Goal: Task Accomplishment & Management: Use online tool/utility

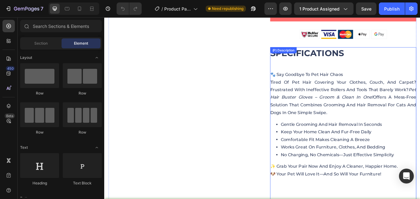
scroll to position [341, 0]
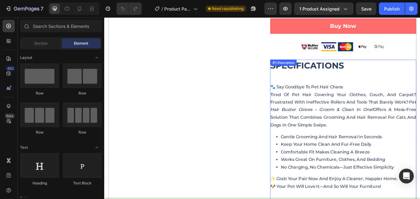
click at [340, 91] on div "SPECIFICATIONS 🐾 Say Goodbye to Pet Hair Chaos Tired of pet hair covering your …" at bounding box center [385, 157] width 172 height 180
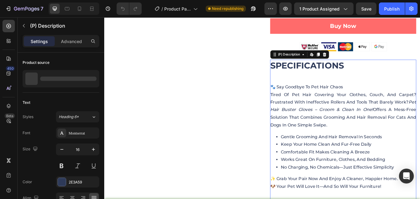
click at [357, 89] on div "SPECIFICATIONS 🐾 Say Goodbye to Pet Hair Chaos Tired of pet hair covering your …" at bounding box center [385, 157] width 172 height 180
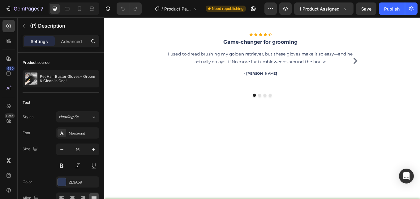
scroll to position [960, 0]
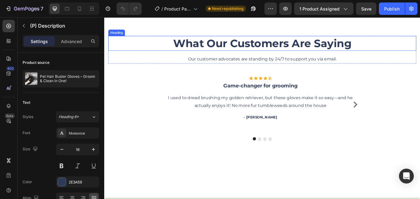
click at [287, 45] on p "What Our Customers Are Saying" at bounding box center [290, 48] width 361 height 16
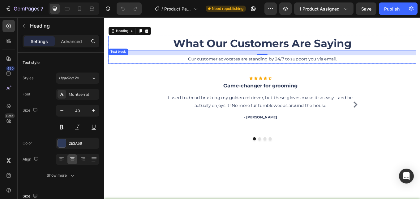
click at [311, 66] on p "Our customer advocates are standing by 24/7 to support you via email." at bounding box center [290, 66] width 361 height 9
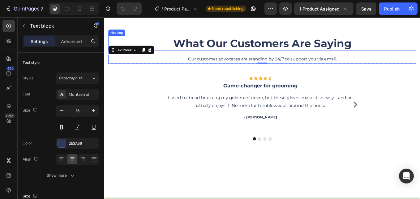
click at [271, 43] on p "What Our Customers Are Saying" at bounding box center [290, 48] width 361 height 16
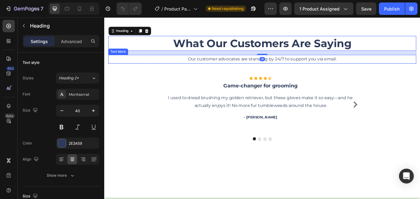
click at [244, 67] on p "Our customer advocates are standing by 24/7 to support you via email." at bounding box center [290, 66] width 361 height 9
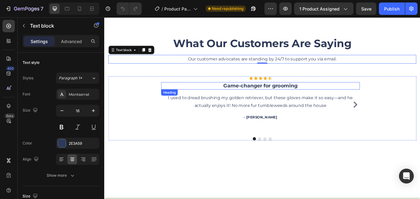
click at [270, 99] on h3 "Game-changer for grooming" at bounding box center [288, 97] width 234 height 9
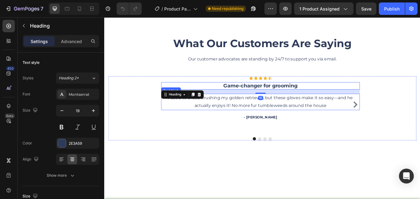
click at [263, 114] on p "I used to dread brushing my golden retriever, but these gloves make it so easy—…" at bounding box center [288, 116] width 233 height 18
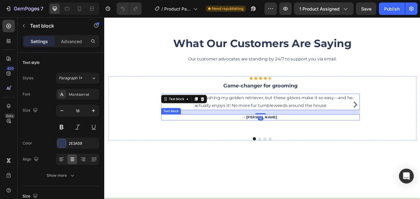
click at [302, 134] on p "- [PERSON_NAME]" at bounding box center [288, 135] width 233 height 6
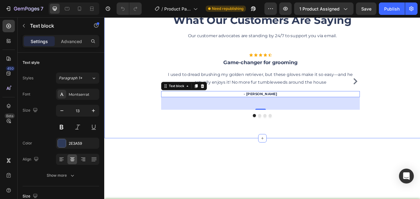
scroll to position [991, 0]
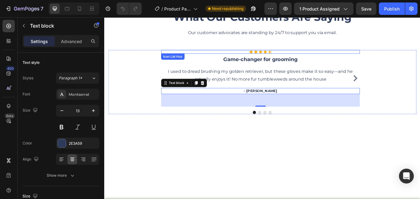
click at [305, 57] on div "Icon Icon Icon Icon Icon" at bounding box center [288, 57] width 234 height 4
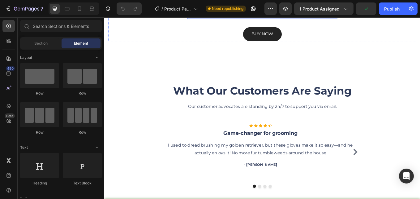
scroll to position [960, 0]
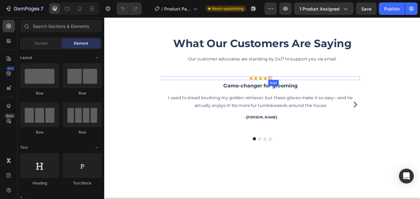
click at [299, 89] on icon at bounding box center [299, 88] width 4 height 4
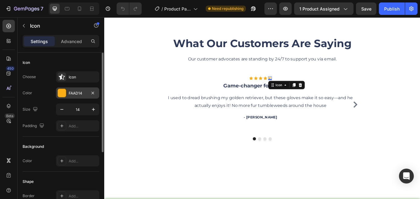
click at [69, 94] on div "FAAD14" at bounding box center [78, 93] width 18 height 6
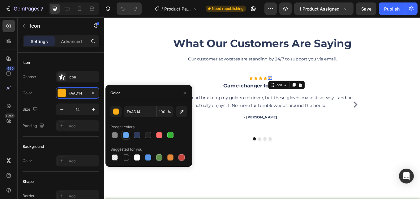
click at [125, 137] on div at bounding box center [126, 135] width 6 height 6
type input "68A8F2"
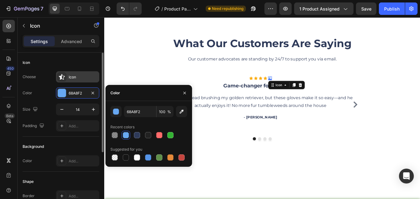
click at [75, 78] on div "Icon" at bounding box center [83, 77] width 29 height 6
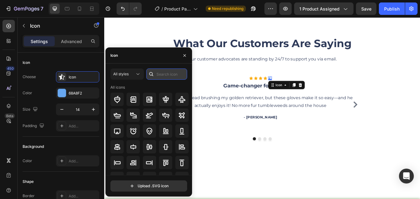
click at [170, 75] on input "text" at bounding box center [166, 73] width 41 height 11
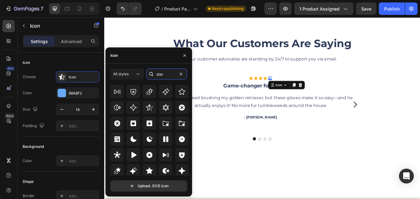
scroll to position [190, 0]
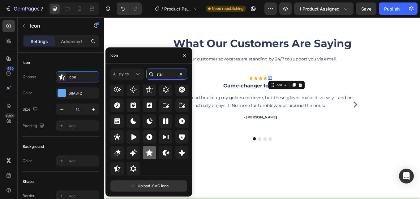
type input "star"
click at [146, 153] on icon at bounding box center [149, 152] width 7 height 7
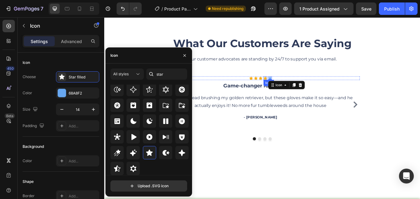
click at [291, 89] on icon at bounding box center [293, 88] width 4 height 4
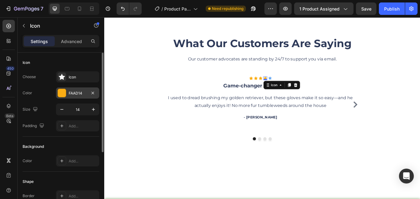
click at [71, 96] on div "FAAD14" at bounding box center [78, 93] width 18 height 6
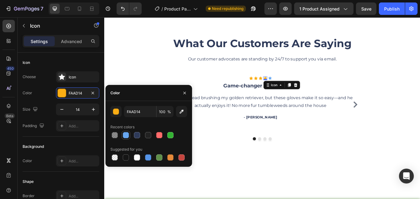
click at [122, 133] on div at bounding box center [126, 135] width 9 height 9
type input "68A8F2"
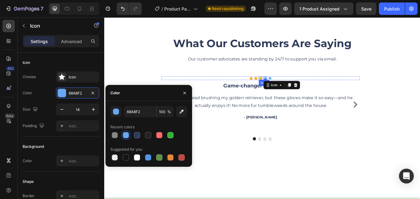
click at [288, 89] on icon at bounding box center [288, 88] width 4 height 4
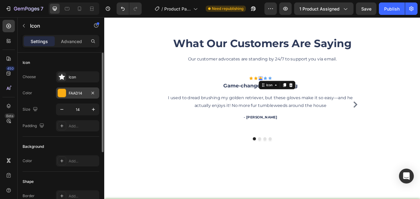
click at [68, 91] on div "FAAD14" at bounding box center [77, 92] width 43 height 11
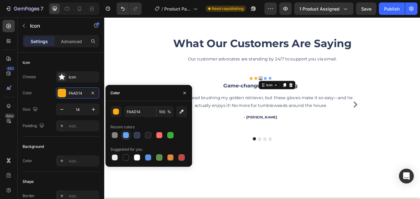
click at [128, 136] on div at bounding box center [126, 135] width 6 height 6
type input "68A8F2"
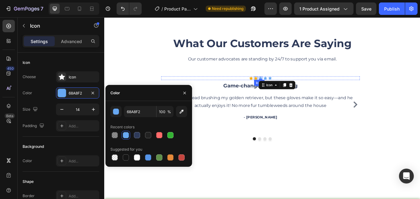
click at [282, 87] on icon at bounding box center [282, 88] width 4 height 4
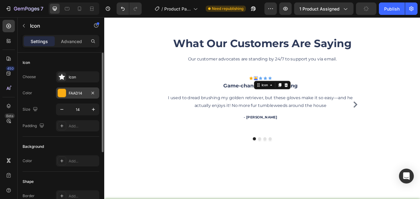
click at [72, 93] on div "FAAD14" at bounding box center [78, 93] width 18 height 6
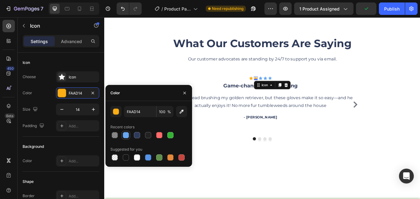
click at [125, 133] on div at bounding box center [126, 135] width 6 height 6
type input "68A8F2"
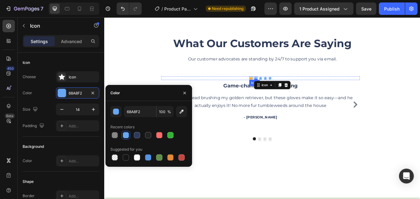
click at [276, 88] on icon at bounding box center [277, 88] width 4 height 4
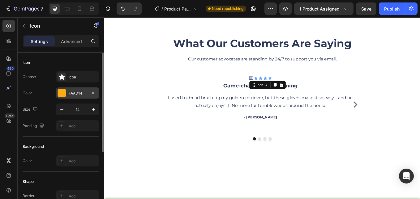
click at [67, 93] on div "FAAD14" at bounding box center [77, 92] width 43 height 11
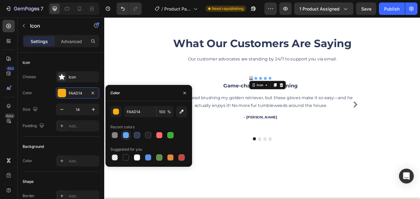
click at [129, 138] on div at bounding box center [126, 135] width 9 height 9
type input "68A8F2"
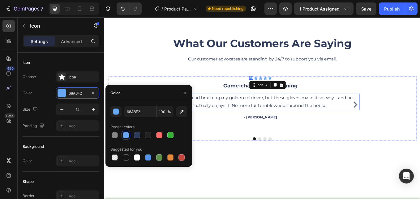
click at [336, 115] on p "I used to dread brushing my golden retriever, but these gloves make it so easy—…" at bounding box center [288, 116] width 233 height 18
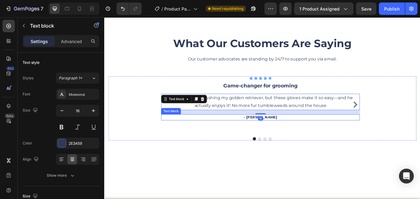
click at [296, 133] on p "- Ryan S." at bounding box center [288, 135] width 233 height 6
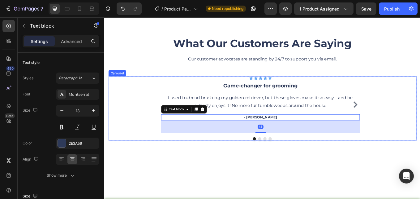
click at [394, 115] on button "Carousel Next Arrow" at bounding box center [399, 120] width 10 height 10
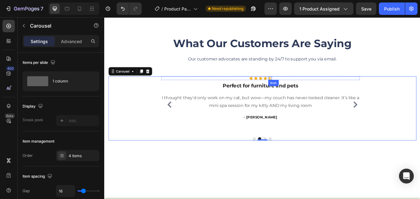
click at [297, 89] on icon at bounding box center [299, 88] width 4 height 4
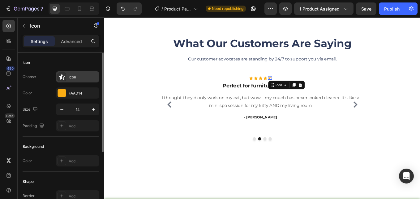
click at [66, 78] on div at bounding box center [62, 76] width 9 height 9
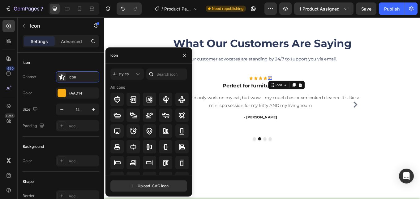
click at [153, 78] on div at bounding box center [151, 73] width 10 height 11
click at [157, 76] on input "text" at bounding box center [166, 73] width 41 height 11
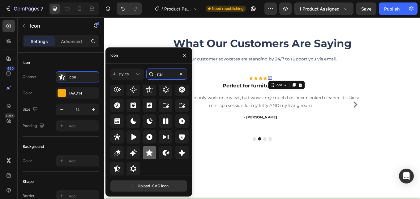
type input "star"
click at [151, 150] on icon at bounding box center [149, 152] width 7 height 7
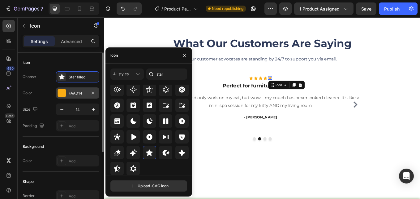
click at [63, 96] on div at bounding box center [62, 93] width 8 height 8
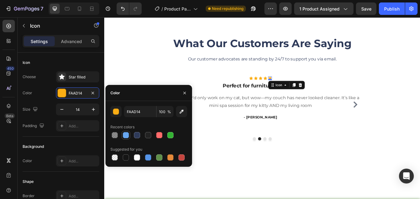
click at [127, 135] on div at bounding box center [126, 135] width 6 height 6
type input "68A8F2"
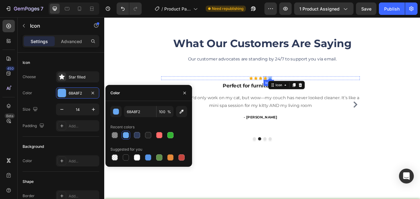
click at [295, 89] on icon at bounding box center [293, 88] width 4 height 4
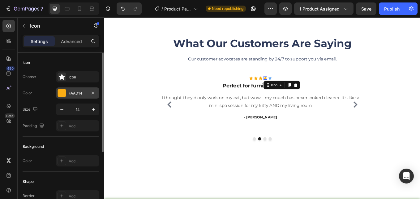
click at [71, 92] on div "FAAD14" at bounding box center [78, 93] width 18 height 6
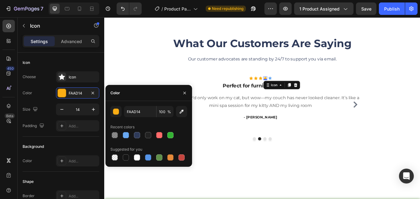
click at [125, 134] on div at bounding box center [126, 135] width 6 height 6
type input "68A8F2"
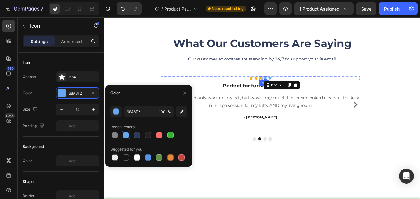
click at [288, 89] on icon at bounding box center [288, 88] width 4 height 4
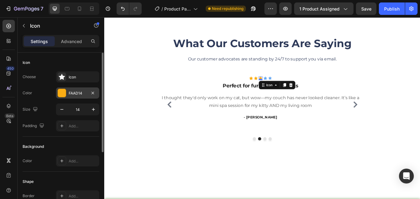
click at [79, 96] on div "FAAD14" at bounding box center [77, 92] width 43 height 11
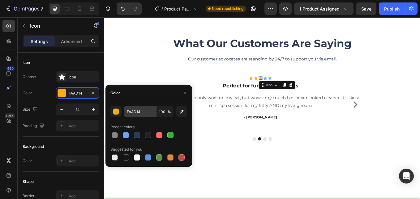
drag, startPoint x: 125, startPoint y: 135, endPoint x: 151, endPoint y: 113, distance: 33.4
click at [125, 135] on div at bounding box center [126, 135] width 6 height 6
type input "68A8F2"
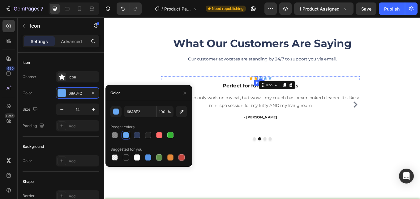
click at [282, 89] on icon at bounding box center [282, 88] width 4 height 4
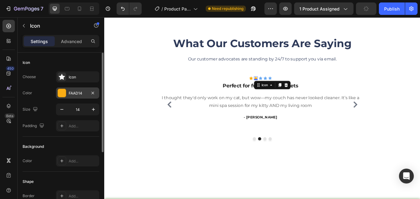
click at [71, 93] on div "FAAD14" at bounding box center [78, 93] width 18 height 6
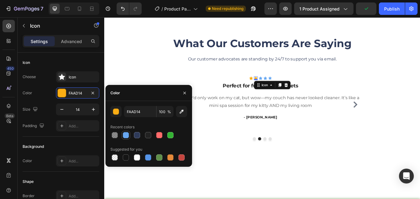
click at [128, 138] on div at bounding box center [126, 135] width 6 height 6
type input "68A8F2"
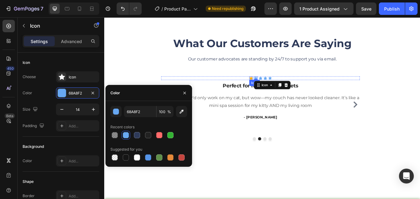
click at [277, 89] on icon at bounding box center [277, 88] width 4 height 4
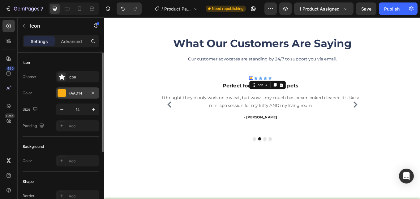
click at [73, 96] on div "FAAD14" at bounding box center [77, 92] width 43 height 11
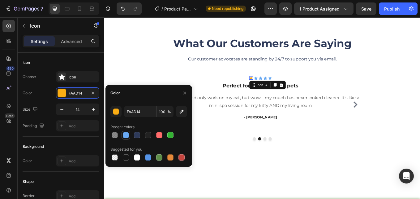
click at [127, 135] on div at bounding box center [126, 135] width 6 height 6
type input "68A8F2"
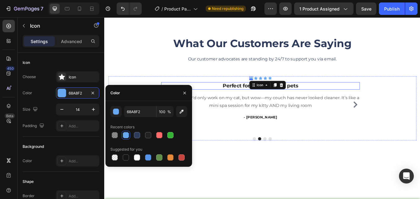
click at [321, 95] on h3 "Perfect for furniture and pets" at bounding box center [288, 97] width 234 height 9
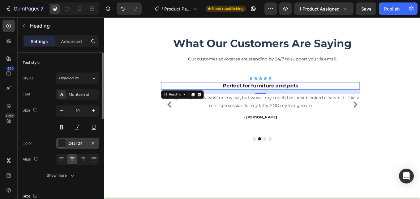
click at [78, 144] on div "242424" at bounding box center [78, 144] width 18 height 6
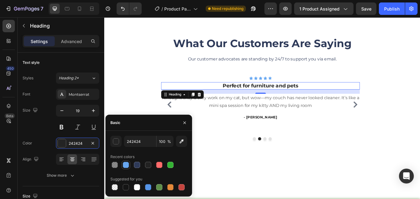
click at [126, 162] on div at bounding box center [126, 165] width 6 height 6
click at [136, 164] on div at bounding box center [137, 165] width 6 height 6
type input "2E3A59"
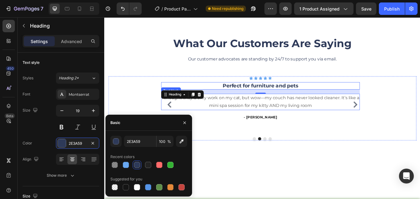
click at [269, 115] on p "I thought they'd only work on my cat, but wow—my couch has never looked cleaner…" at bounding box center [288, 116] width 233 height 18
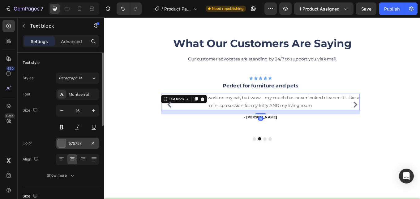
click at [73, 144] on div "575757" at bounding box center [78, 144] width 18 height 6
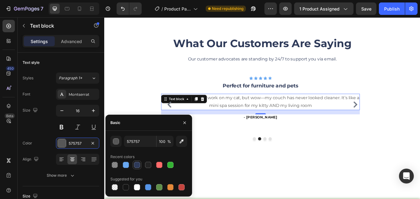
click at [136, 166] on div at bounding box center [137, 165] width 6 height 6
type input "2E3A59"
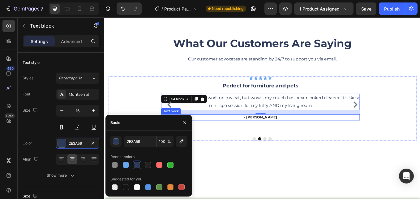
drag, startPoint x: 294, startPoint y: 136, endPoint x: 257, endPoint y: 137, distance: 36.5
click at [293, 136] on p "- anderson" at bounding box center [288, 135] width 233 height 6
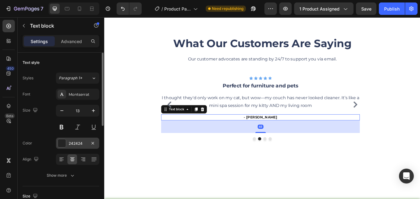
click at [76, 140] on div "242424" at bounding box center [77, 142] width 43 height 11
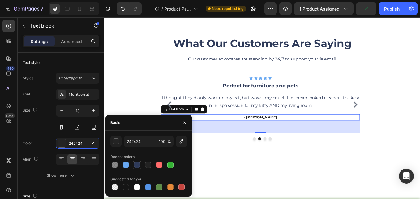
click at [138, 166] on div at bounding box center [137, 165] width 6 height 6
type input "2E3A59"
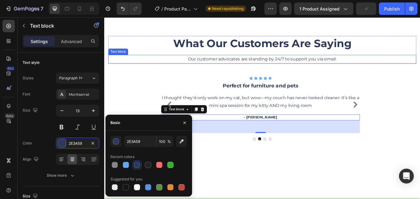
click at [286, 68] on p "Our customer advocates are standing by 24/7 to support you via email." at bounding box center [290, 66] width 361 height 9
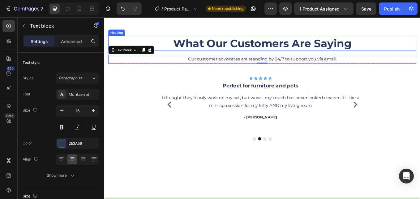
click at [269, 47] on p "What Our Customers Are Saying" at bounding box center [290, 48] width 361 height 16
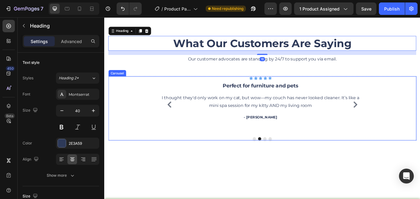
click at [397, 118] on icon "Carousel Next Arrow" at bounding box center [399, 119] width 5 height 7
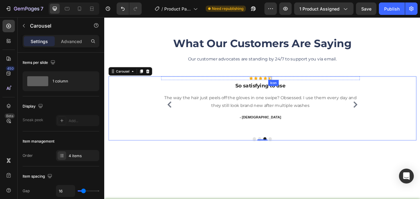
click at [299, 89] on icon at bounding box center [299, 88] width 4 height 4
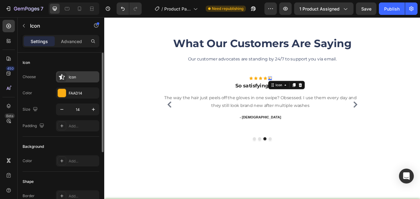
click at [83, 78] on div "Icon" at bounding box center [83, 77] width 29 height 6
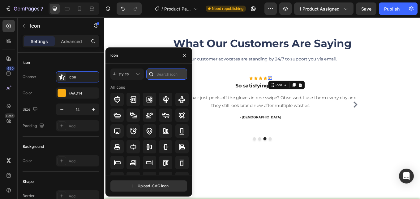
click at [168, 76] on input "text" at bounding box center [166, 73] width 41 height 11
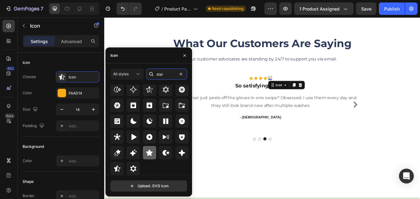
type input "star"
drag, startPoint x: 151, startPoint y: 154, endPoint x: 154, endPoint y: 150, distance: 5.5
click at [150, 154] on icon at bounding box center [149, 152] width 7 height 6
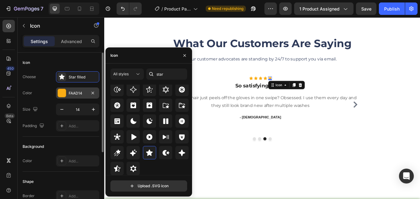
click at [73, 92] on div "FAAD14" at bounding box center [78, 93] width 18 height 6
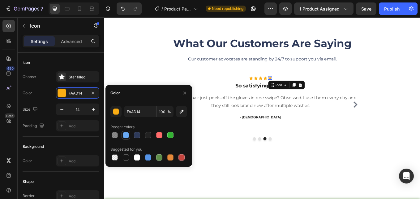
click at [123, 133] on div at bounding box center [126, 135] width 6 height 6
type input "68A8F2"
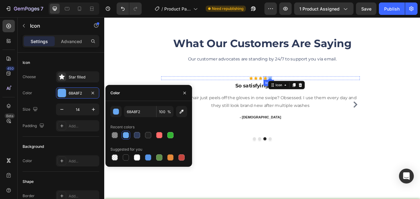
click at [292, 87] on icon at bounding box center [293, 88] width 4 height 4
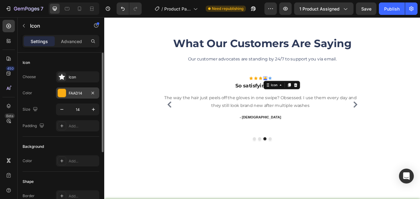
click at [76, 89] on div "FAAD14" at bounding box center [77, 92] width 43 height 11
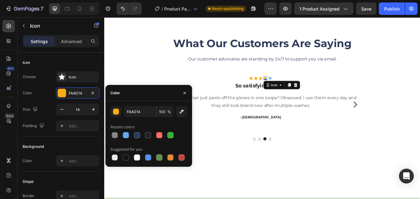
click at [142, 136] on div at bounding box center [149, 135] width 77 height 9
click at [127, 136] on div at bounding box center [126, 135] width 6 height 6
type input "68A8F2"
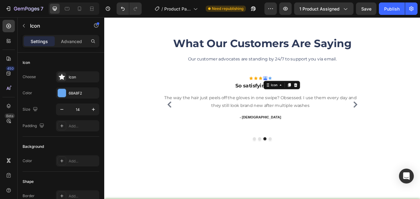
click at [290, 89] on div "0" at bounding box center [293, 90] width 6 height 5
click at [288, 89] on icon at bounding box center [288, 88] width 4 height 4
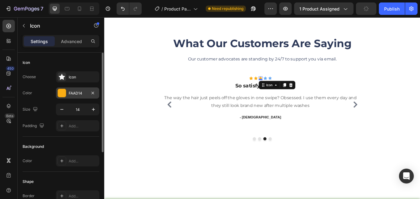
click at [74, 91] on div "FAAD14" at bounding box center [78, 93] width 18 height 6
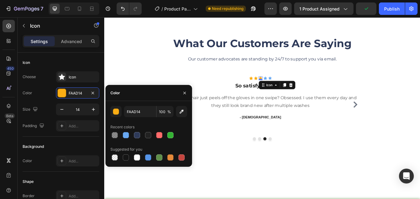
click at [131, 138] on div at bounding box center [149, 135] width 77 height 9
click at [129, 135] on div at bounding box center [125, 134] width 7 height 7
type input "68A8F2"
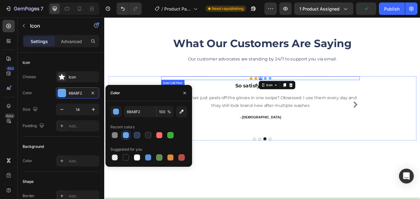
drag, startPoint x: 284, startPoint y: 88, endPoint x: 277, endPoint y: 88, distance: 7.1
click at [284, 88] on div "Icon Icon Icon 0 Icon Icon" at bounding box center [288, 88] width 234 height 4
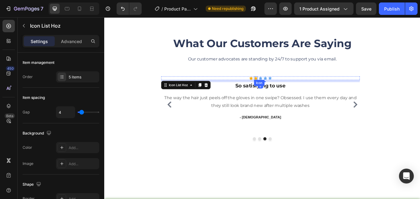
click at [283, 89] on icon at bounding box center [282, 88] width 4 height 4
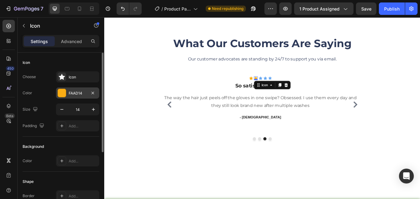
click at [76, 95] on div "FAAD14" at bounding box center [78, 93] width 18 height 6
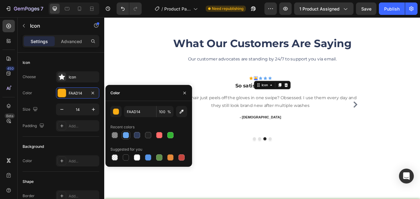
click at [126, 134] on div at bounding box center [126, 135] width 6 height 6
type input "68A8F2"
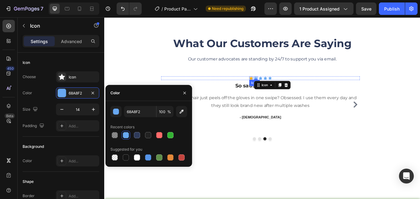
click at [277, 88] on icon at bounding box center [277, 88] width 4 height 4
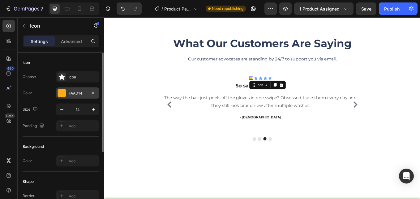
click at [65, 89] on div at bounding box center [62, 93] width 8 height 8
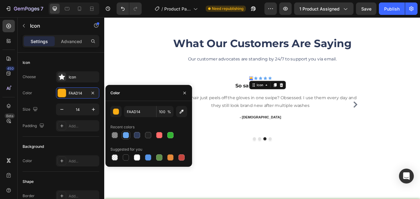
click at [128, 136] on div at bounding box center [126, 135] width 6 height 6
type input "68A8F2"
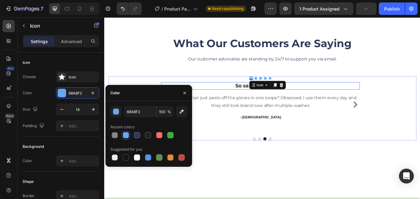
click at [267, 98] on h3 "So satisfying to use" at bounding box center [288, 97] width 234 height 9
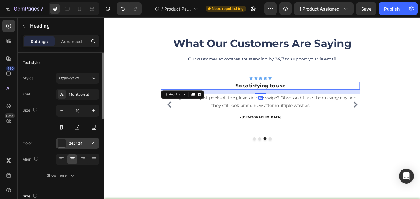
click at [67, 142] on div "242424" at bounding box center [77, 142] width 43 height 11
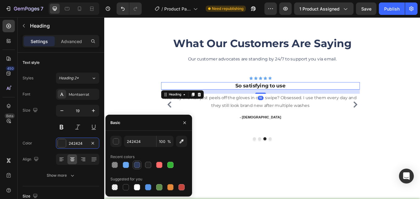
click at [136, 168] on div at bounding box center [137, 165] width 6 height 6
type input "2E3A59"
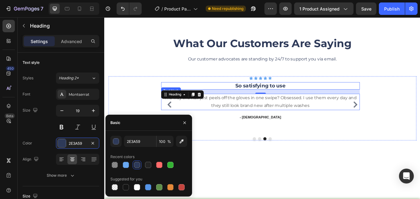
click at [278, 116] on p "The way the hair just peels off the gloves in one swipe? Obsessed. I use them e…" at bounding box center [288, 116] width 233 height 18
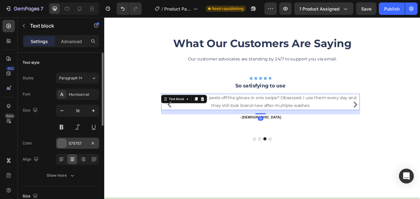
click at [78, 142] on div "575757" at bounding box center [78, 144] width 18 height 6
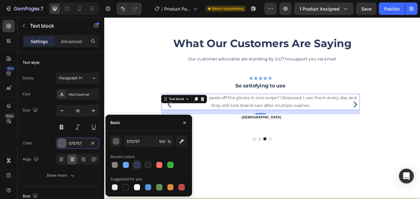
click at [137, 163] on div at bounding box center [137, 165] width 6 height 6
type input "2E3A59"
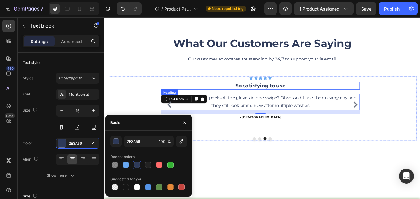
click at [269, 98] on h3 "So satisfying to use" at bounding box center [288, 97] width 234 height 9
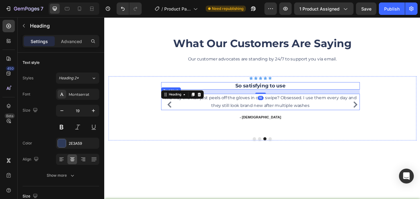
click at [260, 115] on p "The way the hair just peels off the gloves in one swipe? Obsessed. I use them e…" at bounding box center [288, 116] width 233 height 18
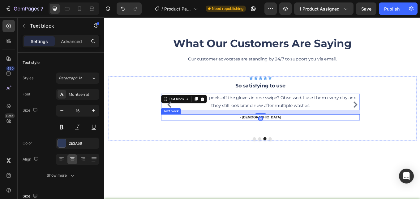
click at [300, 134] on p "- rebbeca" at bounding box center [288, 135] width 233 height 6
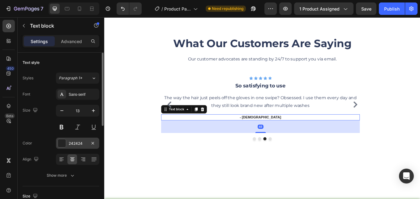
click at [68, 141] on div "242424" at bounding box center [77, 142] width 43 height 11
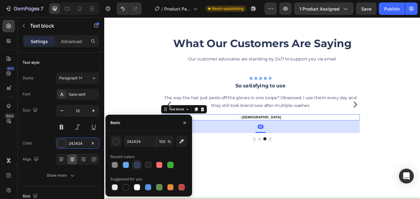
click at [139, 163] on div at bounding box center [137, 165] width 6 height 6
type input "2E3A59"
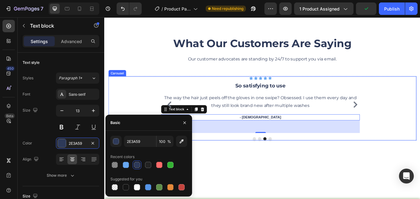
click at [396, 120] on icon "Carousel Next Arrow" at bounding box center [399, 119] width 7 height 7
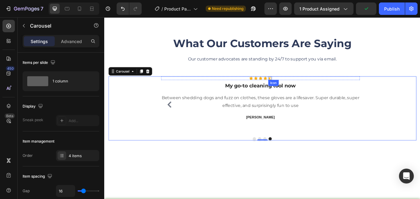
click at [298, 89] on icon at bounding box center [299, 88] width 4 height 4
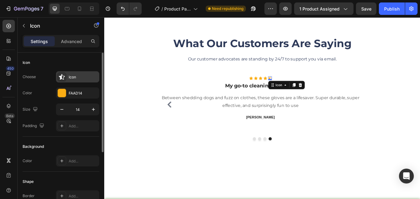
click at [75, 75] on div "Icon" at bounding box center [83, 77] width 29 height 6
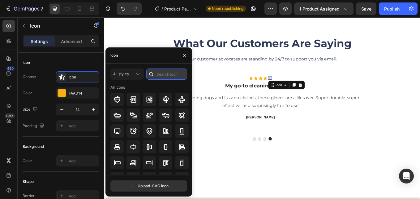
click at [159, 72] on input "text" at bounding box center [166, 73] width 41 height 11
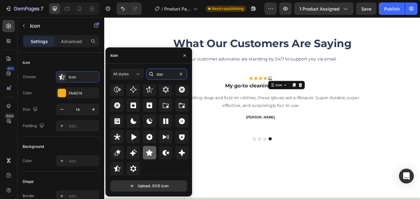
type input "star"
click at [149, 151] on icon at bounding box center [149, 152] width 7 height 6
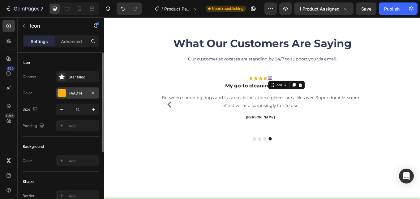
click at [73, 93] on div "FAAD14" at bounding box center [78, 93] width 18 height 6
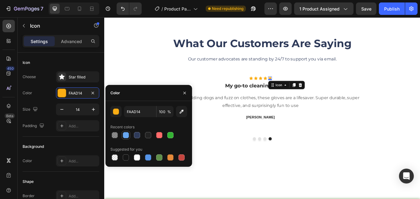
click at [126, 138] on div at bounding box center [125, 134] width 7 height 7
type input "68A8F2"
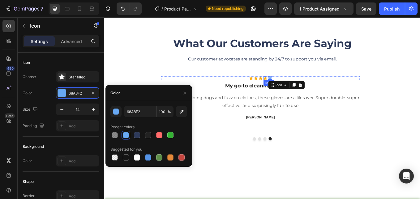
click at [294, 86] on icon at bounding box center [293, 88] width 4 height 4
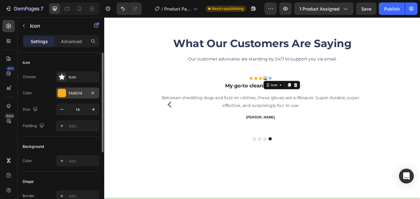
click at [78, 91] on div "FAAD14" at bounding box center [78, 93] width 18 height 6
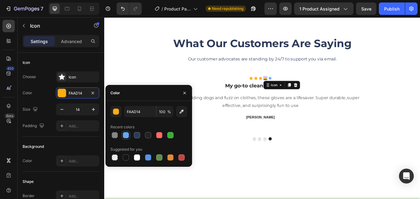
click at [127, 135] on div at bounding box center [126, 135] width 6 height 6
type input "68A8F2"
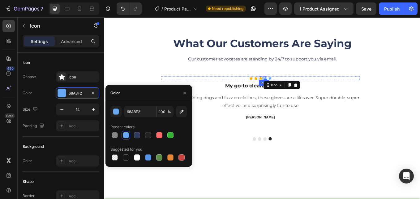
click at [288, 88] on icon at bounding box center [288, 88] width 4 height 4
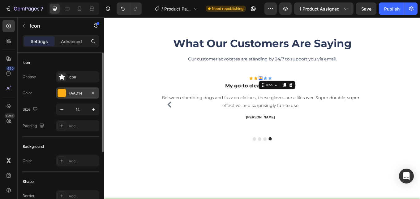
click at [70, 93] on div "FAAD14" at bounding box center [78, 93] width 18 height 6
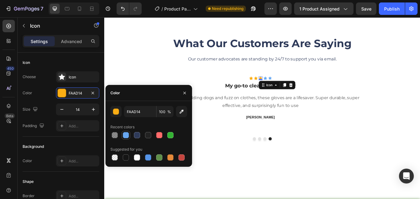
click at [128, 137] on div at bounding box center [126, 135] width 6 height 6
type input "68A8F2"
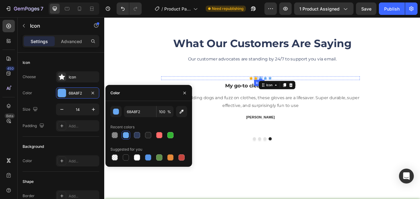
click at [282, 88] on icon at bounding box center [282, 88] width 4 height 4
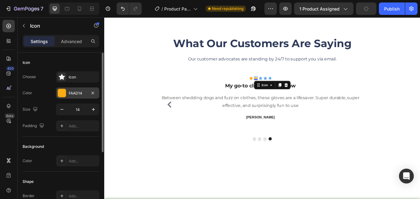
click at [60, 89] on div at bounding box center [62, 93] width 8 height 8
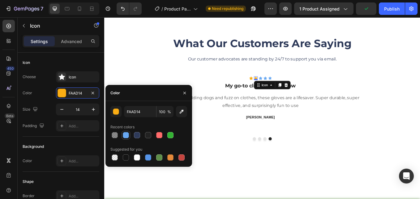
click at [126, 136] on div at bounding box center [126, 135] width 6 height 6
type input "68A8F2"
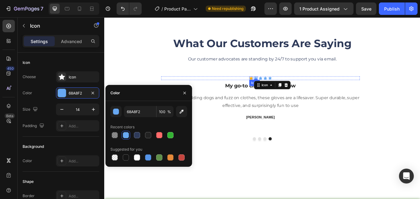
click at [278, 89] on icon at bounding box center [277, 88] width 4 height 4
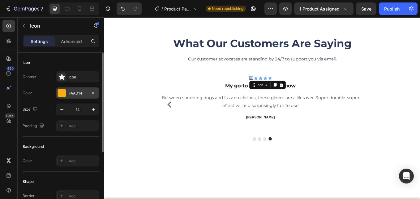
click at [68, 93] on div "FAAD14" at bounding box center [77, 92] width 43 height 11
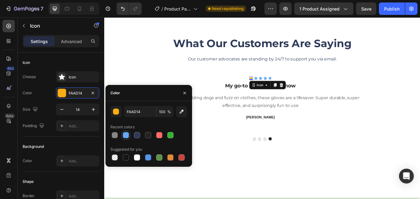
click at [128, 137] on div at bounding box center [126, 135] width 6 height 6
type input "68A8F2"
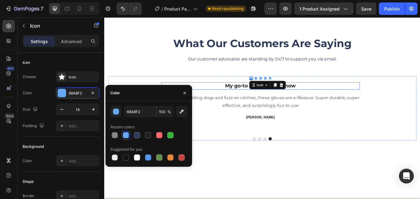
click at [267, 99] on h3 "My go-to cleaning tool now" at bounding box center [288, 97] width 234 height 9
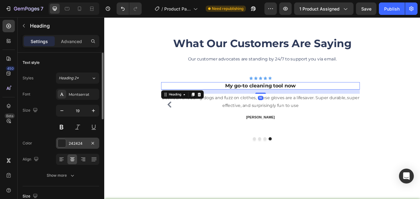
click at [71, 140] on div "242424" at bounding box center [77, 142] width 43 height 11
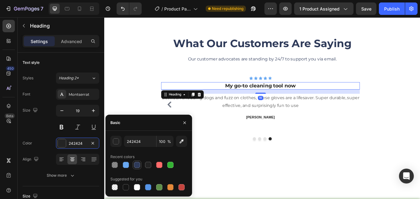
click at [134, 163] on div at bounding box center [137, 165] width 6 height 6
type input "2E3A59"
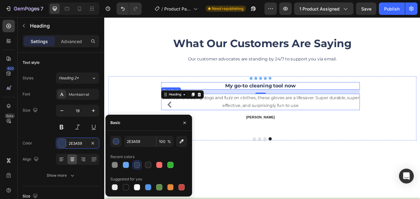
click at [265, 118] on p "Between shedding dogs and fuzz on clothes, these gloves are a lifesaver. Super …" at bounding box center [288, 116] width 233 height 18
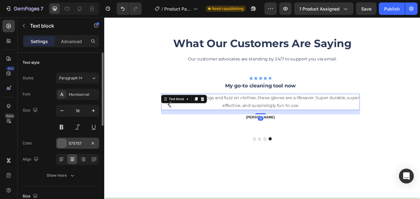
click at [71, 142] on div "575757" at bounding box center [78, 144] width 18 height 6
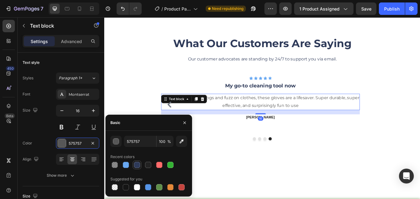
click at [136, 165] on div at bounding box center [137, 165] width 6 height 6
type input "2E3A59"
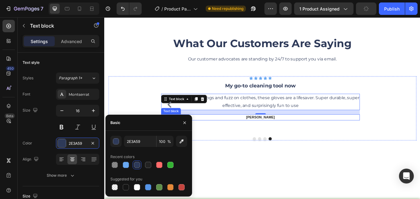
click at [308, 133] on p "david" at bounding box center [288, 135] width 233 height 6
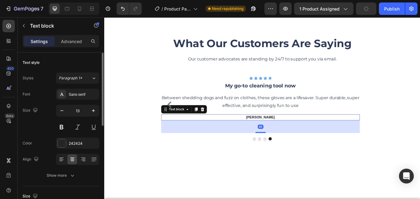
click at [61, 136] on div "Font Sans-serif Size 13 Color 242424 Align Show more" at bounding box center [61, 135] width 77 height 92
click at [63, 139] on div at bounding box center [62, 143] width 9 height 9
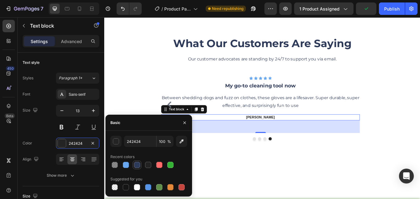
click at [136, 166] on div at bounding box center [137, 165] width 6 height 6
type input "2E3A59"
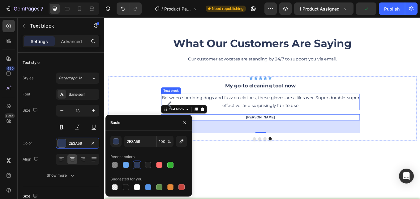
click at [275, 120] on p "Between shedding dogs and fuzz on clothes, these gloves are a lifesaver. Super …" at bounding box center [288, 116] width 233 height 18
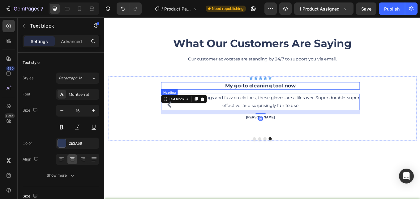
click at [267, 98] on h3 "My go-to cleaning tool now" at bounding box center [288, 97] width 234 height 9
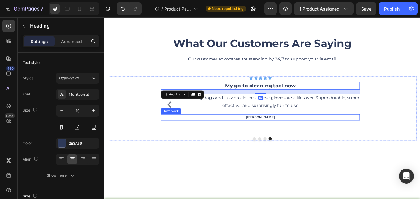
click at [294, 136] on p "david" at bounding box center [288, 135] width 233 height 6
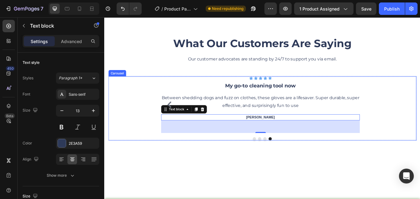
click at [181, 116] on icon "Carousel Back Arrow" at bounding box center [180, 119] width 7 height 7
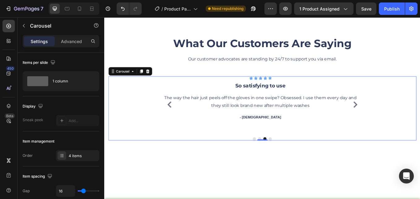
click at [181, 116] on icon "Carousel Back Arrow" at bounding box center [180, 119] width 7 height 7
click at [181, 115] on div "I used to dread brushing my golden retriever, but these gloves make it so easy—…" at bounding box center [288, 116] width 234 height 19
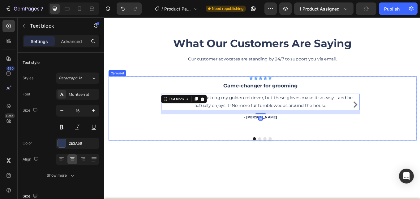
click at [147, 134] on div "Icon Icon Icon Icon Icon Icon List Hoz Game-changer for grooming Heading I used…" at bounding box center [290, 124] width 362 height 76
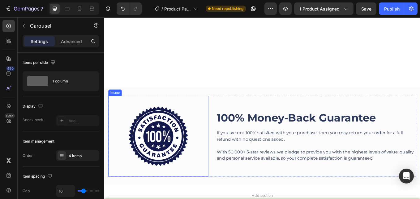
scroll to position [1270, 0]
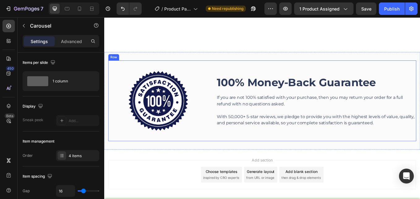
click at [296, 76] on div "100% Money-Back Guarantee Heading If you are not 100% satisfied with your purch…" at bounding box center [353, 115] width 235 height 95
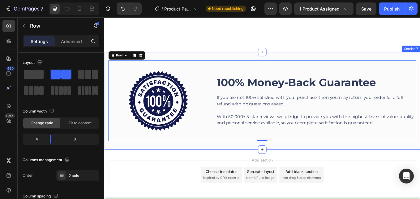
click at [303, 62] on div "Image 100% Money-Back Guarantee Heading If you are not 100% satisfied with your…" at bounding box center [290, 115] width 372 height 115
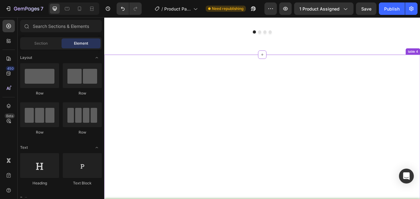
scroll to position [1093, 0]
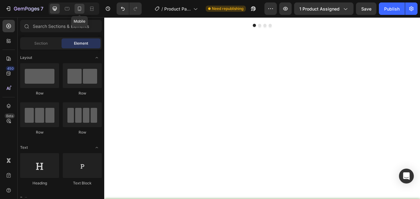
click at [80, 5] on div at bounding box center [80, 9] width 10 height 10
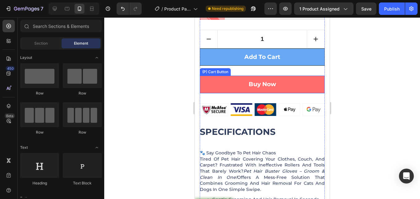
scroll to position [204, 0]
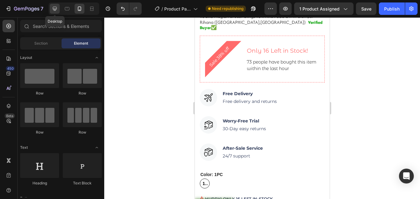
click at [56, 6] on icon at bounding box center [55, 9] width 6 height 6
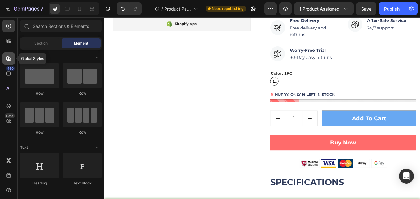
drag, startPoint x: 7, startPoint y: 56, endPoint x: 16, endPoint y: 77, distance: 22.7
click at [7, 56] on icon at bounding box center [9, 58] width 4 height 4
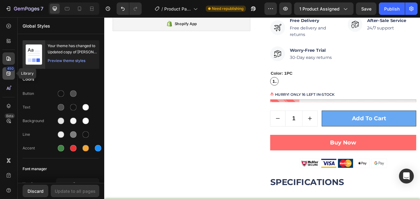
click at [3, 73] on div "450" at bounding box center [8, 73] width 12 height 12
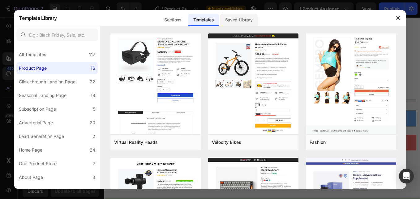
click at [248, 19] on div "Saved Library" at bounding box center [238, 20] width 37 height 12
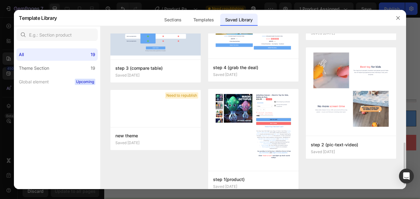
scroll to position [415, 0]
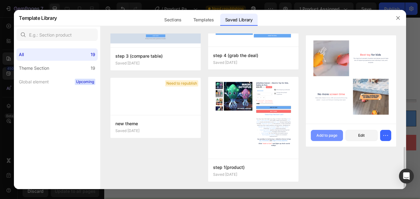
click at [333, 134] on div "Add to page" at bounding box center [327, 136] width 21 height 6
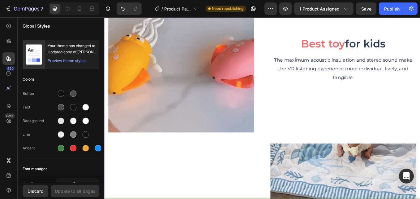
scroll to position [1335, 0]
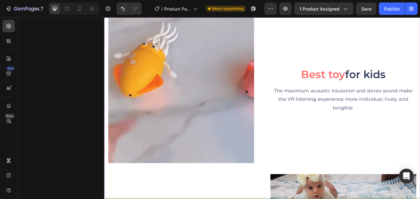
click at [197, 76] on img at bounding box center [195, 103] width 172 height 172
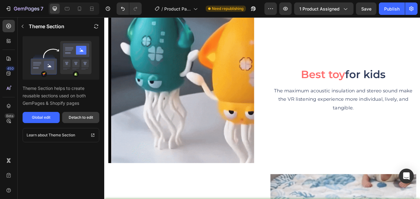
click at [83, 114] on button "Detach to edit" at bounding box center [80, 117] width 37 height 11
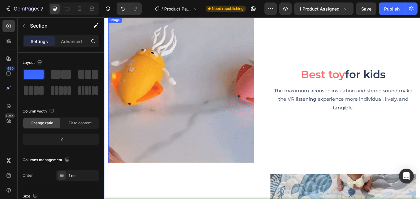
click at [207, 83] on img at bounding box center [195, 103] width 172 height 172
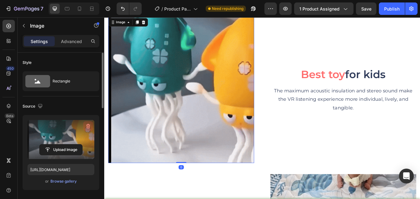
click at [89, 124] on icon "button" at bounding box center [88, 126] width 4 height 5
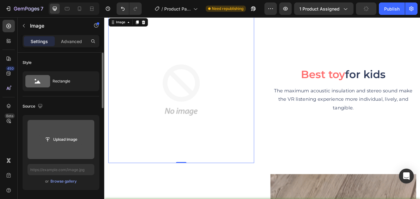
click at [63, 136] on input "file" at bounding box center [61, 139] width 43 height 11
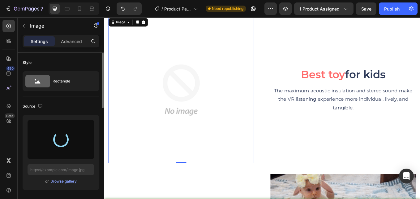
type input "https://cdn.shopify.com/s/files/1/0615/8119/7375/files/gempages_575764680492974…"
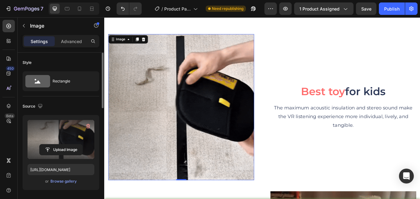
scroll to position [1305, 0]
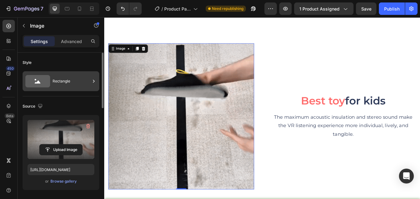
click at [70, 84] on div "Rectangle" at bounding box center [72, 81] width 38 height 14
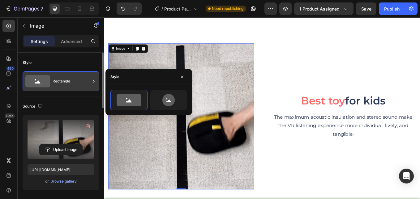
click at [79, 79] on div "Rectangle" at bounding box center [72, 81] width 38 height 14
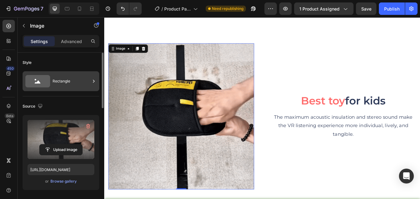
click at [79, 79] on div "Rectangle" at bounding box center [72, 81] width 38 height 14
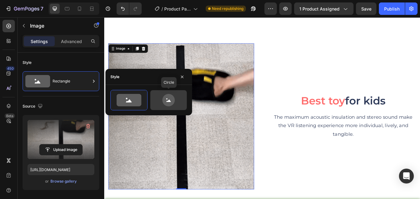
click at [177, 102] on icon at bounding box center [168, 100] width 29 height 12
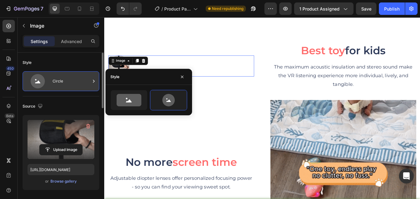
click at [67, 83] on div "Circle" at bounding box center [72, 81] width 38 height 14
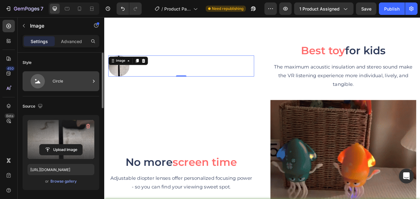
click at [61, 80] on div "Circle" at bounding box center [72, 81] width 38 height 14
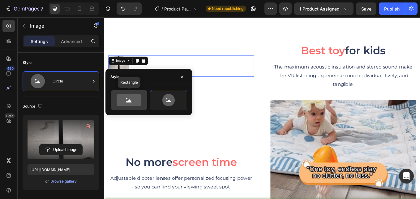
click at [123, 98] on icon at bounding box center [129, 100] width 25 height 12
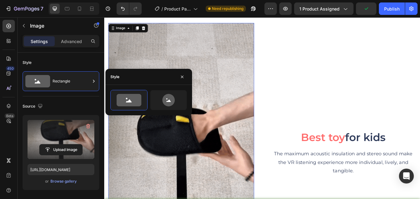
scroll to position [1335, 0]
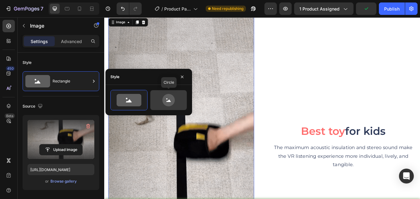
click at [167, 98] on icon at bounding box center [169, 100] width 12 height 12
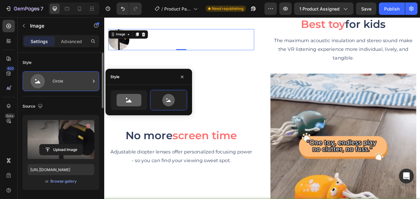
click at [23, 79] on div "Circle" at bounding box center [61, 81] width 77 height 20
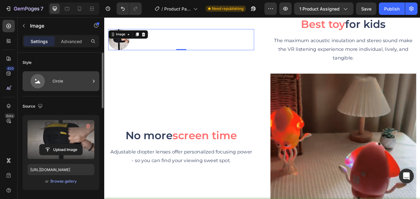
click at [84, 81] on div "Circle" at bounding box center [72, 81] width 38 height 14
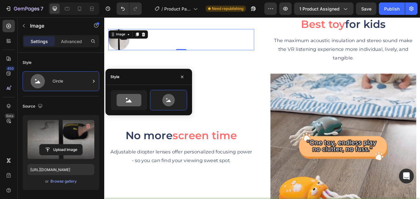
click at [121, 87] on div at bounding box center [149, 100] width 87 height 30
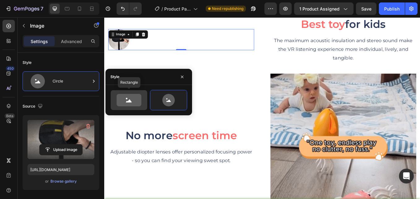
click at [122, 93] on div at bounding box center [129, 100] width 37 height 20
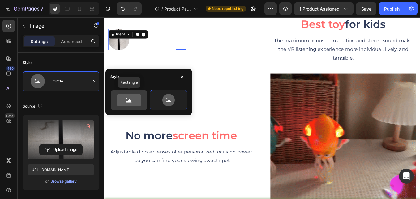
type input "100"
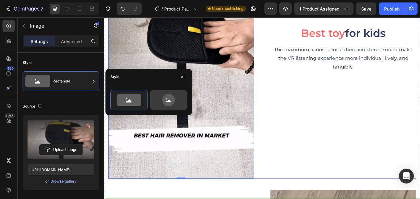
scroll to position [1440, 0]
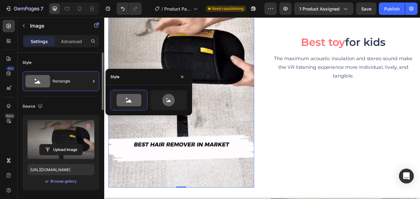
click at [82, 63] on div "Style" at bounding box center [61, 63] width 77 height 10
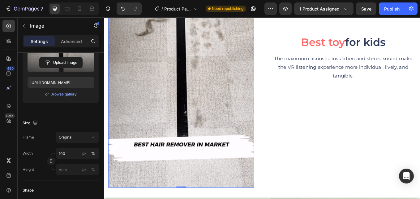
scroll to position [0, 0]
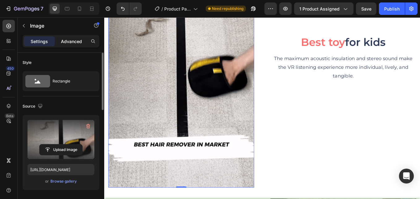
click at [74, 38] on p "Advanced" at bounding box center [71, 41] width 21 height 7
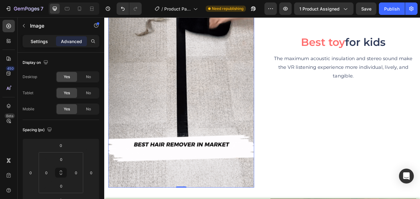
click at [38, 40] on p "Settings" at bounding box center [39, 41] width 17 height 7
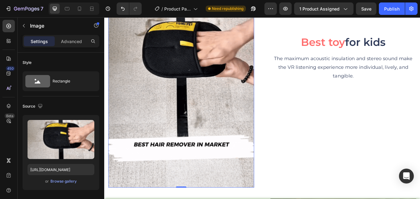
click at [175, 71] on img at bounding box center [195, 64] width 172 height 305
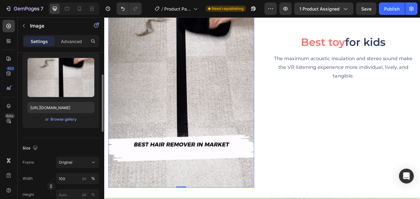
scroll to position [93, 0]
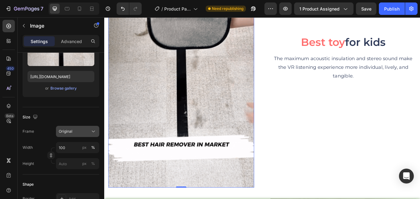
click at [90, 129] on div "Original" at bounding box center [78, 131] width 38 height 6
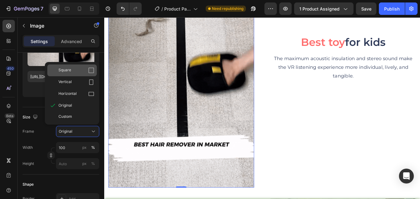
click at [72, 70] on div "Square" at bounding box center [77, 70] width 36 height 6
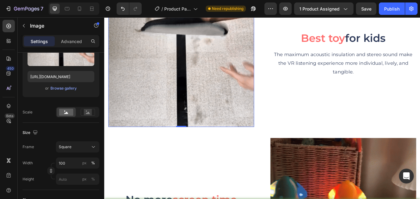
scroll to position [1347, 0]
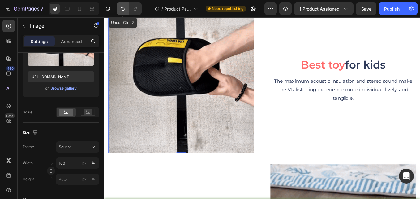
click at [122, 9] on icon "Undo/Redo" at bounding box center [123, 9] width 6 height 6
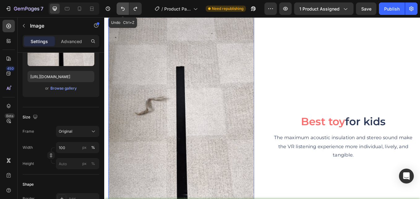
click at [123, 10] on icon "Undo/Redo" at bounding box center [123, 9] width 6 height 6
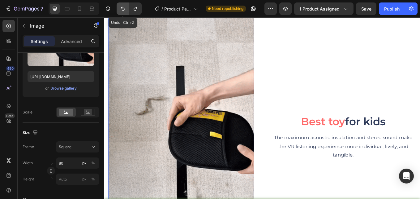
click at [123, 8] on icon "Undo/Redo" at bounding box center [123, 9] width 6 height 6
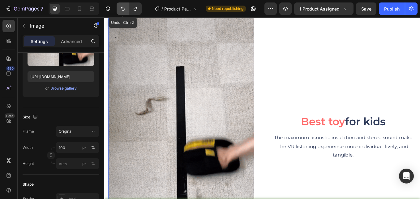
click at [124, 8] on icon "Undo/Redo" at bounding box center [123, 9] width 6 height 6
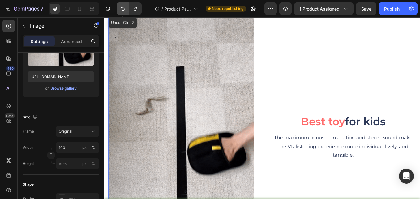
type input "80"
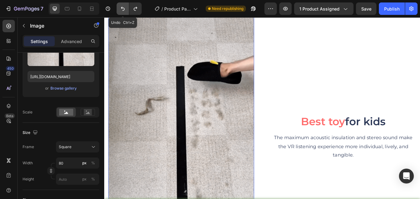
click at [124, 8] on icon "Undo/Redo" at bounding box center [123, 9] width 6 height 6
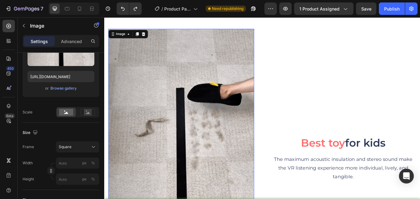
scroll to position [1316, 0]
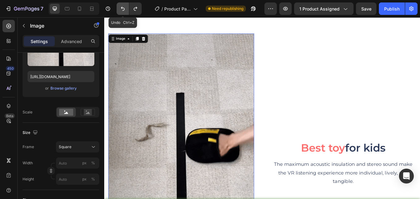
click at [123, 9] on icon "Undo/Redo" at bounding box center [123, 9] width 6 height 6
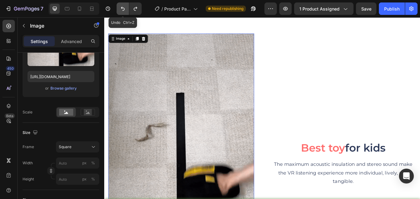
click at [124, 9] on icon "Undo/Redo" at bounding box center [123, 9] width 6 height 6
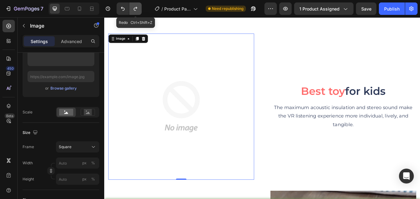
click at [133, 11] on icon "Undo/Redo" at bounding box center [136, 9] width 6 height 6
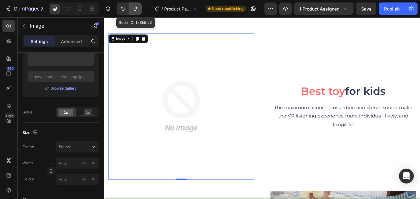
type input "https://cdn.shopify.com/s/files/1/0615/8119/7375/files/gempages_575764680492974…"
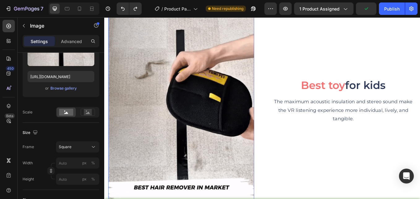
scroll to position [1347, 0]
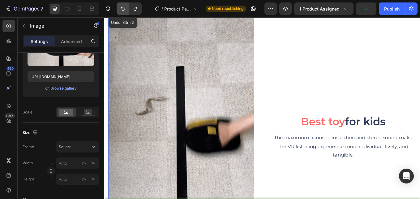
click at [120, 6] on button "Undo/Redo" at bounding box center [123, 8] width 12 height 12
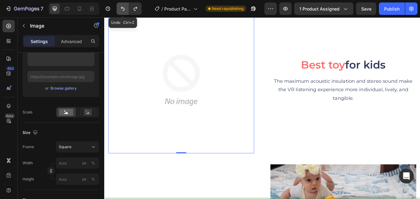
click at [121, 8] on icon "Undo/Redo" at bounding box center [123, 9] width 4 height 4
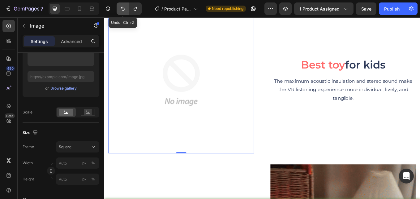
type input "https://cdn.shopify.com/s/files/1/0615/8119/7375/files/gempages_575764680492974…"
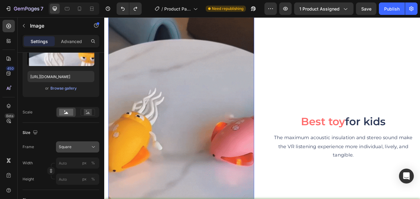
click at [83, 146] on div "Square" at bounding box center [74, 147] width 30 height 6
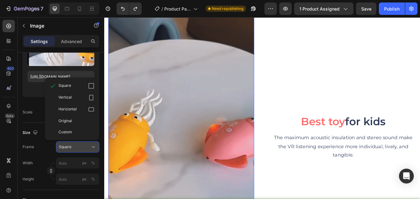
click at [86, 146] on div "Square" at bounding box center [74, 147] width 30 height 6
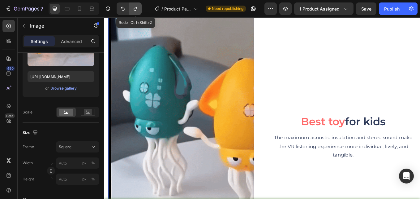
click at [136, 11] on icon "Undo/Redo" at bounding box center [136, 9] width 6 height 6
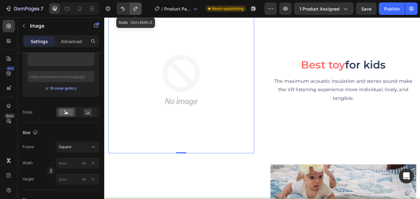
click at [136, 11] on icon "Undo/Redo" at bounding box center [135, 9] width 3 height 4
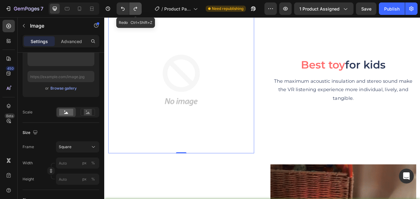
type input "https://cdn.shopify.com/s/files/1/0615/8119/7375/files/gempages_575764680492974…"
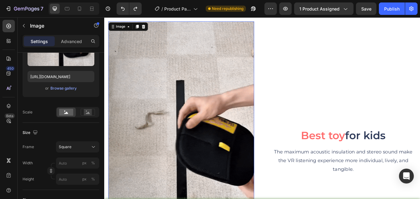
scroll to position [1316, 0]
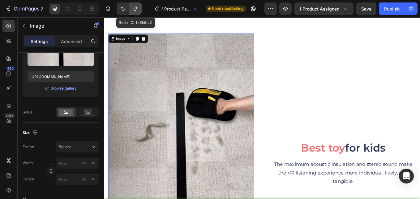
click at [134, 11] on button "Undo/Redo" at bounding box center [135, 8] width 12 height 12
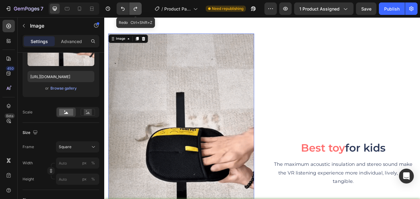
click at [136, 11] on icon "Undo/Redo" at bounding box center [135, 9] width 3 height 4
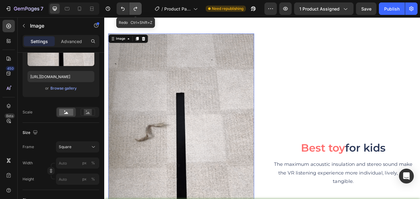
click at [135, 10] on icon "Undo/Redo" at bounding box center [136, 9] width 6 height 6
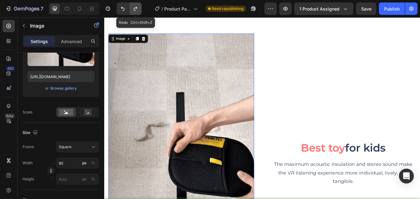
click at [136, 9] on icon "Undo/Redo" at bounding box center [136, 9] width 6 height 6
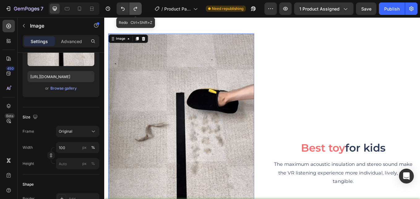
click at [136, 9] on icon "Undo/Redo" at bounding box center [136, 9] width 6 height 6
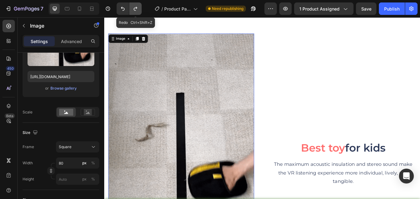
click at [136, 9] on icon "Undo/Redo" at bounding box center [136, 9] width 6 height 6
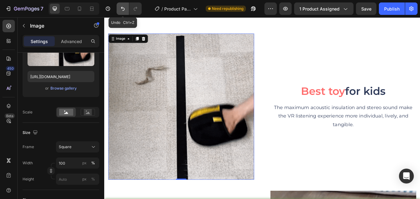
click at [122, 6] on icon "Undo/Redo" at bounding box center [123, 9] width 6 height 6
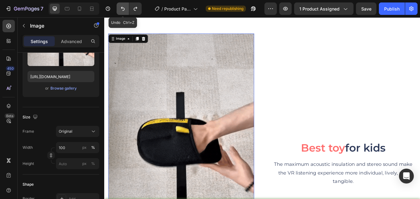
click at [122, 6] on icon "Undo/Redo" at bounding box center [123, 9] width 6 height 6
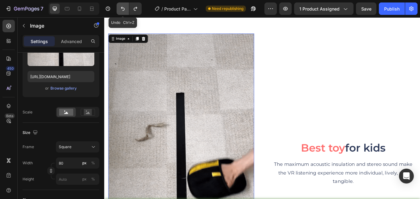
click at [124, 6] on icon "Undo/Redo" at bounding box center [123, 9] width 6 height 6
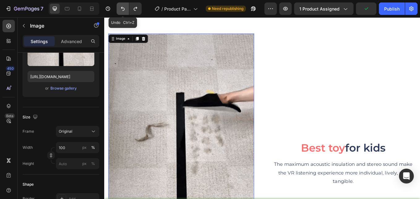
click at [124, 6] on icon "Undo/Redo" at bounding box center [123, 9] width 6 height 6
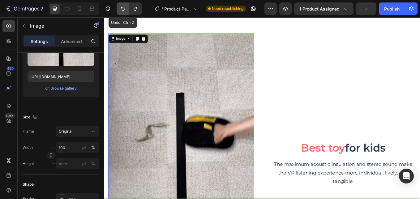
type input "80"
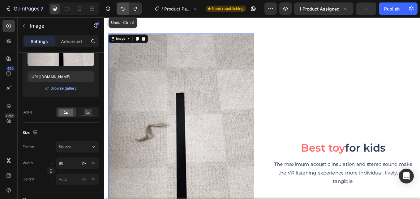
click at [125, 7] on icon "Undo/Redo" at bounding box center [123, 9] width 6 height 6
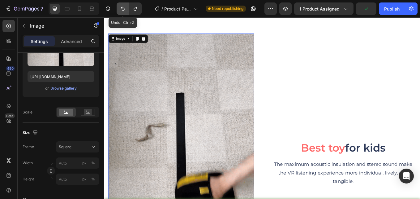
click at [125, 7] on icon "Undo/Redo" at bounding box center [123, 9] width 6 height 6
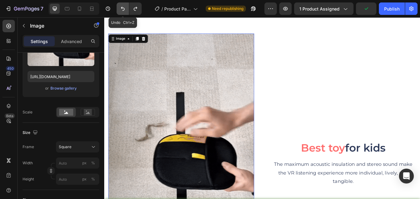
click at [125, 7] on icon "Undo/Redo" at bounding box center [123, 9] width 6 height 6
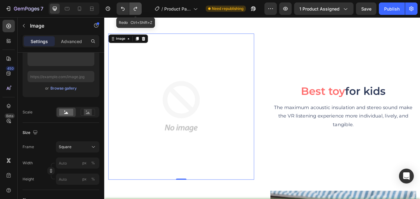
click at [135, 9] on icon "Undo/Redo" at bounding box center [136, 9] width 6 height 6
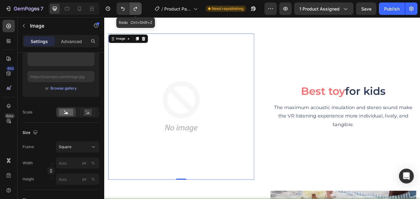
type input "https://cdn.shopify.com/s/files/1/0615/8119/7375/files/gempages_575764680492974…"
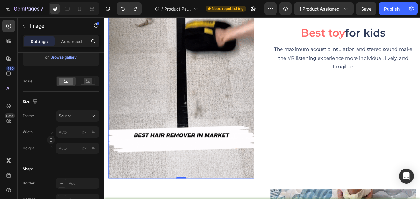
scroll to position [1409, 0]
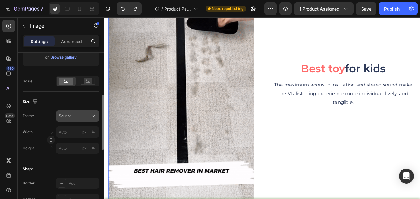
click at [74, 115] on div "Square" at bounding box center [74, 116] width 30 height 6
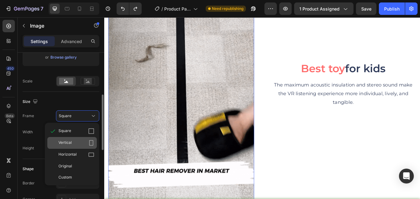
click at [78, 142] on div "Vertical" at bounding box center [77, 143] width 36 height 6
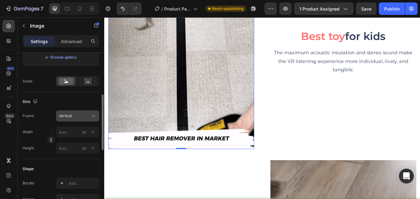
click at [88, 113] on div "Vertical" at bounding box center [78, 116] width 38 height 6
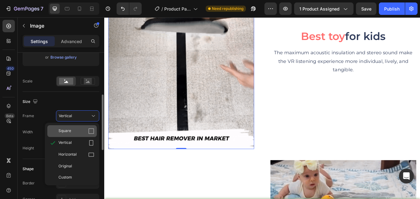
click at [82, 132] on div "Square" at bounding box center [77, 131] width 36 height 6
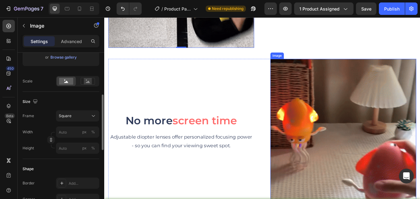
scroll to position [1502, 0]
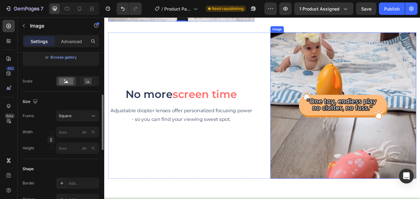
click at [364, 117] on img at bounding box center [386, 121] width 172 height 172
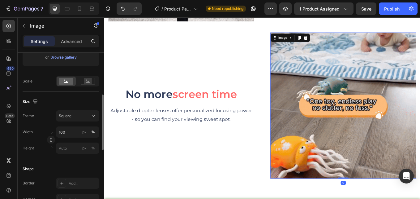
click at [363, 122] on img at bounding box center [386, 121] width 172 height 172
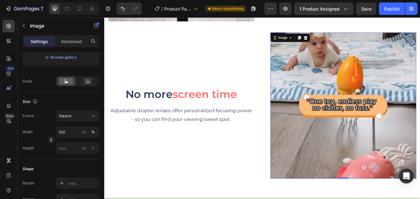
scroll to position [0, 0]
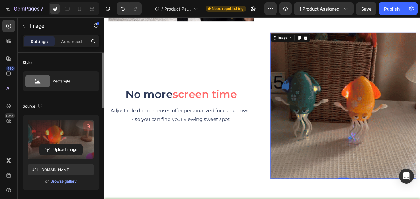
click at [87, 125] on icon "button" at bounding box center [88, 126] width 6 height 6
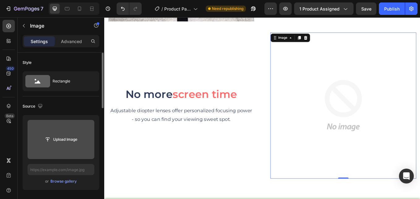
click at [54, 139] on input "file" at bounding box center [61, 139] width 43 height 11
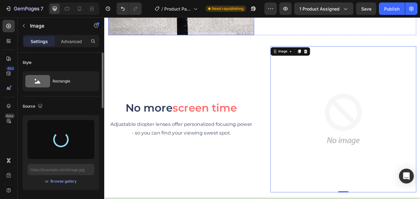
scroll to position [1502, 0]
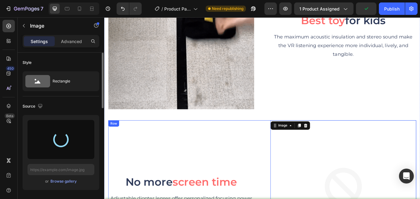
type input "https://cdn.shopify.com/s/files/1/0615/8119/7375/files/gempages_575764680492974…"
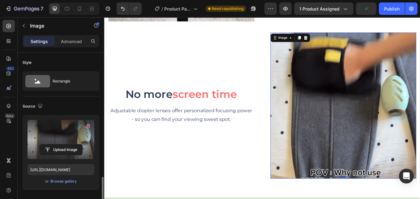
scroll to position [93, 0]
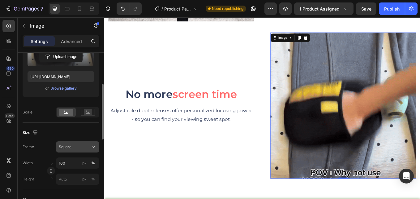
click at [92, 148] on icon at bounding box center [93, 147] width 6 height 6
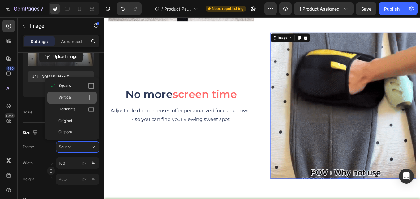
click at [75, 98] on div "Vertical" at bounding box center [77, 97] width 36 height 6
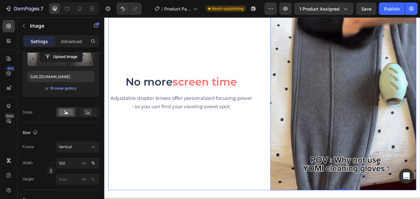
scroll to position [1502, 0]
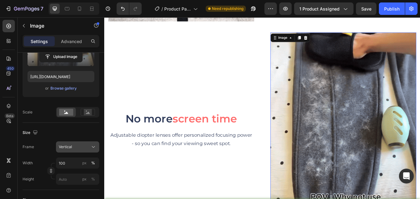
click at [78, 148] on div "Vertical" at bounding box center [74, 147] width 30 height 6
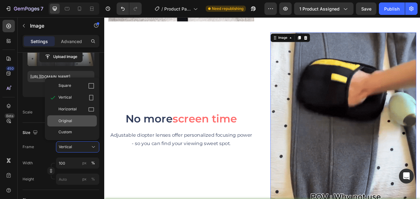
click at [77, 118] on div "Original" at bounding box center [77, 121] width 36 height 6
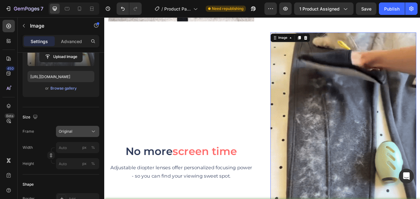
click at [90, 130] on icon at bounding box center [93, 131] width 6 height 6
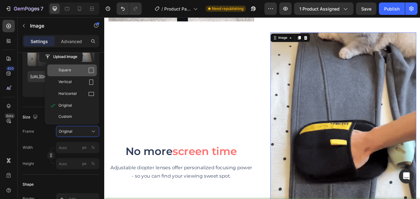
click at [80, 66] on div "Square" at bounding box center [72, 70] width 50 height 12
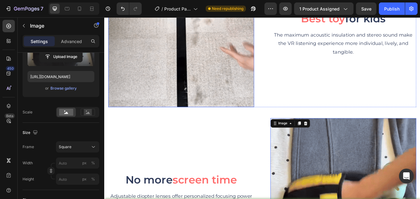
scroll to position [1370, 0]
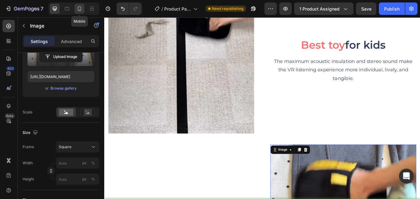
click at [79, 10] on icon at bounding box center [79, 9] width 6 height 6
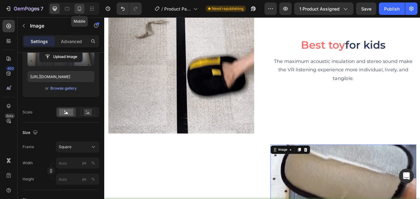
type input "100"
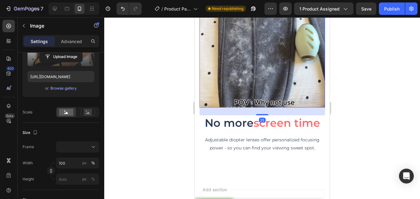
scroll to position [1541, 0]
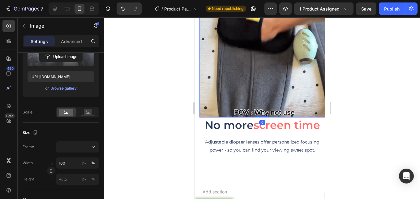
drag, startPoint x: 261, startPoint y: 107, endPoint x: 259, endPoint y: 88, distance: 19.0
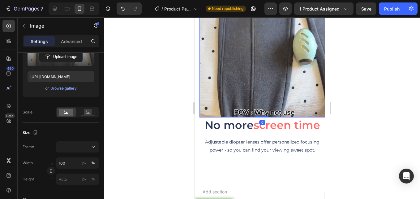
click at [259, 88] on div "Image 0" at bounding box center [262, 55] width 126 height 126
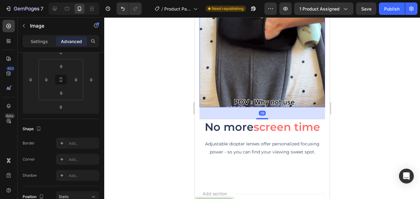
scroll to position [1553, 0]
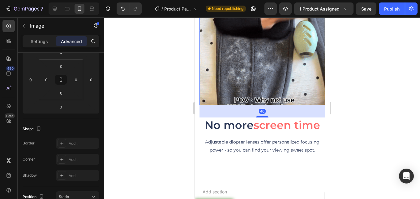
drag, startPoint x: 261, startPoint y: 107, endPoint x: 261, endPoint y: 120, distance: 12.4
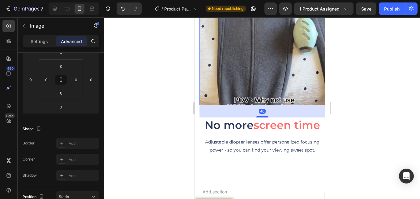
click at [261, 120] on div "No more screen time Heading Adjustable diopter lenses offer personalized focusi…" at bounding box center [262, 66] width 126 height 175
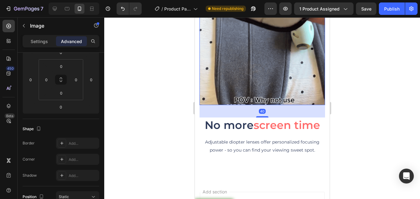
type input "40"
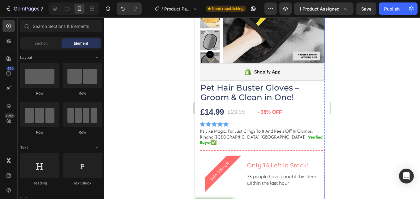
scroll to position [93, 0]
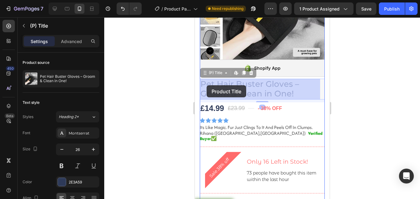
drag, startPoint x: 199, startPoint y: 82, endPoint x: 207, endPoint y: 86, distance: 8.6
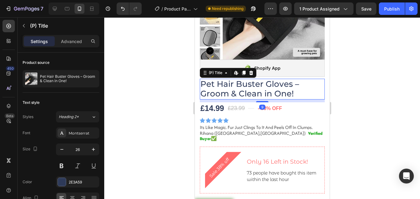
click at [217, 85] on h2 "Pet Hair Buster Gloves – Groom & Clean in One!" at bounding box center [262, 89] width 125 height 20
click at [230, 94] on h2 "Pet Hair Buster Gloves – Groom & Clean in One!" at bounding box center [262, 89] width 125 height 20
click at [300, 93] on h2 "Pet Hair Buster Gloves – Groom & Clean in One!" at bounding box center [262, 89] width 125 height 20
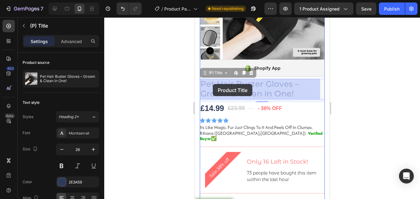
drag, startPoint x: 201, startPoint y: 83, endPoint x: 212, endPoint y: 83, distance: 10.8
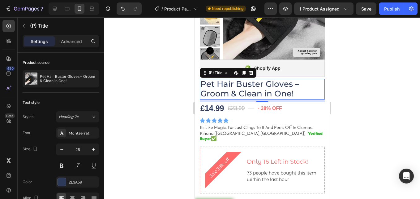
click at [293, 91] on h2 "Pet Hair Buster Gloves – Groom & Clean in One!" at bounding box center [262, 89] width 125 height 20
click at [271, 94] on h2 "Pet Hair Buster Gloves – Groom & Clean in One!" at bounding box center [262, 89] width 125 height 20
click at [254, 91] on h2 "Pet Hair Buster Gloves – Groom & Clean in One!" at bounding box center [262, 89] width 125 height 20
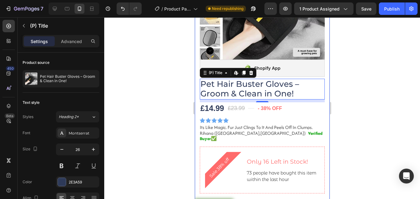
click at [163, 76] on div at bounding box center [262, 107] width 316 height 181
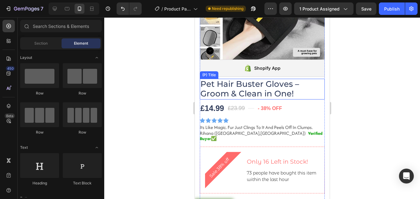
click at [233, 86] on h2 "Pet Hair Buster Gloves – Groom & Clean in One!" at bounding box center [262, 89] width 125 height 20
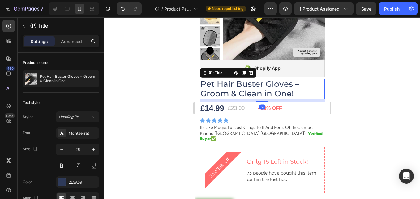
click at [202, 82] on h2 "Pet Hair Buster Gloves – Groom & Clean in One!" at bounding box center [262, 89] width 125 height 20
click at [252, 83] on h2 "Pet Hair Buster Gloves – Groom & Clean in One!" at bounding box center [262, 89] width 125 height 20
click at [183, 71] on div at bounding box center [262, 107] width 316 height 181
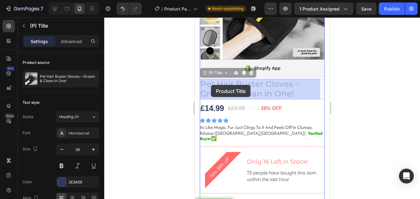
drag, startPoint x: 200, startPoint y: 82, endPoint x: 221, endPoint y: 86, distance: 21.5
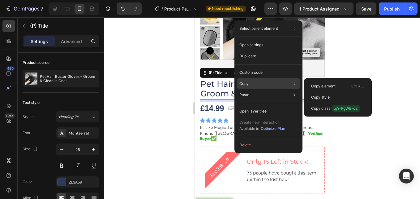
click at [261, 83] on div "Copy Copy element Ctrl + C Copy style Copy class .gY-FgWE-c2" at bounding box center [268, 83] width 63 height 11
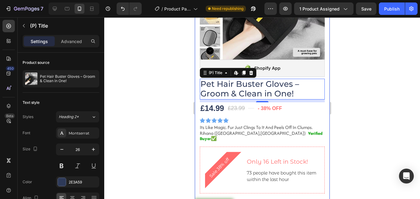
click at [165, 78] on div at bounding box center [262, 107] width 316 height 181
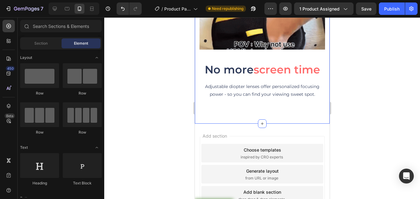
scroll to position [1765, 0]
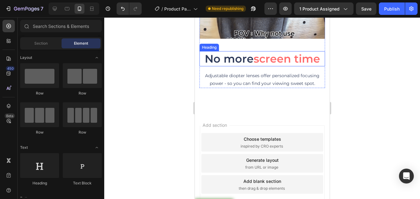
click at [243, 54] on h2 "No more screen time" at bounding box center [262, 58] width 126 height 15
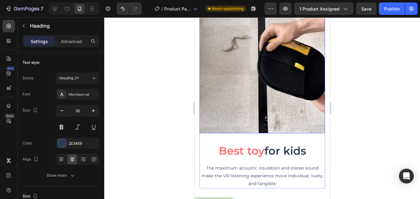
scroll to position [1486, 0]
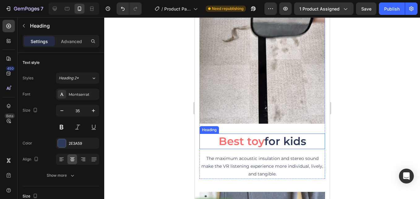
click at [263, 134] on h2 "Best toy for kids" at bounding box center [262, 140] width 126 height 15
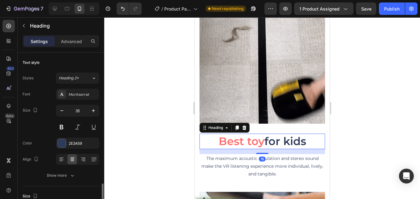
scroll to position [93, 0]
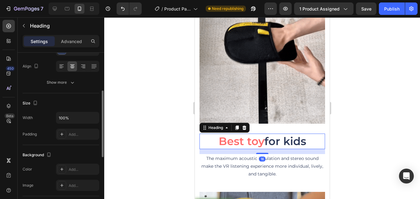
click at [300, 138] on h2 "Best toy for kids" at bounding box center [262, 140] width 126 height 15
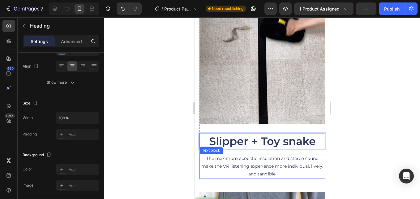
click at [267, 158] on p "The maximum acoustic insulation and stereo sound make the VR listening experien…" at bounding box center [262, 167] width 124 height 24
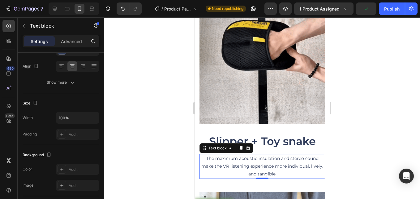
scroll to position [0, 0]
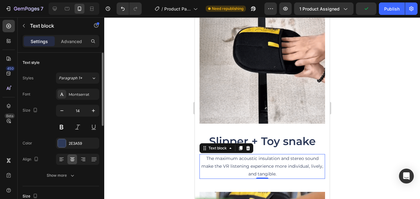
click at [292, 167] on p "The maximum acoustic insulation and stereo sound make the VR listening experien…" at bounding box center [262, 167] width 124 height 24
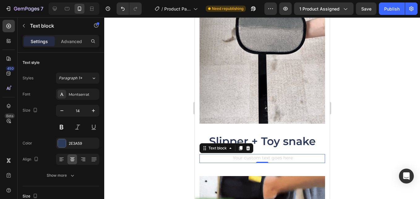
click at [269, 155] on p "Rich Text Editor. Editing area: main" at bounding box center [262, 159] width 124 height 8
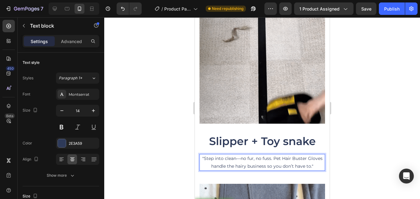
click at [361, 132] on div at bounding box center [262, 107] width 316 height 181
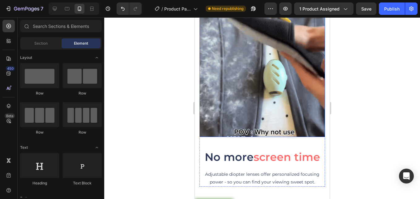
scroll to position [1672, 0]
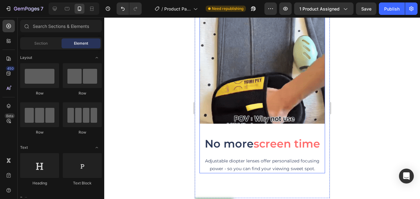
click at [275, 138] on span "screen time" at bounding box center [287, 143] width 67 height 13
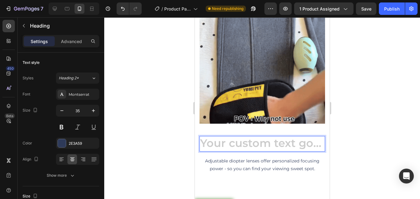
click at [236, 126] on div "Image" at bounding box center [262, 67] width 126 height 138
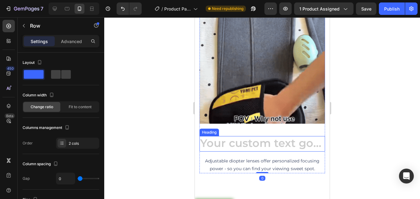
click at [239, 136] on h2 "Rich Text Editor. Editing area: main" at bounding box center [262, 143] width 126 height 15
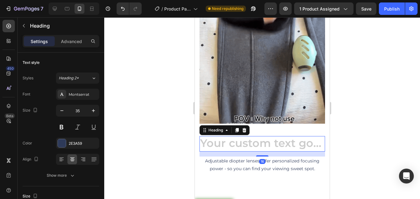
click at [243, 136] on h2 "Rich Text Editor. Editing area: main" at bounding box center [262, 143] width 126 height 15
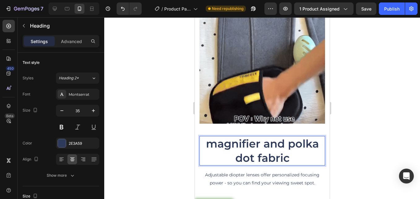
click at [216, 137] on p "magnifier and polka dot fabric" at bounding box center [262, 151] width 124 height 28
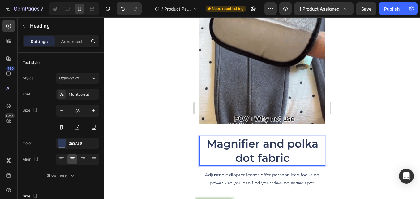
click at [294, 137] on p "Magnifier and polka dot fabric" at bounding box center [262, 151] width 124 height 28
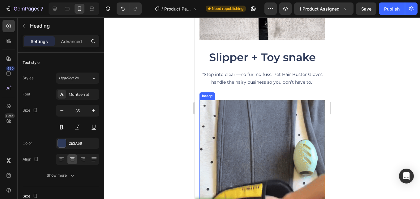
scroll to position [1517, 0]
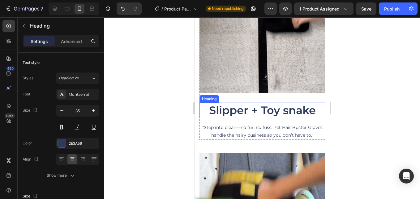
click at [259, 105] on p "Slipper + Toy snake" at bounding box center [262, 110] width 124 height 14
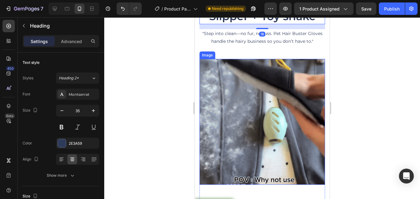
scroll to position [1641, 0]
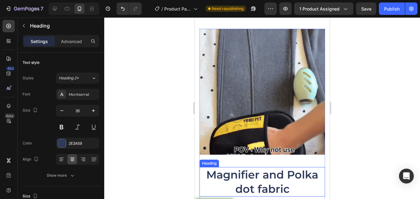
click at [274, 172] on p "Magnifier and Polka dot fabric" at bounding box center [262, 182] width 124 height 28
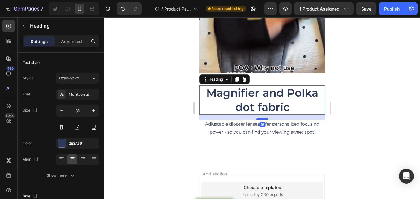
scroll to position [1734, 0]
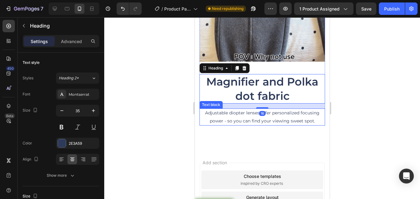
click at [267, 109] on p "Adjustable diopter lenses offer personalized focusing power - so you can find y…" at bounding box center [262, 116] width 124 height 15
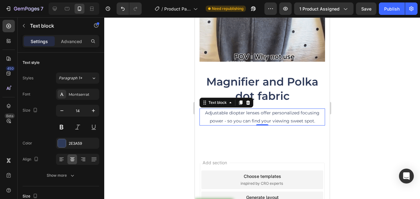
click at [280, 111] on p "Adjustable diopter lenses offer personalized focusing power - so you can find y…" at bounding box center [262, 116] width 124 height 15
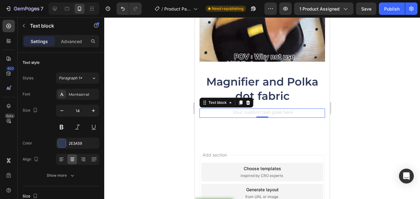
click at [271, 109] on p "Rich Text Editor. Editing area: main" at bounding box center [262, 113] width 124 height 8
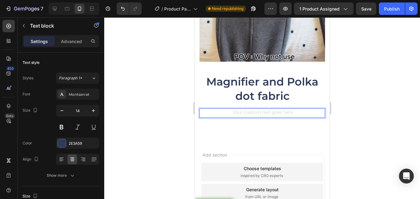
click at [271, 108] on div "Rich Text Editor. Editing area: main" at bounding box center [262, 112] width 126 height 9
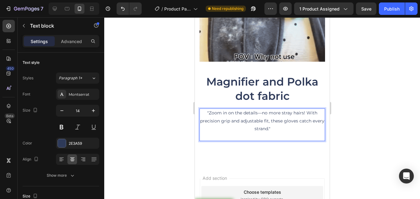
click at [358, 70] on div at bounding box center [262, 107] width 316 height 181
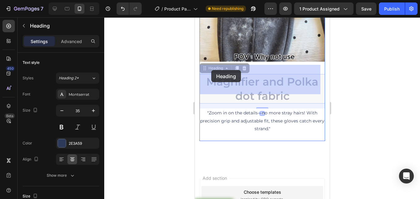
drag, startPoint x: 204, startPoint y: 71, endPoint x: 211, endPoint y: 70, distance: 6.6
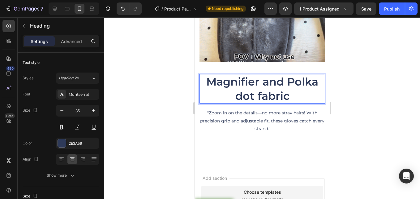
click at [210, 75] on p "Magnifier and Polka dot fabric" at bounding box center [262, 89] width 124 height 28
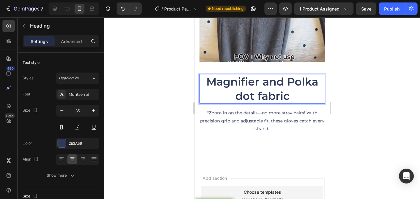
click at [203, 75] on p "Magnifier and Polka dot fabric" at bounding box center [262, 89] width 124 height 28
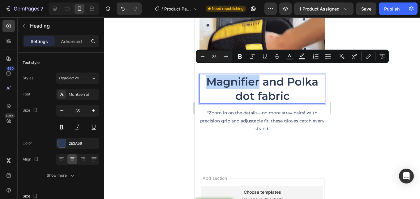
drag, startPoint x: 203, startPoint y: 68, endPoint x: 212, endPoint y: 70, distance: 8.5
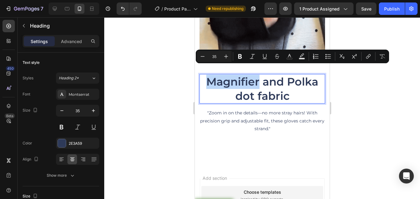
click at [212, 75] on p "Magnifier and Polka dot fabric" at bounding box center [262, 89] width 124 height 28
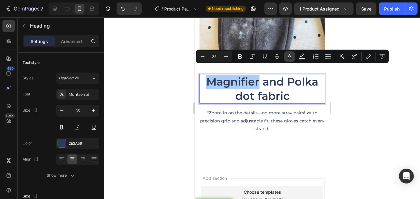
click at [289, 57] on icon "Editor contextual toolbar" at bounding box center [290, 56] width 6 height 6
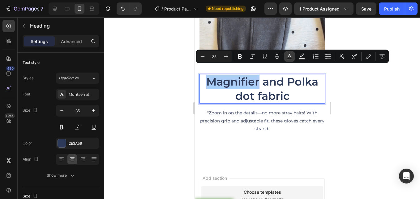
type input "2E3A59"
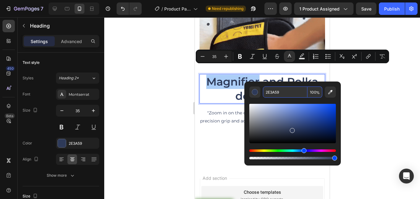
click at [295, 94] on input "2E3A59" at bounding box center [285, 91] width 45 height 11
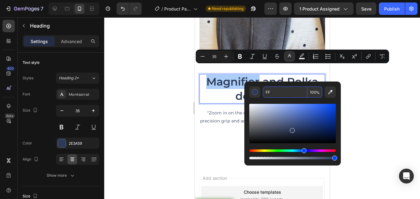
type input "FF6"
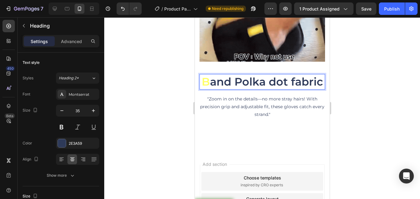
click at [224, 75] on p "B and Polka dot fabric" at bounding box center [262, 82] width 124 height 14
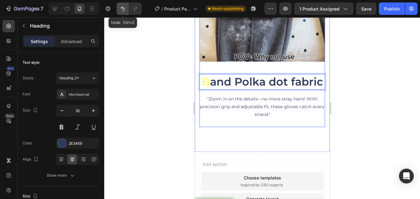
click at [124, 12] on button "Undo/Redo" at bounding box center [123, 8] width 12 height 12
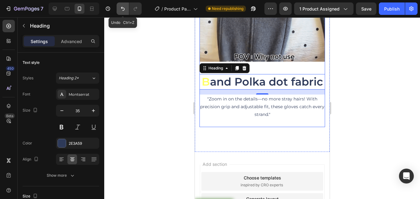
click at [124, 13] on button "Undo/Redo" at bounding box center [123, 8] width 12 height 12
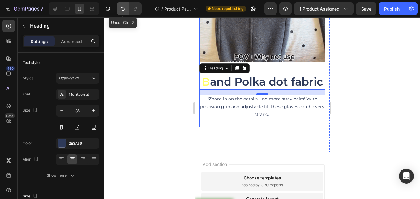
click at [125, 13] on button "Undo/Redo" at bounding box center [123, 8] width 12 height 12
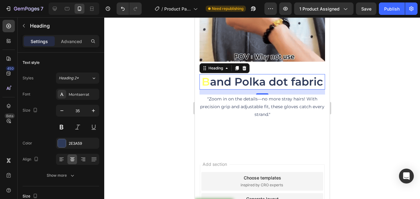
click at [224, 74] on h2 "B and Polka dot fabric" at bounding box center [262, 81] width 126 height 15
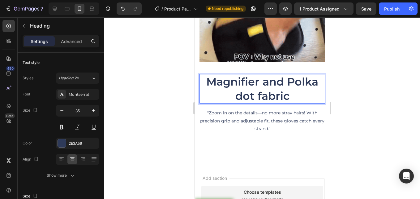
click at [224, 75] on p "Magnifier and Polka dot fabric" at bounding box center [262, 89] width 124 height 28
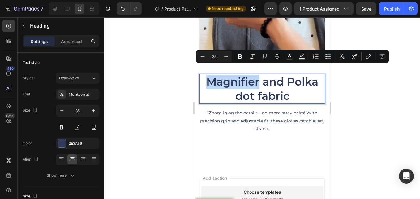
drag, startPoint x: 204, startPoint y: 67, endPoint x: 257, endPoint y: 72, distance: 53.0
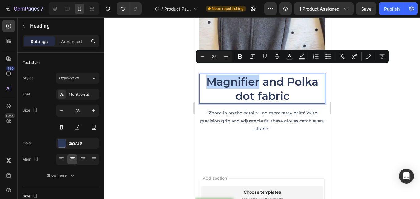
click at [257, 75] on p "Magnifier and Polka dot fabric" at bounding box center [262, 89] width 124 height 28
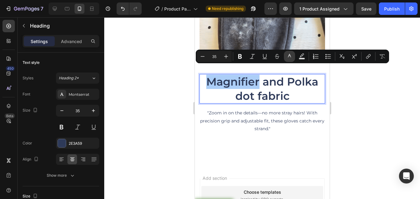
click at [287, 57] on icon "Editor contextual toolbar" at bounding box center [290, 56] width 6 height 6
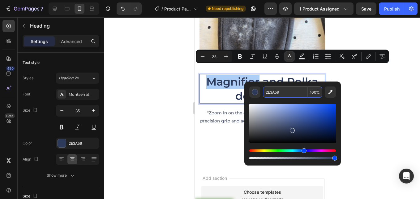
click at [280, 90] on input "2E3A59" at bounding box center [285, 91] width 45 height 11
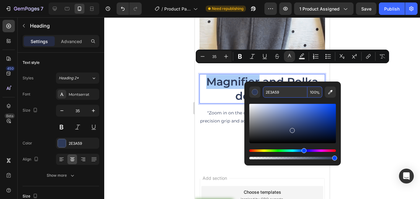
paste input "ff6b6b"
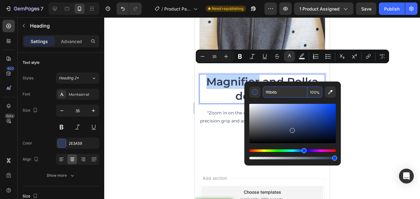
type input "FF6B6B"
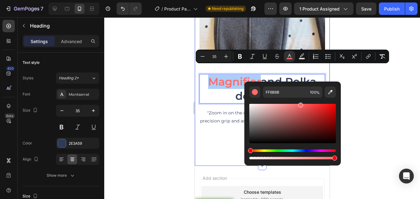
click at [170, 88] on div at bounding box center [262, 107] width 316 height 181
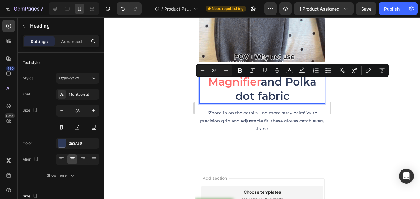
drag, startPoint x: 233, startPoint y: 86, endPoint x: 287, endPoint y: 91, distance: 54.1
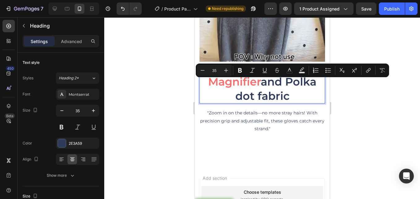
click at [287, 91] on p "Magnifier and Polka dot fabric" at bounding box center [262, 89] width 124 height 28
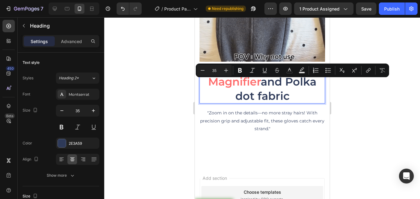
click at [223, 86] on p "Magnifier and Polka dot fabric" at bounding box center [262, 89] width 124 height 28
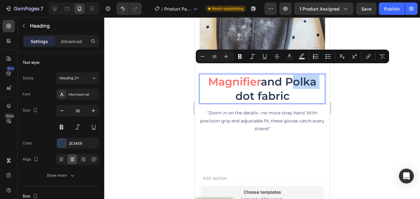
drag, startPoint x: 285, startPoint y: 70, endPoint x: 314, endPoint y: 71, distance: 28.8
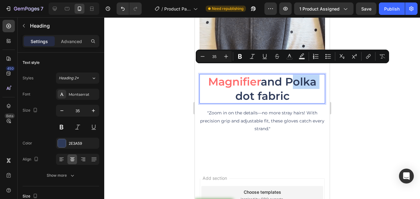
click at [314, 75] on p "Magnifier and Polka dot fabric" at bounding box center [262, 89] width 124 height 28
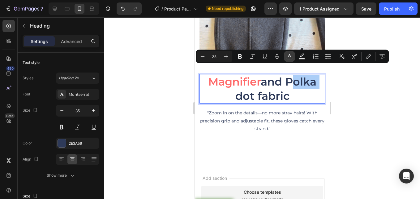
click at [290, 59] on button "color" at bounding box center [289, 56] width 11 height 11
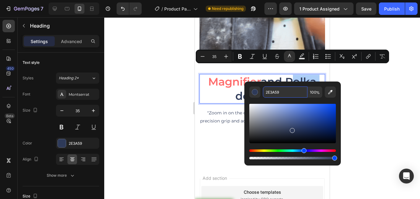
click at [291, 97] on input "2E3A59" at bounding box center [285, 91] width 45 height 11
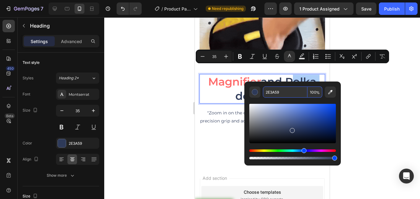
paste input "ff6b6b"
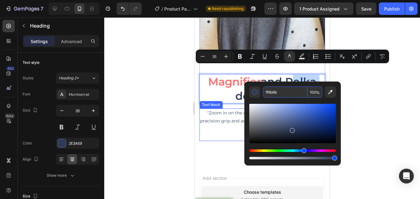
type input "FF6B6B"
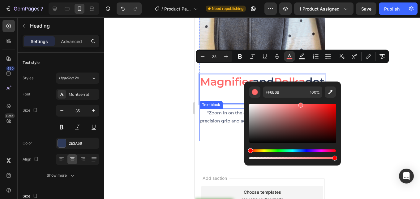
click at [170, 99] on div at bounding box center [262, 107] width 316 height 181
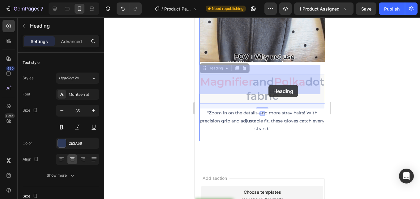
drag, startPoint x: 256, startPoint y: 85, endPoint x: 265, endPoint y: 85, distance: 9.6
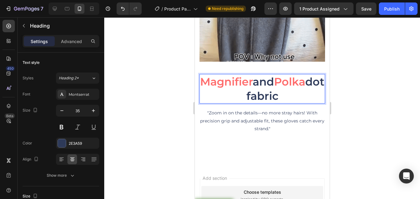
drag, startPoint x: 255, startPoint y: 86, endPoint x: 262, endPoint y: 88, distance: 7.4
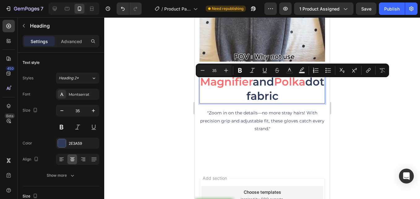
drag, startPoint x: 255, startPoint y: 84, endPoint x: 286, endPoint y: 89, distance: 32.3
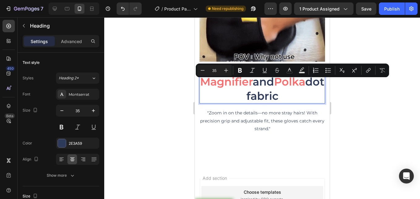
click at [286, 89] on p "Magnifier and Polka dot fabric" at bounding box center [262, 89] width 124 height 28
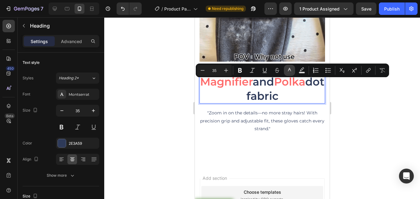
click at [289, 72] on rect "Editor contextual toolbar" at bounding box center [290, 73] width 6 height 2
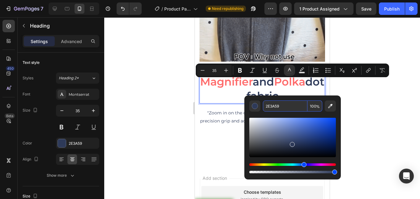
paste input "ff6b6b"
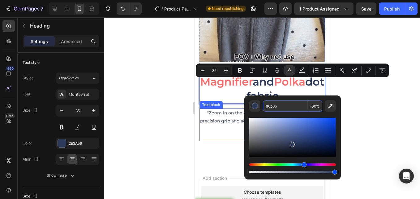
type input "FF6B6B"
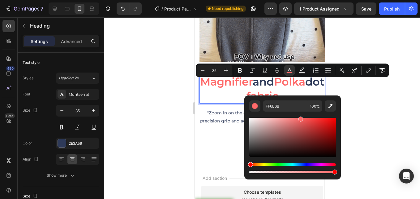
click at [174, 97] on div at bounding box center [262, 107] width 316 height 181
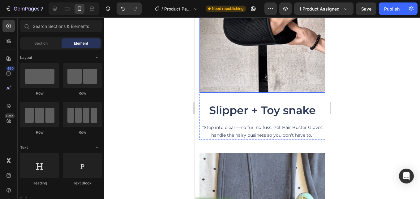
scroll to position [1548, 0]
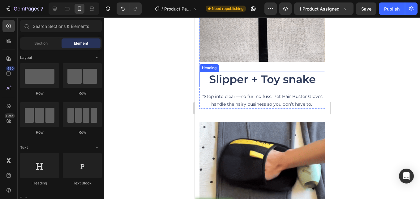
click at [207, 75] on p "Slipper + Toy snake" at bounding box center [262, 79] width 124 height 14
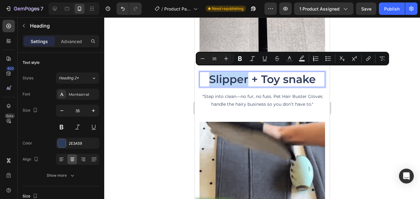
drag, startPoint x: 206, startPoint y: 74, endPoint x: 243, endPoint y: 77, distance: 36.7
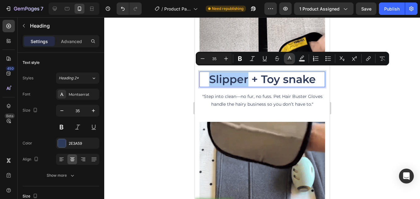
click at [288, 60] on rect "Editor contextual toolbar" at bounding box center [290, 61] width 6 height 2
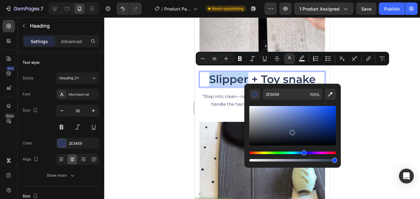
drag, startPoint x: 481, startPoint y: 111, endPoint x: 226, endPoint y: 80, distance: 257.3
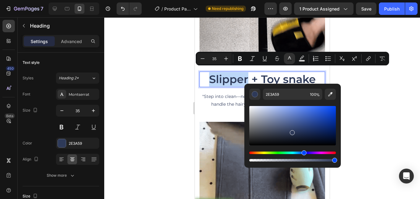
click at [226, 80] on p "Slipper + Toy snake" at bounding box center [262, 79] width 124 height 14
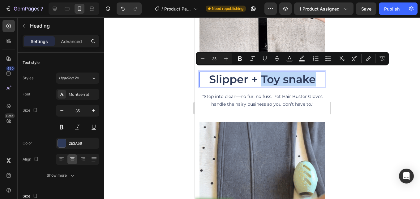
drag, startPoint x: 259, startPoint y: 72, endPoint x: 307, endPoint y: 76, distance: 48.1
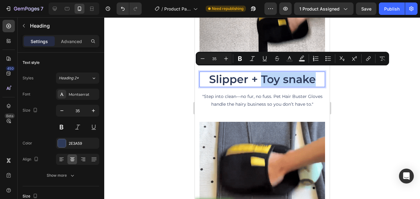
click at [311, 75] on p "Slipper + Toy snake" at bounding box center [262, 79] width 124 height 14
click at [289, 59] on icon "Editor contextual toolbar" at bounding box center [290, 58] width 6 height 6
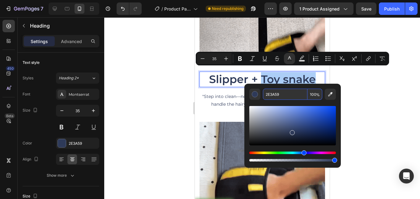
paste input "ff6b6b"
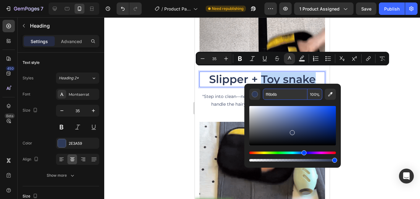
type input "FF6B6B"
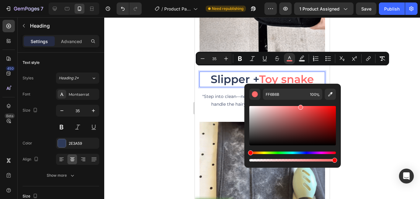
click at [150, 78] on div at bounding box center [262, 107] width 316 height 181
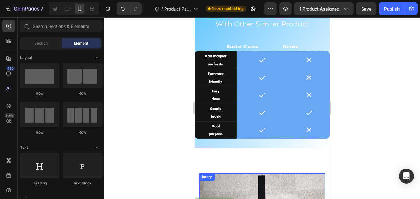
scroll to position [1300, 0]
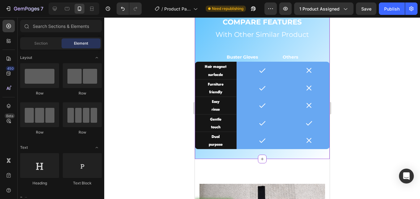
click at [245, 69] on div "Icon" at bounding box center [263, 70] width 42 height 17
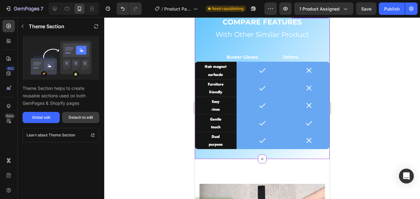
click at [88, 114] on button "Detach to edit" at bounding box center [80, 117] width 37 height 11
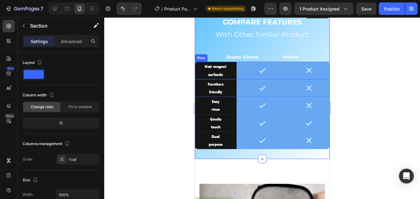
click at [239, 75] on div "Hair magnet surfacde Text Block Icon Icon Row" at bounding box center [262, 70] width 135 height 17
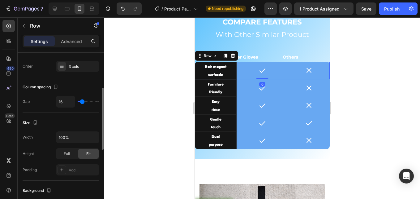
scroll to position [186, 0]
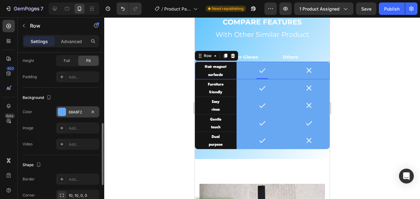
click at [76, 114] on div "68A8F2" at bounding box center [78, 112] width 18 height 6
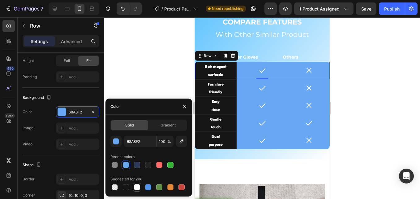
click at [136, 185] on div at bounding box center [137, 187] width 6 height 6
type input "FFFFFF"
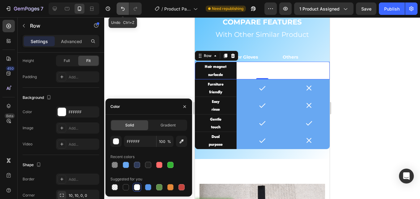
click at [123, 10] on icon "Undo/Redo" at bounding box center [123, 9] width 6 height 6
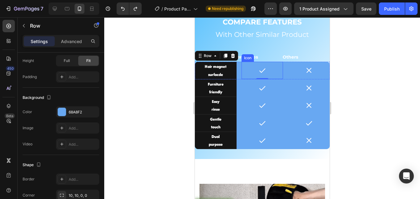
click at [260, 71] on icon at bounding box center [262, 70] width 7 height 7
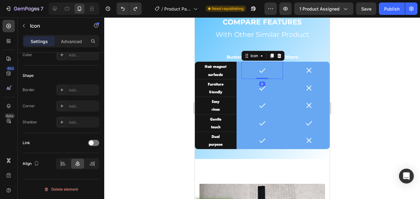
scroll to position [0, 0]
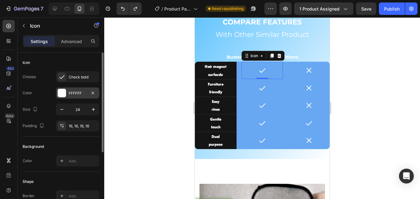
click at [76, 90] on div "FFFFFF" at bounding box center [78, 93] width 18 height 6
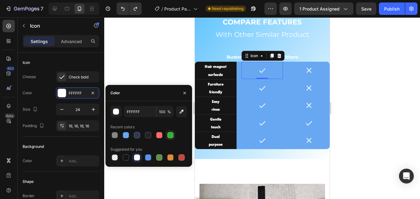
click at [173, 135] on div at bounding box center [171, 135] width 6 height 6
type input "34B233"
click at [261, 86] on div "0" at bounding box center [262, 83] width 6 height 5
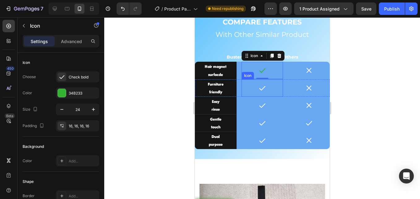
click at [259, 89] on icon at bounding box center [262, 88] width 6 height 4
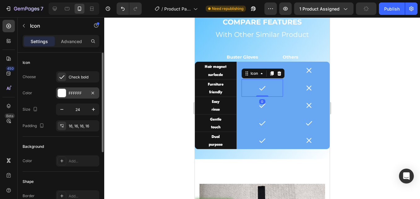
click at [79, 95] on div "FFFFFF" at bounding box center [78, 93] width 18 height 6
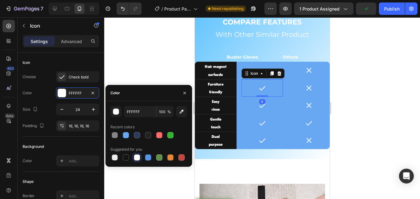
click at [172, 139] on div "FFFFFF 100 % Recent colors Suggested for you" at bounding box center [149, 134] width 77 height 56
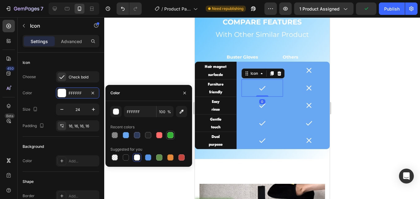
click at [169, 136] on div at bounding box center [171, 135] width 6 height 6
type input "34B233"
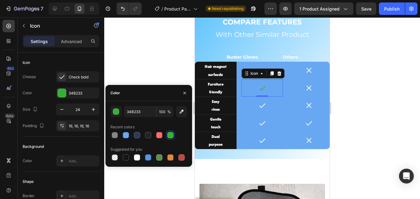
click at [259, 104] on div "0" at bounding box center [262, 101] width 6 height 5
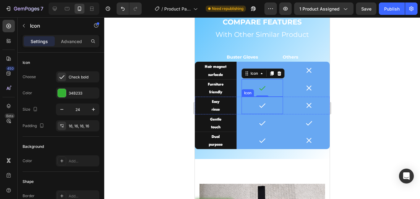
click at [260, 106] on icon at bounding box center [262, 105] width 7 height 7
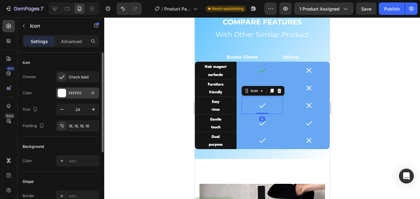
click at [68, 94] on div "FFFFFF" at bounding box center [77, 92] width 43 height 11
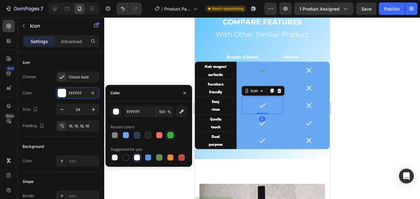
click at [172, 135] on div at bounding box center [171, 135] width 6 height 6
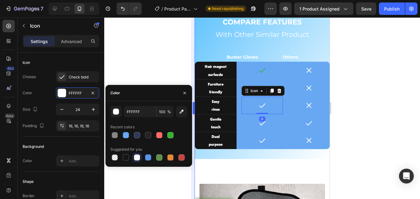
type input "34B233"
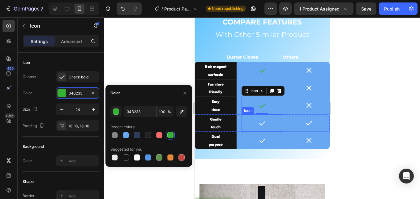
click at [261, 123] on icon at bounding box center [262, 123] width 6 height 4
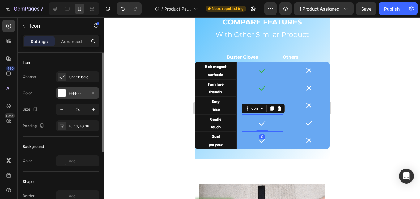
click at [67, 96] on div "FFFFFF" at bounding box center [77, 92] width 43 height 11
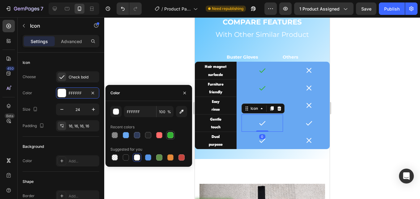
click at [168, 133] on div at bounding box center [171, 135] width 6 height 6
type input "34B233"
click at [263, 140] on icon at bounding box center [262, 140] width 7 height 7
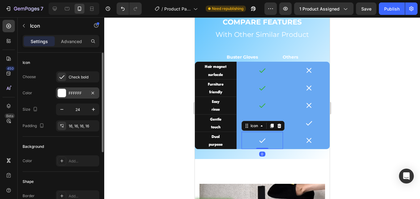
click at [79, 96] on div "FFFFFF" at bounding box center [78, 93] width 18 height 6
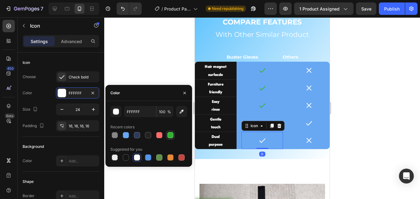
click at [169, 136] on div at bounding box center [171, 135] width 6 height 6
type input "34B233"
click at [306, 122] on icon at bounding box center [308, 122] width 7 height 7
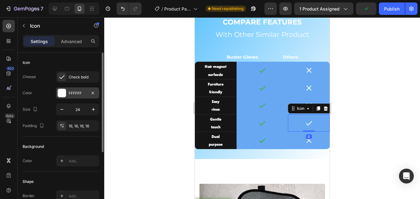
click at [77, 94] on div "FFFFFF" at bounding box center [78, 93] width 18 height 6
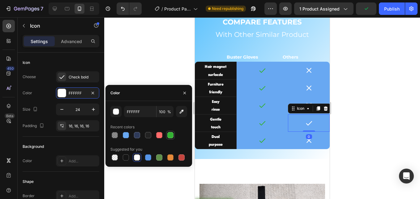
click at [173, 134] on div at bounding box center [171, 135] width 6 height 6
type input "34B233"
click at [305, 69] on icon at bounding box center [308, 70] width 7 height 7
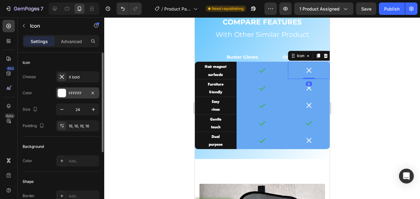
click at [85, 94] on div "FFFFFF" at bounding box center [78, 93] width 18 height 6
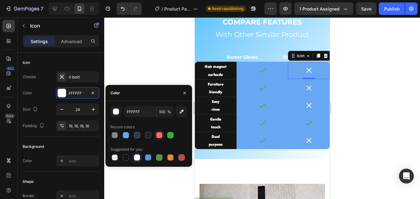
click at [162, 136] on div at bounding box center [159, 135] width 6 height 6
type input "FF6B6B"
click at [306, 88] on icon at bounding box center [308, 87] width 7 height 7
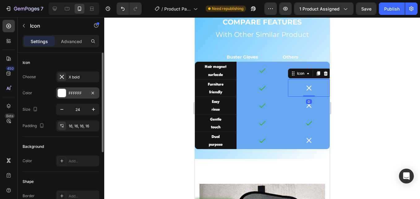
click at [78, 92] on div "FFFFFF" at bounding box center [78, 93] width 18 height 6
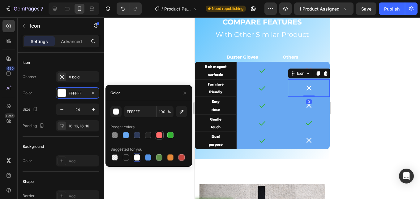
click at [156, 134] on div at bounding box center [159, 134] width 7 height 7
type input "FF6B6B"
click at [305, 106] on icon at bounding box center [308, 105] width 7 height 7
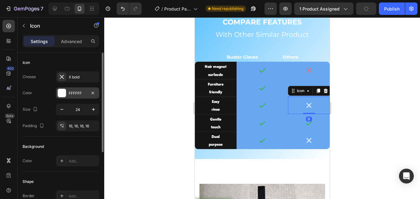
click at [59, 93] on div at bounding box center [62, 93] width 8 height 8
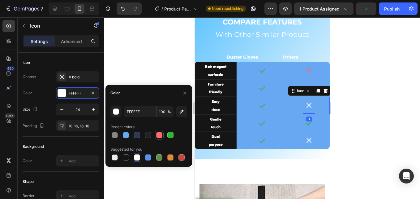
click at [159, 135] on div at bounding box center [159, 135] width 6 height 6
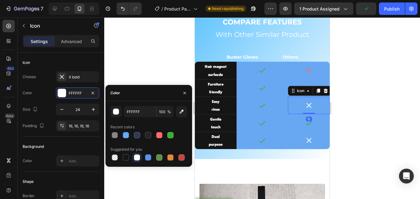
type input "FF6B6B"
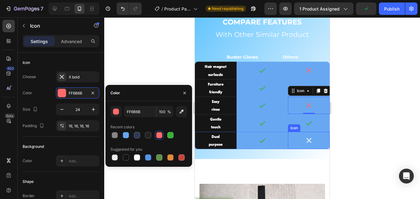
click at [306, 140] on icon at bounding box center [308, 140] width 7 height 7
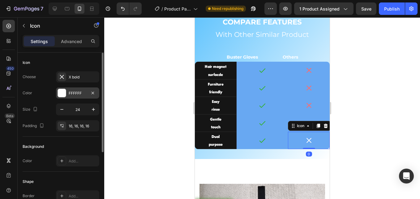
click at [73, 95] on div "FFFFFF" at bounding box center [78, 93] width 18 height 6
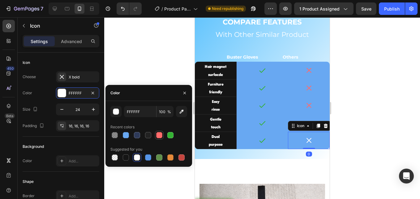
click at [160, 137] on div at bounding box center [159, 135] width 6 height 6
type input "FF6B6B"
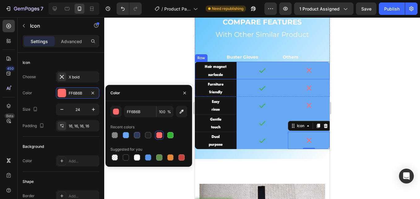
click at [237, 76] on div "Hair magnet surfacde Text Block Icon Icon Row" at bounding box center [262, 70] width 135 height 17
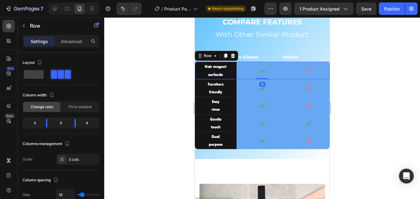
click at [237, 76] on div "Hair magnet surfacde Text Block Icon Icon Row 0" at bounding box center [262, 70] width 135 height 17
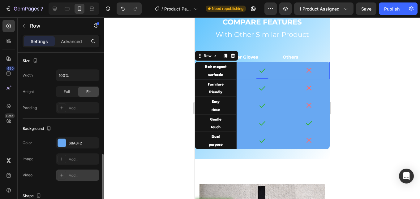
scroll to position [186, 0]
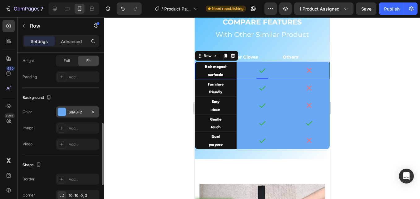
drag, startPoint x: 72, startPoint y: 109, endPoint x: 76, endPoint y: 111, distance: 3.8
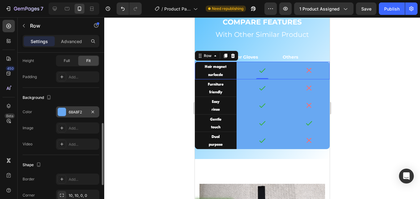
click at [73, 109] on div "68A8F2" at bounding box center [78, 112] width 18 height 6
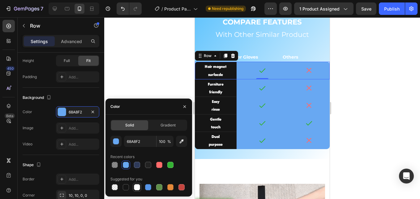
click at [136, 186] on div at bounding box center [137, 187] width 6 height 6
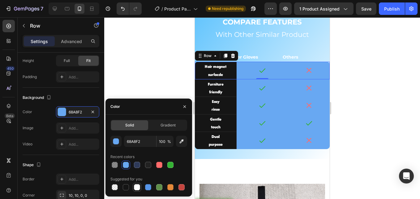
type input "FFFFFF"
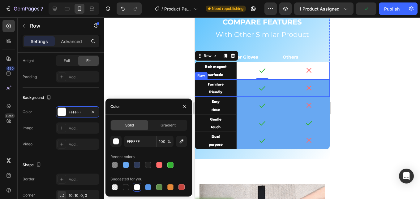
click at [238, 93] on div "Furniture friendly Text Block Icon Icon Row" at bounding box center [262, 87] width 135 height 17
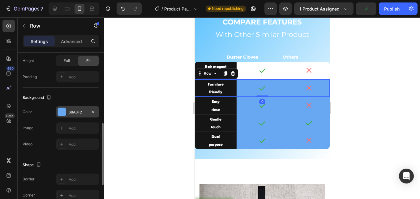
click at [77, 117] on div "The changes might be hidden by the video. Color 68A8F2 Image Add... Video Add..." at bounding box center [61, 127] width 77 height 43
click at [77, 114] on div "68A8F2" at bounding box center [78, 112] width 18 height 6
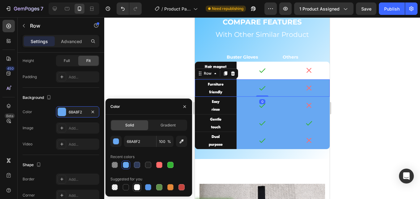
drag, startPoint x: 137, startPoint y: 185, endPoint x: 30, endPoint y: 111, distance: 130.0
click at [137, 185] on div at bounding box center [137, 187] width 6 height 6
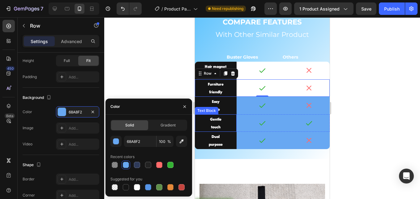
type input "FFFFFF"
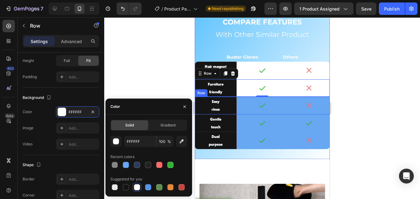
click at [239, 111] on div "Easy rinse Text Block Icon Icon Row" at bounding box center [262, 105] width 135 height 17
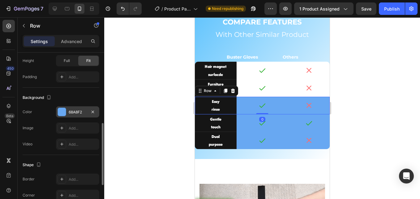
click at [81, 112] on div "68A8F2" at bounding box center [78, 112] width 18 height 6
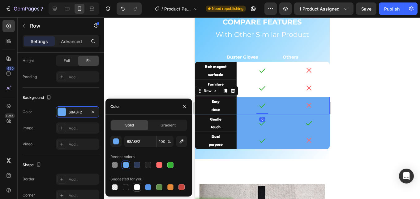
click at [137, 188] on div at bounding box center [137, 187] width 6 height 6
type input "FFFFFF"
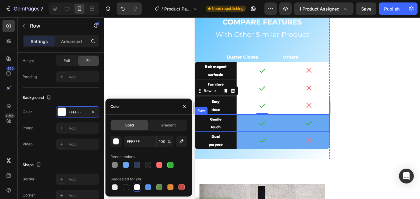
click at [238, 126] on div "Gentle touch Text Block Icon Icon Row" at bounding box center [262, 122] width 135 height 17
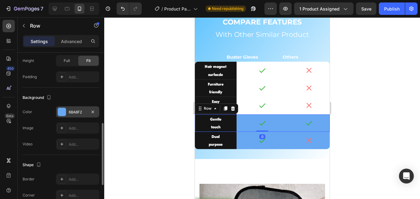
click at [66, 112] on div "68A8F2" at bounding box center [77, 111] width 43 height 11
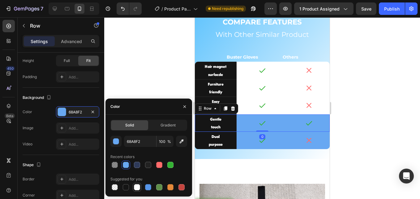
click at [136, 185] on div at bounding box center [137, 187] width 6 height 6
type input "FFFFFF"
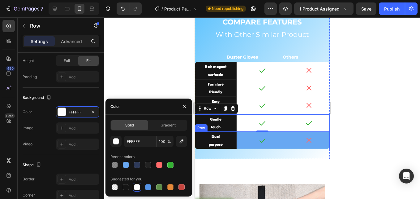
click at [239, 146] on div "Dual purpose Text Block Icon Icon Row" at bounding box center [262, 140] width 135 height 17
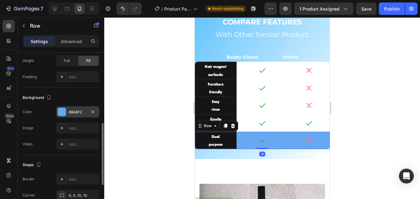
click at [76, 115] on div "68A8F2" at bounding box center [77, 111] width 43 height 11
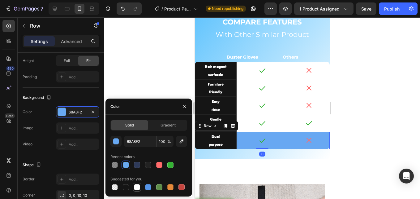
click at [136, 183] on div at bounding box center [136, 186] width 7 height 7
type input "FFFFFF"
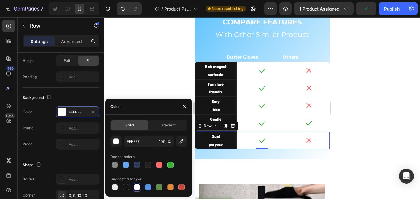
click at [383, 103] on div at bounding box center [262, 107] width 316 height 181
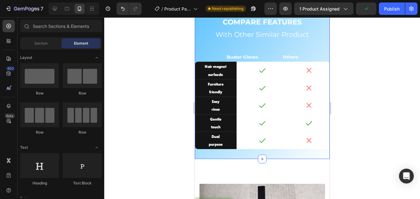
click at [236, 155] on div "COMPARE FEATURES Text Block With Other Similar Product Heading Buster Gloves Ot…" at bounding box center [262, 83] width 135 height 152
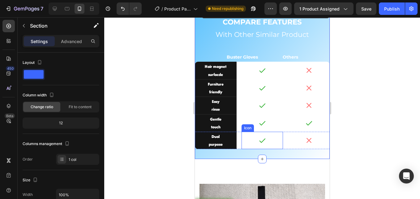
click at [254, 146] on div at bounding box center [262, 140] width 17 height 17
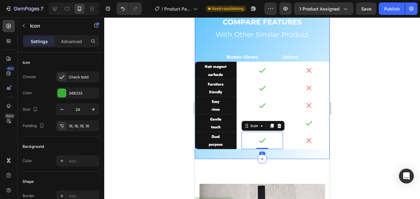
click at [245, 154] on div "COMPARE FEATURES Text Block With Other Similar Product Heading Buster Gloves Ot…" at bounding box center [262, 83] width 135 height 152
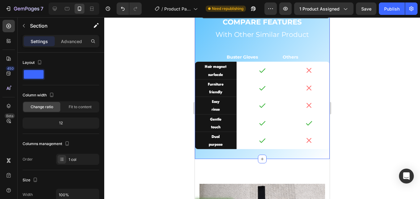
click at [276, 153] on div "COMPARE FEATURES Text Block With Other Similar Product Heading Buster Gloves Ot…" at bounding box center [262, 83] width 135 height 152
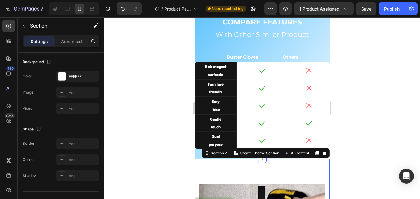
click at [342, 159] on div at bounding box center [262, 107] width 316 height 181
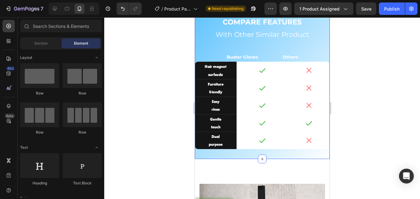
click at [285, 156] on div "COMPARE FEATURES Text Block With Other Similar Product Heading Buster Gloves Ot…" at bounding box center [262, 83] width 135 height 152
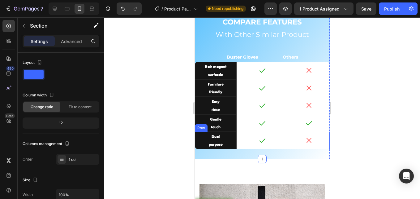
click at [238, 148] on div "Dual purpose Text Block Icon Icon Row" at bounding box center [262, 140] width 135 height 17
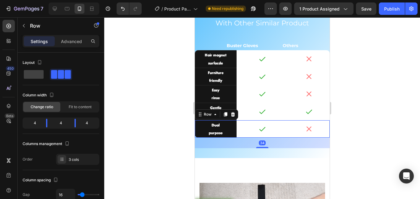
scroll to position [1313, 0]
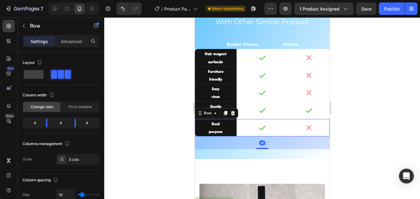
drag, startPoint x: 262, startPoint y: 148, endPoint x: 352, endPoint y: 154, distance: 90.0
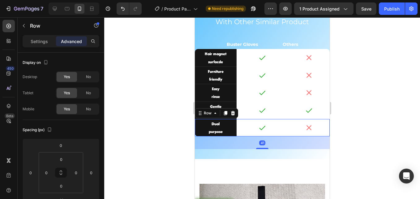
click at [153, 133] on div at bounding box center [262, 107] width 316 height 181
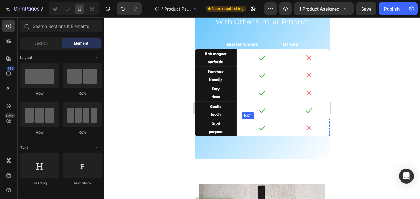
click at [242, 135] on div "Icon" at bounding box center [263, 127] width 42 height 17
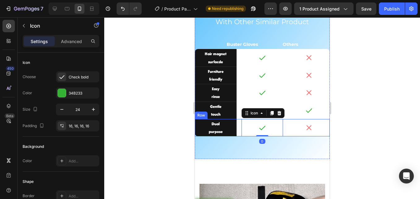
click at [238, 134] on div "Dual purpose Text Block Icon 0 Icon Row" at bounding box center [262, 127] width 135 height 17
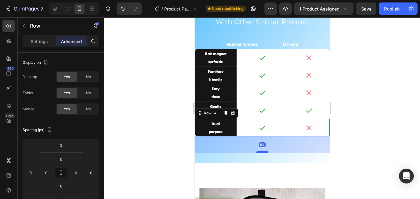
drag, startPoint x: 260, startPoint y: 148, endPoint x: 261, endPoint y: 152, distance: 4.1
click at [261, 152] on div at bounding box center [262, 152] width 12 height 2
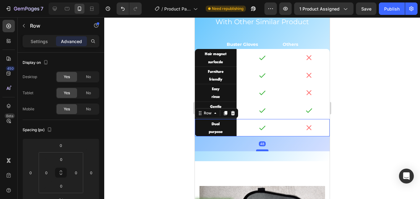
click at [261, 150] on div at bounding box center [262, 150] width 12 height 2
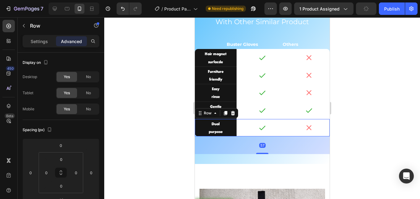
drag, startPoint x: 261, startPoint y: 152, endPoint x: 205, endPoint y: 140, distance: 56.7
click at [261, 153] on div at bounding box center [262, 153] width 12 height 1
type input "58"
click at [174, 133] on div at bounding box center [262, 107] width 316 height 181
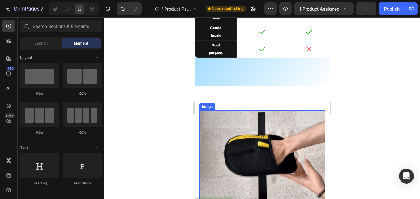
scroll to position [1406, 0]
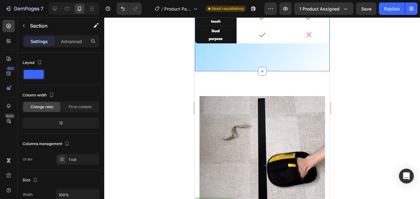
scroll to position [186, 0]
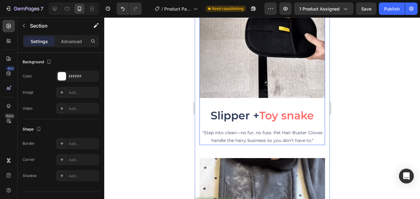
scroll to position [1592, 0]
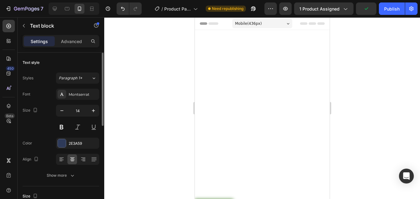
scroll to position [1592, 0]
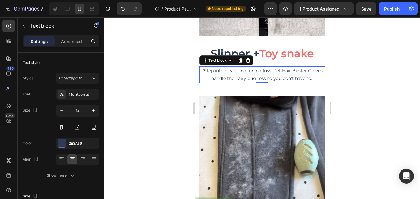
click at [239, 67] on p ""Step into clean—no fur, no fuss. Pet Hair Buster Gloves handle the hairy busin…" at bounding box center [262, 74] width 124 height 15
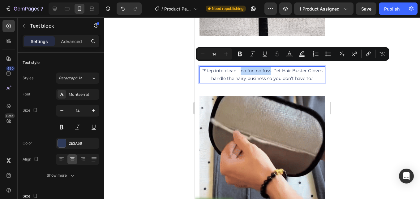
drag, startPoint x: 239, startPoint y: 65, endPoint x: 269, endPoint y: 66, distance: 30.4
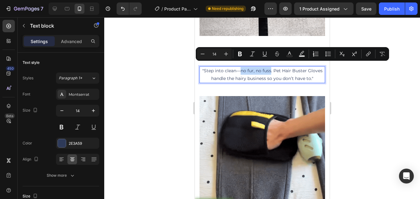
click at [269, 67] on p ""Step into clean—no fur, no fuss. Pet Hair Buster Gloves handle the hairy busin…" at bounding box center [262, 74] width 124 height 15
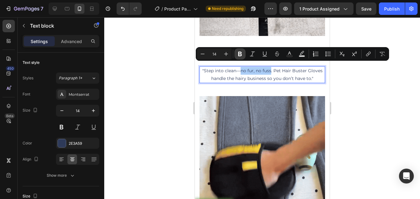
click at [239, 54] on icon "Editor contextual toolbar" at bounding box center [240, 54] width 4 height 5
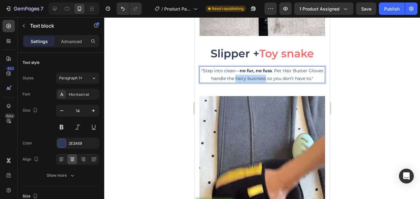
drag, startPoint x: 241, startPoint y: 74, endPoint x: 272, endPoint y: 75, distance: 31.3
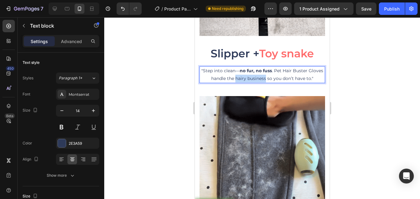
click at [272, 75] on p ""Step into clean— no fur, no fuss . Pet Hair Buster Gloves handle the hairy bus…" at bounding box center [262, 74] width 124 height 15
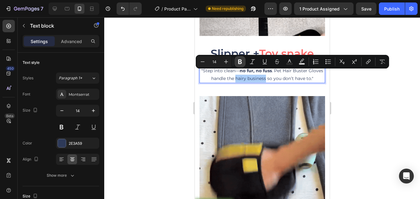
click at [238, 60] on icon "Editor contextual toolbar" at bounding box center [240, 62] width 6 height 6
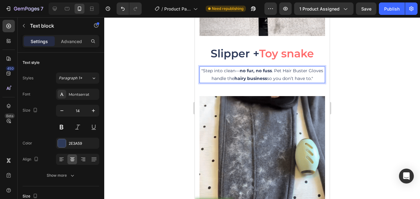
click at [146, 92] on div at bounding box center [262, 107] width 316 height 181
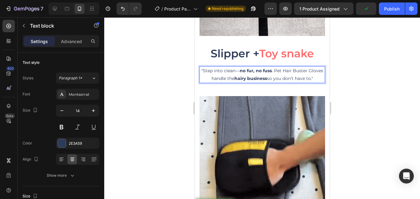
click at [216, 73] on p ""Step into clean— no fur, no fuss . Pet Hair Buster Gloves handle the hairy bus…" at bounding box center [262, 74] width 124 height 15
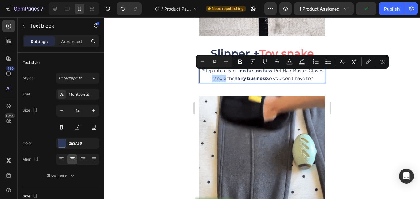
drag, startPoint x: 216, startPoint y: 72, endPoint x: 220, endPoint y: 74, distance: 4.8
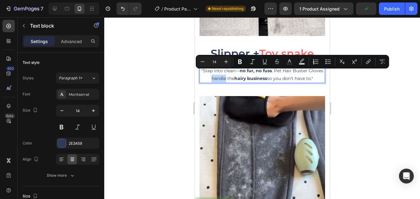
click at [220, 74] on p ""Step into clean— no fur, no fuss . Pet Hair Buster Gloves handle the hairy bus…" at bounding box center [262, 74] width 124 height 15
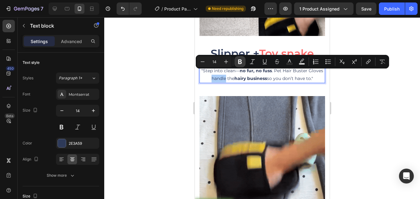
click at [242, 65] on button "Bold" at bounding box center [240, 61] width 11 height 11
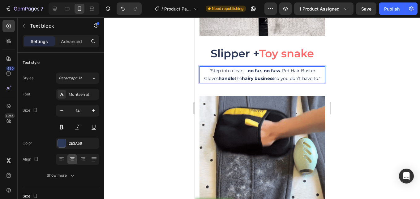
click at [180, 69] on div at bounding box center [262, 107] width 316 height 181
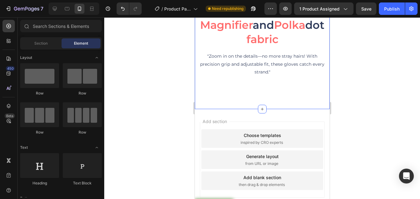
scroll to position [1778, 0]
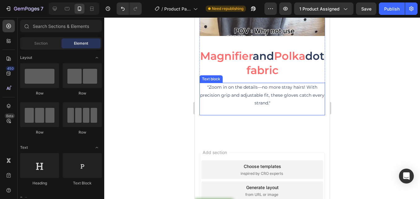
click at [261, 86] on p ""Zoom in on the details—no more stray hairs! With precision grip and adjustable…" at bounding box center [262, 98] width 124 height 31
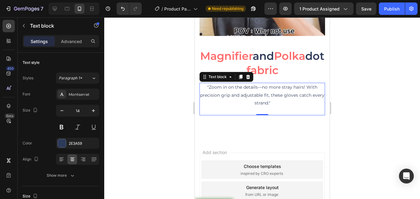
click at [260, 86] on p ""Zoom in on the details—no more stray hairs! With precision grip and adjustable…" at bounding box center [262, 98] width 124 height 31
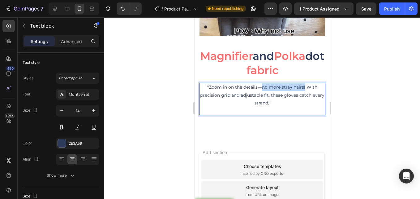
drag, startPoint x: 264, startPoint y: 86, endPoint x: 303, endPoint y: 87, distance: 39.3
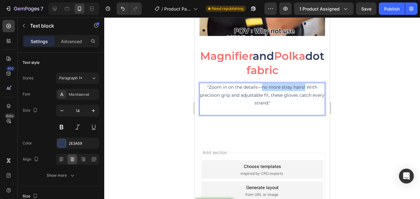
click at [303, 87] on p ""Zoom in on the details—no more stray hairs! With precision grip and adjustable…" at bounding box center [262, 98] width 124 height 31
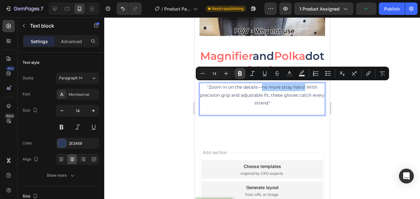
click at [244, 76] on button "Bold" at bounding box center [240, 73] width 11 height 11
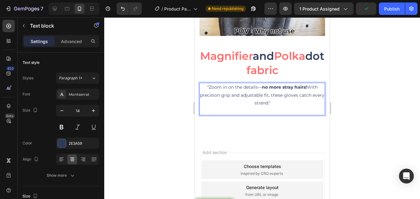
click at [156, 88] on div at bounding box center [262, 107] width 316 height 181
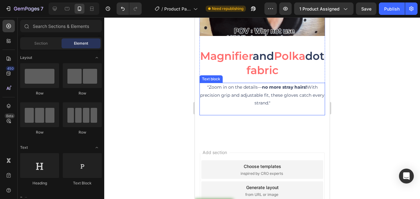
click at [205, 94] on p ""Zoom in on the details— no more stray hairs! With precision grip and adjustabl…" at bounding box center [262, 98] width 124 height 31
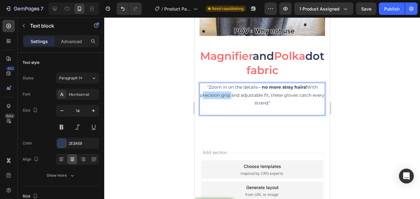
drag, startPoint x: 204, startPoint y: 94, endPoint x: 234, endPoint y: 96, distance: 30.2
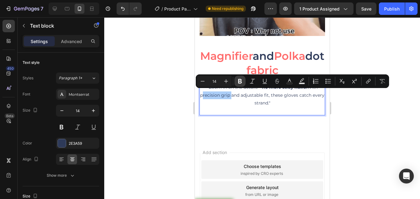
click at [241, 84] on button "Bold" at bounding box center [240, 81] width 11 height 11
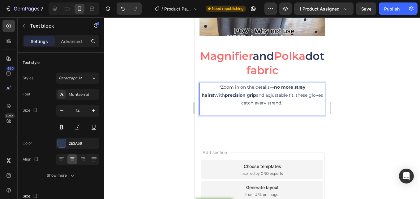
click at [250, 95] on p ""Zoom in on the details— no more stray hairs! With precision grip and adjustabl…" at bounding box center [262, 98] width 124 height 31
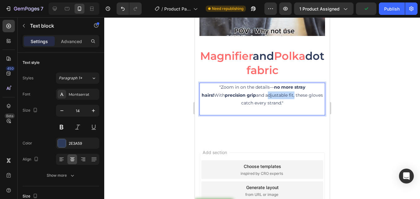
drag, startPoint x: 246, startPoint y: 93, endPoint x: 274, endPoint y: 94, distance: 27.9
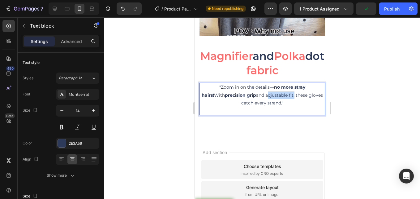
click at [274, 94] on p ""Zoom in on the details— no more stray hairs! With precision grip and adjustabl…" at bounding box center [262, 98] width 124 height 31
click at [248, 94] on p ""Zoom in on the details— no more stray hairs! With precision grip and adjustabl…" at bounding box center [262, 98] width 124 height 31
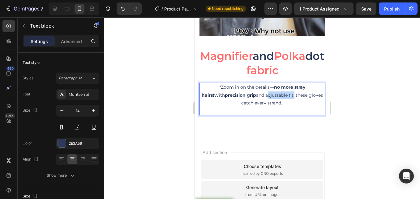
drag, startPoint x: 245, startPoint y: 93, endPoint x: 272, endPoint y: 94, distance: 27.3
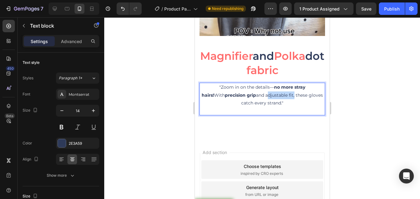
click at [273, 94] on p ""Zoom in on the details— no more stray hairs! With precision grip and adjustabl…" at bounding box center [262, 98] width 124 height 31
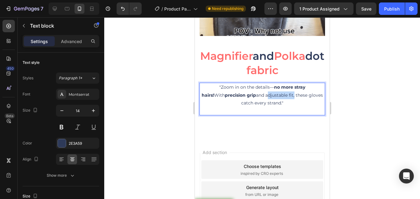
click at [268, 93] on p ""Zoom in on the details— no more stray hairs! With precision grip and adjustabl…" at bounding box center [262, 98] width 124 height 31
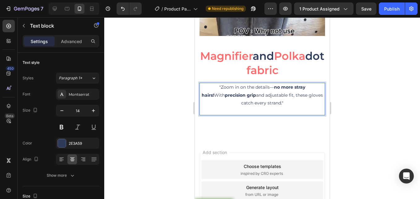
click at [268, 93] on p ""Zoom in on the details— no more stray hairs! With precision grip and adjustabl…" at bounding box center [262, 98] width 124 height 31
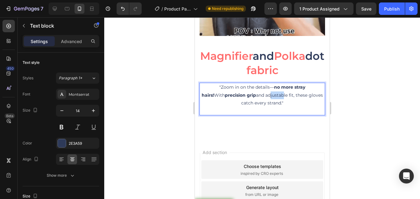
drag, startPoint x: 247, startPoint y: 93, endPoint x: 259, endPoint y: 94, distance: 12.5
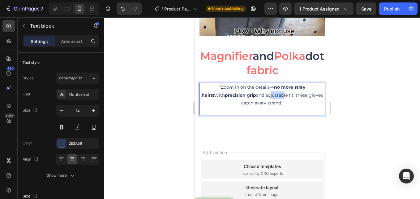
click at [260, 94] on p ""Zoom in on the details— no more stray hairs! With precision grip and adjustabl…" at bounding box center [262, 98] width 124 height 31
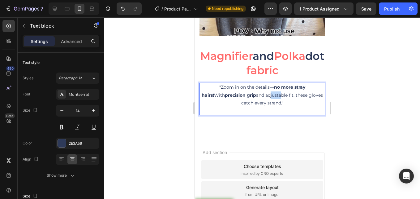
click at [251, 95] on p ""Zoom in on the details— no more stray hairs! With precision grip and adjustabl…" at bounding box center [262, 98] width 124 height 31
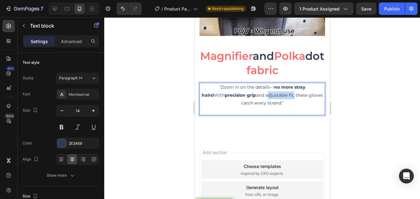
drag, startPoint x: 246, startPoint y: 93, endPoint x: 273, endPoint y: 92, distance: 26.9
click at [273, 92] on p ""Zoom in on the details— no more stray hairs! With precision grip and adjustabl…" at bounding box center [262, 98] width 124 height 31
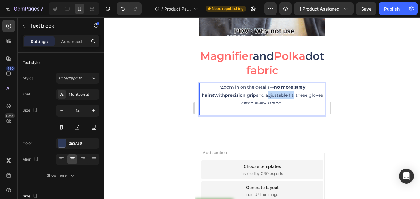
drag, startPoint x: 270, startPoint y: 93, endPoint x: 266, endPoint y: 93, distance: 3.4
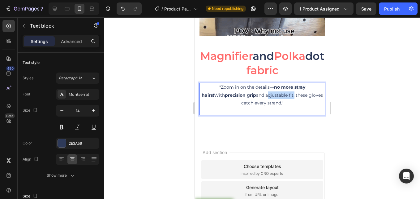
click at [266, 93] on p ""Zoom in on the details— no more stray hairs! With precision grip and adjustabl…" at bounding box center [262, 98] width 124 height 31
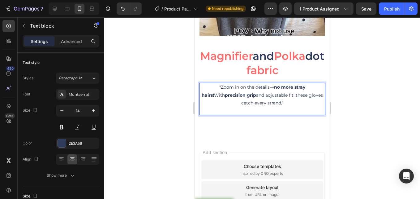
click at [276, 95] on p ""Zoom in on the details— no more stray hairs! With precision grip and adjustabl…" at bounding box center [262, 98] width 124 height 31
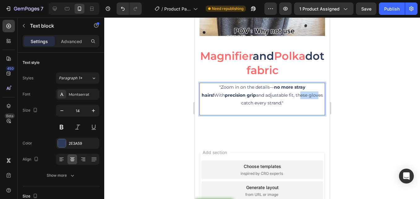
drag, startPoint x: 278, startPoint y: 93, endPoint x: 296, endPoint y: 94, distance: 18.0
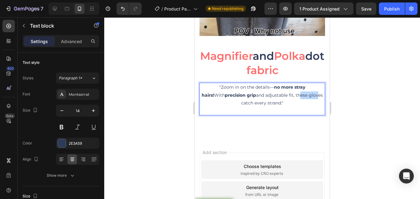
click at [296, 94] on p ""Zoom in on the details— no more stray hairs! With precision grip and adjustabl…" at bounding box center [262, 98] width 124 height 31
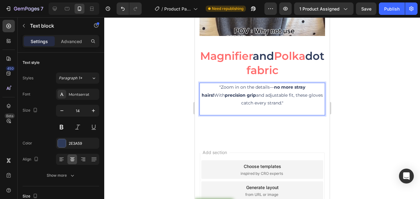
drag, startPoint x: 305, startPoint y: 103, endPoint x: 544, endPoint y: 106, distance: 239.1
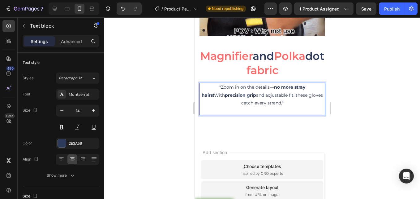
click at [305, 103] on p ""Zoom in on the details— no more stray hairs! With precision grip and adjustabl…" at bounding box center [262, 98] width 124 height 31
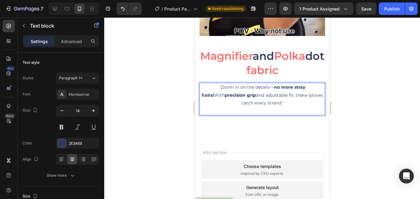
click at [361, 82] on div at bounding box center [262, 107] width 316 height 181
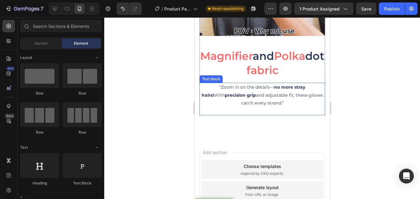
click at [275, 96] on p ""Zoom in on the details— no more stray hairs! With precision grip and adjustabl…" at bounding box center [262, 98] width 124 height 31
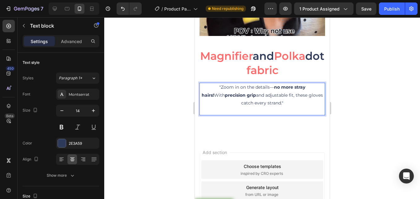
drag, startPoint x: 246, startPoint y: 93, endPoint x: 252, endPoint y: 93, distance: 5.3
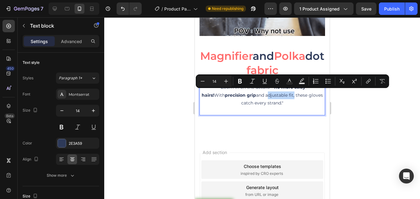
drag, startPoint x: 246, startPoint y: 94, endPoint x: 273, endPoint y: 95, distance: 27.3
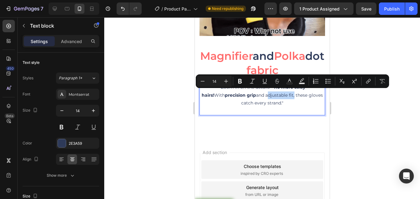
click at [273, 95] on p ""Zoom in on the details— no more stray hairs! With precision grip and adjustabl…" at bounding box center [262, 98] width 124 height 31
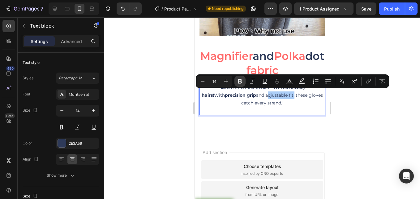
click at [242, 82] on icon "Editor contextual toolbar" at bounding box center [240, 81] width 6 height 6
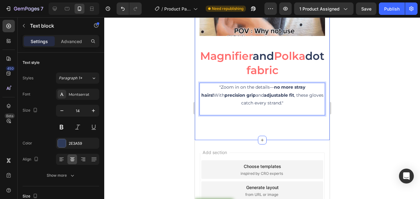
click at [172, 83] on div at bounding box center [262, 107] width 316 height 181
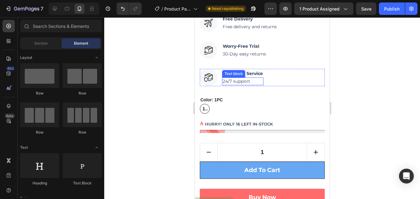
scroll to position [279, 0]
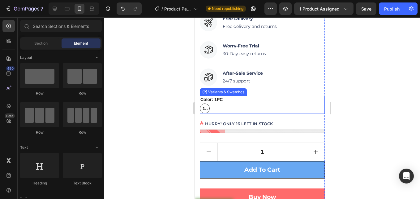
click at [204, 105] on span "1PC" at bounding box center [204, 108] width 7 height 7
click at [200, 103] on input "1PC 1PC 1PC" at bounding box center [199, 103] width 0 height 0
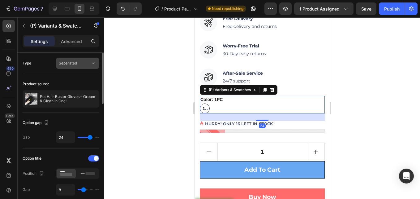
click at [88, 65] on div "Separated" at bounding box center [75, 63] width 32 height 6
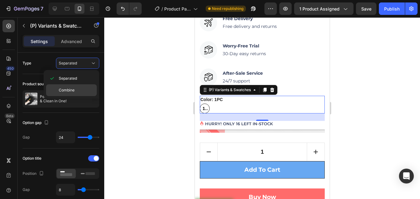
click at [84, 91] on p "Combine" at bounding box center [76, 90] width 35 height 6
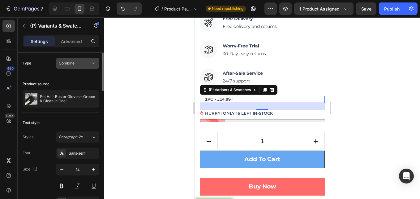
click at [93, 64] on icon at bounding box center [93, 63] width 6 height 6
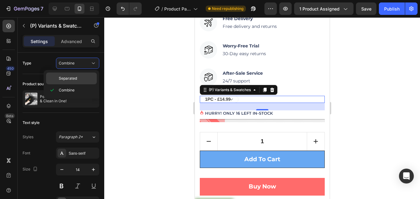
click at [85, 75] on div "Separated" at bounding box center [71, 78] width 51 height 12
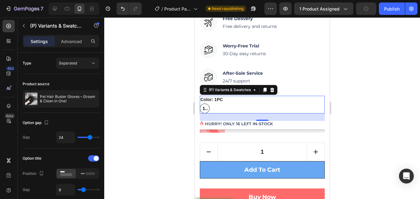
click at [256, 103] on div "1PC 1PC 1PC" at bounding box center [262, 108] width 125 height 10
click at [224, 96] on div "Color: 1PC 1PC 1PC 1PC" at bounding box center [262, 105] width 125 height 18
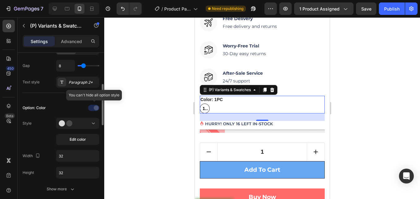
scroll to position [155, 0]
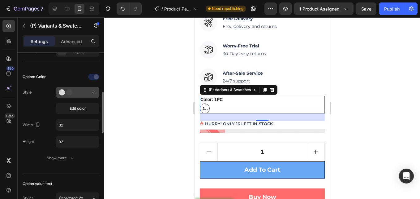
click at [93, 92] on icon at bounding box center [93, 93] width 3 height 2
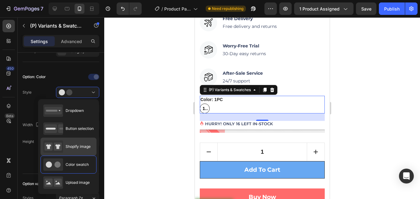
click at [82, 150] on div "Shopify image" at bounding box center [66, 146] width 47 height 12
type input "64"
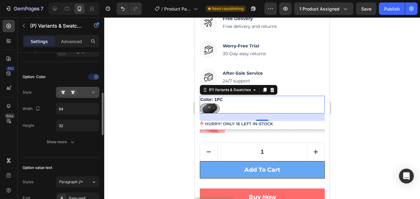
click at [89, 93] on div at bounding box center [78, 92] width 38 height 6
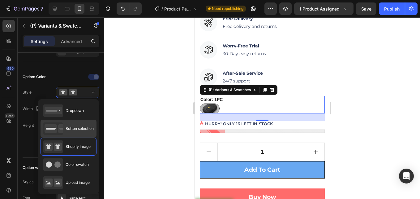
click at [78, 131] on span "Button selection" at bounding box center [80, 129] width 28 height 6
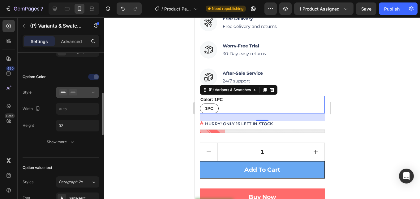
click at [85, 90] on div at bounding box center [78, 92] width 38 height 6
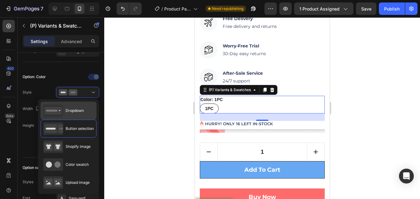
click at [83, 112] on span "Dropdown" at bounding box center [75, 111] width 18 height 6
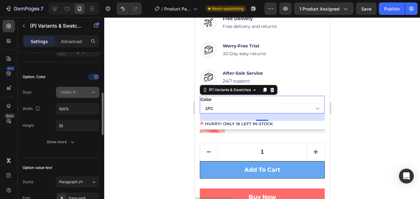
click at [89, 93] on div at bounding box center [78, 92] width 38 height 6
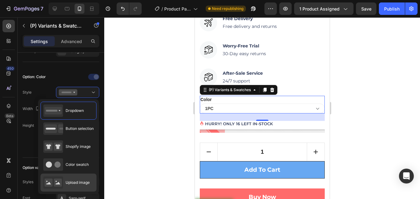
click at [76, 179] on div "Upload image" at bounding box center [66, 182] width 46 height 12
type input "64"
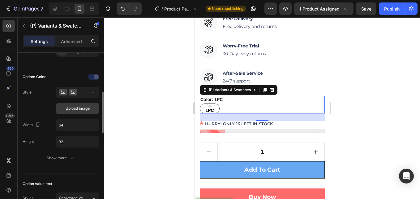
click at [85, 110] on span "Upload image" at bounding box center [78, 109] width 24 height 6
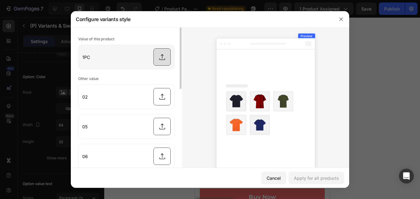
click at [151, 53] on input "file" at bounding box center [127, 57] width 96 height 24
type input "C:\fakepath\FUR BEST.gif"
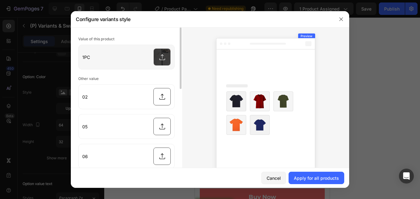
click at [159, 62] on input "file" at bounding box center [127, 57] width 96 height 24
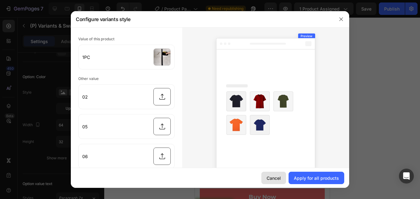
click at [274, 176] on div "Cancel" at bounding box center [274, 178] width 14 height 7
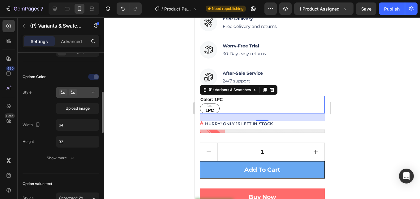
click at [84, 93] on div at bounding box center [78, 92] width 38 height 6
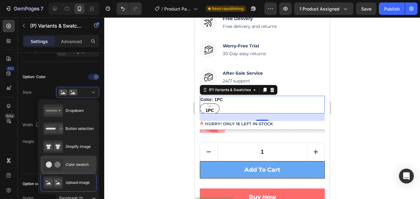
click at [78, 162] on span "Color swatch" at bounding box center [77, 165] width 23 height 6
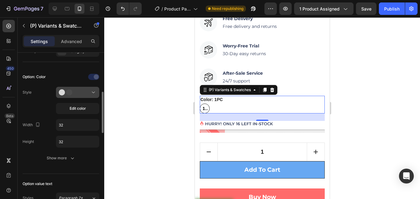
click at [95, 88] on button at bounding box center [77, 92] width 43 height 11
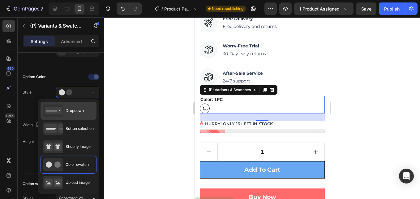
click at [76, 106] on div "Dropdown" at bounding box center [63, 110] width 41 height 12
type input "100%"
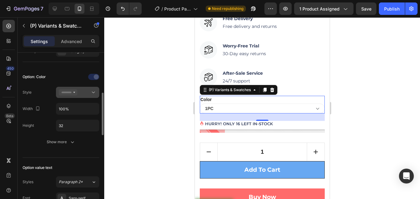
click at [91, 92] on icon at bounding box center [93, 92] width 6 height 6
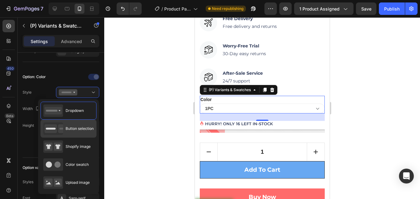
click at [92, 131] on span "Button selection" at bounding box center [80, 129] width 28 height 6
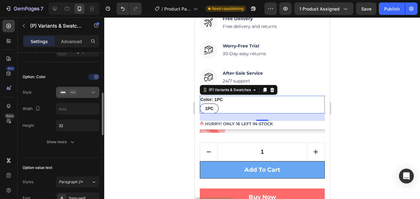
click at [90, 95] on div at bounding box center [78, 92] width 38 height 6
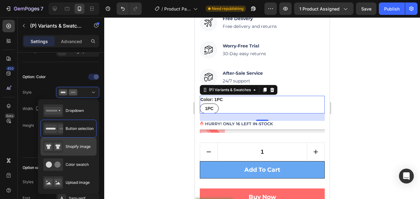
click at [69, 146] on span "Shopify image" at bounding box center [78, 147] width 25 height 6
type input "64"
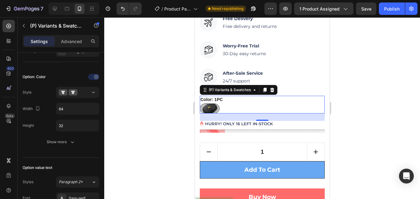
click at [157, 103] on div at bounding box center [262, 107] width 316 height 181
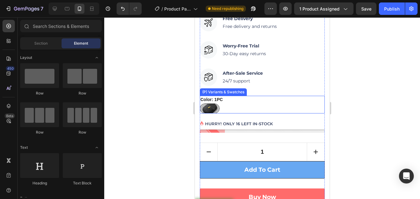
click at [246, 97] on div "Color: 1PC 1PC 1PC" at bounding box center [262, 105] width 125 height 18
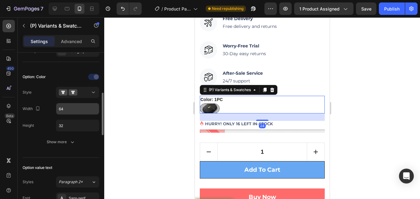
scroll to position [0, 0]
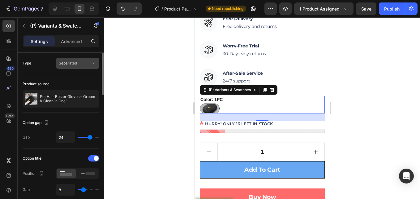
click at [90, 65] on div "Separated" at bounding box center [75, 63] width 32 height 6
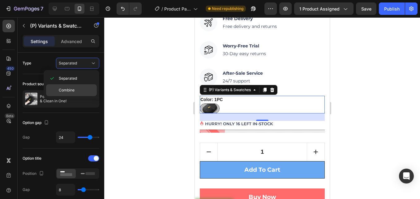
click at [84, 92] on p "Combine" at bounding box center [76, 90] width 35 height 6
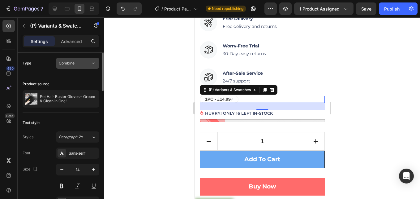
click at [99, 65] on button "Combine" at bounding box center [77, 63] width 43 height 11
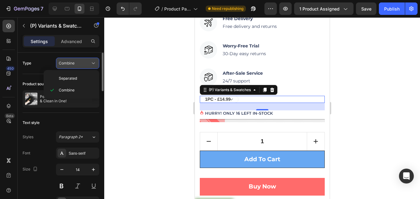
click at [94, 65] on icon at bounding box center [93, 63] width 6 height 6
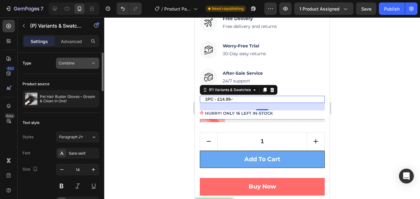
click at [84, 60] on div "Combine" at bounding box center [78, 63] width 38 height 6
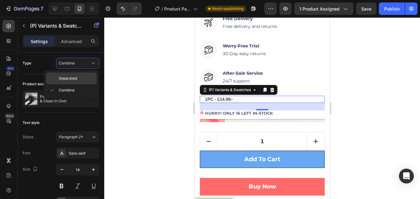
click at [79, 76] on p "Separated" at bounding box center [76, 79] width 35 height 6
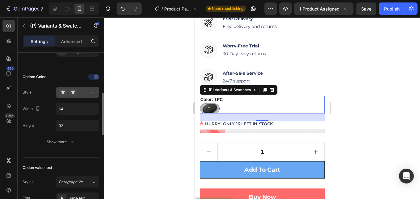
scroll to position [124, 0]
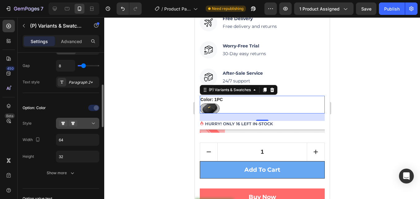
click at [95, 121] on icon at bounding box center [93, 123] width 6 height 6
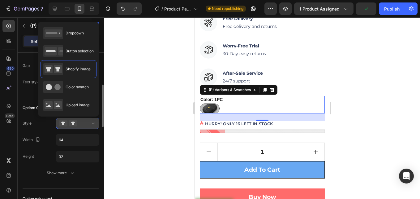
click at [93, 122] on icon at bounding box center [93, 123] width 6 height 6
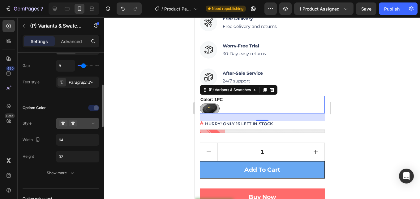
click at [90, 120] on div at bounding box center [78, 123] width 38 height 6
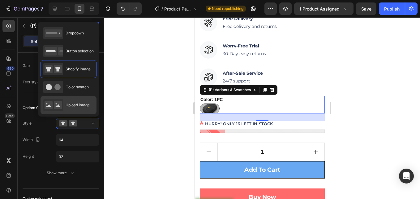
click at [76, 100] on div "Upload image" at bounding box center [66, 105] width 46 height 12
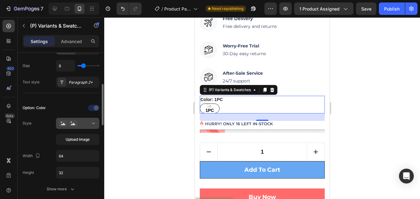
click at [91, 125] on icon at bounding box center [93, 123] width 6 height 6
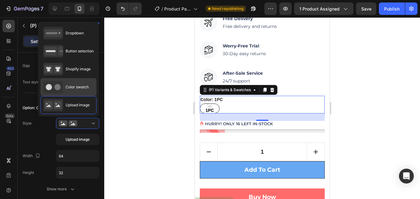
click at [80, 92] on div "Color swatch" at bounding box center [66, 87] width 46 height 12
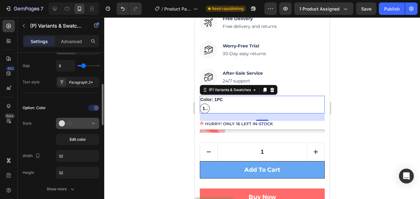
drag, startPoint x: 95, startPoint y: 123, endPoint x: 92, endPoint y: 120, distance: 4.6
click at [95, 123] on icon at bounding box center [93, 123] width 6 height 6
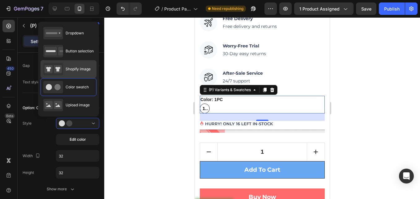
click at [83, 67] on span "Shopify image" at bounding box center [78, 69] width 25 height 6
type input "64"
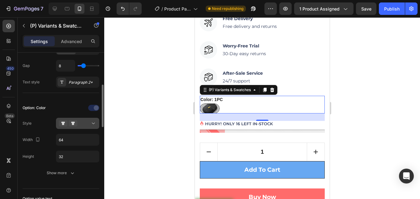
click at [91, 121] on icon at bounding box center [93, 123] width 6 height 6
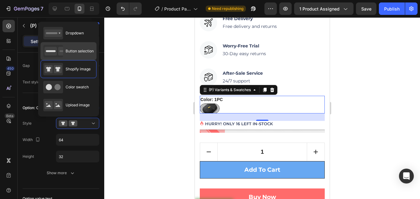
click at [65, 50] on div "Button selection" at bounding box center [68, 51] width 50 height 12
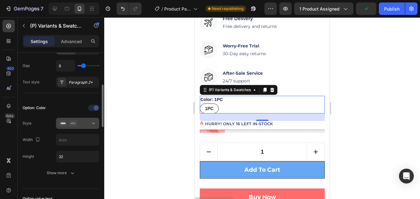
click at [90, 119] on button at bounding box center [77, 123] width 43 height 11
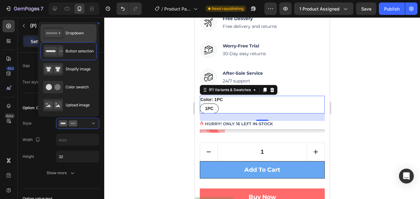
click at [76, 33] on span "Dropdown" at bounding box center [75, 33] width 18 height 6
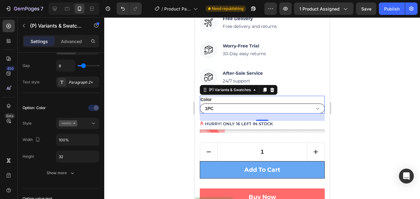
click at [312, 103] on select "1PC" at bounding box center [262, 108] width 125 height 10
click at [86, 126] on div at bounding box center [78, 123] width 38 height 6
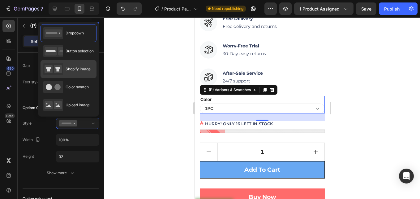
click at [80, 71] on span "Shopify image" at bounding box center [78, 69] width 25 height 6
type input "64"
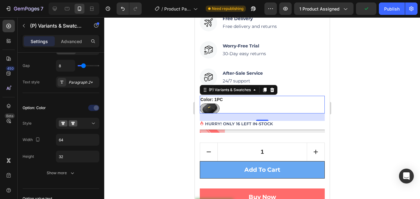
click at [156, 94] on div at bounding box center [262, 107] width 316 height 181
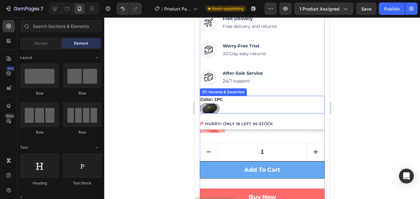
click at [233, 96] on div "Color: 1PC 1PC 1PC" at bounding box center [262, 105] width 125 height 18
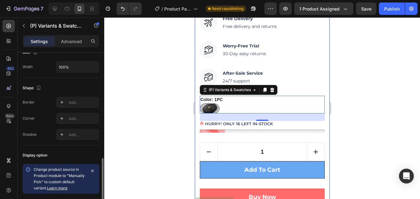
scroll to position [467, 0]
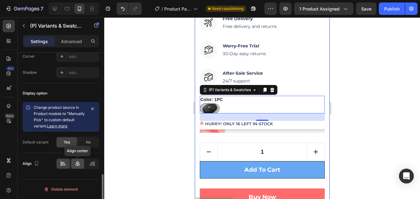
click at [79, 164] on icon at bounding box center [78, 163] width 6 height 6
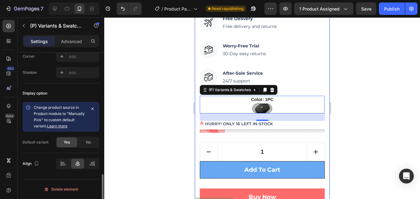
click at [56, 160] on div at bounding box center [77, 163] width 43 height 11
click at [59, 161] on div at bounding box center [63, 164] width 13 height 10
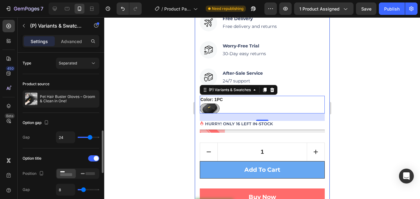
scroll to position [62, 0]
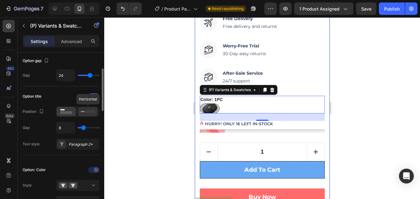
click at [92, 110] on icon at bounding box center [88, 111] width 14 height 7
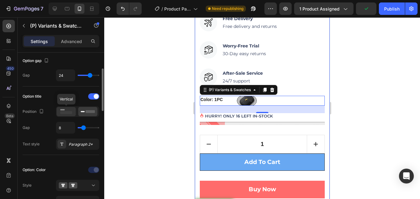
click at [67, 109] on icon at bounding box center [66, 111] width 14 height 7
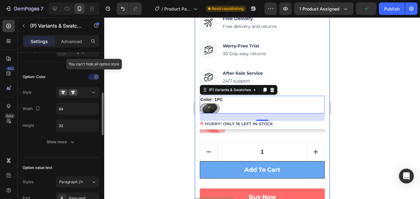
scroll to position [124, 0]
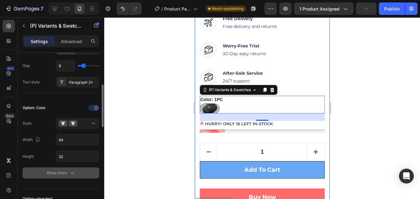
click at [65, 175] on div "Show more" at bounding box center [61, 173] width 29 height 6
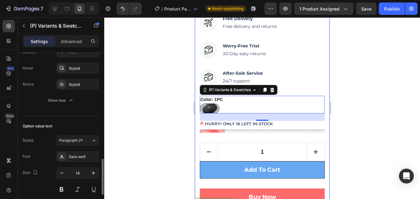
scroll to position [372, 0]
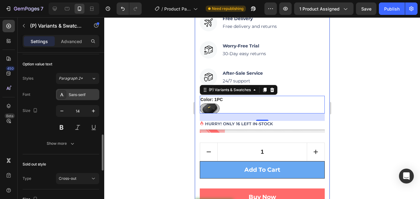
click at [84, 95] on div "Sans-serif" at bounding box center [83, 95] width 29 height 6
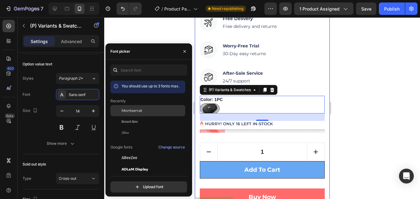
click at [130, 110] on span "Montserrat" at bounding box center [132, 111] width 21 height 6
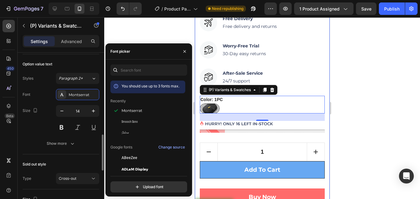
scroll to position [403, 0]
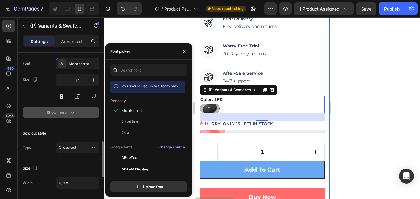
click at [73, 112] on icon "button" at bounding box center [72, 113] width 3 height 2
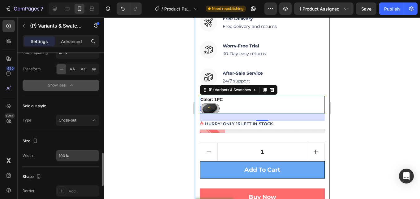
scroll to position [526, 0]
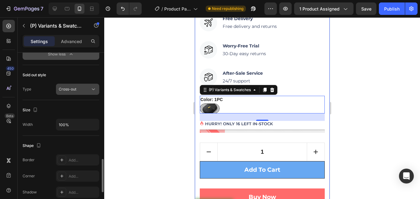
click at [86, 92] on div "Cross-out" at bounding box center [78, 89] width 38 height 6
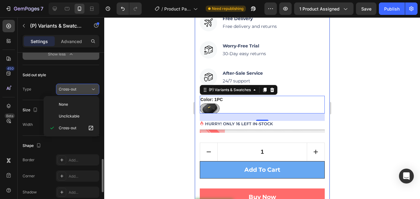
click at [91, 88] on icon at bounding box center [93, 89] width 6 height 6
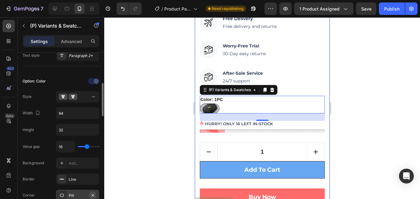
scroll to position [89, 0]
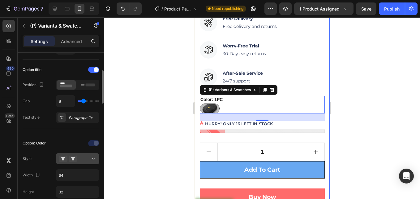
click at [93, 159] on icon at bounding box center [93, 158] width 6 height 6
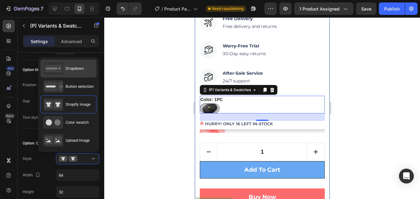
click at [78, 68] on span "Dropdown" at bounding box center [75, 69] width 18 height 6
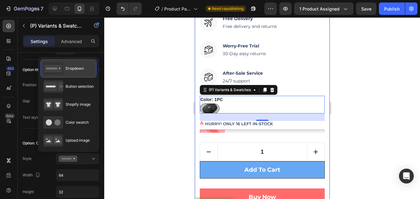
type input "100%"
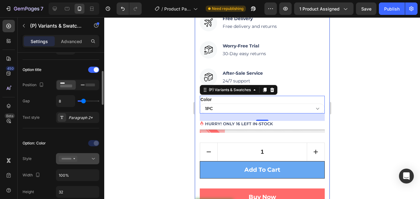
click at [90, 160] on div at bounding box center [78, 158] width 38 height 6
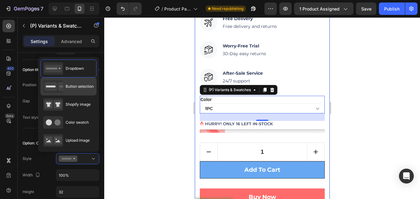
click at [85, 88] on span "Button selection" at bounding box center [80, 87] width 28 height 6
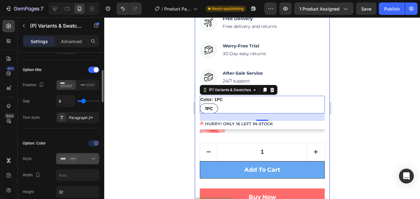
click at [86, 159] on div at bounding box center [78, 158] width 38 height 6
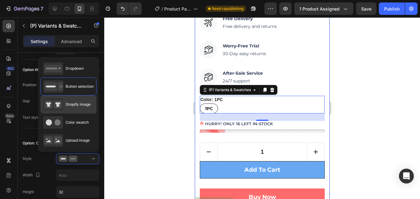
click at [80, 105] on span "Shopify image" at bounding box center [78, 105] width 25 height 6
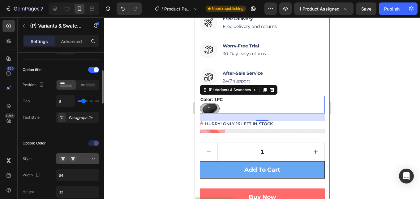
click at [91, 160] on icon at bounding box center [93, 158] width 6 height 6
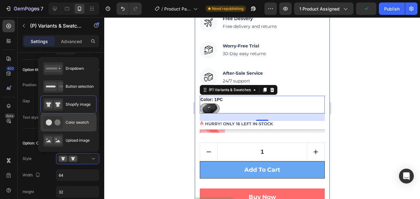
click at [84, 120] on span "Color swatch" at bounding box center [77, 123] width 23 height 6
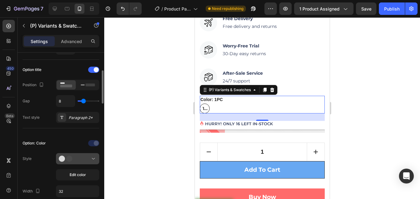
click at [89, 162] on button at bounding box center [77, 158] width 43 height 11
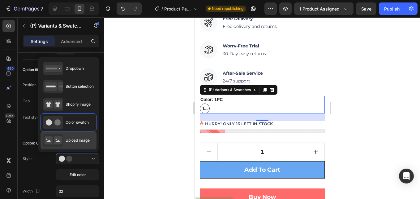
click at [87, 139] on span "Upload image" at bounding box center [78, 140] width 24 height 6
type input "64"
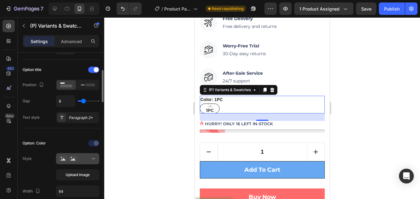
click at [93, 159] on icon at bounding box center [93, 158] width 6 height 6
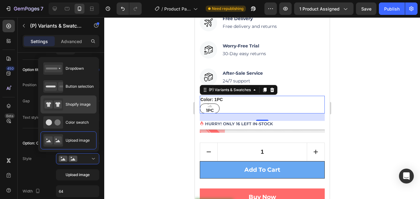
click at [76, 103] on span "Shopify image" at bounding box center [78, 105] width 25 height 6
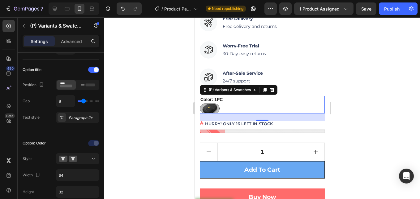
click at [150, 85] on div at bounding box center [262, 107] width 316 height 181
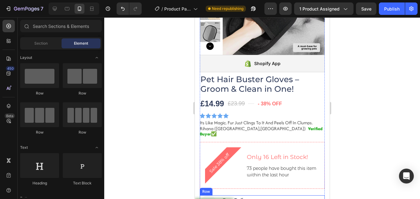
scroll to position [93, 0]
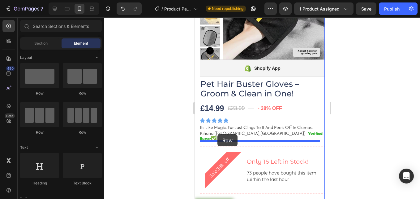
drag, startPoint x: 237, startPoint y: 96, endPoint x: 218, endPoint y: 135, distance: 43.5
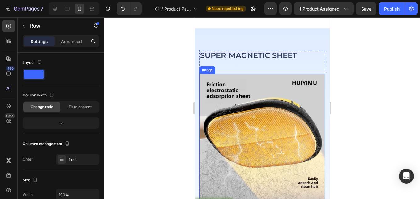
scroll to position [805, 0]
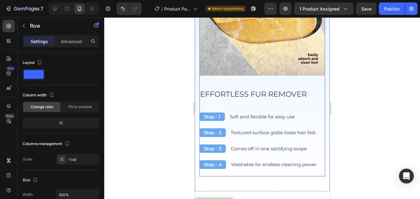
click at [225, 118] on div "EFFORTLESS FUR REMOVER Heading Step - 1 Text Block Soft and flexible for easy u…" at bounding box center [262, 133] width 126 height 88
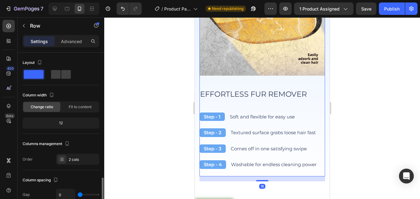
scroll to position [89, 0]
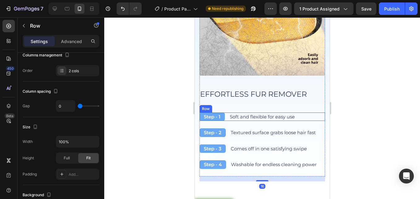
click at [228, 112] on div "Step - 1 Text Block Soft and flexible for easy use Text Block Row" at bounding box center [262, 116] width 126 height 9
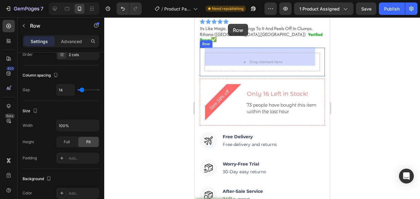
scroll to position [182, 0]
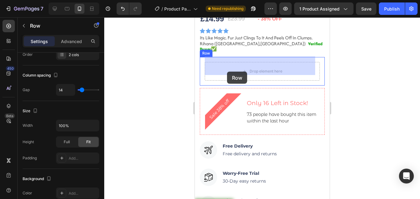
drag, startPoint x: 215, startPoint y: 102, endPoint x: 227, endPoint y: 72, distance: 33.1
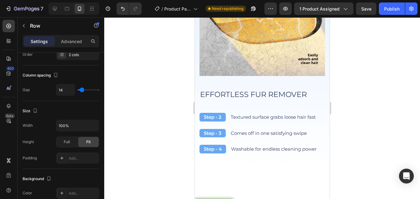
scroll to position [802, 0]
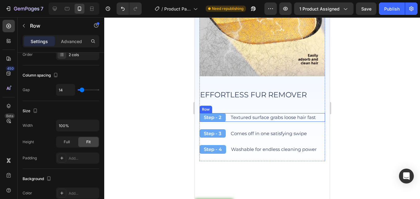
click at [227, 115] on div "Step - 2 Text Block Textured surface grabs loose hair fast Text Block Row" at bounding box center [262, 117] width 126 height 9
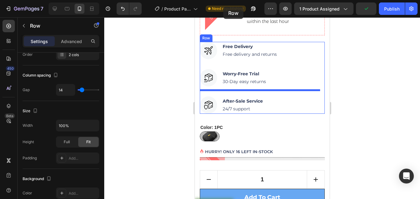
scroll to position [169, 0]
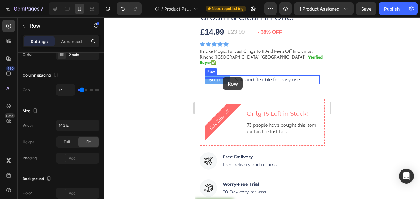
drag, startPoint x: 216, startPoint y: 104, endPoint x: 223, endPoint y: 77, distance: 27.6
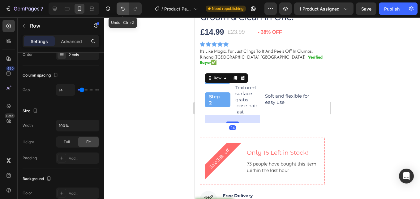
click at [126, 10] on icon "Undo/Redo" at bounding box center [123, 9] width 6 height 6
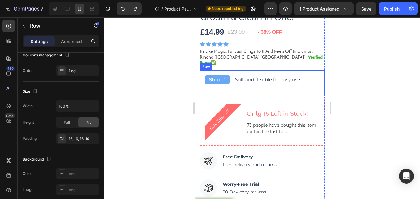
click at [237, 82] on div "Step - 1 Text Block Soft and flexible for easy use Text Block Row" at bounding box center [262, 83] width 115 height 16
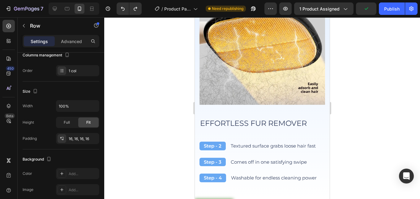
scroll to position [757, 0]
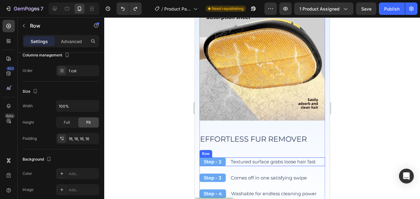
click at [228, 157] on div "Step - 2 Text Block Textured surface grabs loose hair fast Text Block Row" at bounding box center [262, 161] width 126 height 9
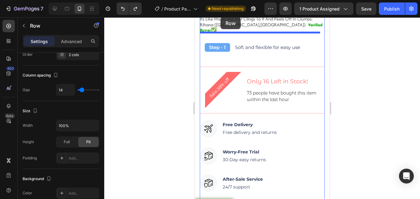
scroll to position [152, 0]
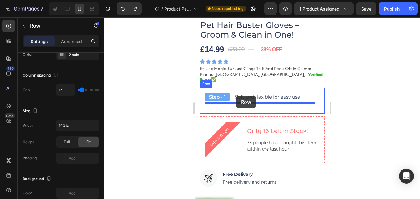
drag, startPoint x: 212, startPoint y: 147, endPoint x: 236, endPoint y: 96, distance: 57.1
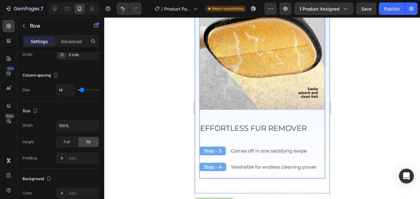
scroll to position [802, 0]
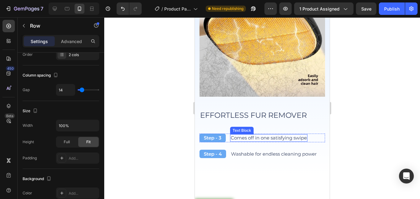
click at [230, 136] on div "Comes off in one satisfying swipe" at bounding box center [268, 137] width 77 height 7
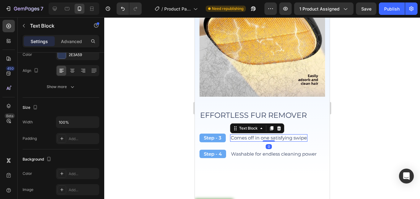
scroll to position [0, 0]
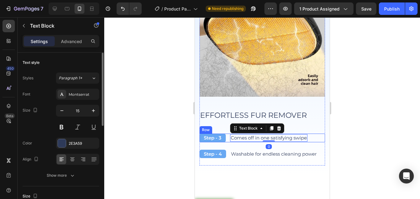
click at [229, 136] on div "Step - 3 Text Block Comes off in one satisfying swipe Text Block 0 Row" at bounding box center [262, 137] width 126 height 9
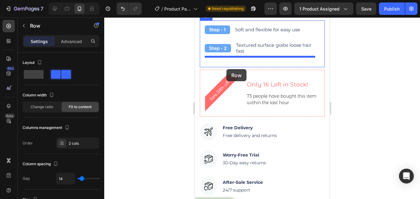
scroll to position [199, 0]
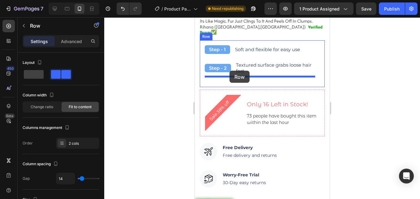
drag, startPoint x: 220, startPoint y: 123, endPoint x: 229, endPoint y: 71, distance: 53.1
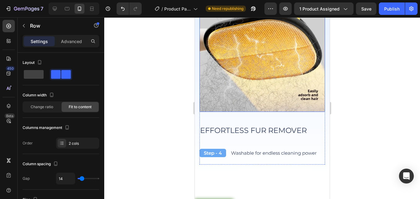
scroll to position [818, 0]
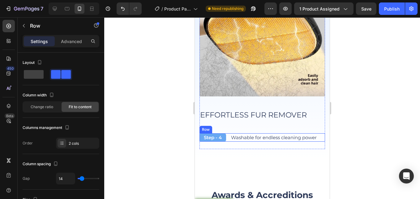
click at [229, 136] on div "Step - 4 Text Block Washable for endless cleaning power Text Block Row" at bounding box center [262, 137] width 126 height 9
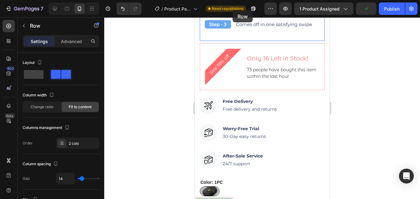
scroll to position [222, 0]
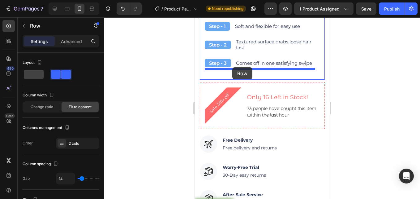
drag, startPoint x: 214, startPoint y: 122, endPoint x: 232, endPoint y: 67, distance: 58.0
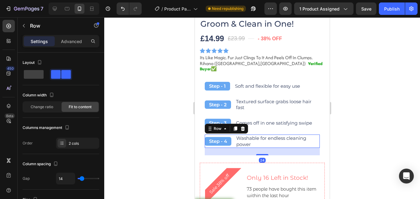
scroll to position [160, 0]
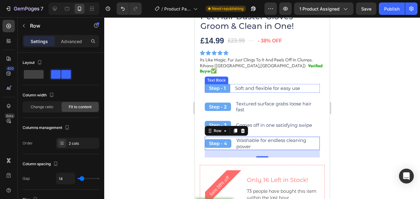
click at [229, 84] on div "Step - 1" at bounding box center [217, 88] width 25 height 9
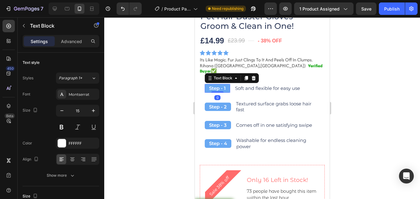
click at [225, 85] on p "Step - 1" at bounding box center [217, 88] width 17 height 6
click at [228, 84] on div "Step - 1" at bounding box center [217, 88] width 25 height 9
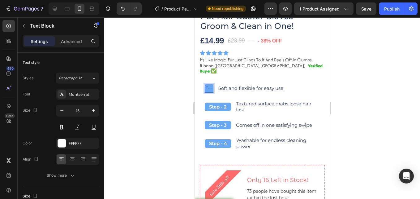
click at [210, 84] on div "Rich Text Editor. Editing area: main" at bounding box center [209, 88] width 9 height 9
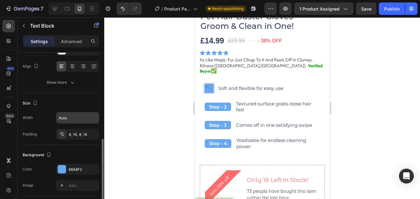
scroll to position [124, 0]
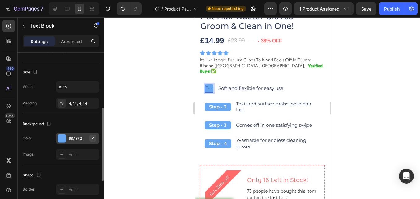
click at [92, 137] on icon "button" at bounding box center [93, 138] width 2 height 2
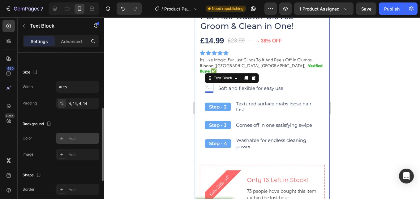
scroll to position [0, 0]
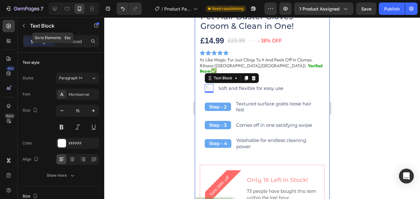
click at [26, 23] on button "button" at bounding box center [24, 26] width 10 height 10
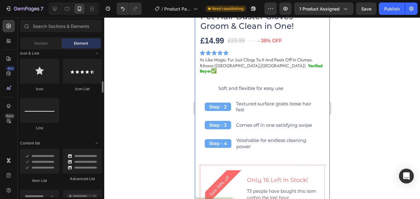
scroll to position [372, 0]
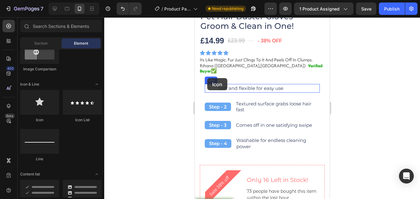
drag, startPoint x: 235, startPoint y: 124, endPoint x: 207, endPoint y: 78, distance: 54.3
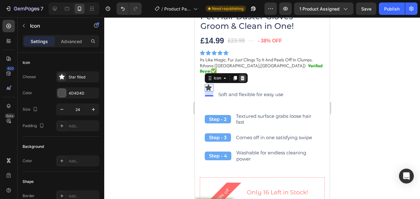
click at [244, 76] on icon at bounding box center [242, 78] width 5 height 5
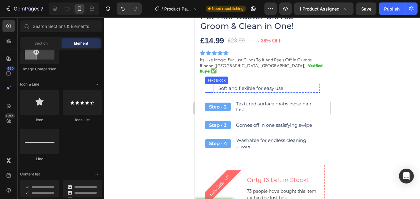
click at [210, 84] on div "Rich Text Editor. Editing area: main" at bounding box center [209, 88] width 9 height 9
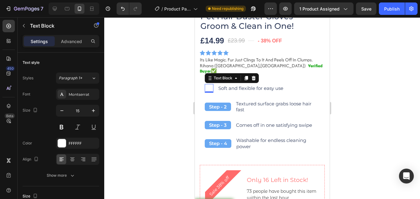
click at [211, 84] on div "Rich Text Editor. Editing area: main" at bounding box center [209, 88] width 9 height 9
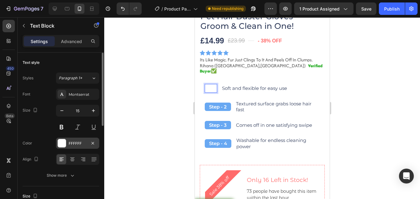
click at [82, 144] on div "FFFFFF" at bounding box center [78, 144] width 18 height 6
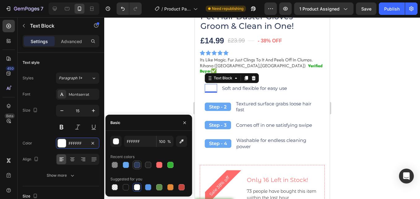
click at [139, 162] on div at bounding box center [137, 165] width 6 height 6
type input "2E3A59"
click at [141, 101] on div at bounding box center [262, 107] width 316 height 181
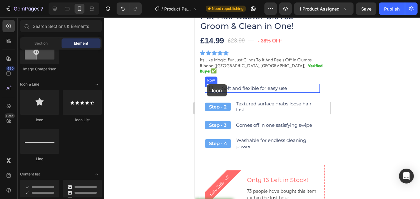
drag, startPoint x: 238, startPoint y: 124, endPoint x: 207, endPoint y: 84, distance: 50.4
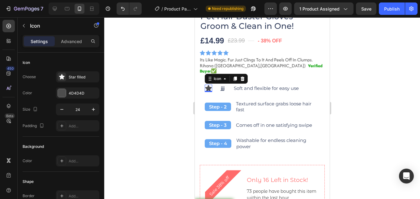
click at [243, 76] on icon at bounding box center [243, 78] width 4 height 4
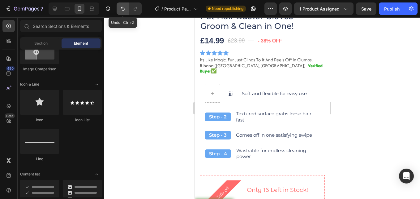
click at [124, 9] on icon "Undo/Redo" at bounding box center [123, 9] width 6 height 6
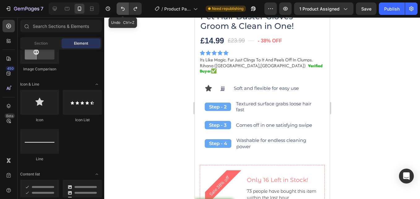
click at [124, 10] on icon "Undo/Redo" at bounding box center [123, 9] width 6 height 6
click at [124, 10] on icon "Undo/Redo" at bounding box center [123, 9] width 4 height 4
click at [126, 11] on icon "Undo/Redo" at bounding box center [123, 9] width 6 height 6
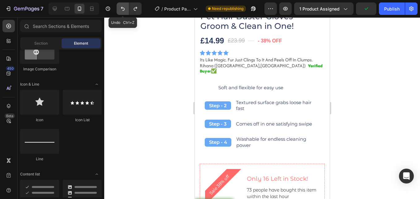
click at [126, 11] on button "Undo/Redo" at bounding box center [123, 8] width 12 height 12
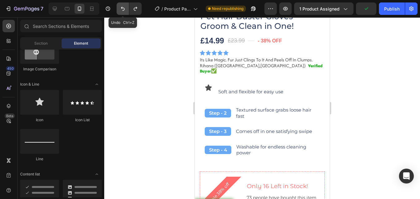
click at [126, 11] on button "Undo/Redo" at bounding box center [123, 8] width 12 height 12
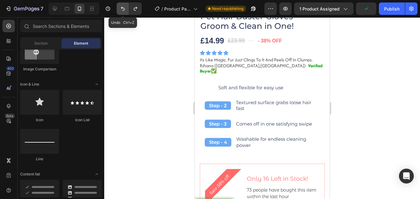
click at [126, 11] on button "Undo/Redo" at bounding box center [123, 8] width 12 height 12
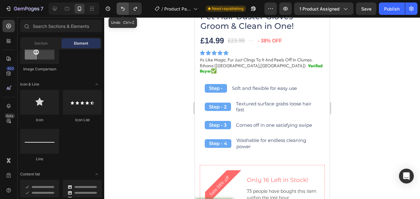
click at [127, 11] on button "Undo/Redo" at bounding box center [123, 8] width 12 height 12
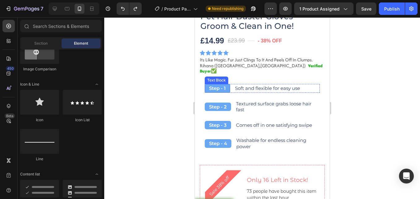
click at [227, 84] on div "Step - 1" at bounding box center [217, 88] width 25 height 9
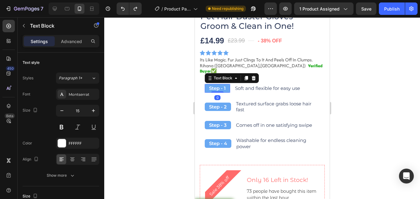
click at [253, 76] on icon at bounding box center [253, 78] width 5 height 5
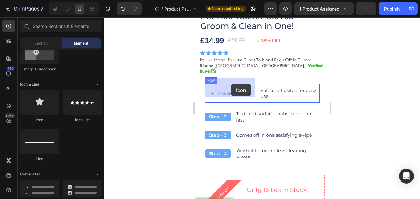
drag, startPoint x: 353, startPoint y: 109, endPoint x: 231, endPoint y: 84, distance: 124.2
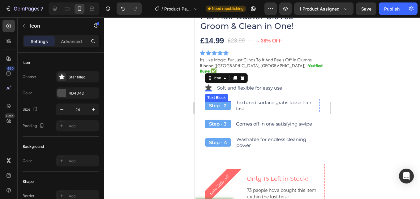
click at [230, 101] on div "Step - 2" at bounding box center [218, 105] width 26 height 9
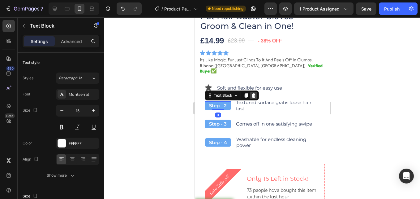
click at [255, 93] on icon at bounding box center [253, 95] width 5 height 5
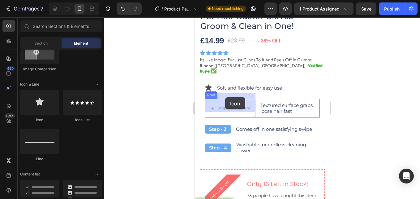
drag, startPoint x: 229, startPoint y: 115, endPoint x: 220, endPoint y: 101, distance: 16.7
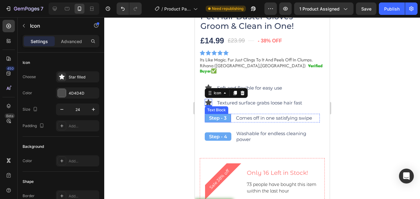
click at [226, 115] on p "Step - 3" at bounding box center [218, 118] width 18 height 6
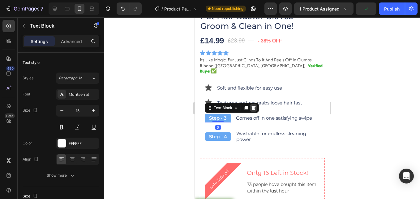
click at [255, 105] on icon at bounding box center [253, 107] width 5 height 5
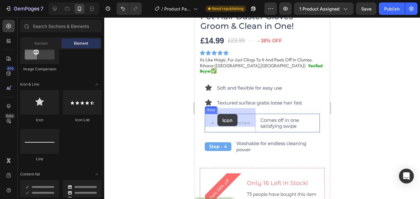
drag, startPoint x: 278, startPoint y: 121, endPoint x: 205, endPoint y: 114, distance: 74.1
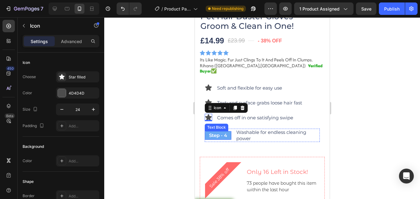
click at [222, 132] on p "Step - 4" at bounding box center [218, 135] width 18 height 6
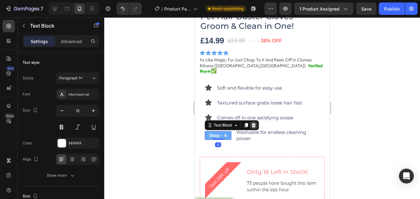
click at [254, 123] on icon at bounding box center [254, 125] width 4 height 4
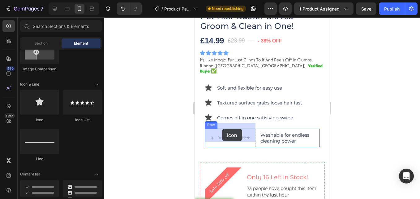
drag, startPoint x: 314, startPoint y: 123, endPoint x: 222, endPoint y: 129, distance: 91.8
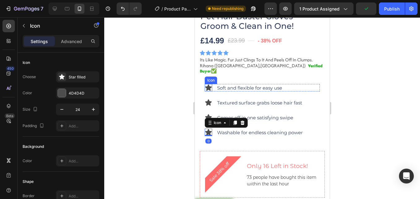
click at [208, 85] on icon at bounding box center [208, 88] width 7 height 6
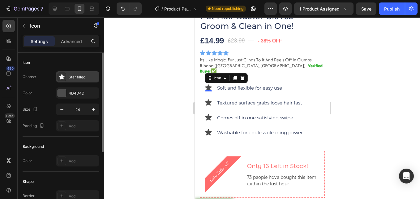
click at [82, 76] on div "Star filled" at bounding box center [83, 77] width 29 height 6
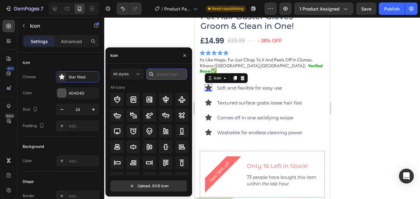
click at [172, 74] on input "text" at bounding box center [166, 73] width 41 height 11
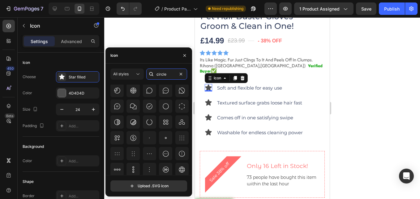
scroll to position [297, 0]
type input "circle"
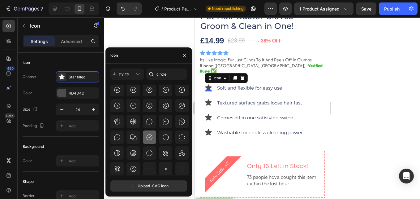
click at [154, 138] on div at bounding box center [149, 136] width 13 height 13
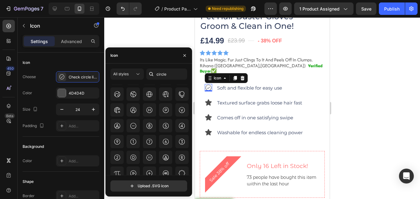
scroll to position [430, 0]
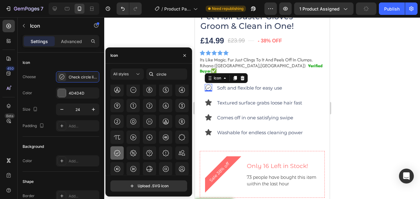
click at [118, 152] on icon at bounding box center [117, 153] width 7 height 7
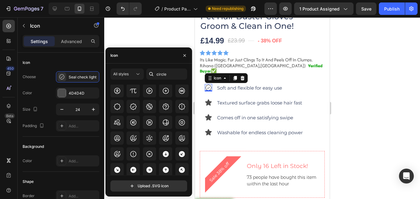
scroll to position [727, 0]
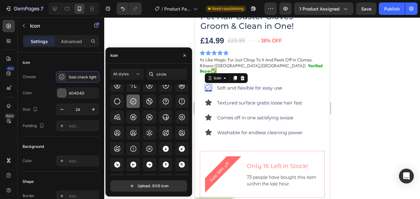
click at [132, 102] on icon at bounding box center [133, 101] width 7 height 7
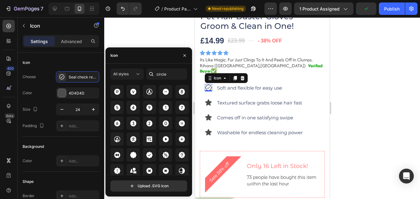
scroll to position [962, 0]
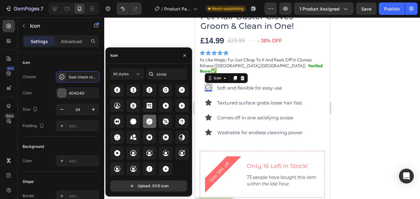
click at [149, 118] on icon at bounding box center [149, 121] width 7 height 7
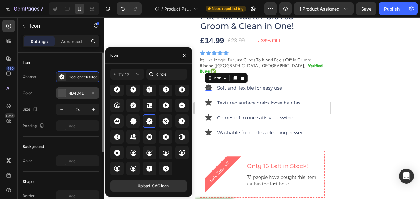
click at [78, 93] on div "4D4D4D" at bounding box center [78, 93] width 18 height 6
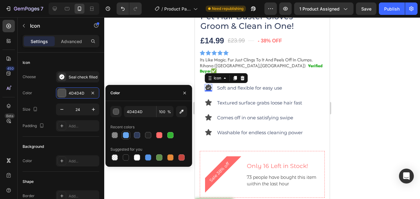
click at [124, 135] on div at bounding box center [126, 135] width 6 height 6
type input "68A8F2"
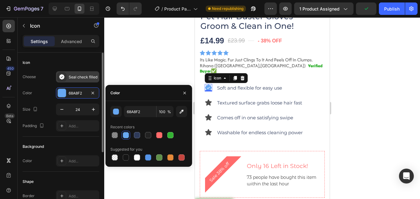
click at [77, 77] on div "Seal check filled" at bounding box center [83, 77] width 29 height 6
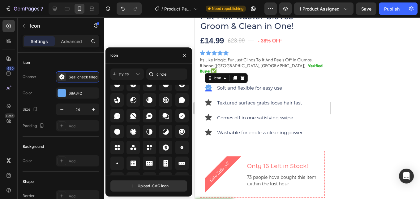
scroll to position [808, 0]
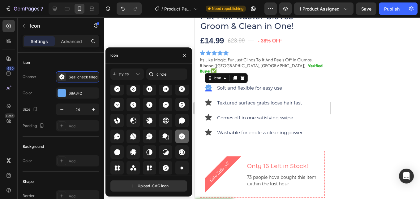
click at [185, 136] on div at bounding box center [182, 135] width 13 height 13
click at [209, 99] on icon at bounding box center [208, 102] width 7 height 6
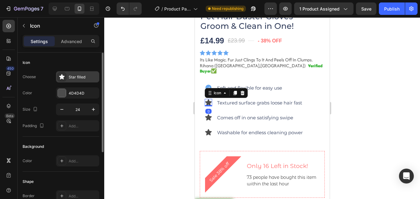
click at [79, 76] on div "Star filled" at bounding box center [83, 77] width 29 height 6
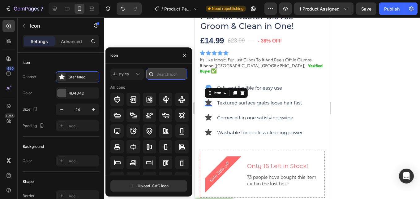
click at [163, 73] on input "text" at bounding box center [166, 73] width 41 height 11
click at [210, 84] on icon at bounding box center [208, 87] width 7 height 7
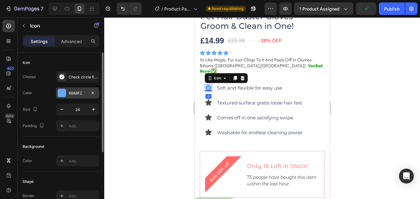
click at [87, 92] on div "68A8F2" at bounding box center [77, 92] width 43 height 11
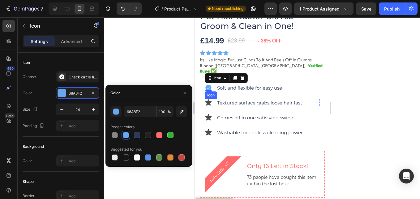
click at [207, 99] on icon at bounding box center [208, 102] width 7 height 6
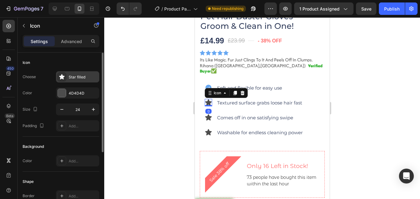
click at [80, 76] on div "Star filled" at bounding box center [83, 77] width 29 height 6
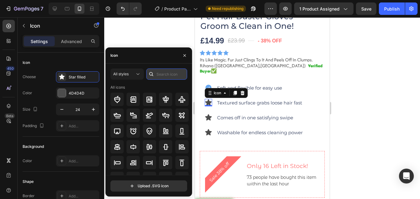
click at [158, 72] on input "text" at bounding box center [166, 73] width 41 height 11
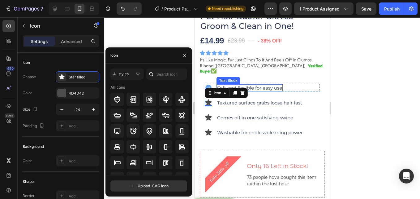
click at [224, 85] on p "Soft and flexible for easy use" at bounding box center [249, 88] width 65 height 6
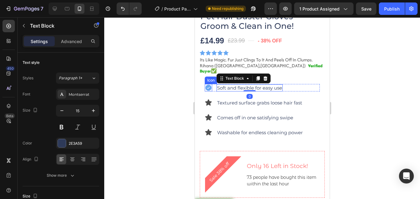
click at [211, 84] on icon at bounding box center [208, 87] width 7 height 7
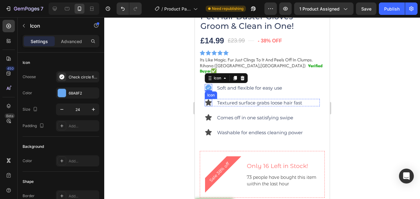
click at [209, 100] on icon at bounding box center [208, 102] width 7 height 7
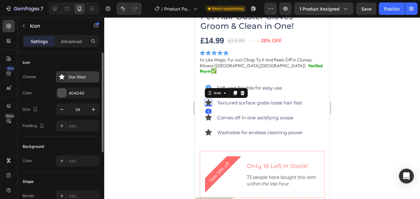
click at [84, 78] on div "Star filled" at bounding box center [83, 77] width 29 height 6
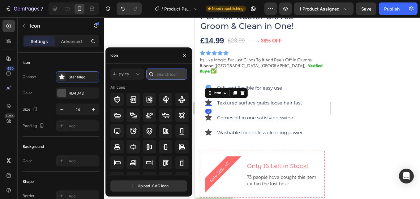
click at [168, 75] on input "text" at bounding box center [166, 73] width 41 height 11
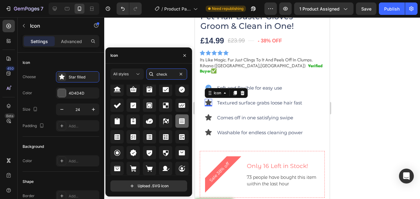
scroll to position [257, 0]
type input "check"
click at [183, 91] on icon at bounding box center [181, 89] width 7 height 7
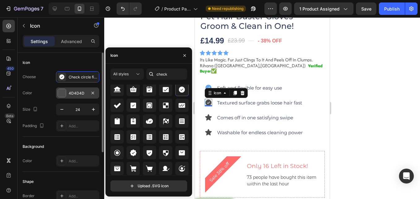
click at [74, 89] on div "4D4D4D" at bounding box center [77, 92] width 43 height 11
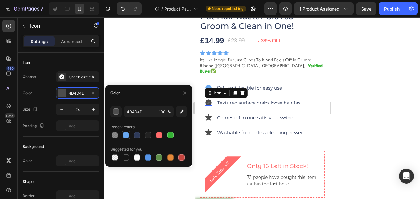
click at [128, 135] on div at bounding box center [126, 135] width 6 height 6
type input "68A8F2"
click at [210, 114] on icon at bounding box center [208, 117] width 7 height 6
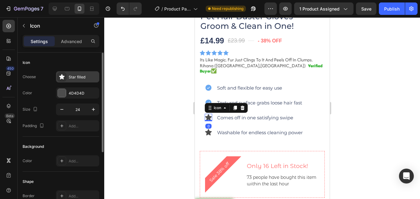
click at [67, 78] on div "Star filled" at bounding box center [77, 76] width 43 height 11
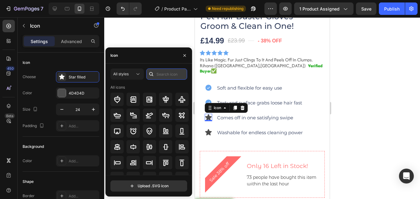
click at [160, 77] on input "text" at bounding box center [166, 73] width 41 height 11
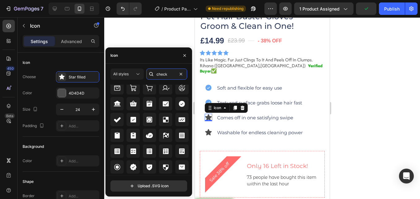
scroll to position [248, 0]
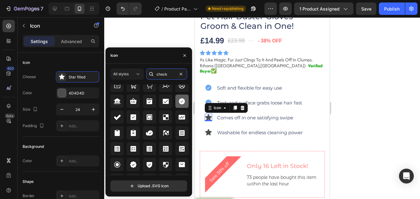
type input "check"
click at [180, 102] on icon at bounding box center [182, 101] width 6 height 6
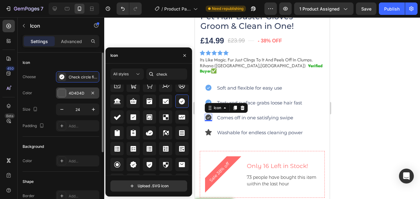
click at [60, 91] on div at bounding box center [62, 93] width 8 height 8
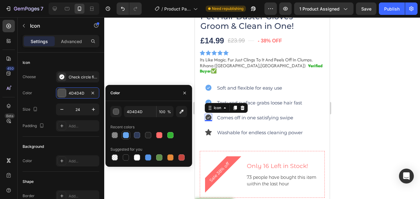
click at [127, 133] on div at bounding box center [126, 135] width 6 height 6
type input "68A8F2"
click at [210, 128] on icon at bounding box center [208, 131] width 7 height 7
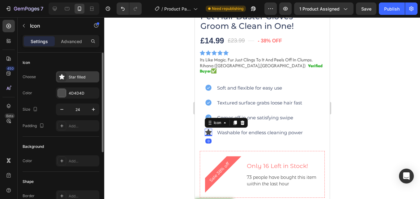
click at [76, 78] on div "Star filled" at bounding box center [83, 77] width 29 height 6
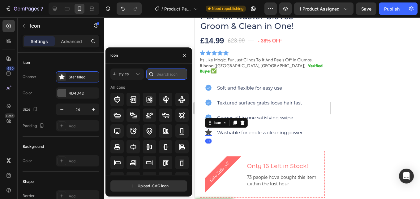
click at [161, 77] on input "text" at bounding box center [166, 73] width 41 height 11
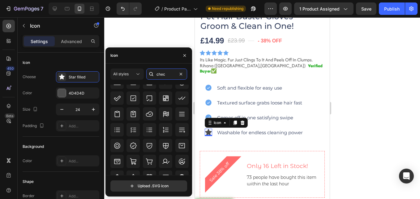
scroll to position [204, 0]
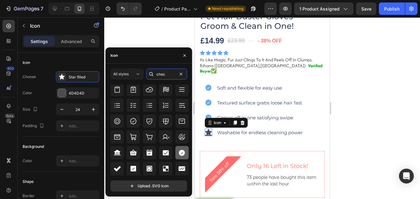
type input "chec"
click at [180, 151] on icon at bounding box center [182, 153] width 6 height 6
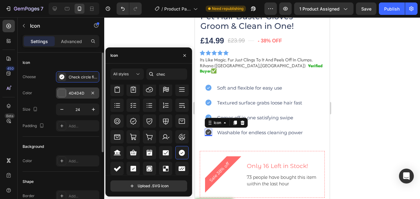
click at [72, 93] on div "4D4D4D" at bounding box center [78, 93] width 18 height 6
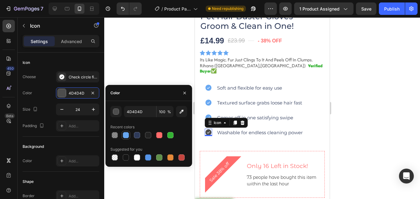
click at [129, 133] on div at bounding box center [126, 135] width 6 height 6
type input "68A8F2"
click at [146, 58] on div at bounding box center [262, 107] width 316 height 181
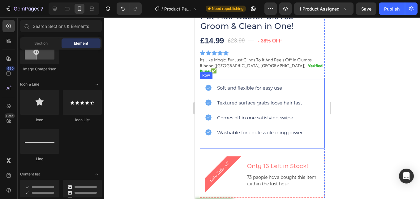
click at [246, 79] on div "Icon Soft and flexible for easy use Text Block Row Icon Textured surface grabs …" at bounding box center [262, 113] width 125 height 69
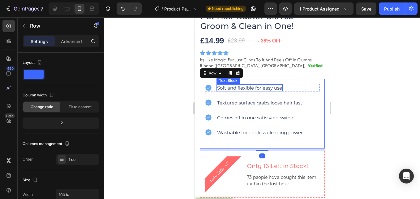
click at [246, 85] on p "Soft and flexible for easy use" at bounding box center [249, 88] width 65 height 6
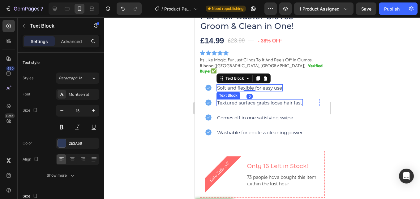
click at [226, 100] on p "Textured surface grabs loose hair fast" at bounding box center [259, 103] width 85 height 6
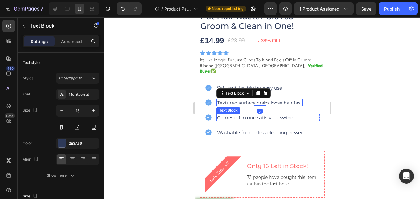
click at [240, 115] on p "Comes off in one satisfying swipe" at bounding box center [255, 118] width 76 height 6
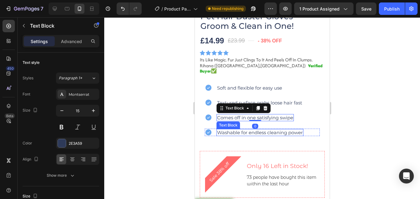
click at [255, 129] on p "Washable for endless cleaning power" at bounding box center [260, 132] width 86 height 6
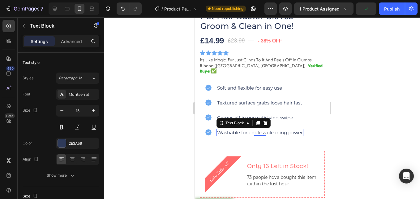
click at [353, 65] on div at bounding box center [262, 107] width 316 height 181
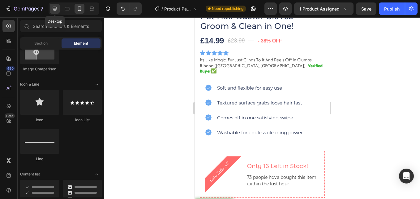
click at [58, 7] on icon at bounding box center [55, 9] width 6 height 6
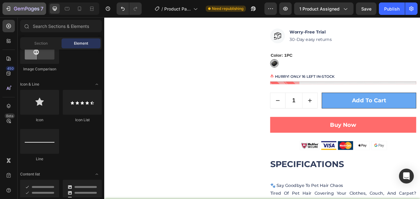
scroll to position [315, 0]
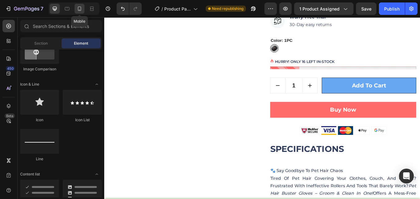
click at [76, 10] on div at bounding box center [80, 9] width 10 height 10
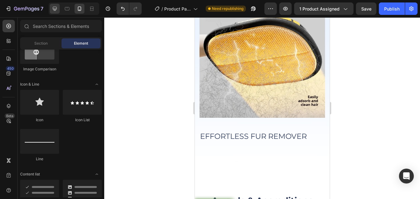
scroll to position [679, 0]
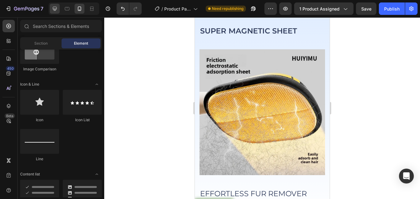
click at [53, 11] on icon at bounding box center [55, 9] width 6 height 6
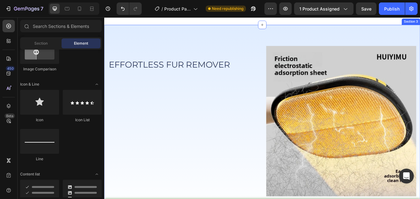
scroll to position [586, 0]
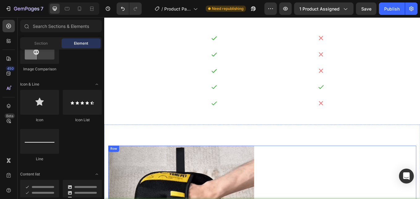
scroll to position [1064, 0]
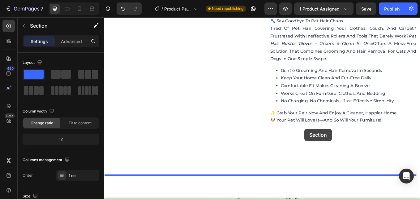
scroll to position [570, 0]
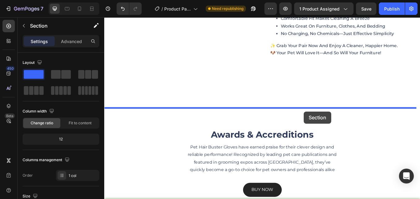
drag, startPoint x: 364, startPoint y: 108, endPoint x: 325, endPoint y: 145, distance: 53.9
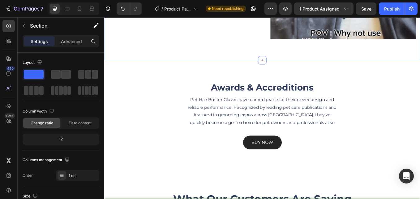
scroll to position [1065, 0]
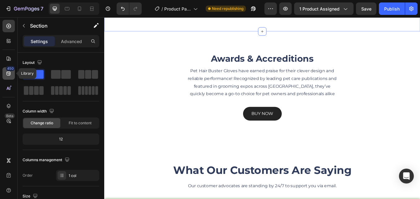
click at [7, 73] on icon at bounding box center [9, 73] width 6 height 6
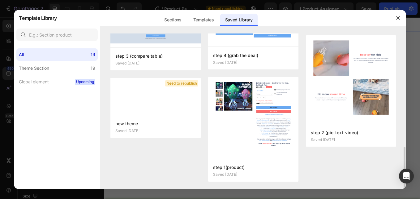
scroll to position [322, 0]
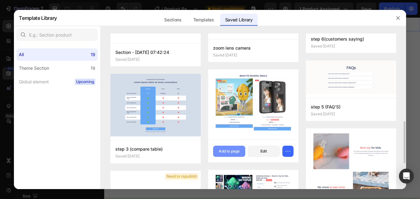
click at [240, 151] on div "Add to page" at bounding box center [229, 151] width 21 height 6
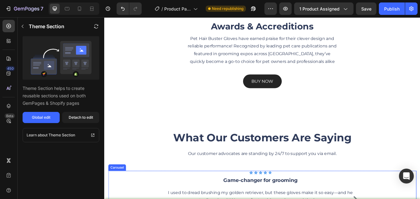
scroll to position [1095, 0]
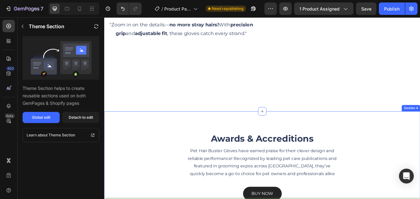
scroll to position [1065, 0]
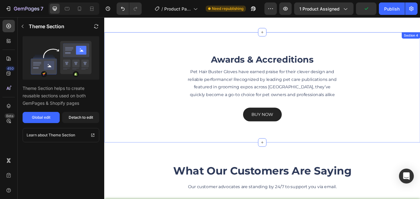
click at [260, 44] on div "Awards & Accreditions Heading Pet Hair Buster Gloves have earned praise for the…" at bounding box center [290, 100] width 372 height 130
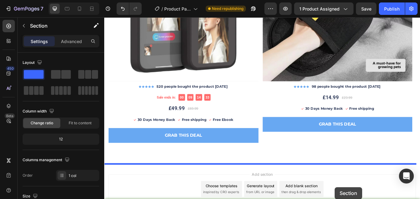
scroll to position [1755, 0]
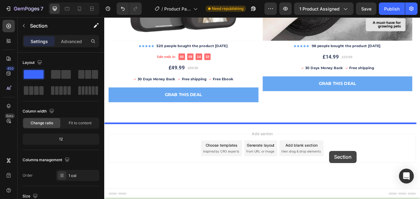
drag, startPoint x: 364, startPoint y: 37, endPoint x: 369, endPoint y: 174, distance: 137.9
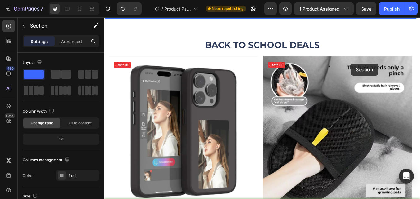
scroll to position [1401, 0]
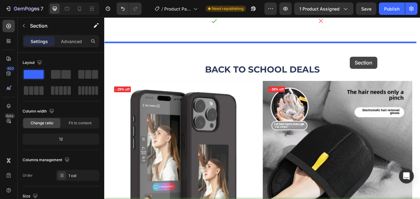
drag, startPoint x: 462, startPoint y: 167, endPoint x: 394, endPoint y: 63, distance: 124.3
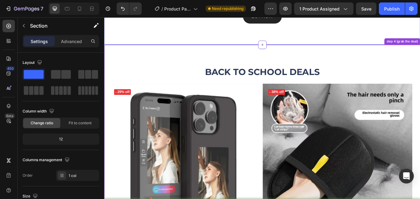
scroll to position [1525, 0]
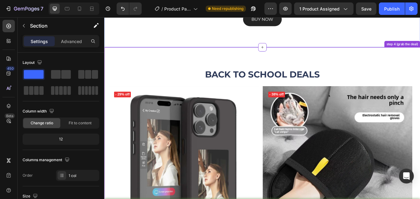
click at [318, 81] on h2 "BACK TO SCHOOL DEALS" at bounding box center [290, 84] width 362 height 15
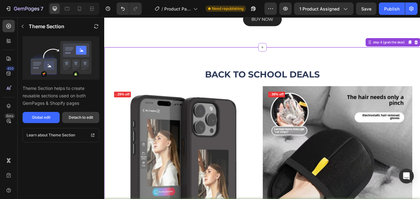
click at [78, 117] on div "Detach to edit" at bounding box center [81, 118] width 24 height 6
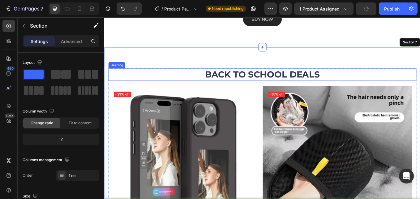
click at [377, 83] on h2 "BACK TO SCHOOL DEALS" at bounding box center [290, 84] width 362 height 15
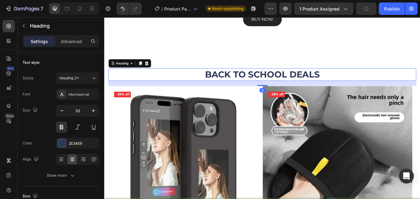
click at [364, 85] on h2 "BACK TO SCHOOL DEALS" at bounding box center [290, 84] width 362 height 15
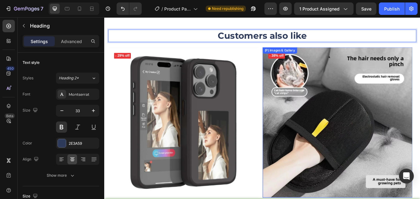
scroll to position [1587, 0]
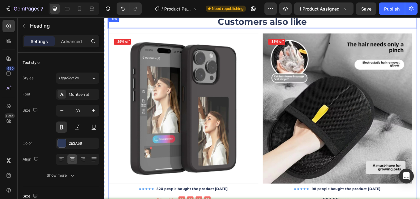
click at [230, 33] on div "Customers also like Heading 20 (P) Images & Gallery - 29% off Product Badge Row…" at bounding box center [290, 154] width 362 height 279
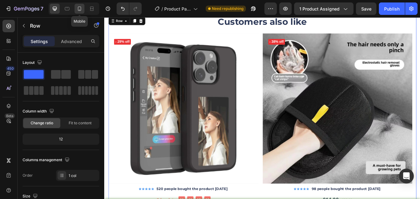
drag, startPoint x: 79, startPoint y: 6, endPoint x: 83, endPoint y: 11, distance: 6.6
click at [79, 7] on icon at bounding box center [79, 9] width 6 height 6
type input "100%"
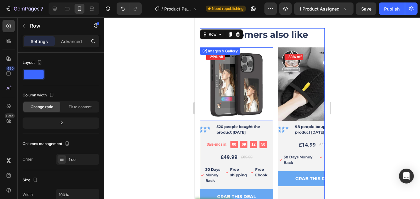
scroll to position [1579, 0]
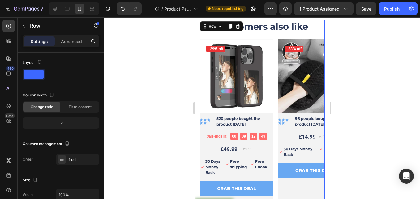
click at [360, 90] on div at bounding box center [262, 107] width 316 height 181
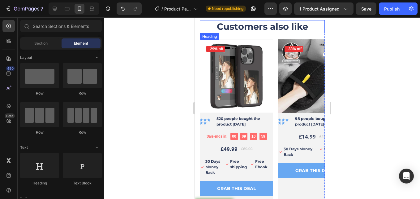
click at [232, 27] on p "Customers also like" at bounding box center [262, 27] width 124 height 12
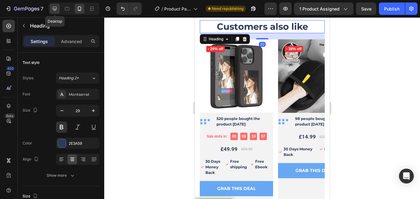
click at [54, 4] on div at bounding box center [55, 9] width 10 height 10
type input "33"
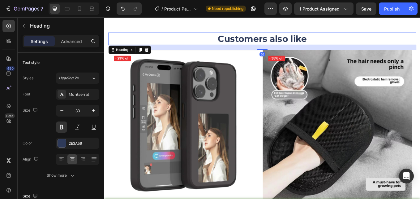
scroll to position [1575, 0]
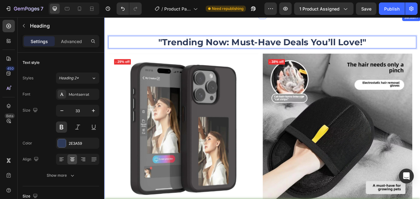
click at [209, 28] on div ""Trending Now: Must-Have Deals You’ll Love!" Heading 20 (P) Images & Gallery - …" at bounding box center [290, 173] width 372 height 319
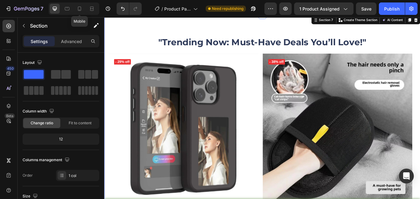
drag, startPoint x: 75, startPoint y: 8, endPoint x: 86, endPoint y: 14, distance: 12.9
click at [76, 8] on div at bounding box center [80, 9] width 10 height 10
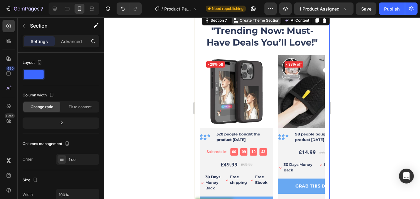
scroll to position [1550, 0]
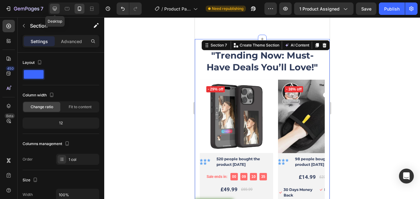
click at [51, 6] on div at bounding box center [55, 9] width 10 height 10
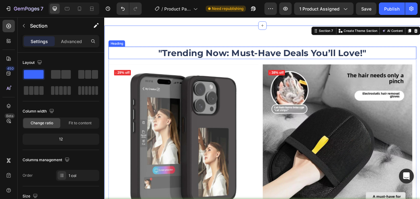
scroll to position [1538, 0]
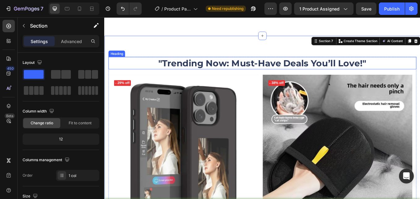
click at [165, 69] on p ""Trending Now: Must-Have Deals You’ll Love!"" at bounding box center [290, 70] width 361 height 13
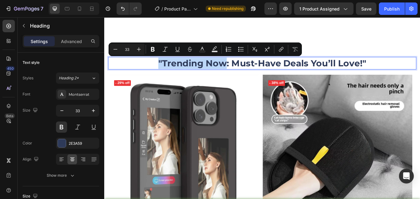
drag, startPoint x: 165, startPoint y: 69, endPoint x: 245, endPoint y: 74, distance: 79.7
click at [204, 49] on icon "Editor contextual toolbar" at bounding box center [202, 49] width 6 height 6
drag, startPoint x: 86, startPoint y: 53, endPoint x: 203, endPoint y: 47, distance: 117.2
click at [204, 47] on icon "Editor contextual toolbar" at bounding box center [202, 49] width 6 height 6
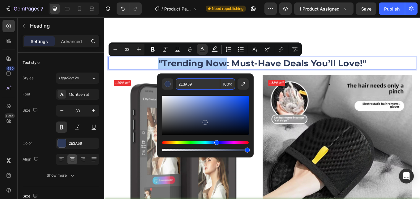
paste input "ff6b6b"
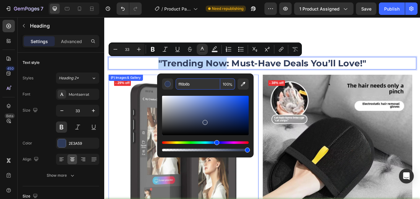
type input "FF6B6B"
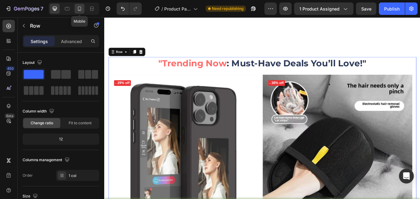
click at [76, 10] on icon at bounding box center [79, 9] width 6 height 6
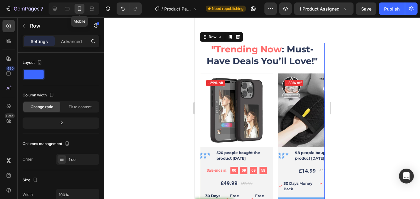
scroll to position [1560, 0]
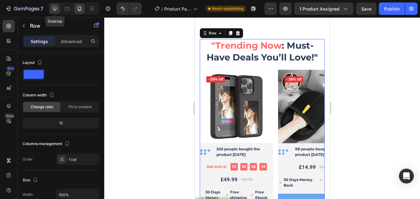
click at [53, 7] on icon at bounding box center [55, 9] width 4 height 4
type input "1200"
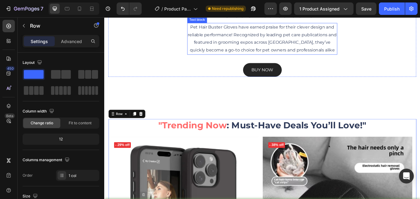
scroll to position [1404, 0]
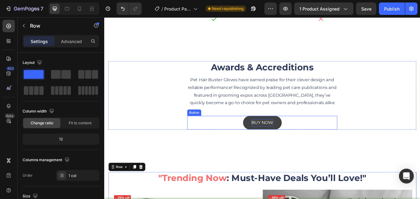
click at [292, 141] on div "BUY NOW" at bounding box center [290, 141] width 26 height 9
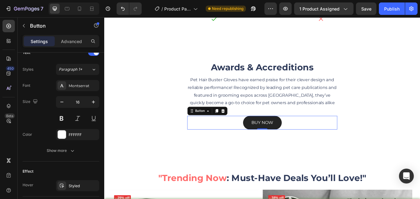
scroll to position [279, 0]
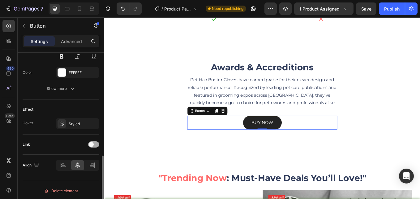
click at [94, 145] on div at bounding box center [93, 144] width 11 height 6
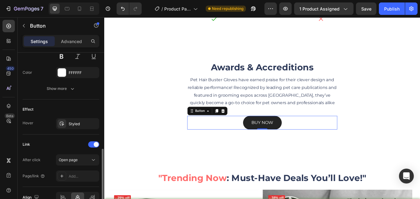
scroll to position [312, 0]
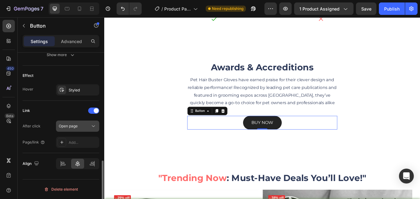
click at [87, 125] on div "Open page" at bounding box center [75, 126] width 32 height 6
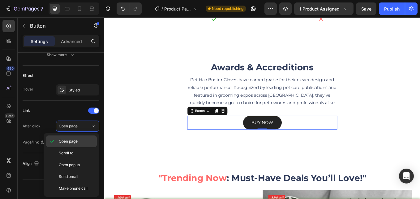
click at [90, 142] on p "Open page" at bounding box center [76, 141] width 35 height 6
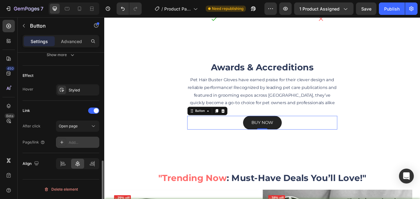
click at [65, 143] on div at bounding box center [62, 142] width 9 height 9
click at [94, 127] on icon at bounding box center [93, 126] width 6 height 6
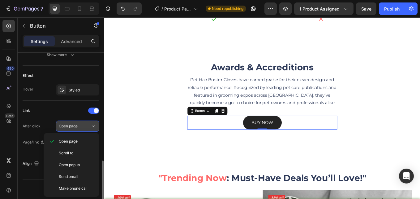
click at [95, 128] on icon at bounding box center [93, 126] width 6 height 6
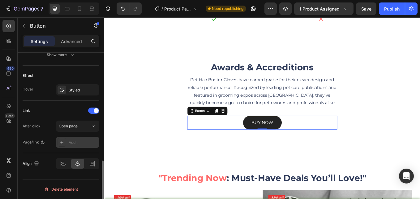
click at [61, 144] on icon at bounding box center [61, 142] width 5 height 5
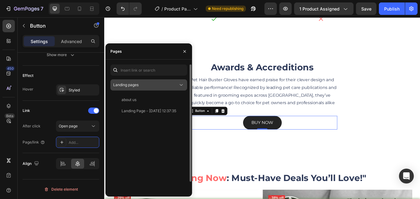
click at [158, 83] on div "Landing pages" at bounding box center [145, 85] width 65 height 6
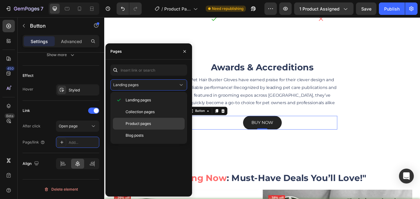
click at [173, 124] on p "Product pages" at bounding box center [154, 124] width 56 height 6
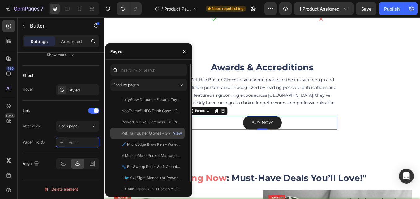
click at [177, 132] on div "View" at bounding box center [177, 133] width 9 height 6
click at [154, 134] on div "Pet Hair Buster Gloves – Groom & Clean in One!" at bounding box center [151, 133] width 59 height 6
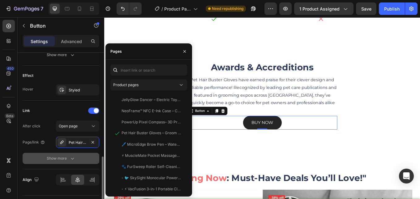
click at [74, 159] on icon "button" at bounding box center [72, 158] width 6 height 6
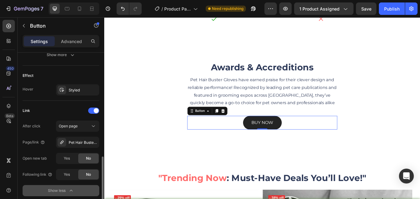
scroll to position [361, 0]
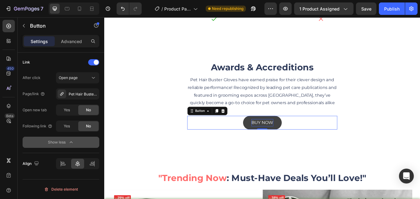
click at [292, 139] on div "BUY NOW" at bounding box center [290, 141] width 26 height 9
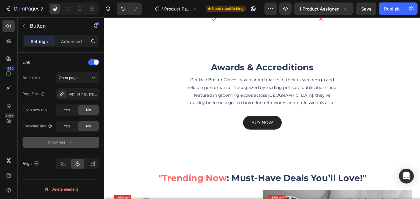
click at [325, 141] on div "BUY NOW Button 0" at bounding box center [290, 141] width 176 height 16
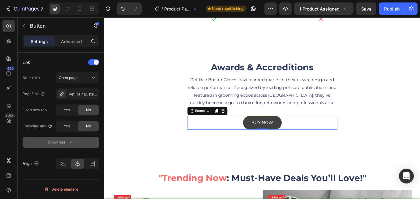
click at [306, 138] on link "BUY NOW" at bounding box center [291, 141] width 46 height 16
click at [268, 142] on link "BUY NOW" at bounding box center [291, 141] width 46 height 16
click at [253, 144] on div "BUY NOW Button 0" at bounding box center [290, 141] width 176 height 16
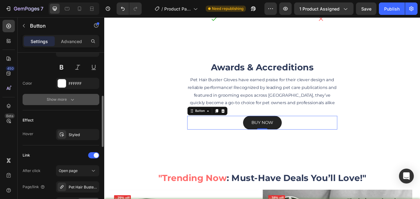
scroll to position [206, 0]
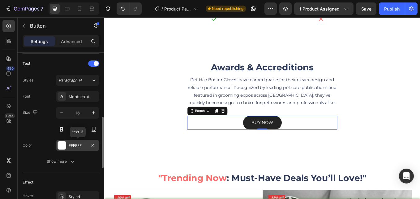
click at [83, 145] on div "FFFFFF" at bounding box center [78, 146] width 18 height 6
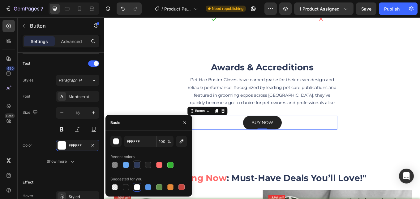
click at [137, 167] on div at bounding box center [137, 165] width 6 height 6
click at [141, 189] on div at bounding box center [137, 187] width 9 height 9
type input "FFFFFF"
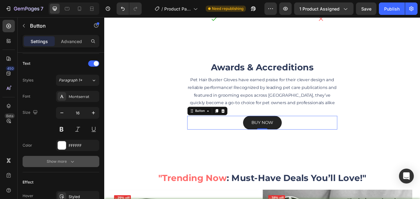
click at [77, 167] on button "Show more" at bounding box center [61, 161] width 77 height 11
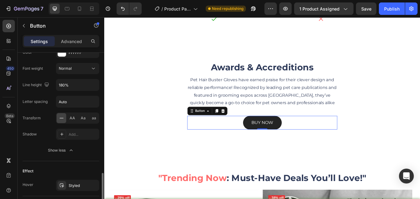
scroll to position [330, 0]
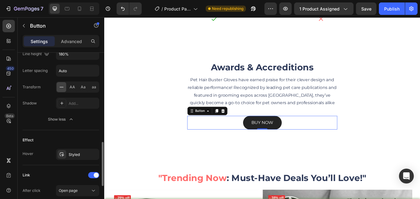
click at [256, 145] on div "BUY NOW Button 0" at bounding box center [290, 141] width 176 height 16
click at [409, 96] on div "Awards & Accreditions Heading Pet Hair Buster Gloves have earned praise for the…" at bounding box center [290, 109] width 362 height 80
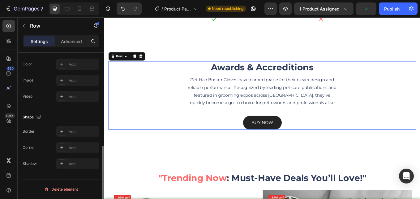
scroll to position [0, 0]
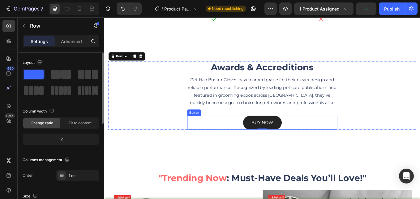
click at [321, 139] on div "BUY NOW Button" at bounding box center [290, 141] width 176 height 16
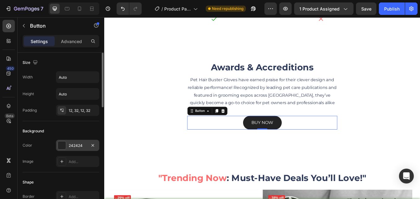
click at [80, 144] on div "242424" at bounding box center [78, 146] width 18 height 6
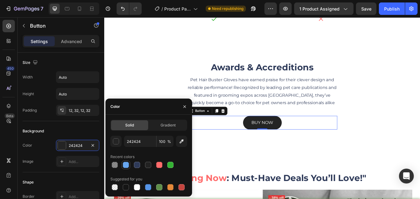
click at [128, 163] on div at bounding box center [126, 165] width 6 height 6
type input "68A8F2"
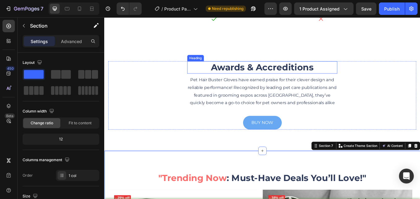
click at [275, 76] on p "Awards & Accreditions" at bounding box center [290, 75] width 175 height 13
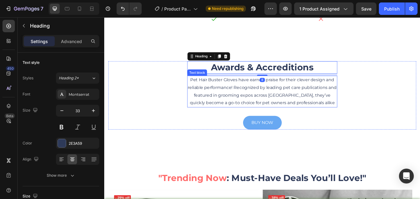
click at [293, 98] on p "Pet Hair Buster Gloves have earned praise for their clever design and reliable …" at bounding box center [290, 104] width 175 height 36
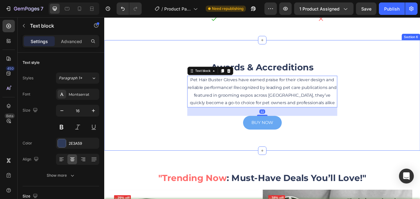
click at [399, 63] on div "Awards & Accreditions Heading Pet Hair Buster Gloves have earned praise for the…" at bounding box center [290, 109] width 372 height 130
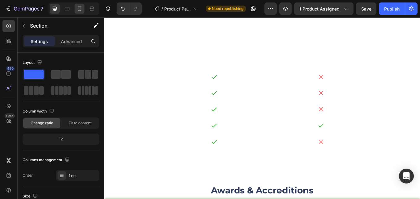
scroll to position [1074, 0]
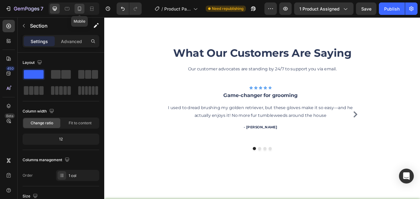
click at [79, 8] on icon at bounding box center [79, 9] width 6 height 6
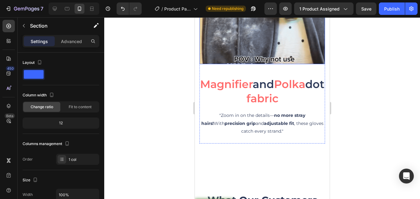
scroll to position [1022, 0]
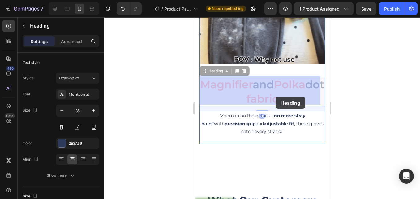
drag, startPoint x: 255, startPoint y: 96, endPoint x: 262, endPoint y: 101, distance: 8.2
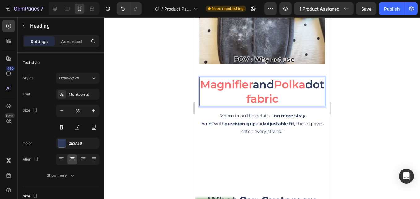
drag, startPoint x: 256, startPoint y: 97, endPoint x: 263, endPoint y: 99, distance: 7.4
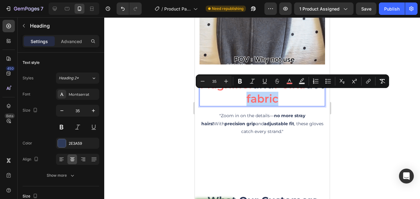
drag, startPoint x: 253, startPoint y: 94, endPoint x: 285, endPoint y: 98, distance: 32.4
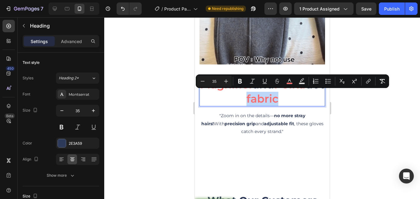
click at [285, 98] on p "Magnifier and Polka dot fabric" at bounding box center [262, 91] width 124 height 28
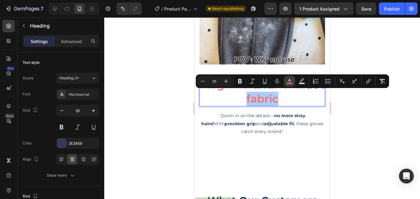
click at [291, 83] on rect "Editor contextual toolbar" at bounding box center [290, 84] width 6 height 2
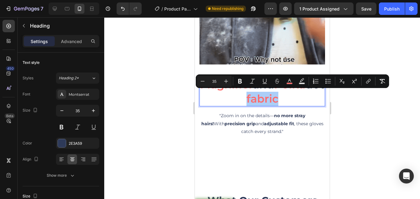
drag, startPoint x: 82, startPoint y: 79, endPoint x: 272, endPoint y: 76, distance: 190.1
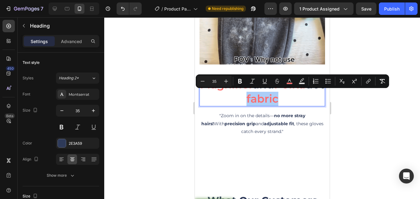
click at [266, 76] on button "Underline" at bounding box center [264, 81] width 11 height 11
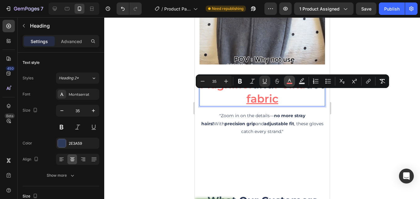
click at [290, 80] on icon "Editor contextual toolbar" at bounding box center [290, 81] width 6 height 6
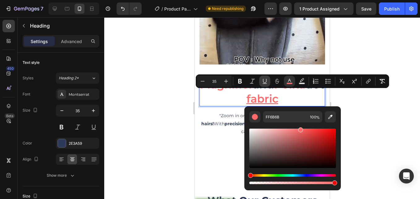
click at [263, 82] on icon "Editor contextual toolbar" at bounding box center [265, 81] width 6 height 6
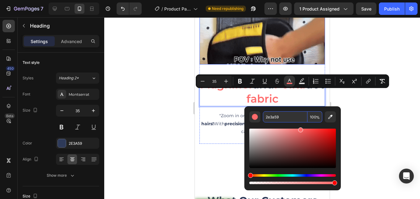
type input "2E3A59"
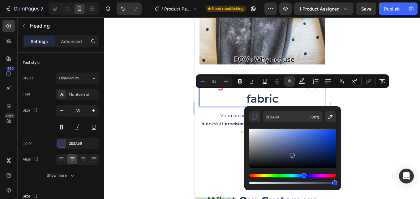
click at [169, 99] on div at bounding box center [262, 107] width 316 height 181
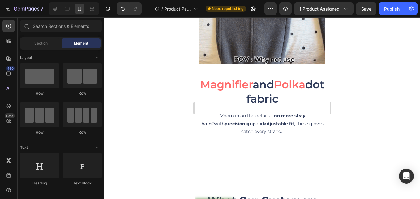
click at [358, 76] on div at bounding box center [262, 107] width 316 height 181
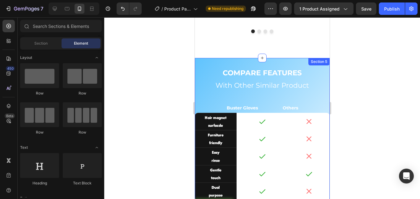
scroll to position [1331, 0]
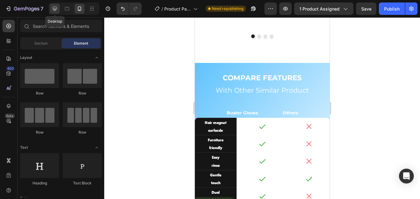
click at [57, 8] on icon at bounding box center [55, 9] width 6 height 6
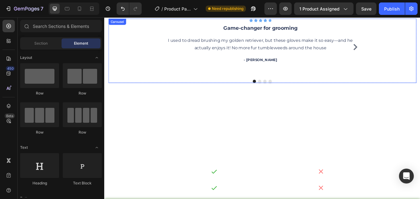
scroll to position [1239, 0]
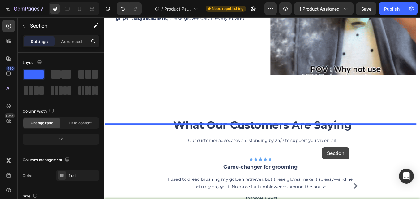
scroll to position [1056, 0]
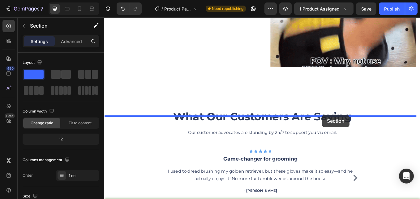
drag, startPoint x: 354, startPoint y: 113, endPoint x: 359, endPoint y: 157, distance: 44.3
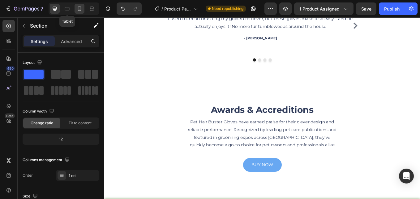
scroll to position [1458, 0]
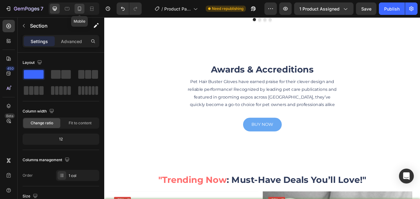
click at [79, 6] on icon at bounding box center [79, 9] width 6 height 6
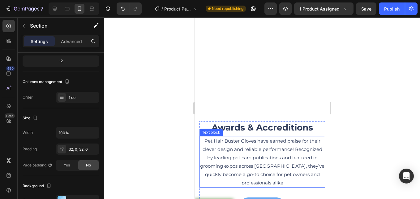
scroll to position [1670, 0]
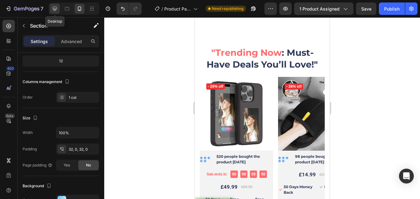
click at [52, 11] on icon at bounding box center [55, 9] width 6 height 6
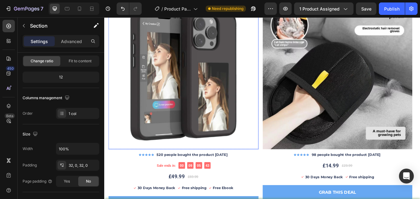
scroll to position [1694, 0]
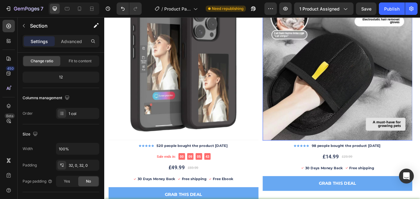
click at [350, 86] on img at bounding box center [378, 73] width 176 height 176
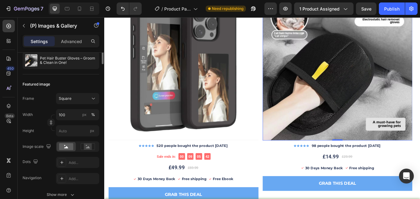
scroll to position [0, 0]
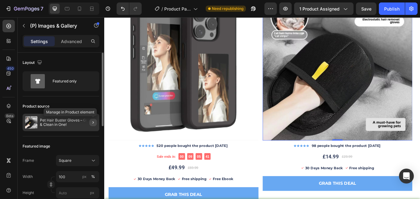
click at [90, 121] on button "button" at bounding box center [92, 122] width 7 height 7
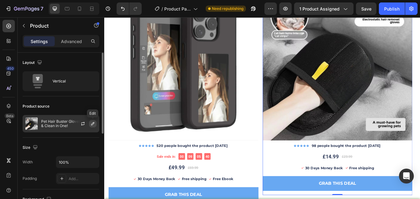
click at [92, 124] on icon "button" at bounding box center [92, 123] width 5 height 5
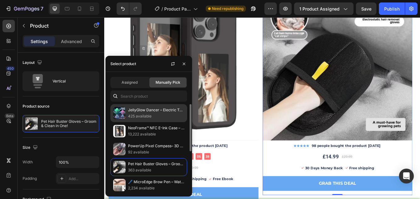
click at [147, 113] on p "425 available" at bounding box center [156, 116] width 56 height 6
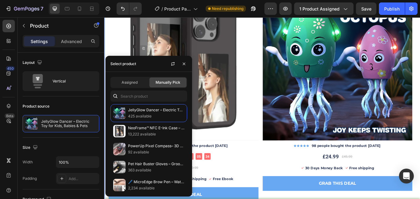
click at [107, 41] on div ""Trending Now : Must-Have Deals You’ll Love!" Heading (P) Images & Gallery - 29…" at bounding box center [290, 99] width 372 height 319
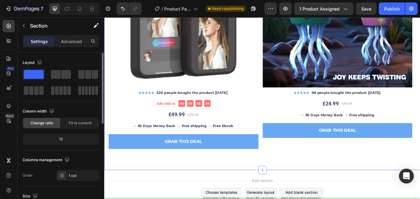
click at [67, 68] on div "Layout" at bounding box center [61, 77] width 77 height 38
click at [77, 69] on div at bounding box center [88, 74] width 22 height 11
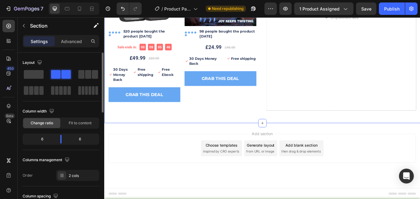
scroll to position [1750, 0]
click at [85, 76] on span at bounding box center [88, 74] width 6 height 9
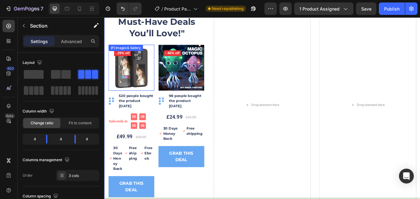
scroll to position [1626, 0]
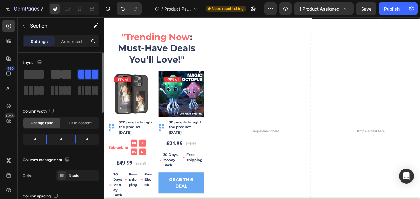
click at [69, 72] on span at bounding box center [66, 74] width 10 height 9
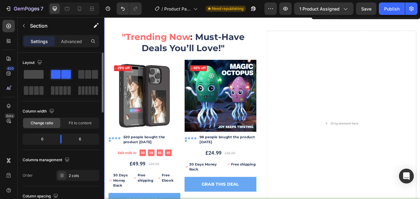
click at [30, 70] on span at bounding box center [34, 74] width 20 height 9
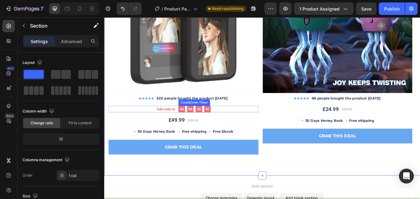
scroll to position [1781, 0]
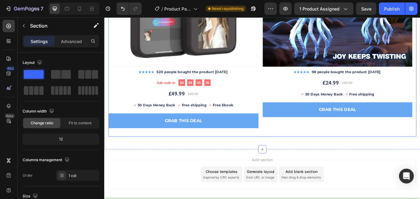
click at [163, 154] on div "(P) Images & Gallery - 29% off Product Badge Row Icon Icon Icon Icon Icon Icon …" at bounding box center [290, 28] width 362 height 258
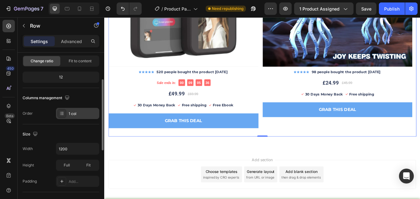
click at [73, 117] on div "1 col" at bounding box center [77, 113] width 43 height 11
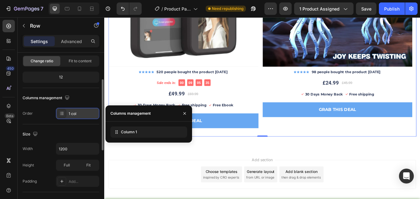
click at [75, 115] on div "1 col" at bounding box center [83, 114] width 29 height 6
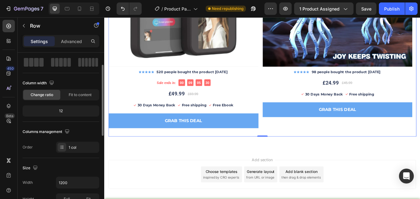
scroll to position [0, 0]
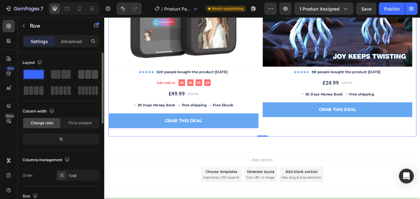
click at [81, 73] on span at bounding box center [81, 74] width 6 height 9
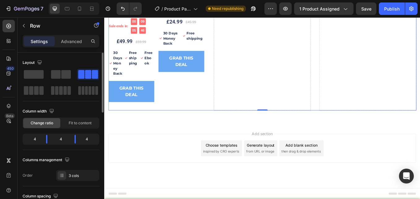
scroll to position [1762, 0]
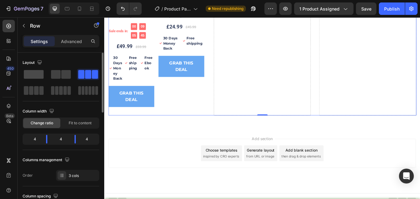
click at [41, 74] on span at bounding box center [34, 74] width 20 height 9
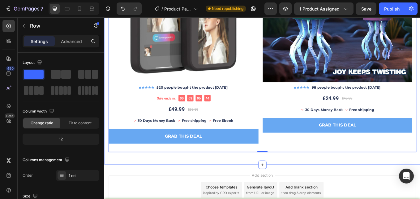
click at [157, 182] on div ""Trending Now : Must-Have Deals You’ll Love!" Heading (P) Images & Gallery - 29…" at bounding box center [290, 31] width 372 height 319
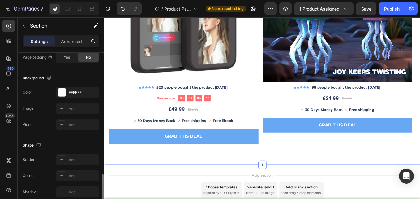
scroll to position [214, 0]
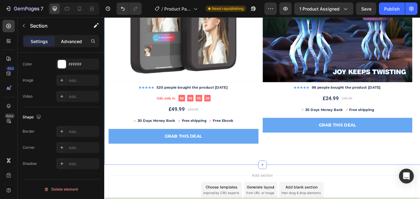
click at [64, 38] on p "Advanced" at bounding box center [71, 41] width 21 height 7
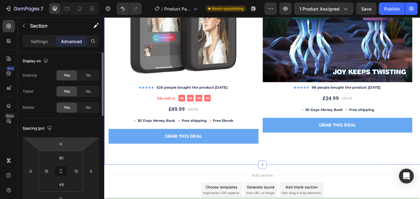
scroll to position [0, 0]
click at [45, 38] on p "Settings" at bounding box center [39, 41] width 17 height 7
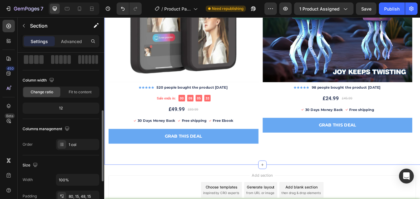
scroll to position [62, 0]
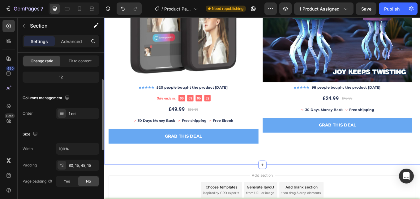
click at [81, 63] on span "Fit to content" at bounding box center [80, 61] width 23 height 6
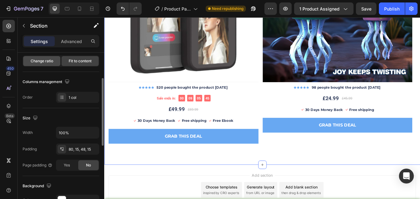
click at [48, 61] on span "Change ratio" at bounding box center [42, 61] width 23 height 6
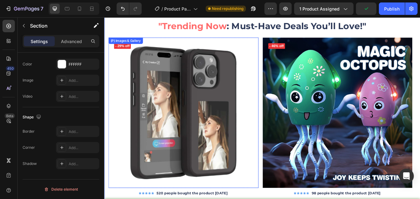
scroll to position [1577, 0]
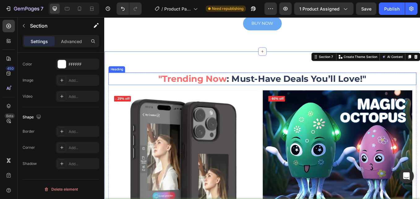
click at [151, 89] on h2 ""Trending Now : Must-Have Deals You’ll Love!"" at bounding box center [290, 89] width 362 height 15
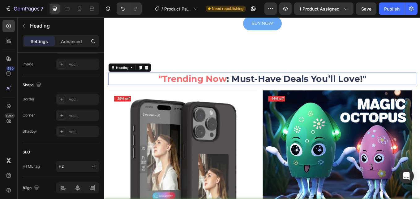
scroll to position [0, 0]
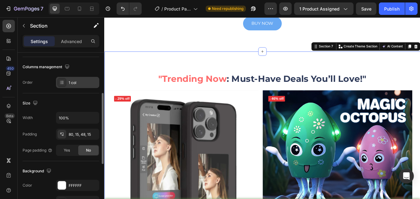
scroll to position [62, 0]
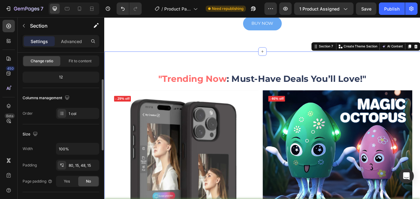
drag, startPoint x: 85, startPoint y: 59, endPoint x: 84, endPoint y: 104, distance: 44.3
click at [85, 59] on span "Fit to content" at bounding box center [80, 61] width 23 height 6
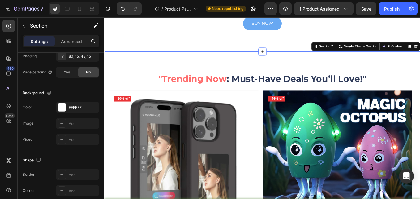
scroll to position [31, 0]
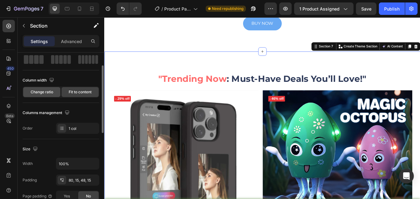
click at [47, 92] on span "Change ratio" at bounding box center [42, 92] width 23 height 6
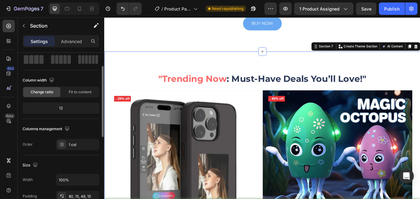
click at [70, 107] on div "12" at bounding box center [61, 108] width 74 height 9
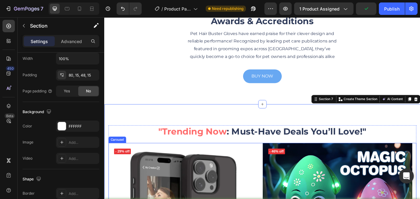
scroll to position [1577, 0]
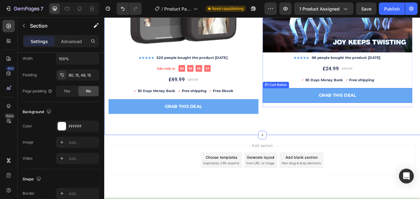
scroll to position [1811, 0]
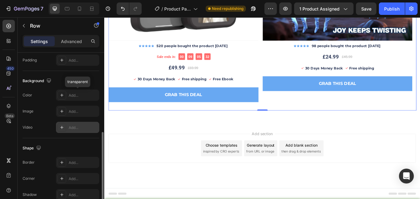
scroll to position [214, 0]
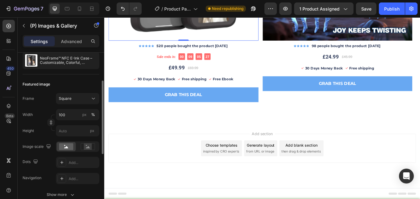
scroll to position [0, 0]
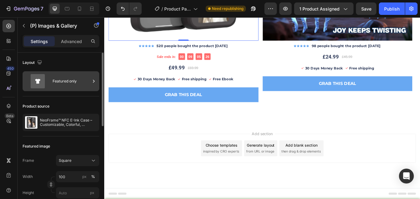
click at [75, 86] on div "Featured only" at bounding box center [72, 81] width 38 height 14
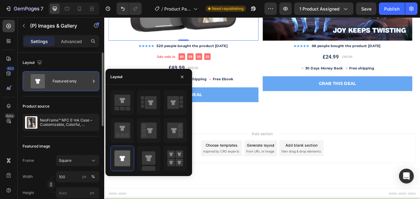
click at [76, 82] on div "Featured only" at bounding box center [72, 81] width 38 height 14
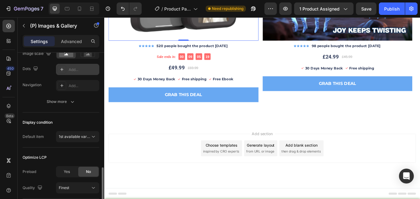
scroll to position [186, 0]
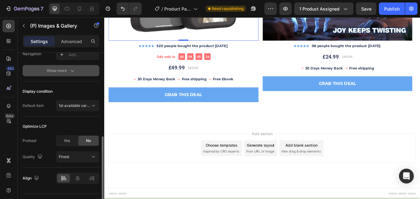
click at [82, 71] on button "Show more" at bounding box center [61, 70] width 77 height 11
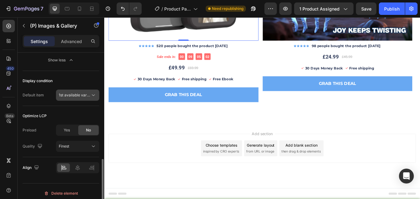
scroll to position [314, 0]
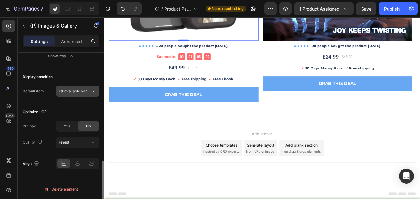
click at [88, 92] on span "1st available variant" at bounding box center [76, 91] width 35 height 5
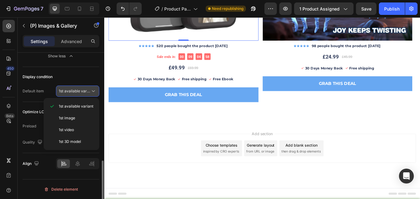
click at [89, 91] on span "1st available variant" at bounding box center [76, 91] width 35 height 5
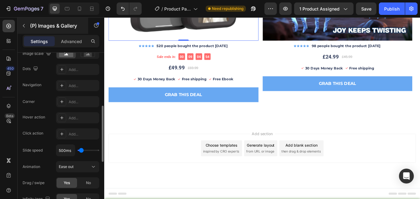
scroll to position [0, 0]
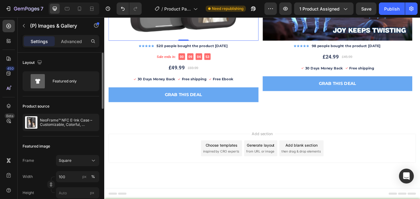
click at [71, 43] on p "Advanced" at bounding box center [71, 41] width 21 height 7
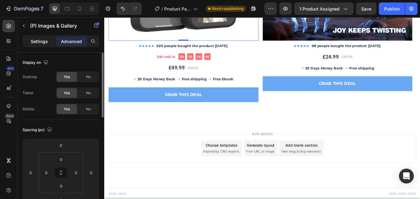
click at [51, 41] on div "Settings" at bounding box center [39, 41] width 31 height 10
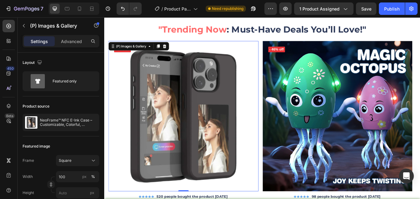
scroll to position [1595, 0]
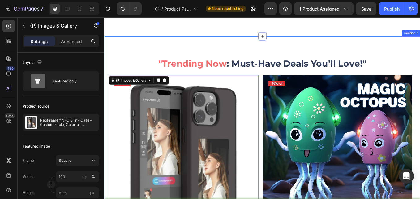
click at [158, 56] on div ""Trending Now : Must-Have Deals You’ll Love!" Heading (P) Images & Gallery 0 - …" at bounding box center [290, 198] width 372 height 319
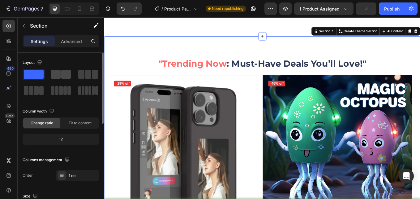
click at [65, 73] on span at bounding box center [66, 74] width 10 height 9
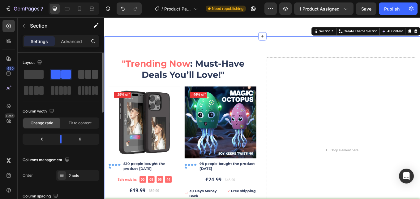
click at [95, 75] on span at bounding box center [95, 74] width 6 height 9
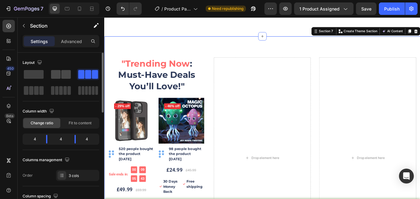
click at [65, 74] on span at bounding box center [66, 74] width 10 height 9
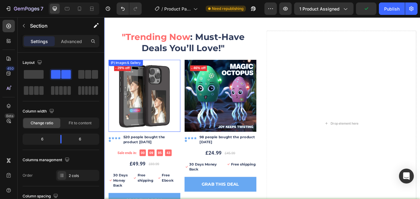
scroll to position [1626, 0]
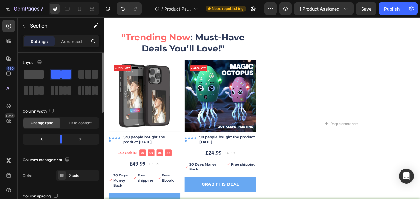
click at [37, 72] on span at bounding box center [34, 74] width 20 height 9
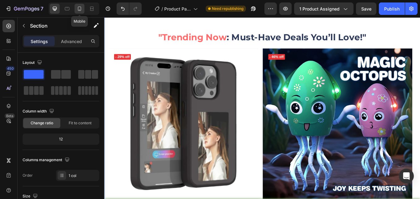
click at [84, 5] on div at bounding box center [80, 9] width 10 height 10
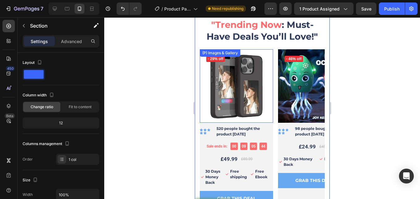
scroll to position [1595, 0]
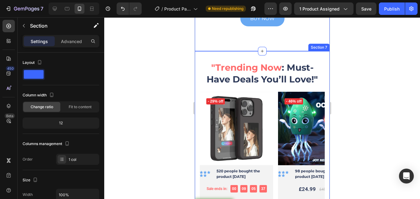
click at [225, 56] on div ""Trending Now : Must-Have Deals You’ll Love!" Heading (P) Images & Gallery - 29…" at bounding box center [262, 164] width 135 height 226
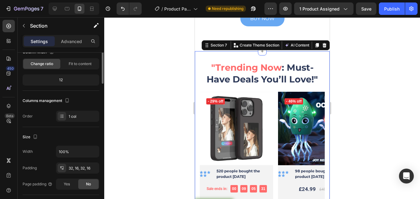
scroll to position [0, 0]
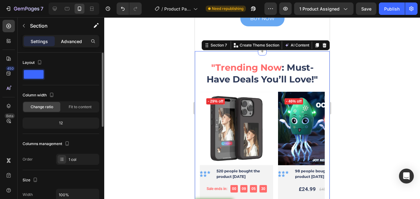
click at [73, 38] on p "Advanced" at bounding box center [71, 41] width 21 height 7
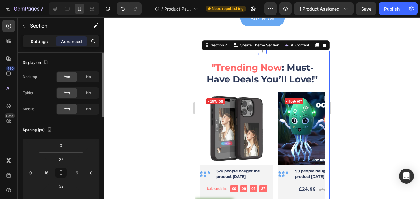
click at [39, 38] on p "Settings" at bounding box center [39, 41] width 17 height 7
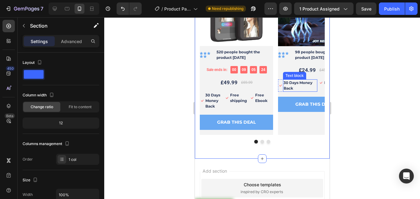
scroll to position [1719, 0]
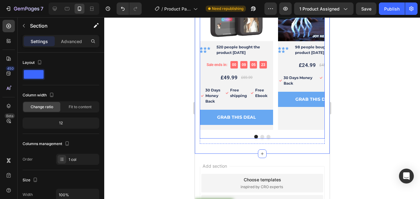
click at [298, 115] on div "(P) Images & Gallery - 46% off Product Badge Row Icon Icon Icon Icon Icon Icon …" at bounding box center [314, 49] width 73 height 162
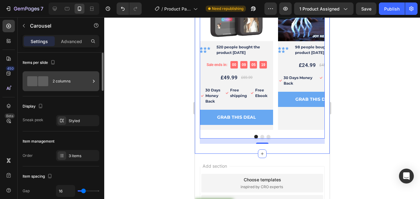
click at [76, 84] on div "2 columns" at bounding box center [72, 81] width 38 height 14
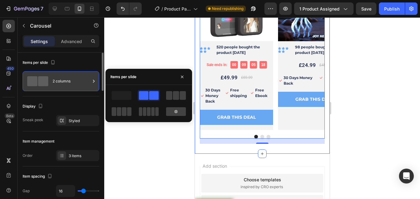
click at [79, 81] on div "2 columns" at bounding box center [72, 81] width 38 height 14
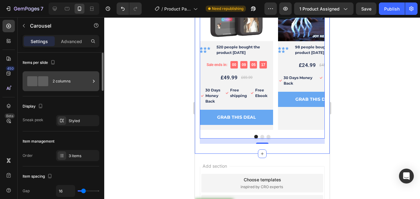
click at [79, 81] on div "2 columns" at bounding box center [72, 81] width 38 height 14
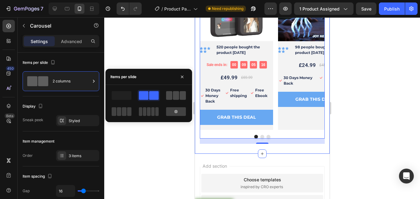
click at [169, 96] on span at bounding box center [169, 95] width 6 height 9
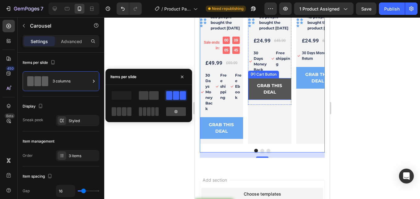
scroll to position [1657, 0]
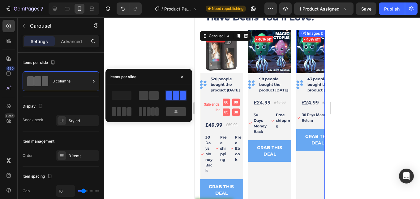
click at [307, 54] on img at bounding box center [317, 51] width 43 height 43
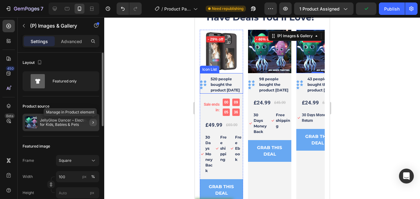
click at [93, 121] on icon "button" at bounding box center [93, 122] width 5 height 5
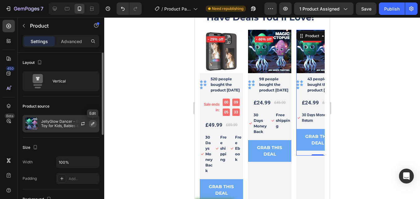
click at [91, 122] on icon "button" at bounding box center [92, 123] width 5 height 5
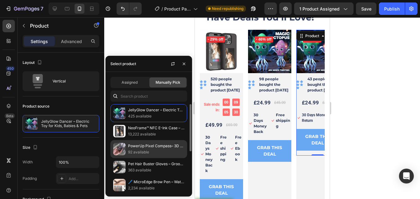
click at [146, 148] on p "PowerUp Pixel Compass– 3D Printed Treasure for Mini Adventurers" at bounding box center [156, 146] width 56 height 6
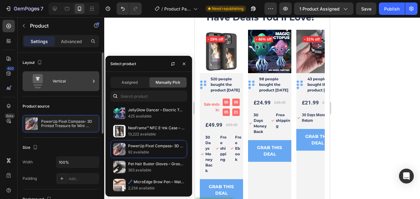
click at [88, 87] on div "Vertical" at bounding box center [72, 81] width 38 height 14
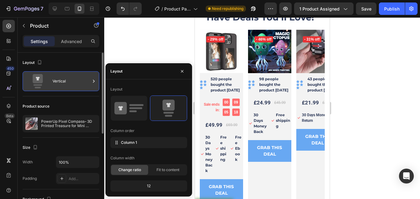
click at [89, 82] on div "Vertical" at bounding box center [72, 81] width 38 height 14
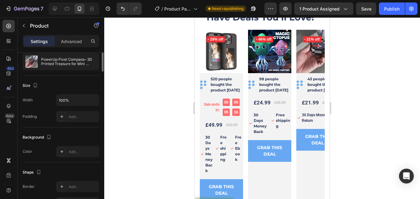
scroll to position [0, 0]
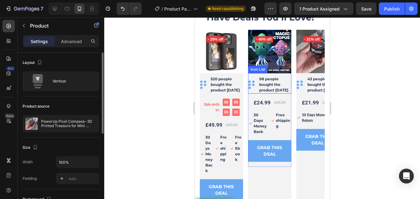
click at [262, 64] on img at bounding box center [269, 51] width 43 height 43
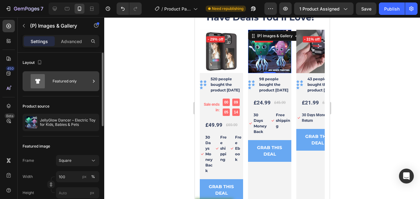
click at [87, 80] on div "Featured only" at bounding box center [72, 81] width 38 height 14
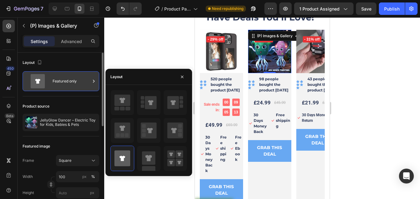
click at [90, 81] on div "Featured only" at bounding box center [72, 81] width 38 height 14
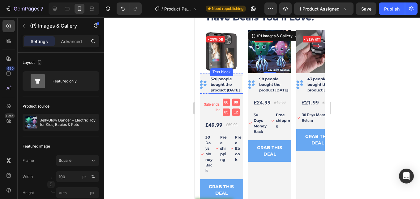
click at [217, 59] on img at bounding box center [221, 51] width 43 height 43
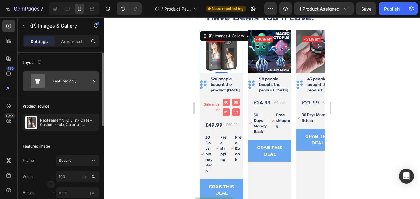
click at [89, 78] on div "Featured only" at bounding box center [72, 81] width 38 height 14
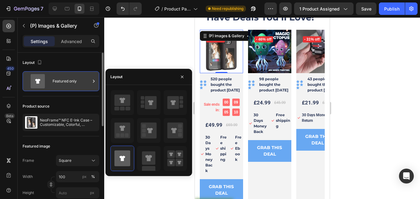
click at [89, 78] on div "Featured only" at bounding box center [72, 81] width 38 height 14
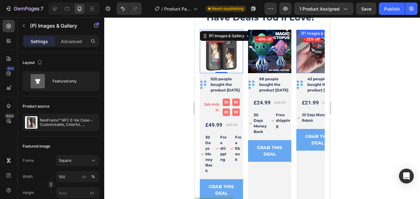
click at [303, 60] on img at bounding box center [317, 51] width 43 height 43
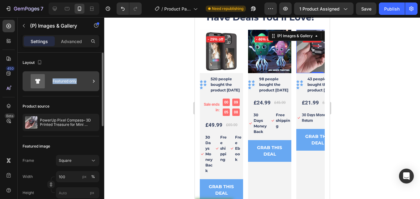
click at [80, 81] on div "Featured only" at bounding box center [72, 81] width 38 height 14
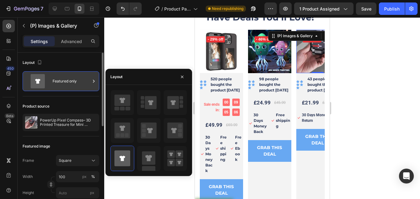
click at [86, 78] on div "Featured only" at bounding box center [72, 81] width 38 height 14
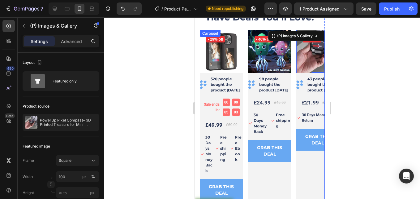
click at [279, 181] on div "(P) Images & Gallery - 46% off Product Badge Row Icon Icon Icon Icon Icon Icon …" at bounding box center [269, 118] width 43 height 176
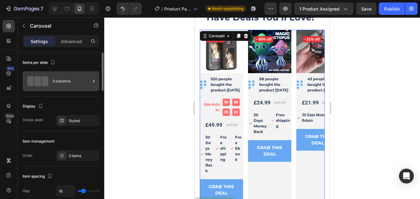
click at [69, 81] on div "3 columns" at bounding box center [72, 81] width 38 height 14
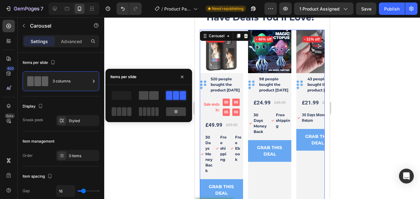
click at [150, 94] on span at bounding box center [154, 95] width 10 height 9
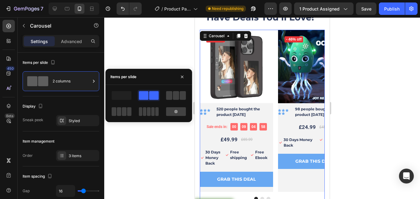
click at [155, 50] on div at bounding box center [262, 107] width 316 height 181
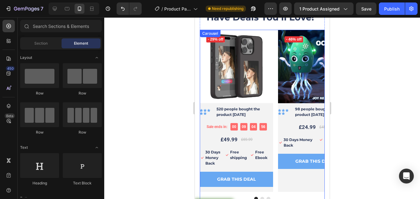
click at [287, 189] on div "(P) Images & Gallery - 46% off Product Badge Row Icon Icon Icon Icon Icon Icon …" at bounding box center [314, 111] width 73 height 162
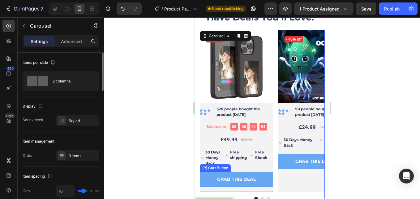
scroll to position [31, 0]
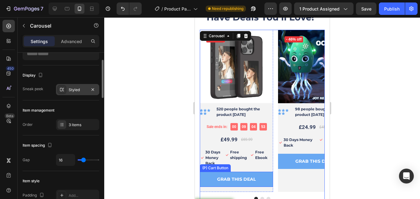
click at [73, 91] on div "Styled" at bounding box center [78, 90] width 18 height 6
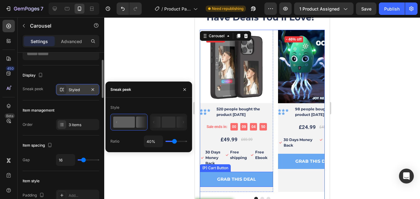
click at [75, 89] on div "Styled" at bounding box center [78, 90] width 18 height 6
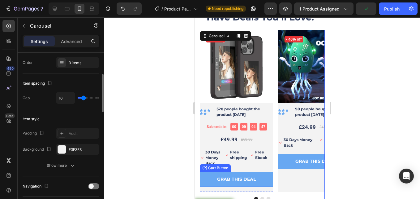
scroll to position [124, 0]
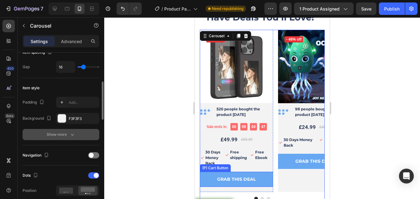
click at [78, 133] on button "Show more" at bounding box center [61, 134] width 77 height 11
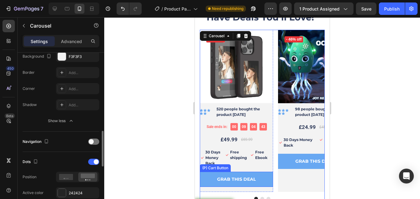
scroll to position [217, 0]
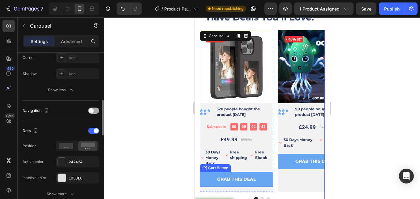
click at [89, 110] on span at bounding box center [91, 110] width 5 height 5
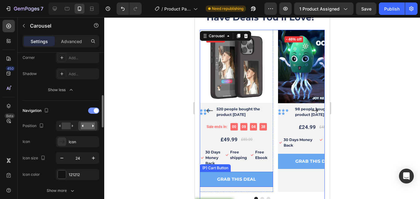
click at [96, 111] on span at bounding box center [96, 110] width 5 height 5
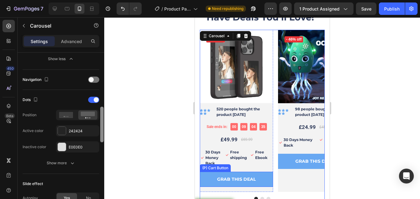
scroll to position [279, 0]
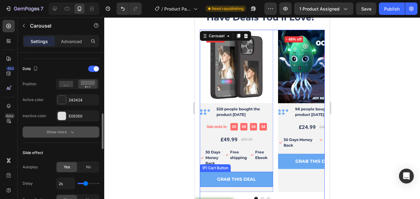
click at [74, 131] on icon "button" at bounding box center [72, 132] width 6 height 6
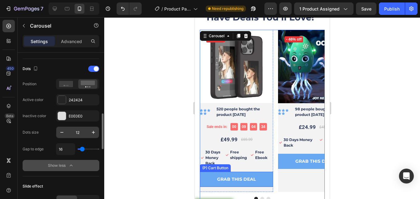
scroll to position [310, 0]
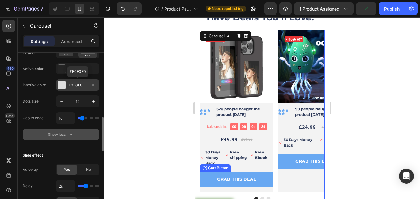
click at [81, 86] on div "E0E0E0" at bounding box center [78, 85] width 18 height 6
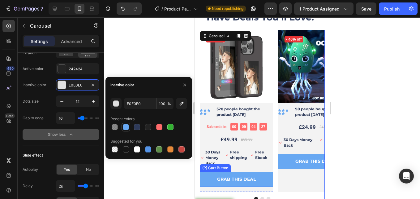
click at [127, 127] on div at bounding box center [126, 127] width 6 height 6
type input "68A8F2"
click at [76, 69] on div "242424" at bounding box center [78, 69] width 18 height 6
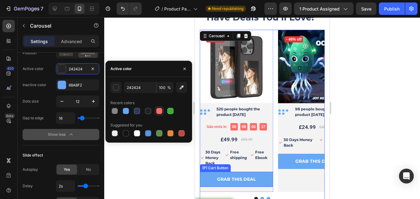
click at [157, 113] on div at bounding box center [159, 111] width 6 height 6
click at [148, 109] on div at bounding box center [148, 111] width 6 height 6
click at [159, 111] on div at bounding box center [159, 111] width 6 height 6
type input "FF6B6B"
click at [152, 151] on div at bounding box center [262, 107] width 316 height 181
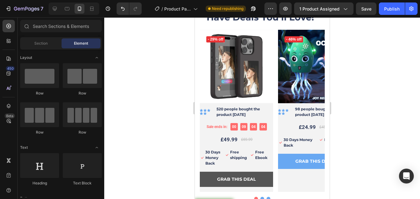
click at [296, 185] on div "(P) Images & Gallery - 46% off Product Badge Row Icon Icon Icon Icon Icon Icon …" at bounding box center [314, 111] width 73 height 162
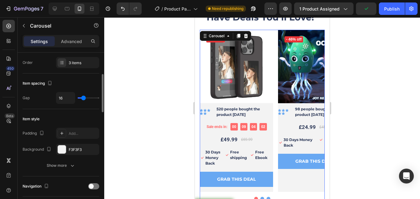
scroll to position [155, 0]
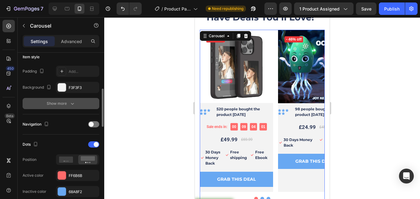
click at [64, 102] on div "Show more" at bounding box center [61, 103] width 29 height 6
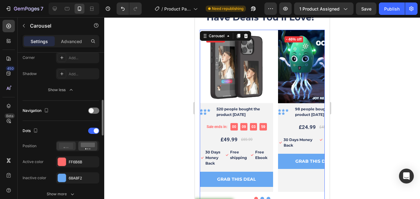
scroll to position [248, 0]
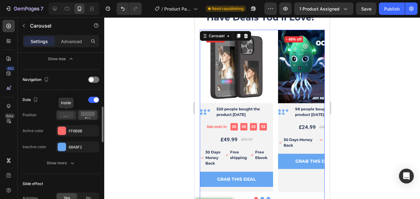
click at [71, 115] on icon at bounding box center [66, 115] width 14 height 6
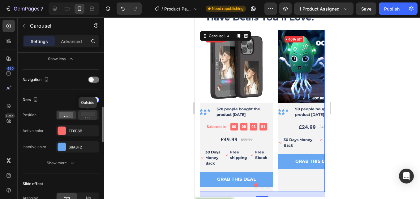
click at [86, 114] on rect at bounding box center [88, 113] width 14 height 5
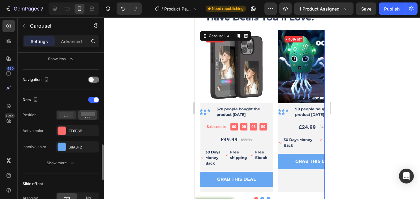
scroll to position [279, 0]
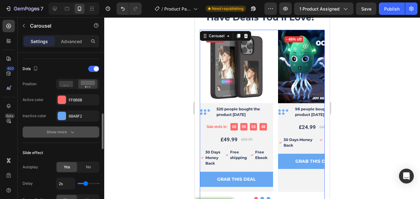
click at [72, 130] on icon "button" at bounding box center [72, 132] width 6 height 6
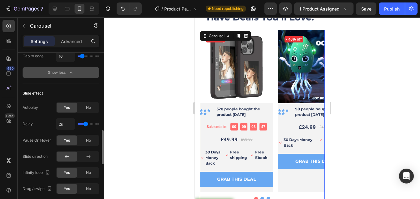
scroll to position [433, 0]
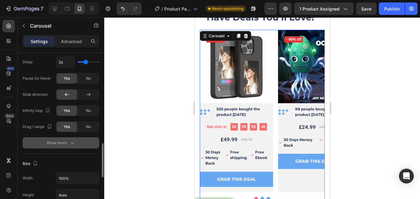
click at [77, 143] on button "Show more" at bounding box center [61, 142] width 77 height 11
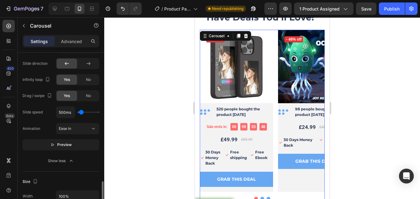
scroll to position [495, 0]
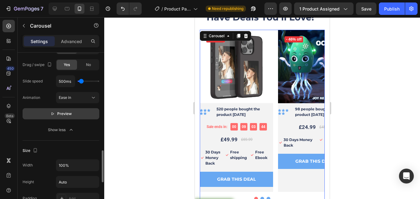
click at [63, 115] on span "Preview" at bounding box center [64, 114] width 15 height 6
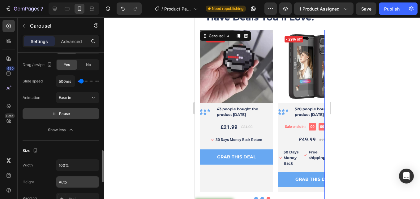
click at [89, 133] on button "Show less" at bounding box center [61, 129] width 77 height 11
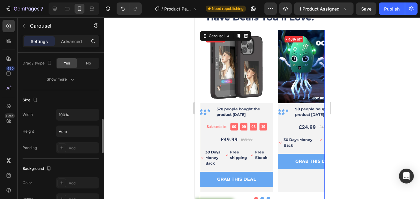
scroll to position [466, 0]
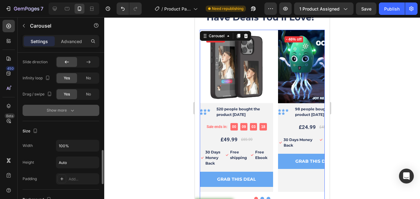
click at [75, 112] on icon "button" at bounding box center [72, 110] width 6 height 6
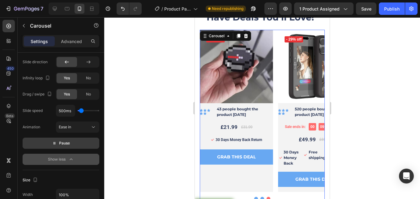
click at [77, 142] on button "Pause" at bounding box center [61, 142] width 77 height 11
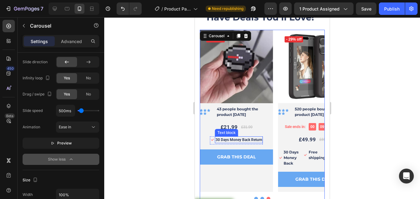
click at [225, 140] on p "30 Days Money Back Return" at bounding box center [239, 140] width 47 height 6
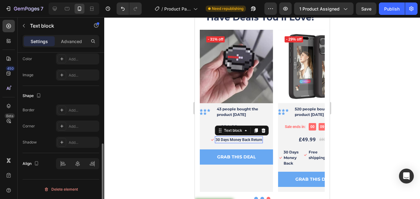
scroll to position [0, 0]
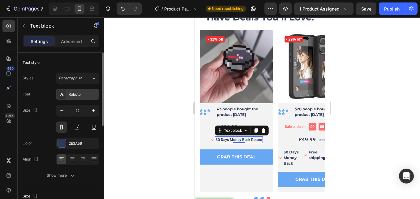
click at [83, 97] on div "Roboto" at bounding box center [83, 95] width 29 height 6
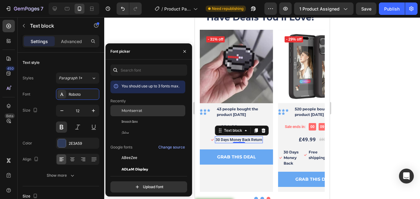
click at [149, 111] on div "Montserrat" at bounding box center [153, 111] width 63 height 6
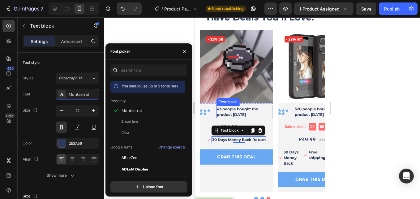
click at [238, 112] on p "43 people bought the product [DATE]" at bounding box center [245, 111] width 56 height 11
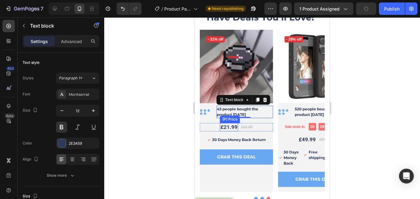
click at [229, 126] on div "£21.99" at bounding box center [229, 127] width 18 height 8
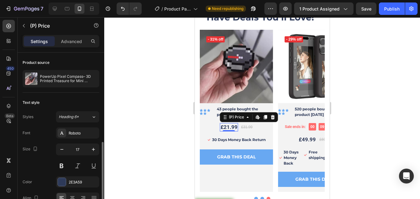
scroll to position [50, 0]
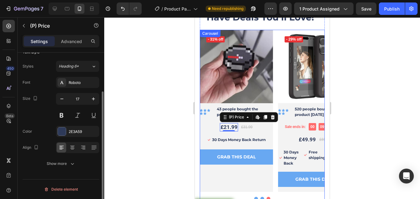
click at [227, 181] on div "(P) Images & Gallery - 31% off Product Badge Row Icon Icon Icon Icon Icon Icon …" at bounding box center [236, 111] width 73 height 162
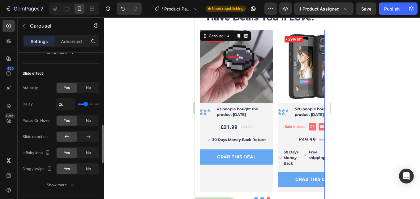
scroll to position [372, 0]
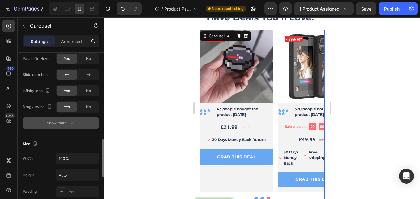
click at [69, 128] on button "Show more" at bounding box center [61, 122] width 77 height 11
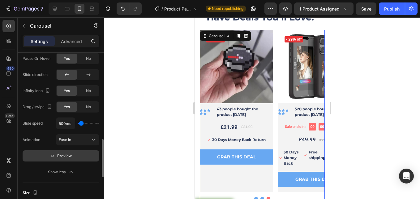
click at [65, 157] on span "Preview" at bounding box center [64, 156] width 15 height 6
click at [73, 152] on button "Pause" at bounding box center [61, 155] width 77 height 11
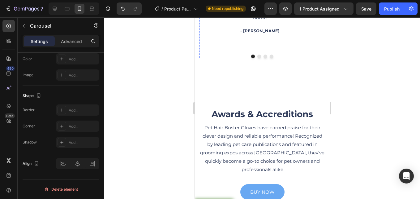
scroll to position [1464, 0]
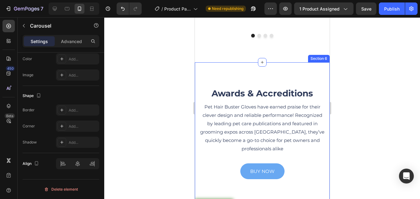
click at [261, 102] on p "Pet Hair Buster Gloves have earned praise for their clever design and reliable …" at bounding box center [262, 127] width 124 height 50
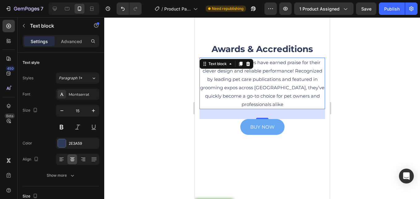
scroll to position [1433, 0]
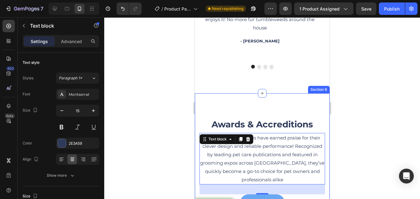
click at [282, 102] on div "Awards & Accreditions Heading Pet Hair Buster Gloves have earned praise for the…" at bounding box center [262, 164] width 135 height 142
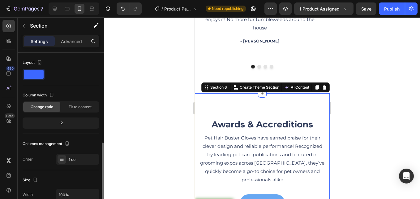
scroll to position [124, 0]
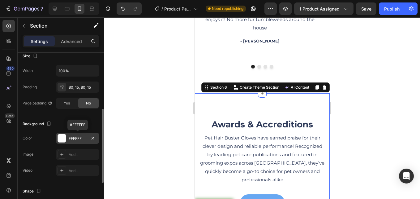
click at [77, 137] on div "FFFFFF" at bounding box center [78, 139] width 18 height 6
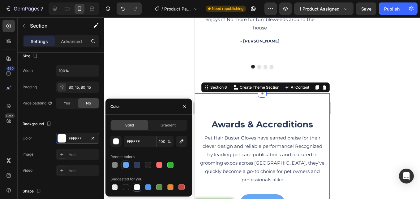
click at [127, 162] on div at bounding box center [126, 165] width 6 height 6
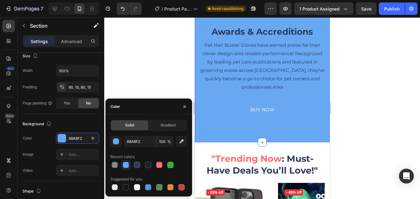
scroll to position [1495, 0]
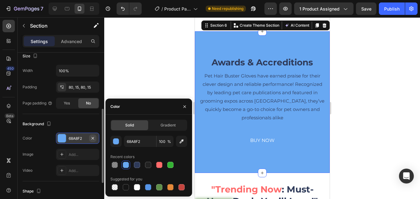
click at [92, 138] on icon "button" at bounding box center [92, 138] width 5 height 5
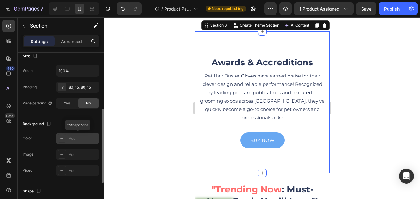
click at [65, 135] on div at bounding box center [62, 138] width 9 height 9
type input "DDDDDD"
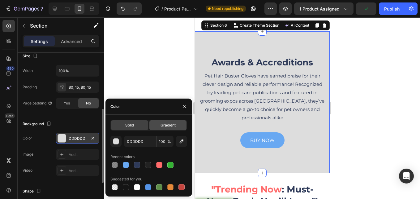
click at [173, 126] on span "Gradient" at bounding box center [168, 125] width 15 height 6
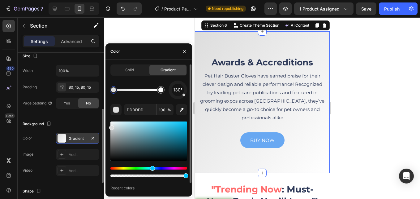
click at [152, 169] on div "Hue" at bounding box center [149, 168] width 77 height 2
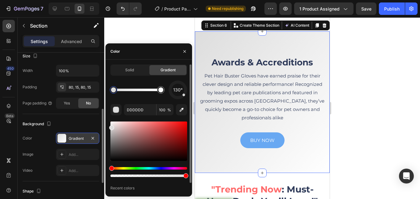
click at [153, 168] on div "Hue" at bounding box center [149, 168] width 77 height 2
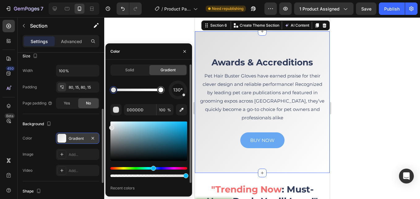
click at [163, 124] on div at bounding box center [149, 140] width 77 height 39
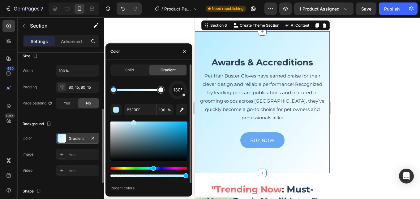
drag, startPoint x: 163, startPoint y: 125, endPoint x: 157, endPoint y: 123, distance: 6.8
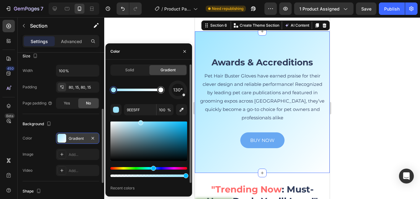
drag, startPoint x: 134, startPoint y: 124, endPoint x: 131, endPoint y: 117, distance: 7.2
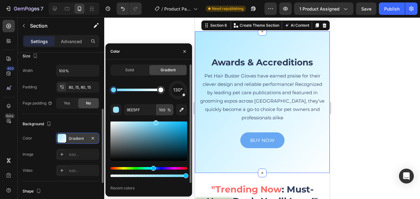
type input "6BD7FF"
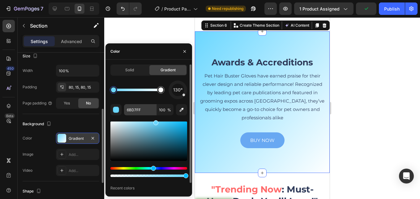
drag, startPoint x: 141, startPoint y: 122, endPoint x: 142, endPoint y: 114, distance: 8.4
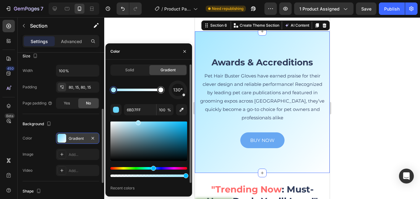
drag, startPoint x: 157, startPoint y: 121, endPoint x: 138, endPoint y: 119, distance: 19.0
click at [138, 119] on div "130° 6BD7FF 100 % Recent colors" at bounding box center [149, 141] width 77 height 120
click at [162, 29] on div at bounding box center [262, 107] width 316 height 181
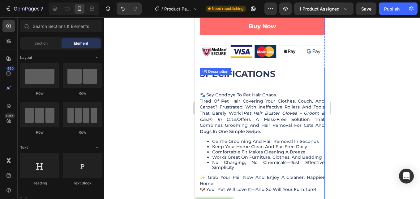
scroll to position [547, 0]
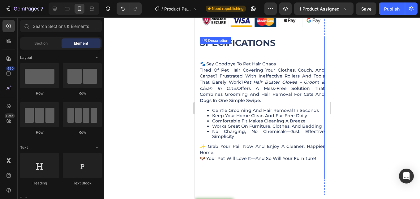
click at [297, 61] on div "SPECIFICATIONS 🐾 Say Goodbye to Pet Hair Chaos Tired of pet hair covering your …" at bounding box center [262, 108] width 125 height 142
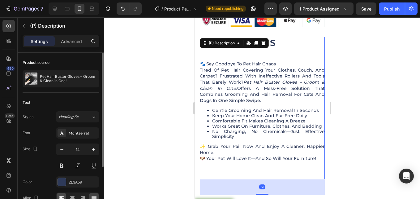
scroll to position [71, 0]
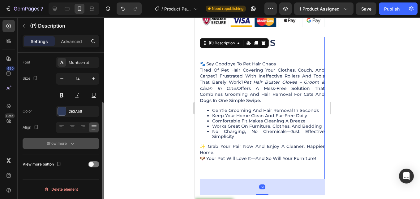
click at [65, 142] on div "Show more" at bounding box center [61, 143] width 29 height 6
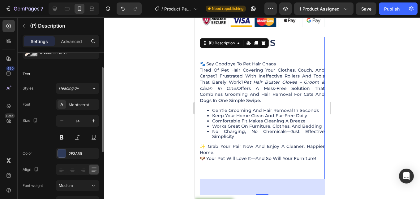
scroll to position [0, 0]
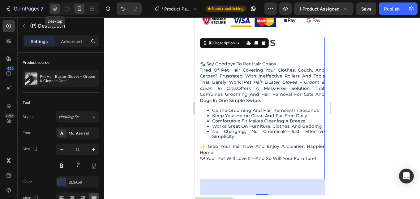
click at [53, 6] on icon at bounding box center [55, 9] width 6 height 6
type input "16"
type input "180%"
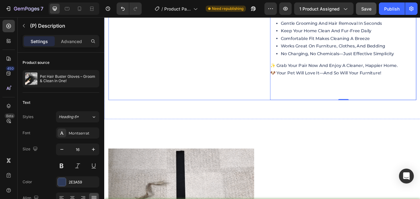
scroll to position [442, 0]
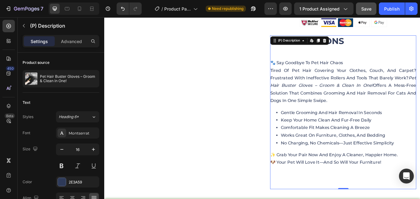
drag, startPoint x: 373, startPoint y: 8, endPoint x: 207, endPoint y: 34, distance: 168.2
click at [373, 8] on button "Save" at bounding box center [366, 8] width 20 height 12
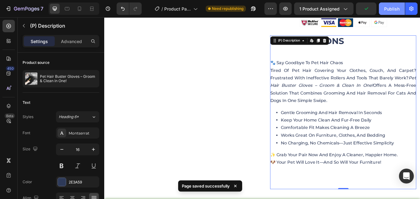
click at [388, 7] on div "Publish" at bounding box center [392, 9] width 15 height 7
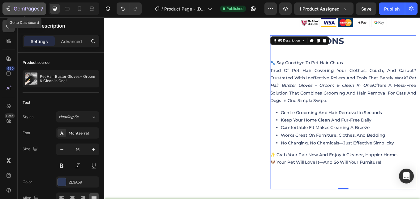
click at [12, 7] on div "7" at bounding box center [24, 8] width 38 height 7
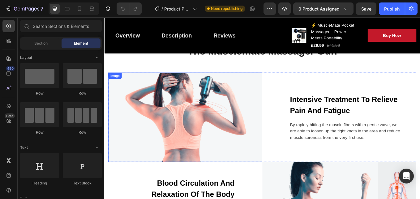
scroll to position [681, 0]
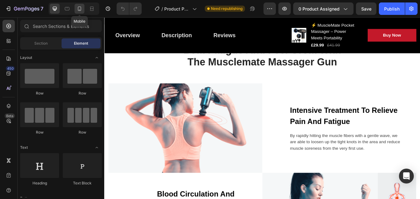
click at [78, 7] on icon at bounding box center [79, 9] width 6 height 6
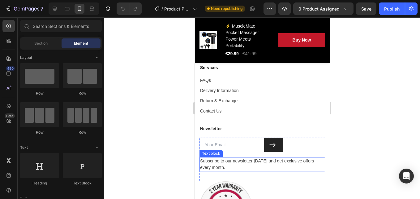
scroll to position [3017, 0]
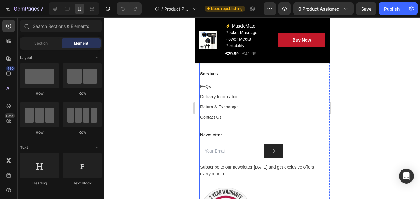
click at [306, 125] on div "Services Text block FAQs Text block Delivery Information Text block Return & Ex…" at bounding box center [262, 100] width 126 height 61
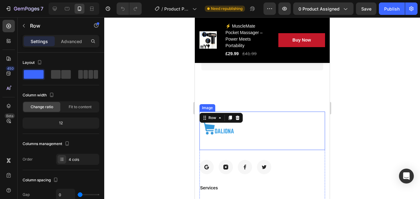
scroll to position [2894, 0]
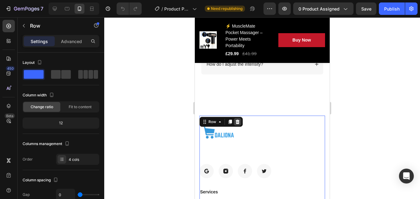
click at [237, 124] on icon at bounding box center [237, 121] width 5 height 5
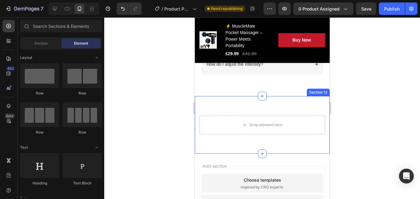
click at [319, 102] on div "Drop element here Section 12" at bounding box center [262, 125] width 135 height 58
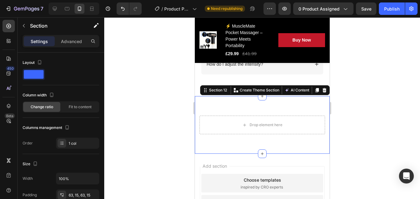
drag, startPoint x: 321, startPoint y: 97, endPoint x: 270, endPoint y: 110, distance: 53.3
click at [322, 93] on icon at bounding box center [324, 90] width 5 height 5
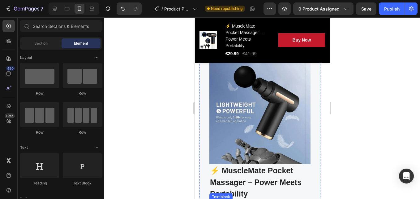
scroll to position [2398, 0]
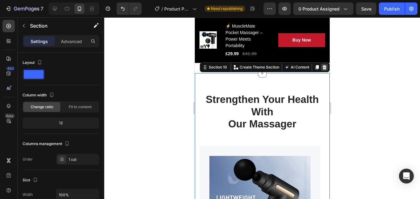
click at [323, 68] on icon at bounding box center [325, 67] width 4 height 4
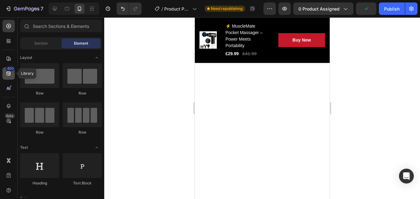
click at [5, 70] on div "450" at bounding box center [8, 73] width 12 height 12
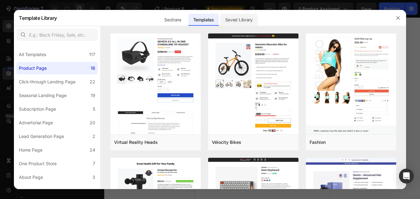
click at [237, 16] on div "Saved Library" at bounding box center [238, 20] width 37 height 12
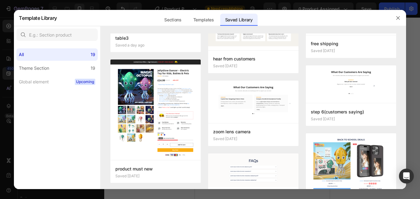
scroll to position [310, 0]
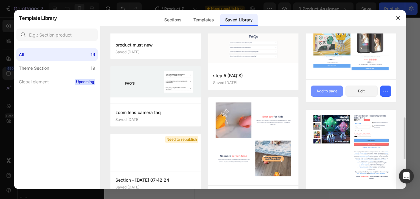
click at [330, 88] on button "Add to page" at bounding box center [327, 90] width 32 height 11
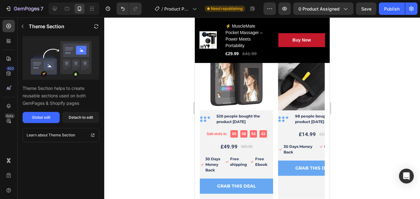
scroll to position [2607, 0]
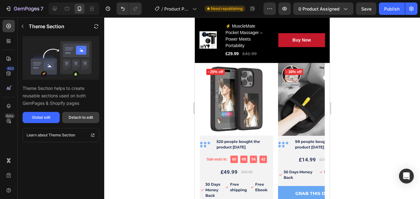
click at [83, 115] on div "Detach to edit" at bounding box center [81, 118] width 24 height 6
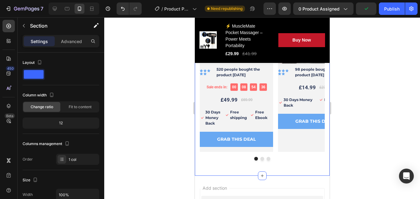
scroll to position [2699, 0]
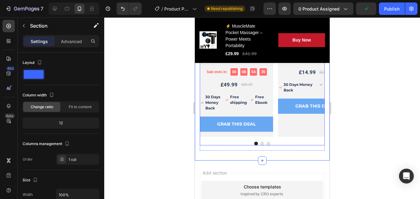
click at [287, 141] on div "(P) Images & Gallery - 29% off Product Badge Row Icon Icon Icon Icon Icon Icon …" at bounding box center [262, 60] width 125 height 170
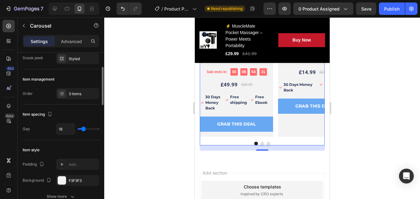
scroll to position [0, 0]
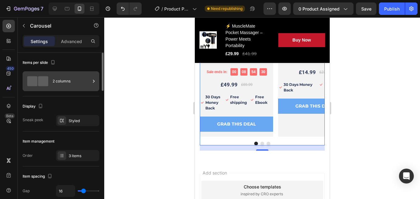
click at [65, 75] on div "2 columns" at bounding box center [72, 81] width 38 height 14
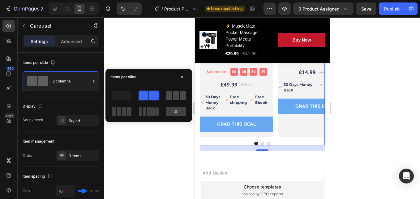
drag, startPoint x: 176, startPoint y: 91, endPoint x: 33, endPoint y: 84, distance: 142.3
click at [176, 91] on span at bounding box center [176, 95] width 6 height 9
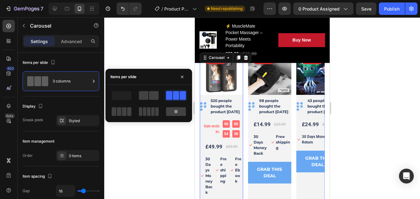
scroll to position [2607, 0]
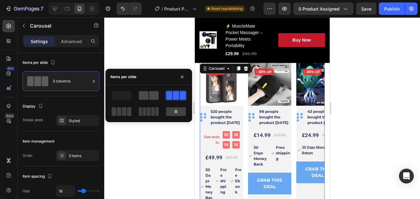
click at [150, 96] on span at bounding box center [154, 95] width 10 height 9
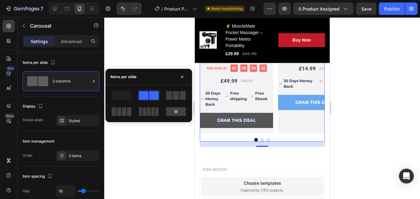
scroll to position [2699, 0]
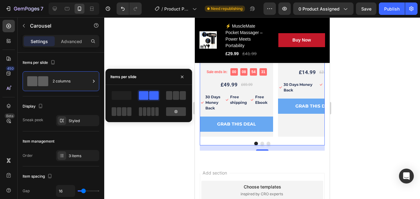
drag, startPoint x: 36, startPoint y: 111, endPoint x: 154, endPoint y: 137, distance: 121.2
click at [144, 138] on div at bounding box center [262, 107] width 316 height 181
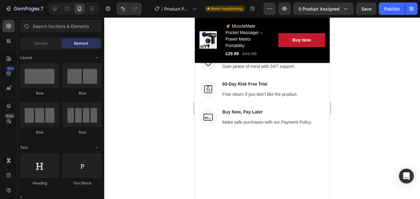
scroll to position [2266, 0]
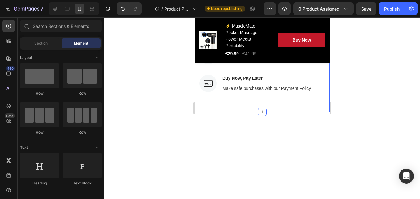
click at [310, 78] on div "Image Free & Secure Delivery Text block We fulfill all your orders as quickly a…" at bounding box center [262, 41] width 135 height 141
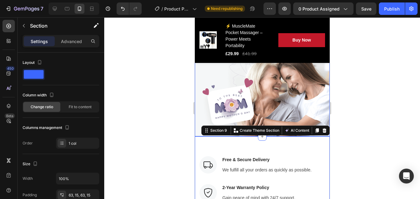
scroll to position [2204, 0]
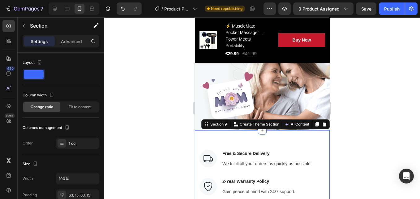
drag, startPoint x: 320, startPoint y: 119, endPoint x: 300, endPoint y: 115, distance: 21.2
click at [322, 122] on icon at bounding box center [324, 124] width 5 height 5
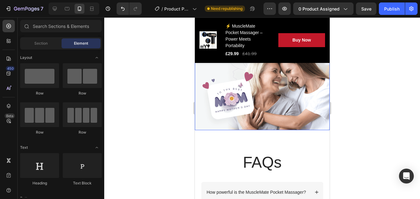
scroll to position [2142, 0]
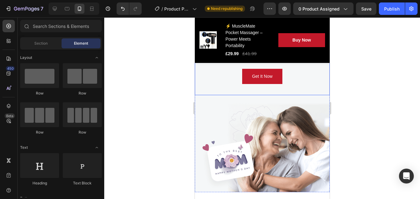
click at [309, 88] on div "Get It Now Button" at bounding box center [262, 82] width 126 height 26
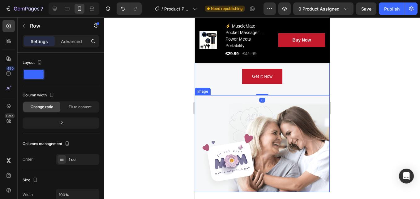
click at [304, 114] on img at bounding box center [262, 143] width 135 height 97
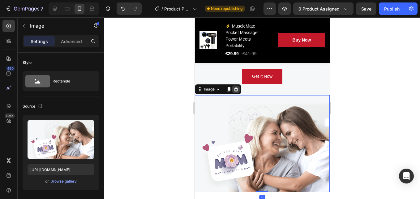
click at [236, 89] on icon at bounding box center [235, 89] width 5 height 5
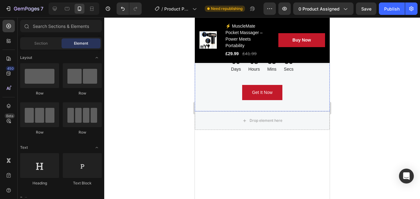
scroll to position [2049, 0]
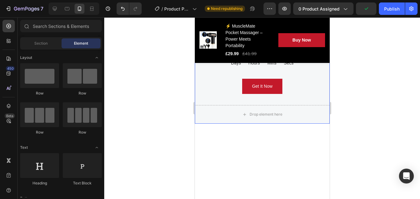
click at [309, 86] on div "Send Love To Your Family Heading When you order in Text block 00 Days 08 Hours …" at bounding box center [262, 57] width 135 height 133
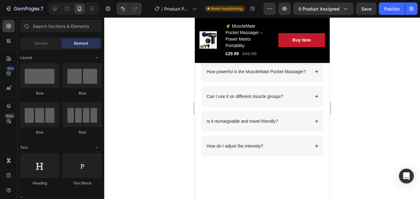
scroll to position [1987, 0]
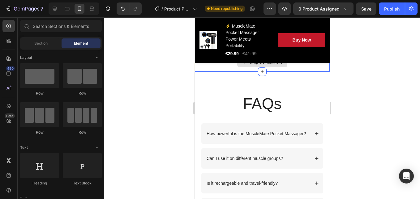
click at [304, 72] on div "Drop element here" at bounding box center [262, 62] width 135 height 19
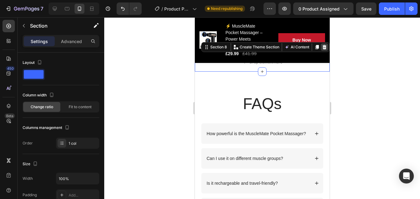
click at [323, 49] on icon at bounding box center [325, 47] width 4 height 4
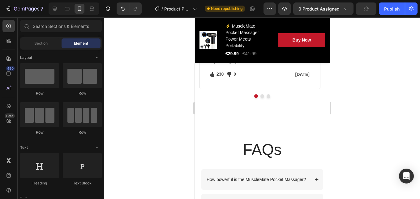
scroll to position [1740, 0]
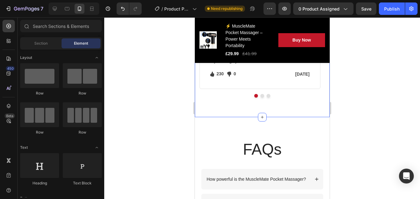
click at [261, 117] on div "Let's Hear What Our Customers Have To Say Heading Row Image Icon Icon Icon Icon…" at bounding box center [262, 31] width 135 height 171
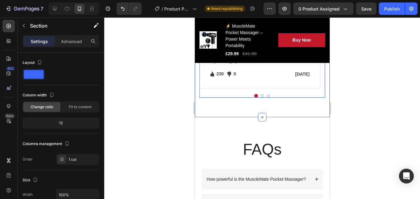
click at [260, 98] on button "Dot" at bounding box center [262, 96] width 4 height 4
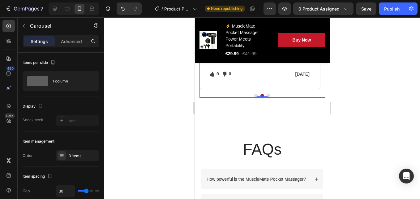
click at [267, 98] on button "Dot" at bounding box center [269, 96] width 4 height 4
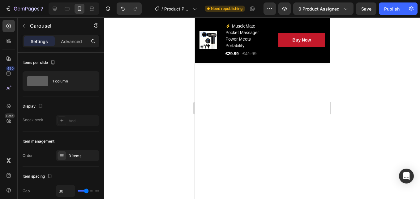
scroll to position [1771, 0]
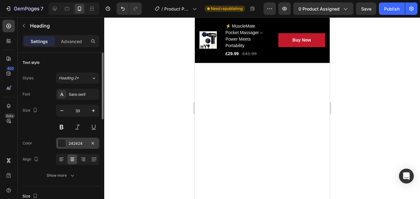
click at [83, 142] on div "242424" at bounding box center [78, 144] width 18 height 6
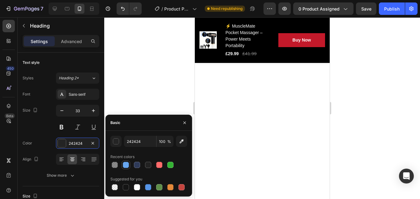
click at [129, 164] on div at bounding box center [125, 164] width 7 height 7
click at [135, 164] on div at bounding box center [137, 165] width 6 height 6
type input "2E3A59"
click at [87, 93] on div "Sans-serif" at bounding box center [83, 95] width 29 height 6
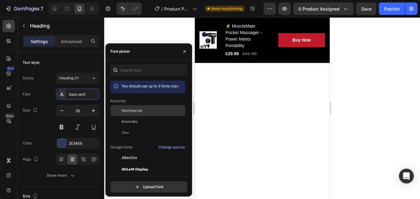
click at [154, 112] on div "Montserrat" at bounding box center [153, 111] width 63 height 6
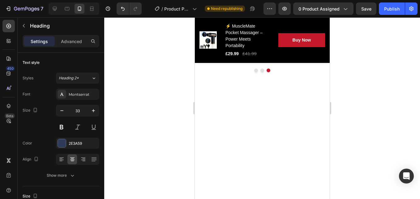
click at [90, 76] on div "Heading 2*" at bounding box center [75, 78] width 33 height 6
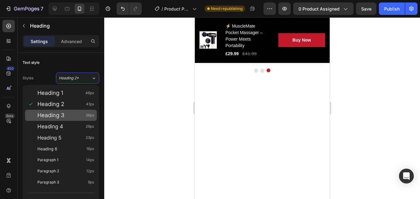
drag, startPoint x: 82, startPoint y: 110, endPoint x: 90, endPoint y: 111, distance: 7.8
click at [81, 110] on div "Heading 3 36px" at bounding box center [61, 115] width 72 height 11
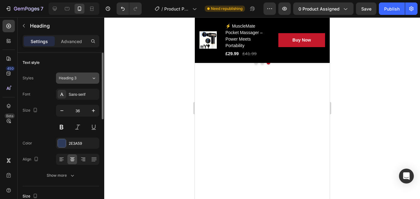
click at [92, 79] on icon at bounding box center [93, 78] width 5 height 6
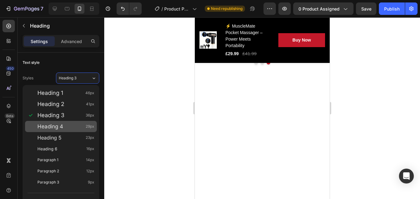
click at [73, 127] on div "Heading 4 29px" at bounding box center [65, 126] width 57 height 6
type input "29"
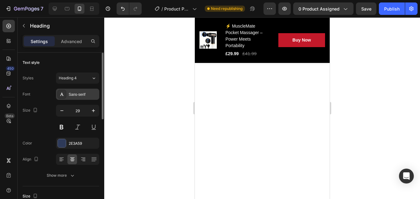
click at [78, 96] on div "Sans-serif" at bounding box center [83, 95] width 29 height 6
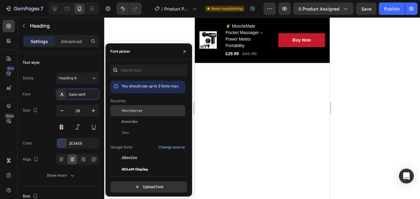
click at [123, 109] on span "Montserrat" at bounding box center [132, 111] width 21 height 6
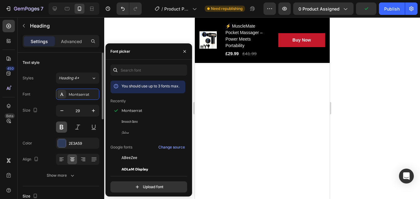
click at [63, 127] on button at bounding box center [61, 126] width 11 height 11
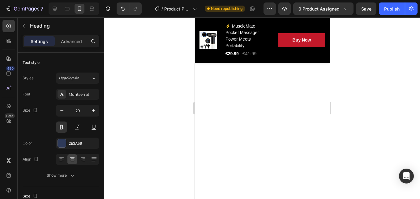
click at [177, 149] on div at bounding box center [262, 107] width 316 height 181
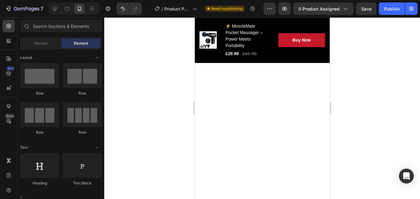
scroll to position [1832, 0]
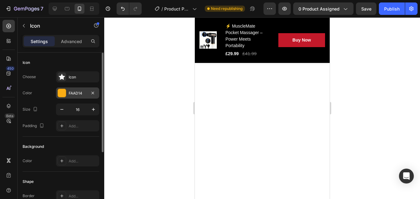
click at [85, 95] on div "FAAD14" at bounding box center [78, 93] width 18 height 6
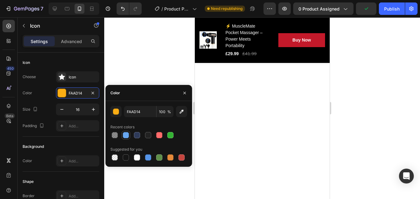
click at [123, 135] on div at bounding box center [126, 135] width 6 height 6
type input "68A8F2"
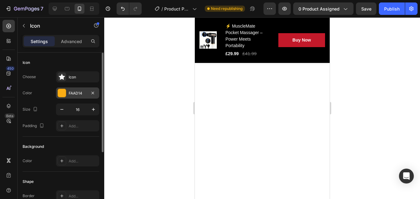
click at [76, 93] on div "FAAD14" at bounding box center [78, 93] width 18 height 6
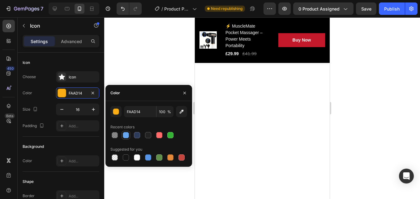
click at [126, 136] on div at bounding box center [126, 135] width 6 height 6
type input "68A8F2"
drag, startPoint x: 261, startPoint y: 180, endPoint x: 203, endPoint y: 147, distance: 67.4
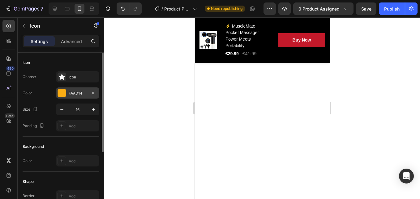
click at [70, 89] on div "FAAD14" at bounding box center [77, 92] width 43 height 11
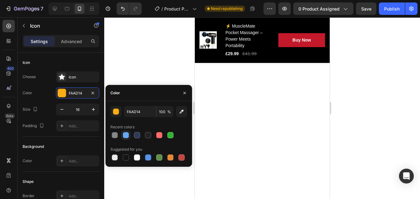
click at [127, 138] on div at bounding box center [125, 134] width 7 height 7
type input "68A8F2"
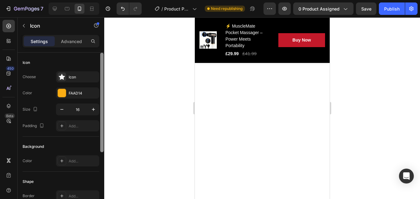
drag, startPoint x: 60, startPoint y: 88, endPoint x: 103, endPoint y: 122, distance: 55.1
click at [60, 88] on div "FAAD14" at bounding box center [77, 92] width 43 height 11
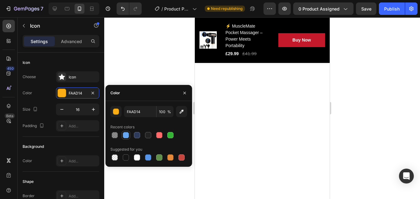
click at [126, 137] on div at bounding box center [126, 135] width 6 height 6
type input "68A8F2"
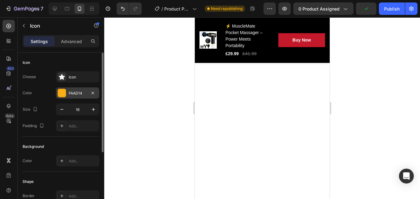
click at [67, 90] on div "FAAD14" at bounding box center [77, 92] width 43 height 11
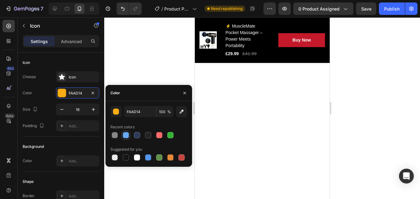
click at [124, 135] on div at bounding box center [126, 135] width 6 height 6
type input "68A8F2"
click at [139, 72] on div at bounding box center [262, 107] width 316 height 181
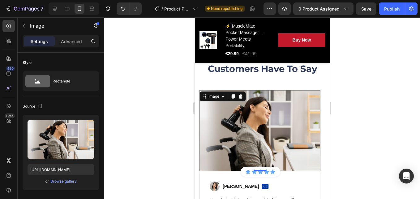
scroll to position [1894, 0]
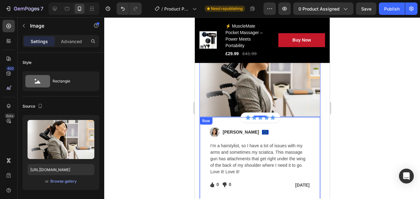
click at [232, 119] on div "Image [PERSON_NAME] Text block Image Row I’m a hairstylist, so I have a lot of …" at bounding box center [259, 158] width 121 height 83
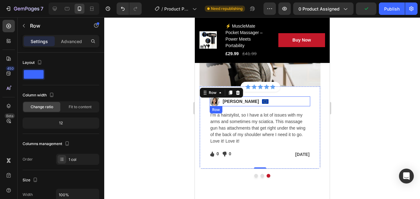
scroll to position [1925, 0]
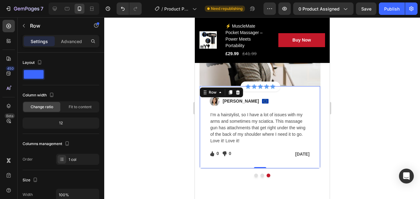
click at [259, 93] on div "Image [PERSON_NAME] Text block Image Row I’m a hairstylist, so I have a lot of …" at bounding box center [259, 127] width 121 height 83
click at [304, 103] on div "Image [PERSON_NAME] Text block Image Row" at bounding box center [260, 101] width 101 height 10
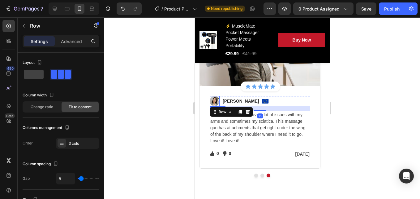
click at [216, 99] on img at bounding box center [215, 101] width 10 height 10
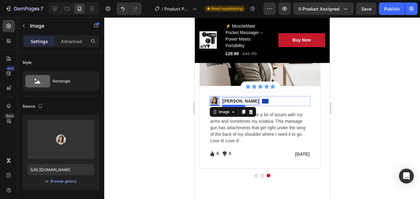
click at [228, 100] on p "[PERSON_NAME]" at bounding box center [241, 101] width 36 height 7
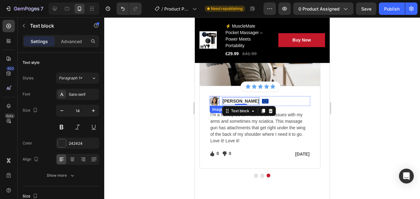
click at [218, 99] on img at bounding box center [215, 101] width 10 height 10
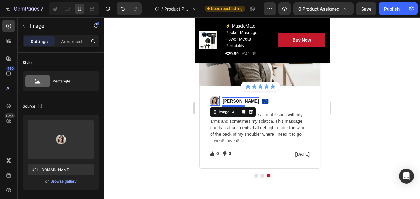
click at [237, 101] on p "[PERSON_NAME]" at bounding box center [241, 101] width 36 height 7
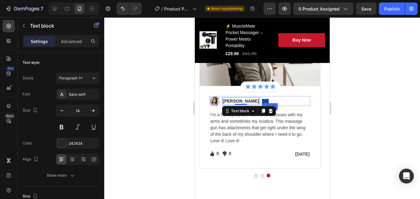
click at [262, 102] on img at bounding box center [265, 101] width 7 height 5
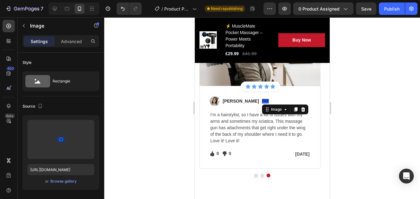
click at [262, 99] on img at bounding box center [265, 101] width 7 height 5
click at [260, 175] on button "Dot" at bounding box center [262, 175] width 4 height 4
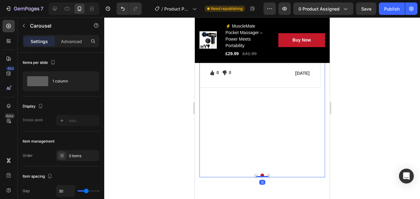
click at [248, 8] on icon at bounding box center [248, 5] width 5 height 5
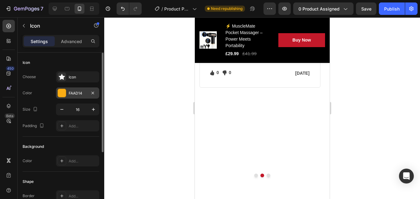
click at [62, 89] on div at bounding box center [62, 93] width 8 height 8
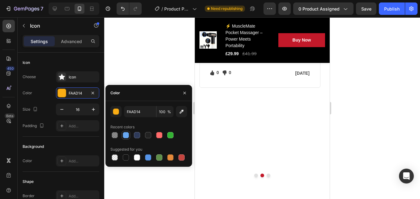
click at [126, 137] on div at bounding box center [126, 135] width 6 height 6
type input "68A8F2"
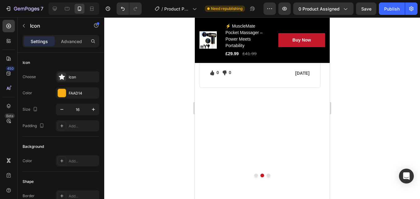
click at [255, 8] on icon at bounding box center [254, 5] width 5 height 5
click at [71, 92] on div "FAAD14" at bounding box center [78, 93] width 18 height 6
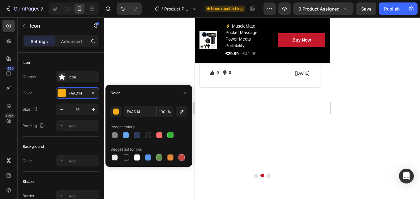
drag, startPoint x: 130, startPoint y: 134, endPoint x: 146, endPoint y: 124, distance: 18.6
click at [130, 134] on div at bounding box center [126, 135] width 9 height 9
type input "68A8F2"
click at [261, 8] on icon at bounding box center [260, 5] width 5 height 5
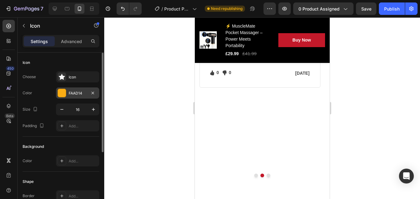
click at [66, 92] on div "FAAD14" at bounding box center [77, 92] width 43 height 11
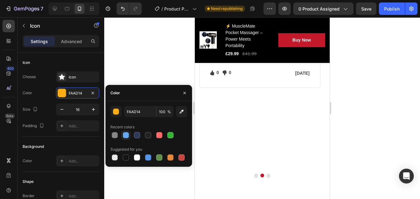
click at [128, 138] on div at bounding box center [125, 134] width 7 height 7
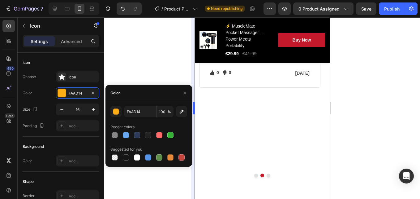
type input "68A8F2"
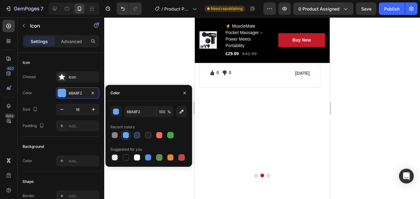
click at [266, 8] on icon at bounding box center [266, 5] width 5 height 5
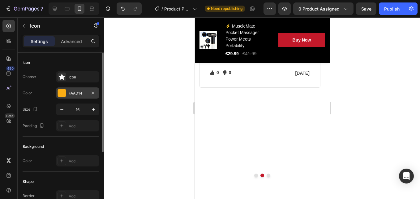
click at [61, 92] on div at bounding box center [62, 93] width 8 height 8
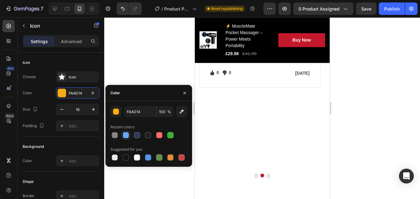
click at [126, 136] on div at bounding box center [126, 135] width 6 height 6
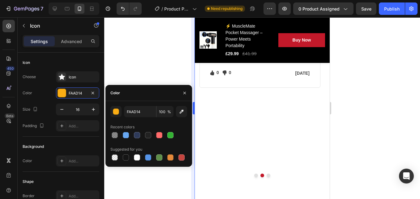
type input "68A8F2"
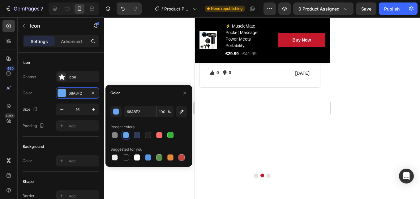
drag, startPoint x: 274, startPoint y: 87, endPoint x: 236, endPoint y: 88, distance: 38.1
click at [273, 8] on icon at bounding box center [272, 5] width 5 height 5
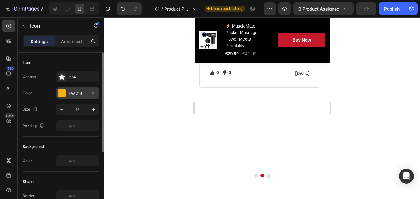
click at [60, 91] on div at bounding box center [62, 93] width 8 height 8
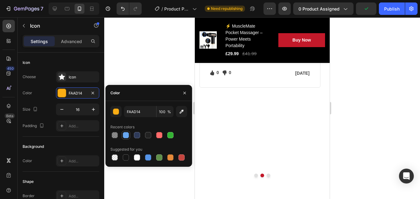
click at [126, 134] on div at bounding box center [126, 135] width 6 height 6
type input "68A8F2"
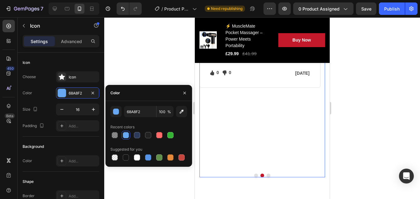
click at [254, 175] on button "Dot" at bounding box center [256, 175] width 4 height 4
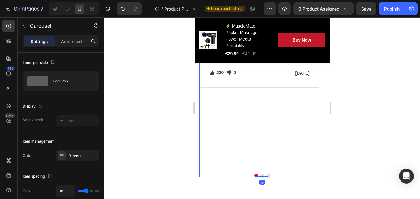
click at [247, 8] on icon at bounding box center [248, 5] width 5 height 5
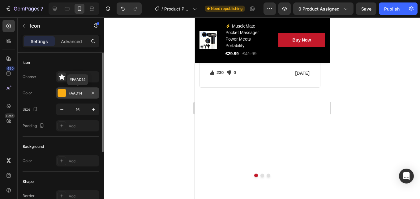
click at [68, 93] on div "FAAD14" at bounding box center [77, 92] width 43 height 11
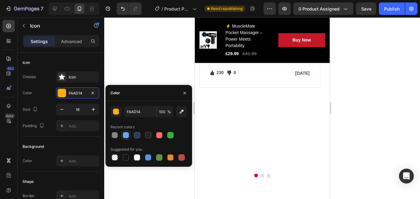
click at [126, 137] on div at bounding box center [126, 135] width 6 height 6
type input "68A8F2"
click at [254, 8] on icon at bounding box center [254, 5] width 5 height 5
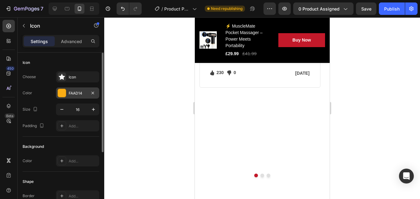
click at [75, 89] on div "FAAD14" at bounding box center [77, 92] width 43 height 11
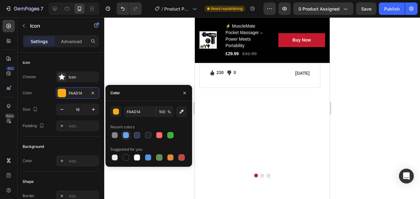
click at [123, 134] on div at bounding box center [126, 135] width 6 height 6
type input "68A8F2"
click at [260, 8] on icon at bounding box center [260, 5] width 5 height 5
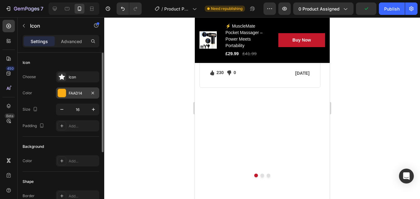
click at [74, 90] on div "FAAD14" at bounding box center [77, 92] width 43 height 11
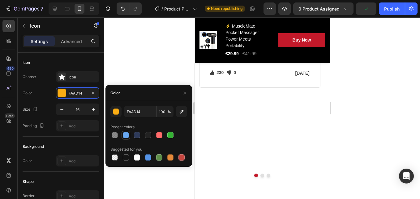
click at [126, 136] on div at bounding box center [126, 135] width 6 height 6
type input "68A8F2"
drag, startPoint x: 268, startPoint y: 85, endPoint x: 264, endPoint y: 85, distance: 3.4
click at [267, 8] on icon at bounding box center [266, 5] width 5 height 5
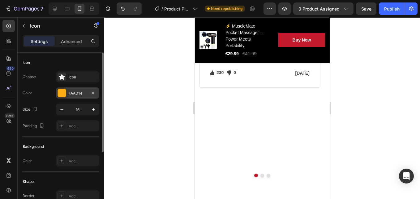
click at [72, 91] on div "FAAD14" at bounding box center [78, 93] width 18 height 6
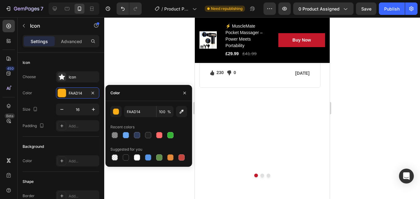
click at [127, 137] on div at bounding box center [126, 135] width 6 height 6
type input "68A8F2"
drag, startPoint x: 275, startPoint y: 88, endPoint x: 268, endPoint y: 88, distance: 7.4
click at [275, 11] on div "Icon Icon Icon Icon 0 Icon Icon List Hoz Row" at bounding box center [261, 6] width 40 height 10
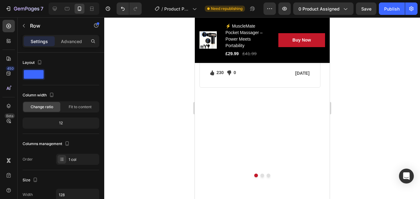
click at [272, 8] on icon at bounding box center [272, 5] width 5 height 5
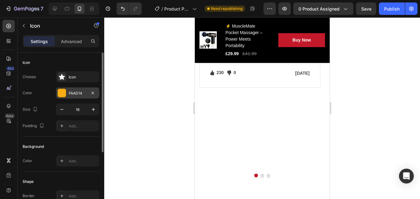
click at [64, 94] on div at bounding box center [62, 93] width 8 height 8
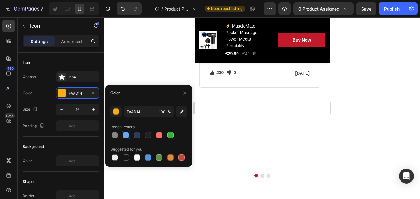
click at [125, 134] on div at bounding box center [126, 135] width 6 height 6
type input "68A8F2"
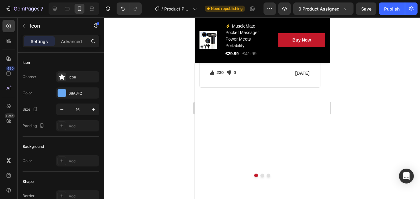
click at [177, 62] on div at bounding box center [262, 107] width 316 height 181
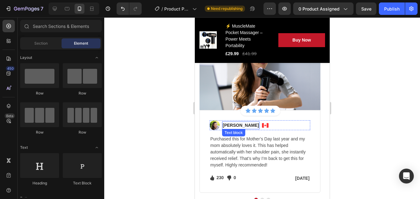
scroll to position [1894, 0]
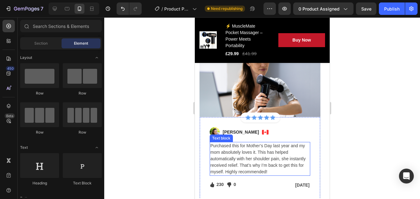
click at [250, 150] on p "Purchased this for Mother’s Day last year and my mom absolutely loves it. This …" at bounding box center [259, 158] width 99 height 33
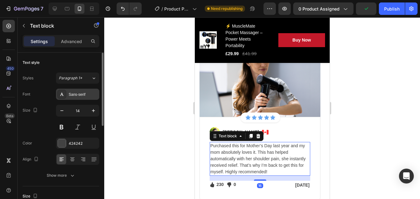
click at [78, 94] on div "Sans-serif" at bounding box center [83, 95] width 29 height 6
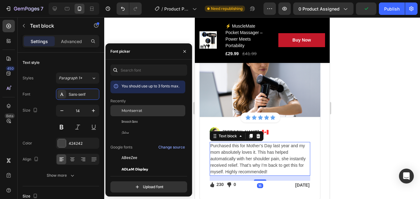
click at [141, 111] on span "Montserrat" at bounding box center [132, 111] width 21 height 6
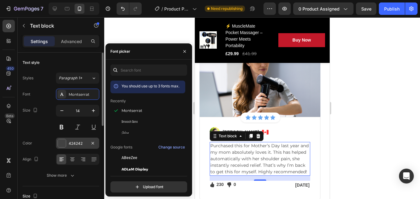
click at [76, 142] on div "424242" at bounding box center [78, 144] width 18 height 6
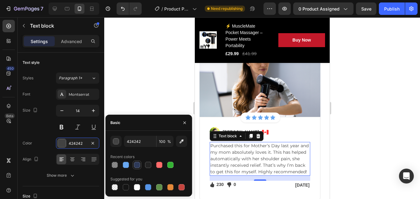
click at [136, 166] on div at bounding box center [137, 165] width 6 height 6
type input "2E3A59"
click at [286, 130] on div "Image [PERSON_NAME] Text block Image Row" at bounding box center [260, 132] width 101 height 10
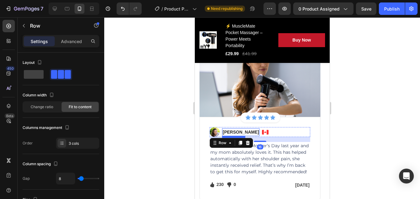
click at [232, 130] on p "[PERSON_NAME]" at bounding box center [241, 132] width 36 height 7
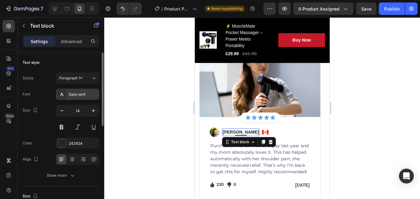
click at [80, 95] on div "Sans-serif" at bounding box center [83, 95] width 29 height 6
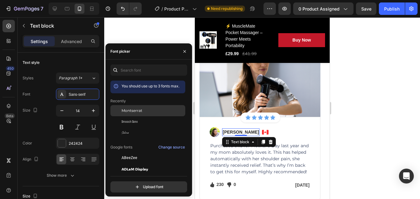
click at [123, 112] on span "Montserrat" at bounding box center [132, 111] width 21 height 6
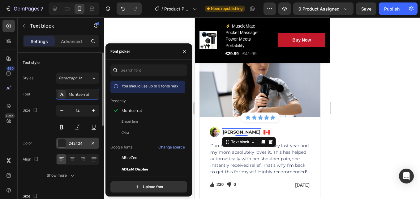
click at [72, 141] on div "242424" at bounding box center [78, 144] width 18 height 6
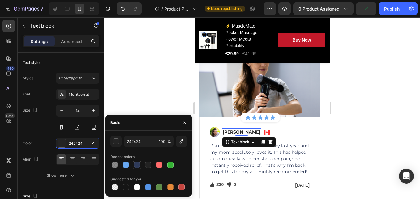
click at [136, 164] on div at bounding box center [137, 165] width 6 height 6
type input "2E3A59"
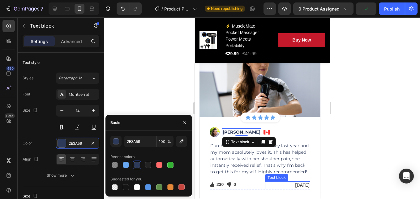
click at [295, 185] on p "[DATE]" at bounding box center [288, 185] width 44 height 7
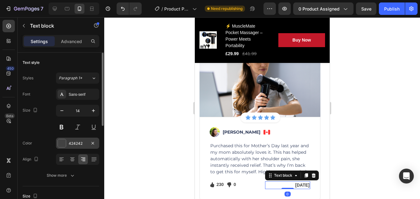
click at [63, 143] on div at bounding box center [62, 143] width 8 height 8
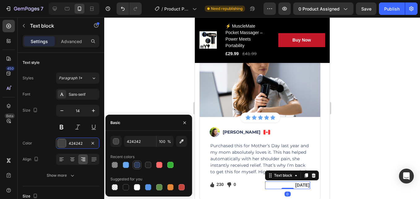
click at [135, 163] on div at bounding box center [137, 165] width 6 height 6
type input "2E3A59"
click at [82, 91] on div "Sans-serif" at bounding box center [77, 94] width 43 height 11
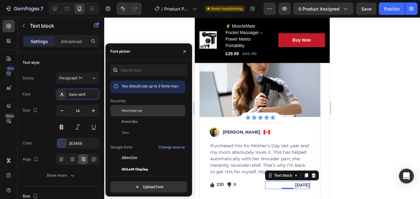
click at [133, 111] on span "Montserrat" at bounding box center [132, 111] width 21 height 6
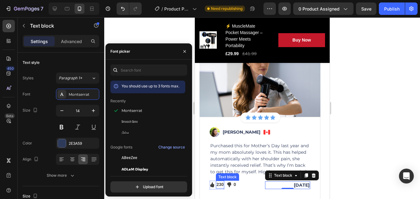
click at [218, 185] on p "230" at bounding box center [219, 184] width 7 height 7
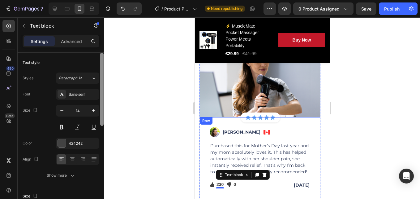
click at [63, 95] on icon at bounding box center [61, 94] width 5 height 5
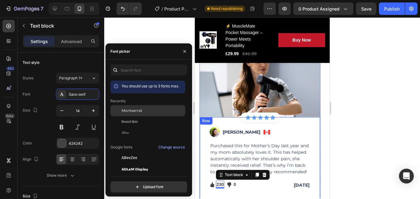
click at [134, 112] on span "Montserrat" at bounding box center [132, 111] width 21 height 6
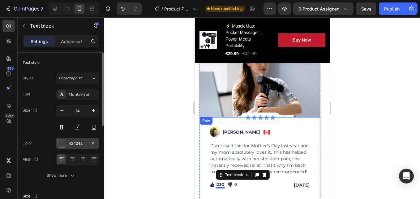
click at [76, 144] on div "424242" at bounding box center [78, 144] width 18 height 6
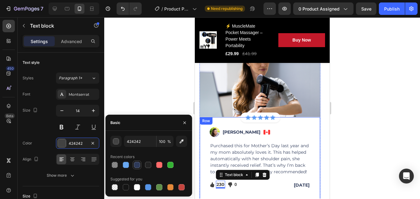
click at [135, 164] on div at bounding box center [137, 165] width 6 height 6
type input "2E3A59"
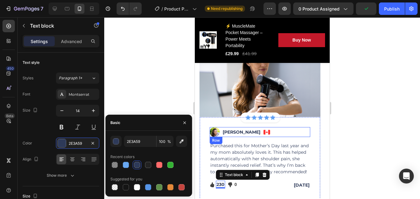
click at [300, 128] on div "Image [PERSON_NAME] Text block Image Row" at bounding box center [260, 132] width 101 height 10
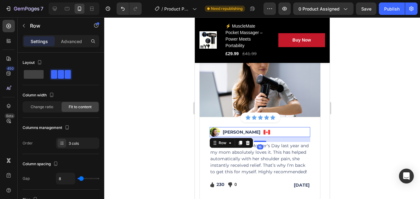
drag, startPoint x: 271, startPoint y: 132, endPoint x: 255, endPoint y: 131, distance: 16.1
click at [271, 132] on div "Image [PERSON_NAME] Text block Image Row 16" at bounding box center [260, 132] width 101 height 10
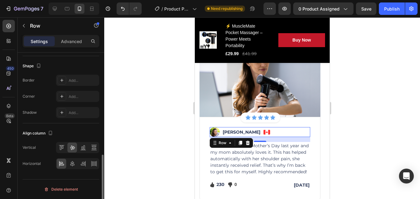
scroll to position [145, 0]
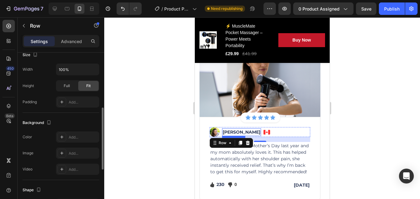
click at [237, 131] on p "[PERSON_NAME]" at bounding box center [242, 132] width 38 height 7
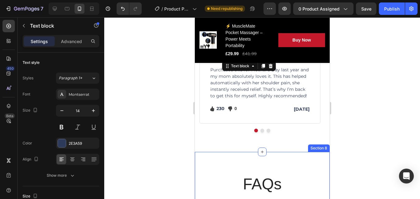
scroll to position [1987, 0]
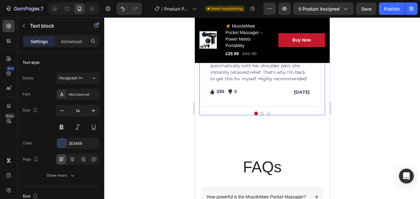
click at [260, 113] on button "Dot" at bounding box center [262, 113] width 4 height 4
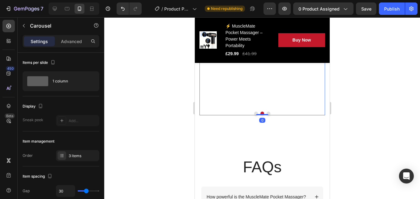
click at [299, 15] on p "[DATE]" at bounding box center [288, 11] width 44 height 7
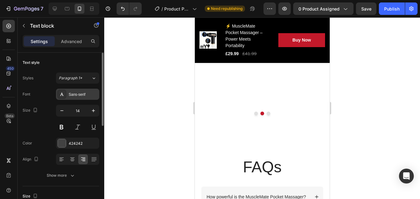
click at [74, 92] on div "Sans-serif" at bounding box center [83, 95] width 29 height 6
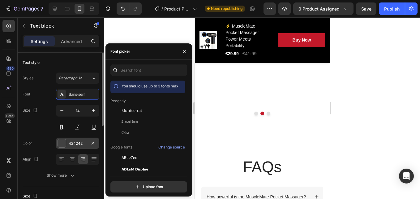
click at [121, 108] on div at bounding box center [116, 110] width 11 height 11
click at [75, 143] on div "424242" at bounding box center [78, 144] width 18 height 6
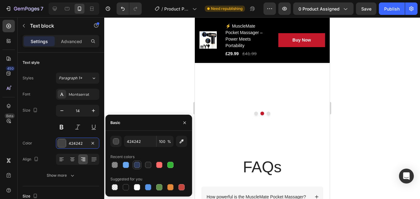
click at [137, 164] on div at bounding box center [137, 165] width 6 height 6
type input "2E3A59"
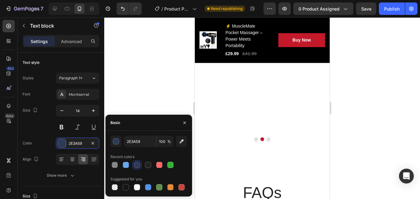
scroll to position [1956, 0]
drag, startPoint x: 259, startPoint y: 102, endPoint x: 233, endPoint y: 102, distance: 25.4
click at [258, 32] on p "Perfect gift for my mom, she said that the pain had been reduced significantly …" at bounding box center [259, 16] width 99 height 33
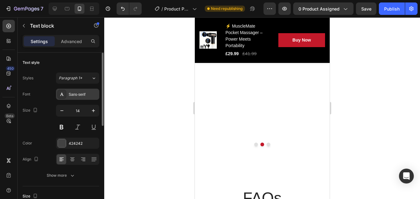
click at [73, 97] on div "Sans-serif" at bounding box center [77, 94] width 43 height 11
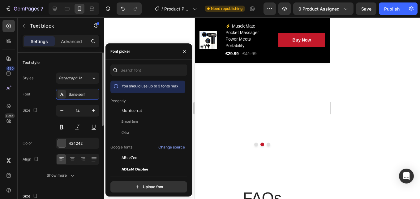
click at [122, 108] on span "Montserrat" at bounding box center [132, 111] width 21 height 6
click at [75, 143] on div "424242" at bounding box center [78, 144] width 18 height 6
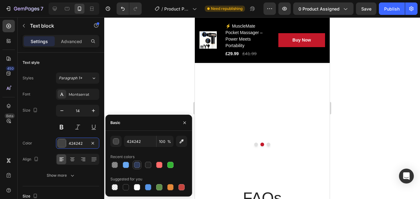
click at [139, 164] on div at bounding box center [137, 165] width 6 height 6
type input "2E3A59"
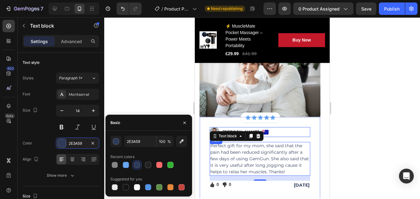
drag, startPoint x: 283, startPoint y: 137, endPoint x: 254, endPoint y: 135, distance: 28.8
click at [282, 137] on div "Image [PERSON_NAME] Text block Image Row" at bounding box center [260, 132] width 101 height 10
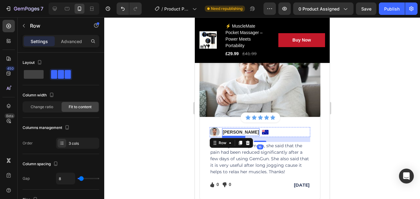
click at [233, 133] on p "[PERSON_NAME]" at bounding box center [241, 132] width 36 height 7
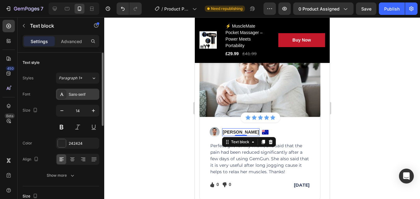
drag, startPoint x: 76, startPoint y: 91, endPoint x: 79, endPoint y: 97, distance: 6.8
click at [76, 91] on div "Sans-serif" at bounding box center [77, 94] width 43 height 11
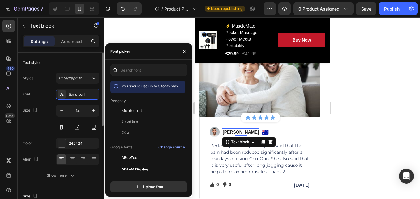
drag, startPoint x: 124, startPoint y: 111, endPoint x: 67, endPoint y: 136, distance: 62.2
click at [123, 111] on span "Montserrat" at bounding box center [132, 111] width 21 height 6
drag, startPoint x: 67, startPoint y: 136, endPoint x: 104, endPoint y: 150, distance: 39.2
click at [66, 143] on div at bounding box center [62, 143] width 9 height 9
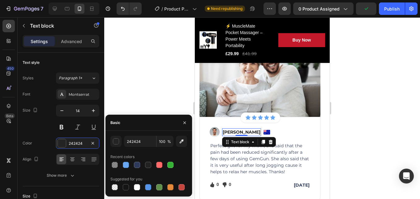
click at [136, 168] on div at bounding box center [137, 165] width 6 height 6
type input "2E3A59"
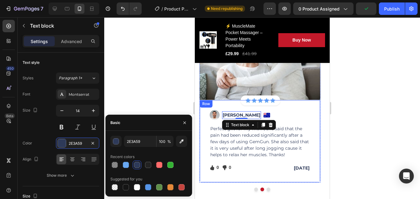
scroll to position [1925, 0]
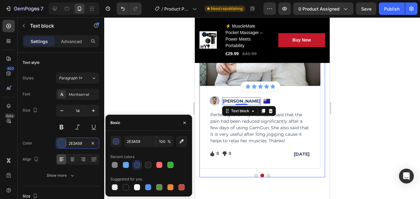
click at [264, 176] on div at bounding box center [262, 175] width 126 height 4
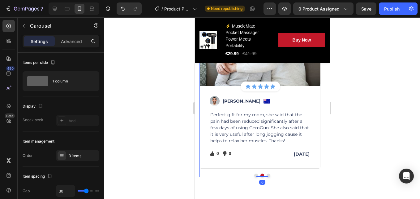
click at [267, 176] on button "Dot" at bounding box center [269, 175] width 4 height 4
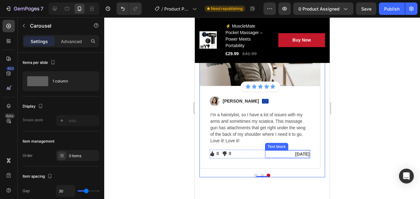
click at [299, 154] on p "[DATE]" at bounding box center [288, 154] width 44 height 7
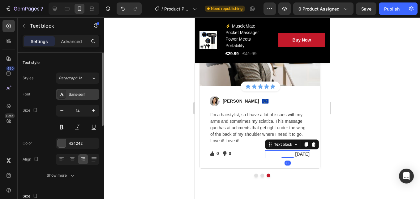
click at [68, 89] on div "Sans-serif" at bounding box center [77, 94] width 43 height 11
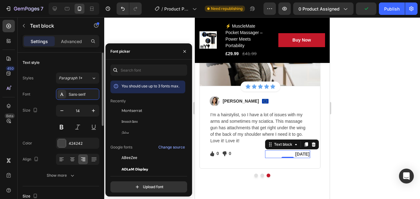
drag, startPoint x: 122, startPoint y: 112, endPoint x: 88, endPoint y: 130, distance: 38.8
click at [121, 152] on div "Montserrat" at bounding box center [148, 157] width 75 height 11
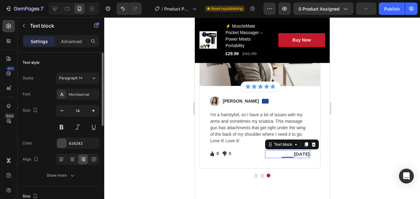
click at [80, 137] on div "Font Montserrat Size 14 Color 424242 Align Show more" at bounding box center [61, 135] width 77 height 92
click at [81, 141] on div "424242" at bounding box center [78, 144] width 18 height 6
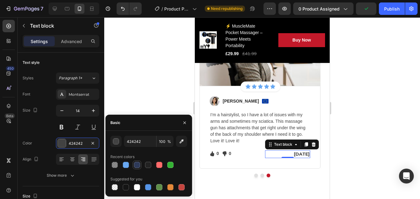
click at [140, 161] on div at bounding box center [136, 164] width 7 height 7
type input "2E3A59"
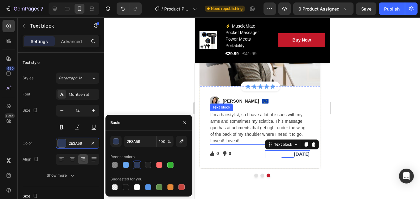
click at [264, 134] on p "I’m a hairstylist, so I have a lot of issues with my arms and sometimes my scia…" at bounding box center [259, 127] width 99 height 33
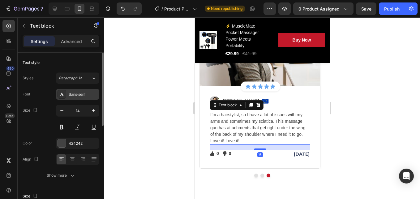
click at [81, 97] on div "Sans-serif" at bounding box center [77, 94] width 43 height 11
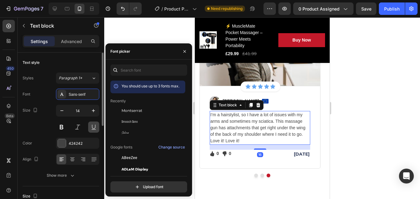
drag, startPoint x: 129, startPoint y: 111, endPoint x: 89, endPoint y: 130, distance: 44.6
click at [128, 111] on span "Montserrat" at bounding box center [132, 111] width 21 height 6
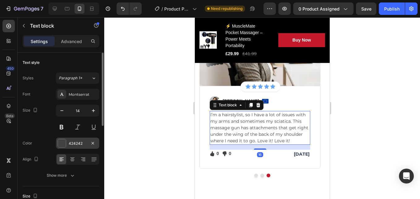
click at [82, 139] on div "424242" at bounding box center [77, 142] width 43 height 11
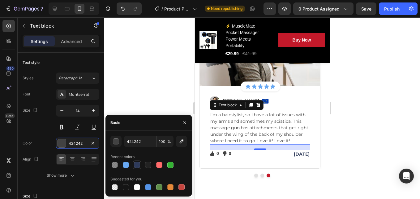
click at [138, 163] on div at bounding box center [137, 165] width 6 height 6
type input "2E3A59"
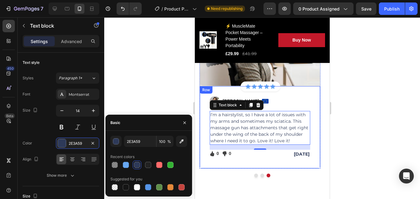
click at [273, 107] on div "Image [PERSON_NAME] Text block Image Row I’m a hairstylist, so I have a lot of …" at bounding box center [260, 127] width 101 height 62
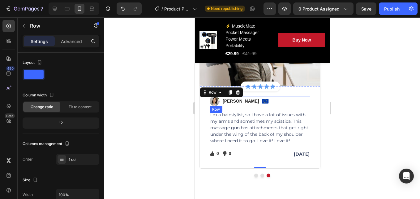
click at [272, 103] on div "Image [PERSON_NAME] Text block Image Row" at bounding box center [260, 101] width 101 height 10
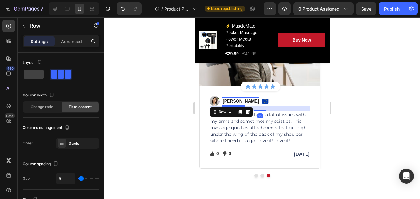
click at [238, 100] on p "[PERSON_NAME]" at bounding box center [241, 101] width 36 height 7
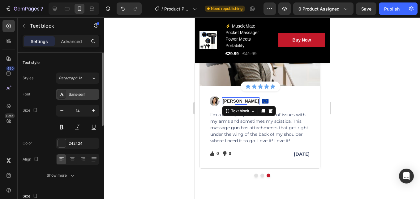
drag, startPoint x: 70, startPoint y: 94, endPoint x: 78, endPoint y: 96, distance: 8.1
click at [71, 94] on div "Sans-serif" at bounding box center [83, 95] width 29 height 6
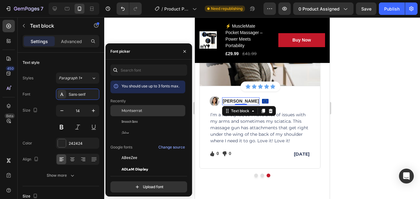
click at [129, 110] on span "Montserrat" at bounding box center [132, 111] width 21 height 6
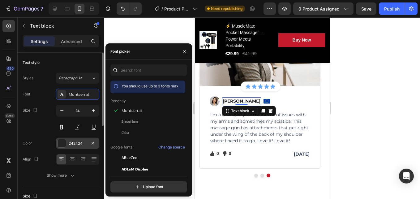
click at [72, 141] on div "242424" at bounding box center [78, 144] width 18 height 6
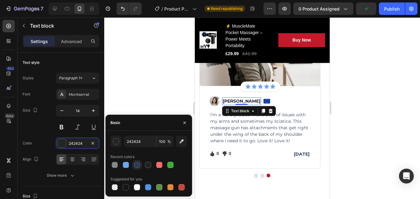
click at [136, 167] on div at bounding box center [137, 165] width 6 height 6
type input "2E3A59"
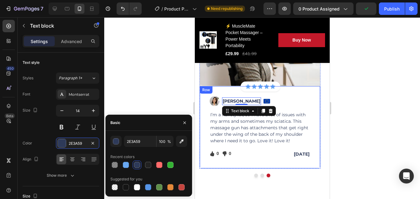
click at [311, 108] on div "Image [PERSON_NAME] Text block 0 Image Row I’m a hairstylist, so I have a lot o…" at bounding box center [259, 127] width 121 height 83
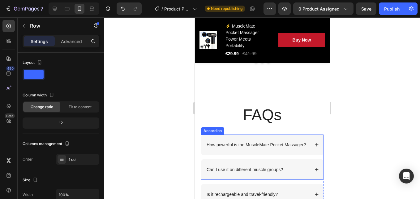
scroll to position [1894, 0]
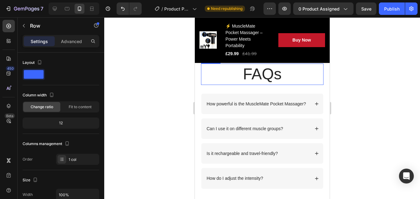
click at [265, 72] on h2 "FAQs" at bounding box center [262, 73] width 123 height 21
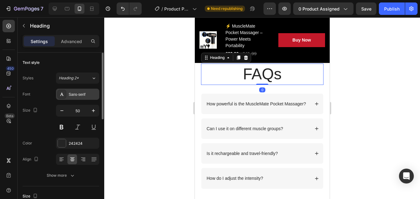
click at [62, 92] on icon at bounding box center [61, 94] width 5 height 5
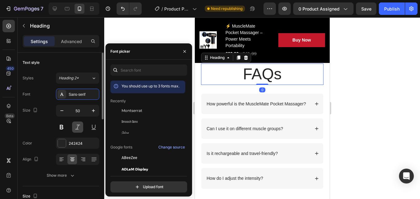
drag, startPoint x: 153, startPoint y: 114, endPoint x: 83, endPoint y: 129, distance: 71.9
click at [153, 152] on div "Montserrat" at bounding box center [148, 157] width 75 height 11
click at [77, 138] on div "242424" at bounding box center [77, 142] width 43 height 11
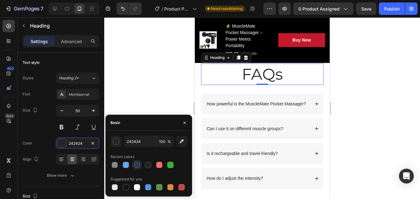
click at [138, 163] on div at bounding box center [137, 165] width 6 height 6
type input "2E3A59"
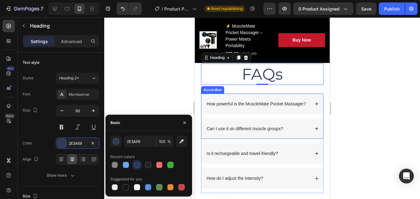
click at [254, 103] on p "How powerful is the MuscleMate Pocket Massager?" at bounding box center [256, 104] width 99 height 6
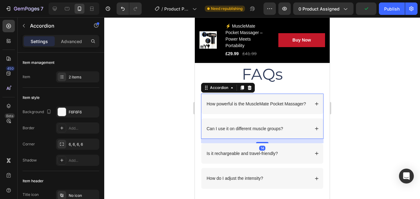
click at [236, 106] on p "How powerful is the MuscleMate Pocket Massager?" at bounding box center [256, 104] width 99 height 6
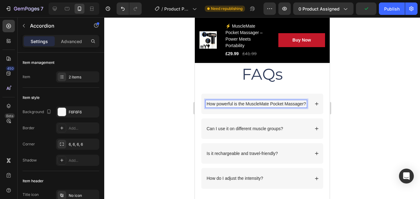
click at [275, 105] on p "How powerful is the MuscleMate Pocket Massager?" at bounding box center [256, 104] width 99 height 6
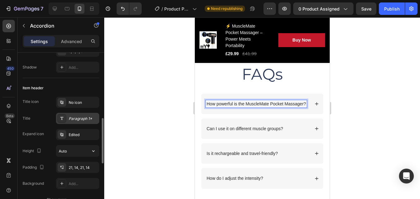
scroll to position [124, 0]
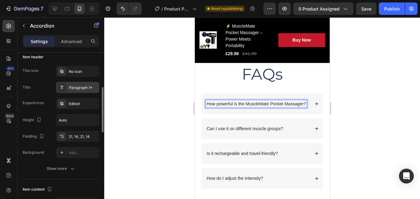
click at [86, 86] on div "Paragraph 1*" at bounding box center [83, 88] width 29 height 6
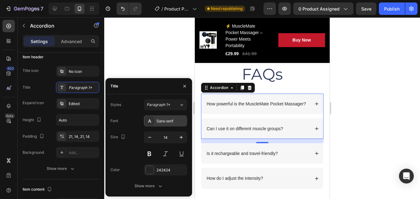
click at [159, 125] on div "Sans-serif" at bounding box center [165, 120] width 43 height 11
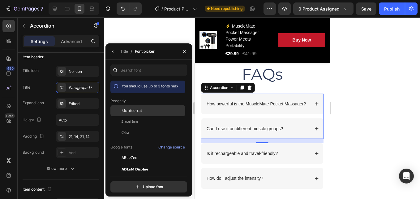
click at [151, 111] on div "Montserrat" at bounding box center [153, 111] width 63 height 6
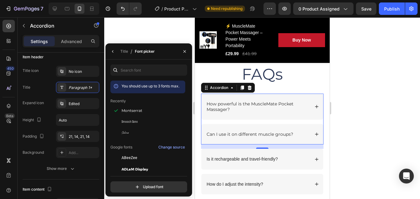
click at [112, 49] on icon "button" at bounding box center [113, 51] width 5 height 5
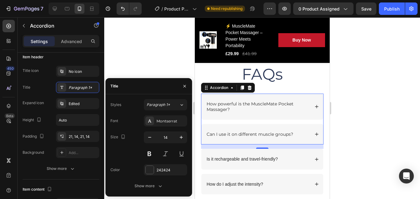
drag, startPoint x: 160, startPoint y: 167, endPoint x: 172, endPoint y: 167, distance: 12.1
click at [160, 167] on div "242424" at bounding box center [165, 169] width 43 height 11
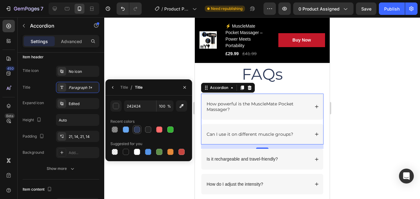
click at [134, 128] on div at bounding box center [137, 129] width 6 height 6
type input "2E3A59"
click at [184, 66] on div at bounding box center [262, 107] width 316 height 181
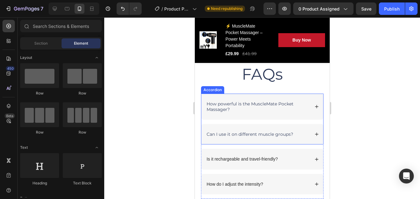
click at [248, 138] on div "Can I use it on different muscle groups?" at bounding box center [262, 134] width 122 height 20
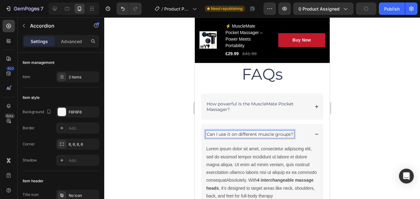
click at [253, 134] on p "Can I use it on different muscle groups?" at bounding box center [250, 134] width 87 height 6
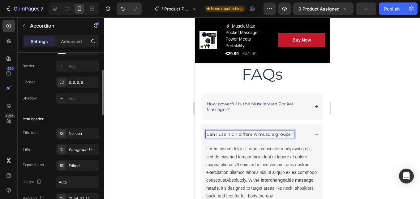
scroll to position [93, 0]
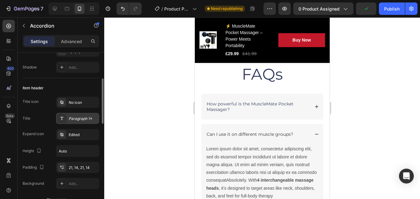
click at [75, 123] on div "Paragraph 1*" at bounding box center [77, 118] width 43 height 11
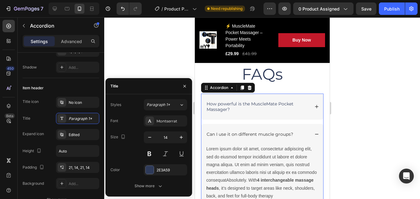
click at [312, 131] on div "Can I use it on different muscle groups?" at bounding box center [262, 134] width 122 height 20
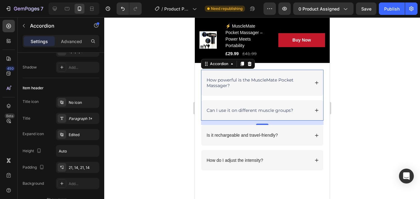
scroll to position [1925, 0]
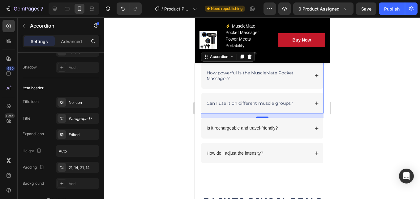
drag, startPoint x: 356, startPoint y: 109, endPoint x: 353, endPoint y: 107, distance: 3.2
click at [356, 108] on div at bounding box center [262, 107] width 316 height 181
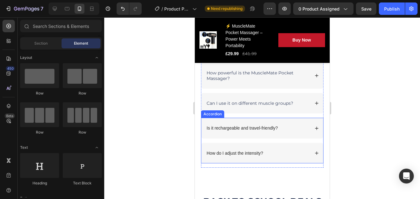
click at [260, 128] on p "Is it rechargeable and travel-friendly?" at bounding box center [242, 128] width 71 height 6
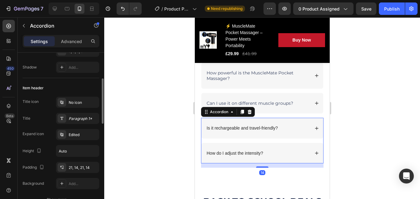
scroll to position [124, 0]
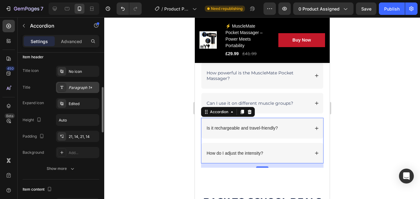
click at [83, 90] on div "Paragraph 1*" at bounding box center [77, 87] width 43 height 11
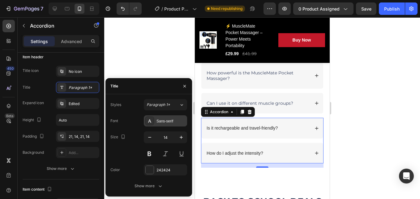
click at [171, 120] on div "Sans-serif" at bounding box center [171, 121] width 29 height 6
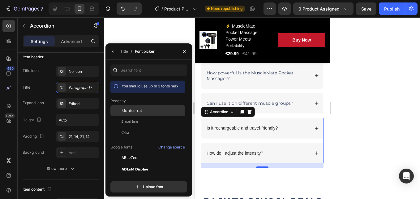
click at [150, 152] on div "Montserrat" at bounding box center [148, 157] width 75 height 11
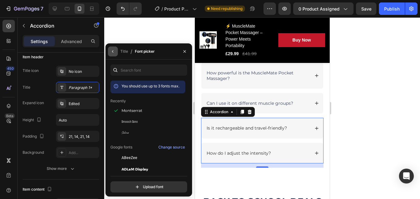
click at [111, 50] on icon "button" at bounding box center [113, 51] width 5 height 5
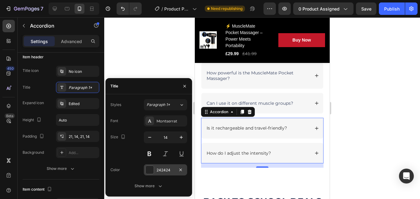
click at [165, 168] on div "242424" at bounding box center [166, 170] width 18 height 6
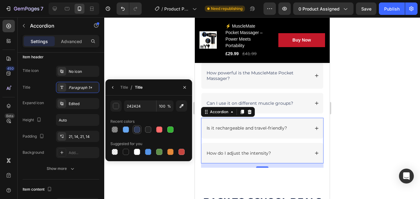
click at [134, 128] on div at bounding box center [136, 129] width 7 height 7
type input "2E3A59"
drag, startPoint x: 149, startPoint y: 56, endPoint x: 152, endPoint y: 59, distance: 4.6
click at [150, 56] on div at bounding box center [262, 107] width 316 height 181
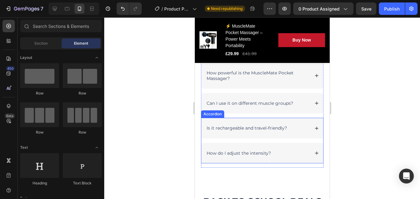
click at [258, 155] on p "How do I adjust the intensity?" at bounding box center [239, 153] width 64 height 6
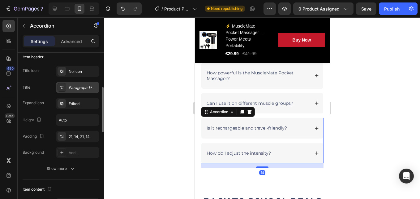
click at [76, 87] on div "Paragraph 1*" at bounding box center [83, 88] width 29 height 6
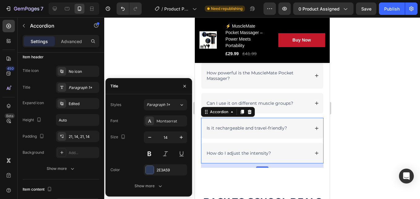
click at [166, 57] on div at bounding box center [262, 107] width 316 height 181
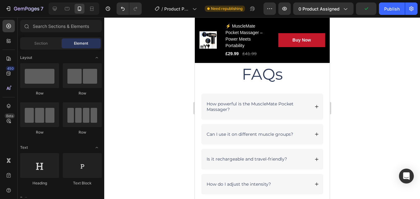
scroll to position [1925, 0]
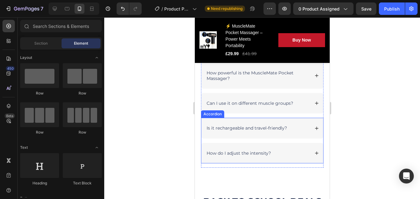
click at [266, 156] on div "How do I adjust the intensity?" at bounding box center [239, 152] width 66 height 7
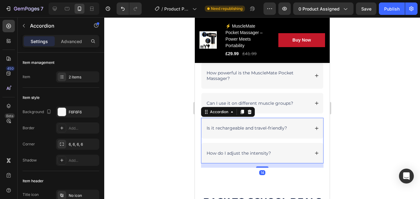
click at [302, 153] on div "How do I adjust the intensity?" at bounding box center [258, 152] width 104 height 7
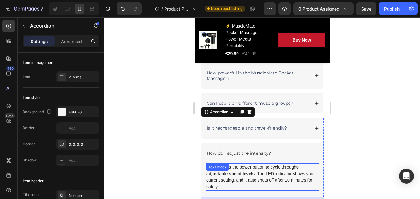
click at [291, 171] on p "Simply press the power button to cycle through 6 adjustable speed levels . The …" at bounding box center [262, 177] width 112 height 26
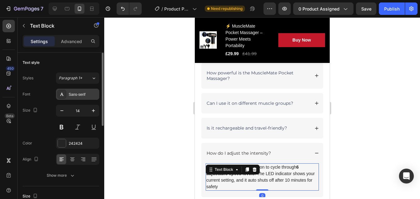
click at [76, 91] on div "Sans-serif" at bounding box center [77, 94] width 43 height 11
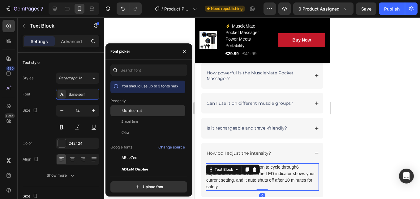
click at [130, 111] on span "Montserrat" at bounding box center [132, 111] width 21 height 6
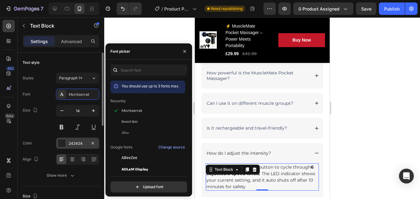
click at [69, 141] on div "242424" at bounding box center [78, 144] width 18 height 6
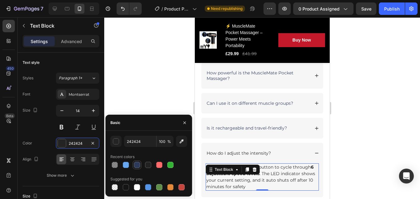
click at [138, 163] on div at bounding box center [137, 165] width 6 height 6
type input "2E3A59"
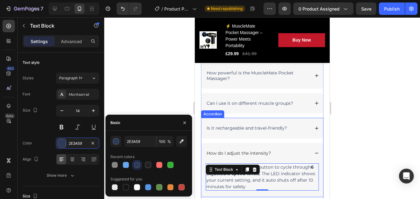
click at [264, 151] on p "How do I adjust the intensity?" at bounding box center [239, 153] width 64 height 6
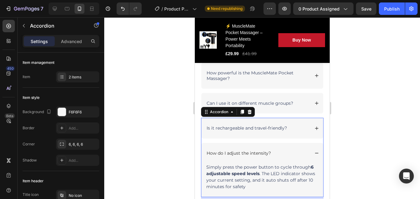
click at [287, 152] on div "How do I adjust the intensity?" at bounding box center [258, 152] width 104 height 7
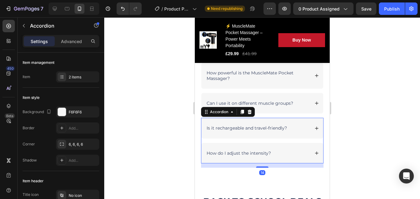
click at [289, 152] on div "How do I adjust the intensity?" at bounding box center [258, 152] width 104 height 7
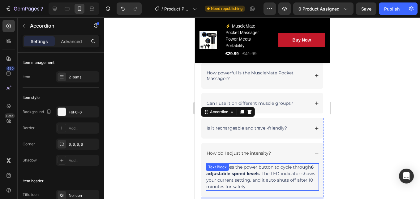
click at [281, 179] on p "Simply press the power button to cycle through 6 adjustable speed levels . The …" at bounding box center [262, 177] width 112 height 26
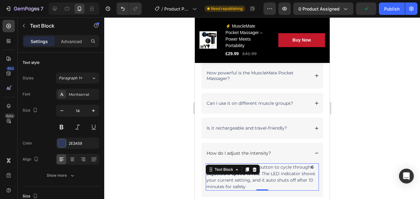
click at [300, 171] on p "Simply press the power button to cycle through 6 adjustable speed levels . The …" at bounding box center [262, 177] width 112 height 26
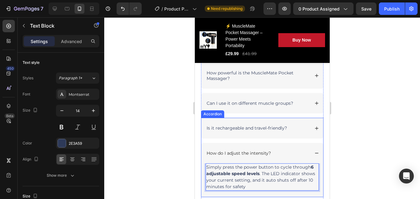
click at [315, 151] on icon at bounding box center [317, 153] width 4 height 4
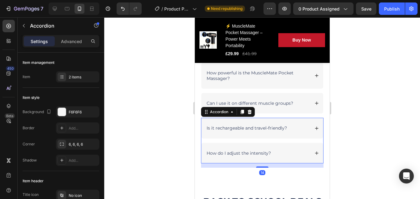
click at [303, 128] on div "Is it rechargeable and travel-friendly?" at bounding box center [258, 127] width 104 height 7
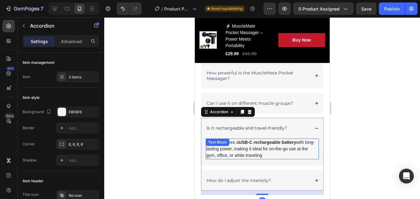
click at [284, 147] on p "Yes! It features a USB-C rechargeable battery with long-lasting power, making i…" at bounding box center [262, 149] width 112 height 20
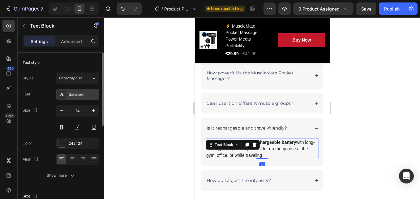
click at [84, 95] on div "Sans-serif" at bounding box center [83, 95] width 29 height 6
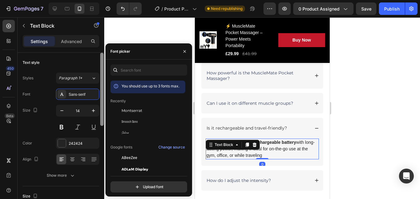
drag, startPoint x: 140, startPoint y: 111, endPoint x: 102, endPoint y: 120, distance: 39.7
click at [139, 111] on span "Montserrat" at bounding box center [132, 111] width 21 height 6
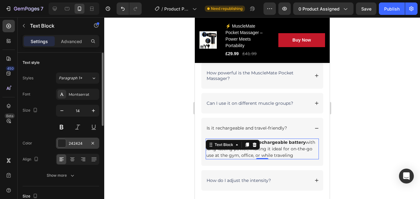
click at [82, 142] on div "242424" at bounding box center [78, 144] width 18 height 6
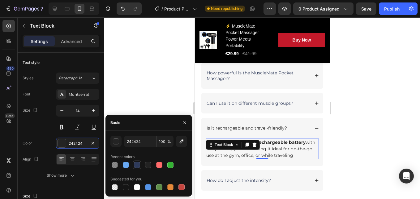
click at [133, 165] on div at bounding box center [137, 164] width 9 height 9
type input "2E3A59"
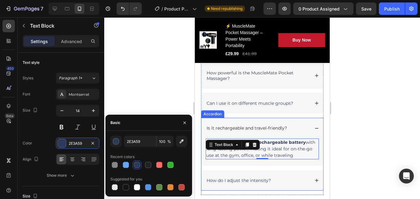
click at [315, 130] on icon at bounding box center [317, 128] width 4 height 4
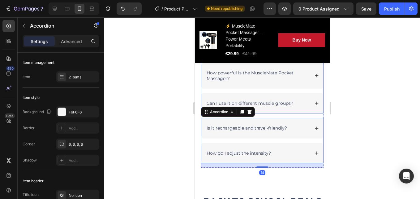
drag, startPoint x: 311, startPoint y: 103, endPoint x: 286, endPoint y: 107, distance: 24.4
click at [315, 103] on icon at bounding box center [317, 103] width 4 height 4
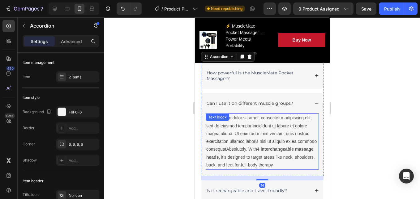
scroll to position [124, 0]
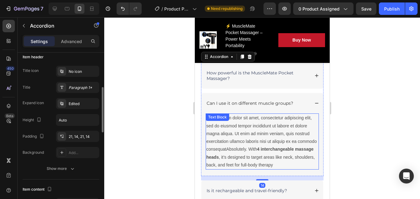
click at [251, 118] on p "Lorem ipsum dolor sit amet, consectetur adipiscing elit, sed do eiusmod tempor …" at bounding box center [262, 141] width 112 height 54
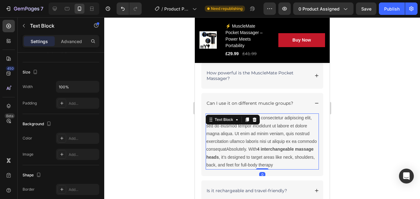
scroll to position [0, 0]
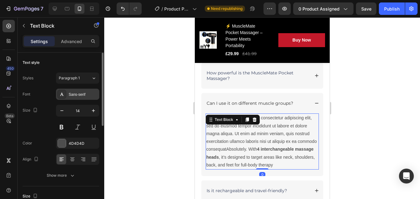
click at [80, 91] on div "Sans-serif" at bounding box center [77, 94] width 43 height 11
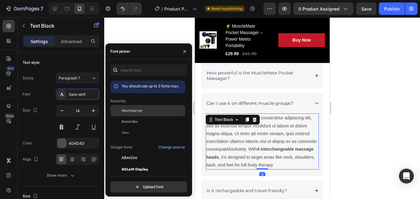
click at [117, 107] on div at bounding box center [116, 110] width 11 height 11
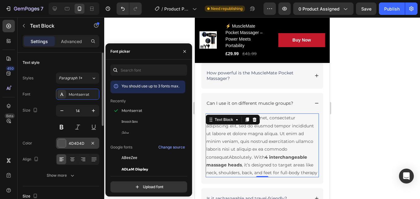
click at [77, 142] on div "4D4D4D" at bounding box center [78, 144] width 18 height 6
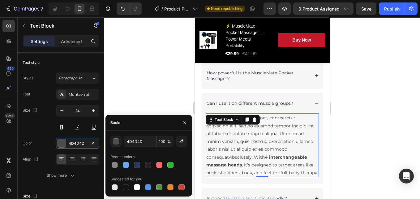
click at [138, 160] on div at bounding box center [137, 164] width 9 height 9
type input "2E3A59"
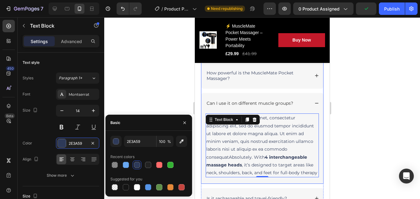
click at [315, 102] on div "Can I use it on different muscle groups?" at bounding box center [262, 103] width 122 height 20
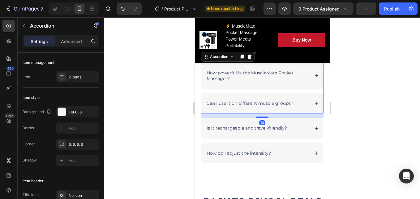
click at [315, 75] on icon at bounding box center [317, 75] width 4 height 4
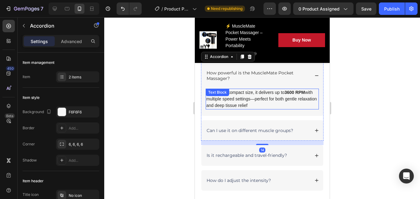
click at [220, 99] on div "Despite its compact size, it delivers up to 3600 RPM with multiple speed settin…" at bounding box center [262, 99] width 113 height 21
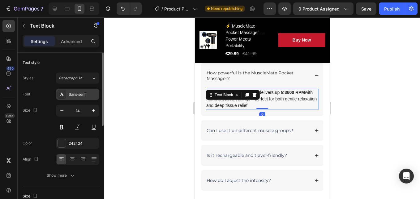
click at [78, 97] on div "Sans-serif" at bounding box center [83, 95] width 29 height 6
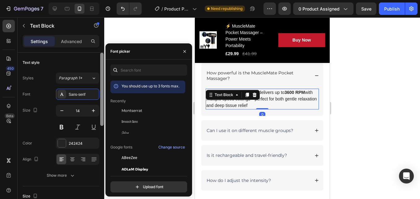
drag, startPoint x: 131, startPoint y: 109, endPoint x: 100, endPoint y: 120, distance: 33.0
click at [130, 109] on span "Montserrat" at bounding box center [132, 111] width 21 height 6
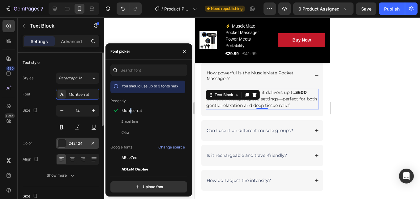
click at [79, 139] on div "242424" at bounding box center [77, 142] width 43 height 11
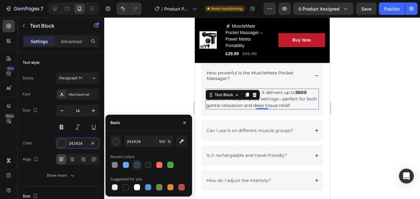
click at [133, 165] on div at bounding box center [136, 164] width 7 height 7
type input "2E3A59"
click at [341, 108] on div at bounding box center [262, 107] width 316 height 181
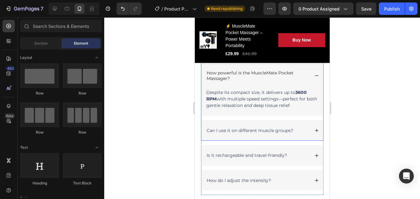
drag, startPoint x: 313, startPoint y: 75, endPoint x: 316, endPoint y: 78, distance: 4.0
click at [315, 75] on icon at bounding box center [317, 75] width 4 height 4
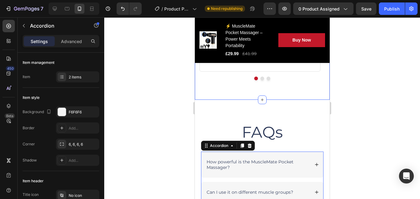
scroll to position [1832, 0]
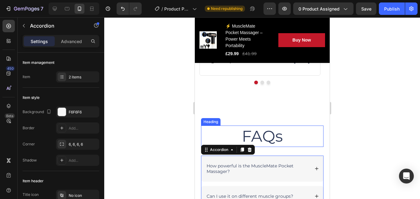
click at [277, 140] on h2 "FAQs" at bounding box center [262, 135] width 123 height 21
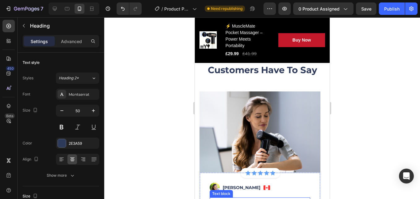
scroll to position [1771, 0]
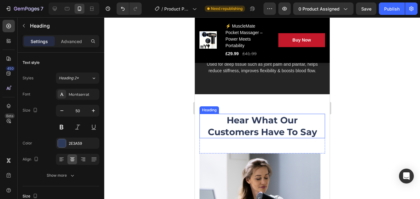
click at [282, 128] on h2 "Hear What Our Customers Have To Say" at bounding box center [262, 126] width 126 height 24
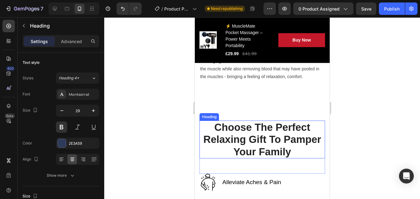
scroll to position [1120, 0]
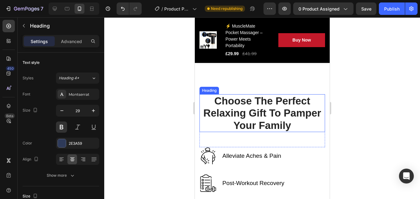
click at [263, 111] on p "Choose The Perfect Relaxing Gift To Pamper Your Family" at bounding box center [262, 113] width 124 height 37
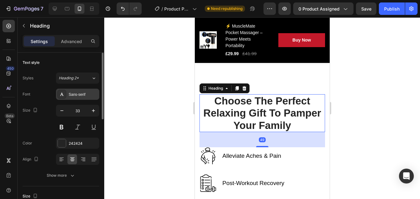
click at [76, 98] on div "Sans-serif" at bounding box center [77, 94] width 43 height 11
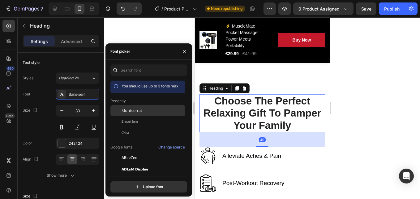
click at [134, 111] on span "Montserrat" at bounding box center [132, 111] width 21 height 6
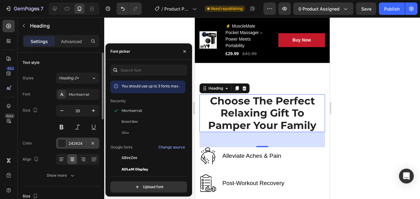
click at [82, 141] on div "242424" at bounding box center [78, 144] width 18 height 6
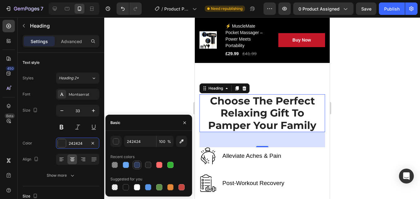
click at [137, 167] on div at bounding box center [137, 165] width 6 height 6
type input "2E3A59"
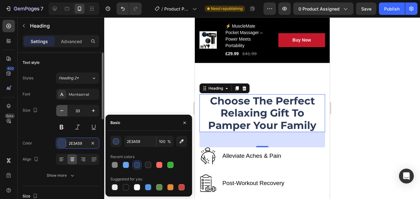
click at [62, 109] on icon "button" at bounding box center [62, 110] width 6 height 6
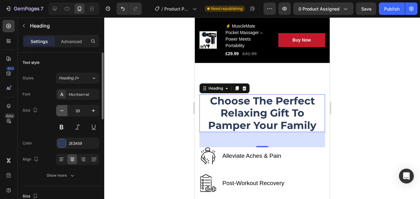
click at [62, 109] on icon "button" at bounding box center [62, 110] width 6 height 6
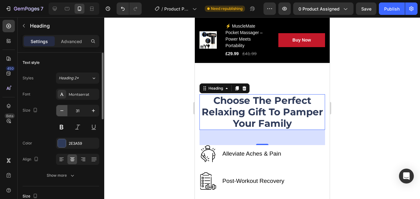
click at [62, 109] on icon "button" at bounding box center [62, 110] width 6 height 6
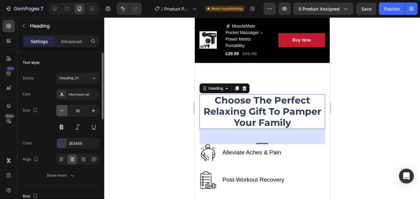
click at [64, 110] on icon "button" at bounding box center [62, 110] width 6 height 6
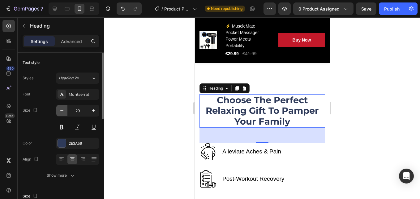
click at [64, 110] on icon "button" at bounding box center [62, 110] width 6 height 6
type input "28"
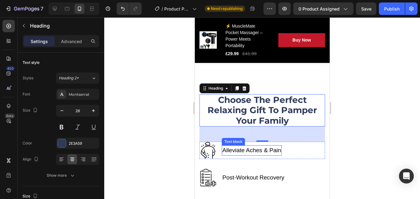
click at [243, 155] on p "Alleviate Aches & Pain" at bounding box center [251, 150] width 59 height 9
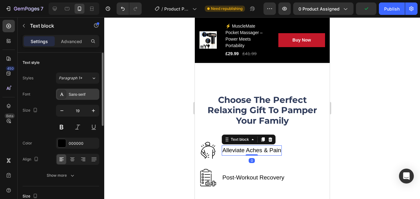
click at [77, 96] on div "Sans-serif" at bounding box center [83, 95] width 29 height 6
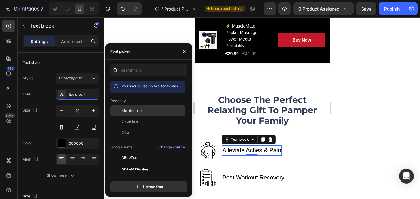
click at [126, 109] on span "Montserrat" at bounding box center [132, 111] width 21 height 6
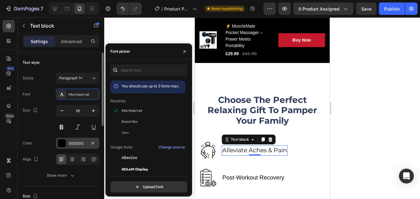
click at [80, 144] on div "000000" at bounding box center [78, 144] width 18 height 6
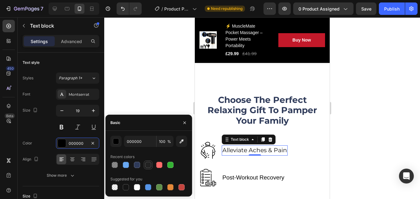
click at [136, 163] on div at bounding box center [137, 165] width 6 height 6
type input "2E3A59"
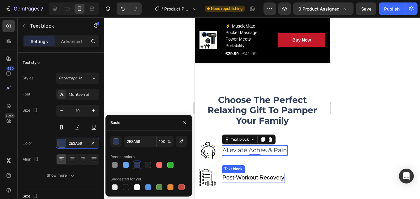
drag, startPoint x: 260, startPoint y: 178, endPoint x: 236, endPoint y: 177, distance: 23.5
click at [259, 178] on p "Post-Workout Recovery" at bounding box center [253, 177] width 62 height 9
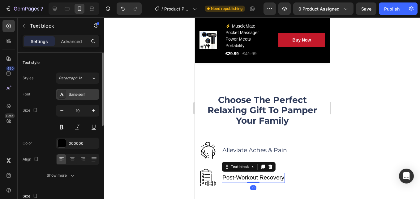
click at [74, 92] on div "Sans-serif" at bounding box center [83, 95] width 29 height 6
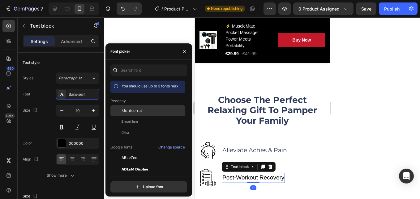
click at [128, 112] on span "Montserrat" at bounding box center [132, 111] width 21 height 6
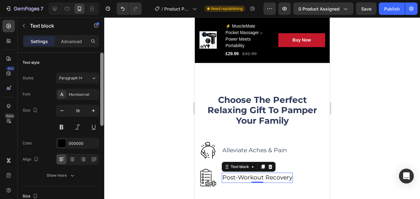
drag, startPoint x: 73, startPoint y: 145, endPoint x: 102, endPoint y: 156, distance: 31.1
click at [73, 145] on div "000000" at bounding box center [83, 144] width 29 height 6
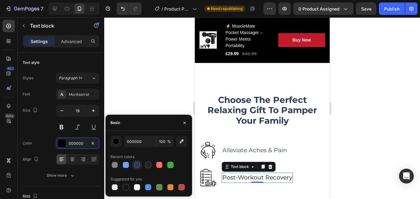
click at [136, 165] on div at bounding box center [137, 165] width 6 height 6
type input "2E3A59"
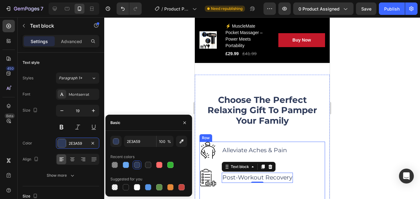
scroll to position [1151, 0]
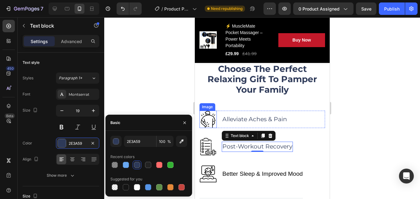
click at [206, 124] on img at bounding box center [207, 119] width 17 height 17
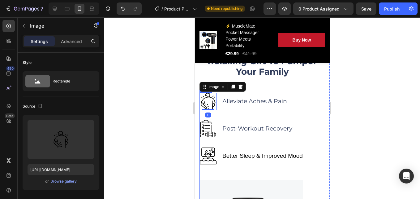
scroll to position [1213, 0]
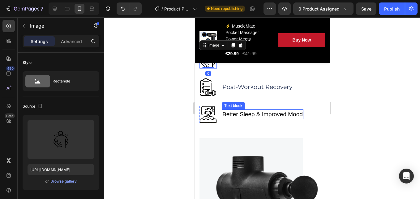
click at [247, 114] on p "Better Sleep & Improved Mood" at bounding box center [262, 114] width 81 height 9
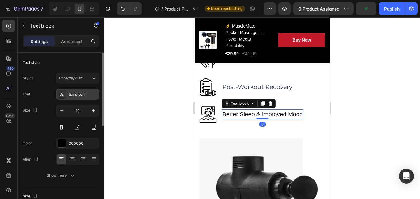
click at [73, 94] on div "Sans-serif" at bounding box center [83, 95] width 29 height 6
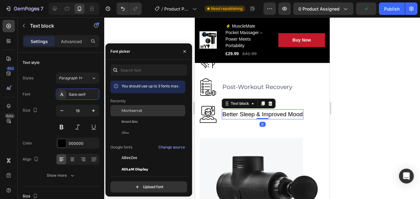
click at [126, 111] on span "Montserrat" at bounding box center [132, 111] width 21 height 6
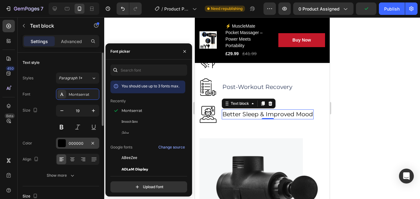
click at [79, 139] on div "000000" at bounding box center [77, 142] width 43 height 11
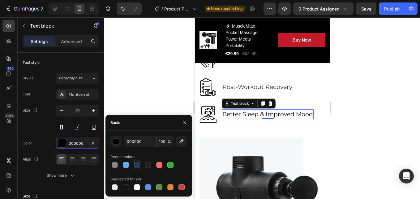
click at [134, 163] on div at bounding box center [137, 165] width 6 height 6
type input "2E3A59"
click at [146, 89] on div at bounding box center [262, 107] width 316 height 181
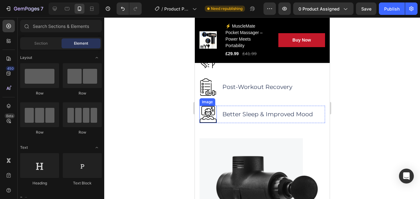
scroll to position [1182, 0]
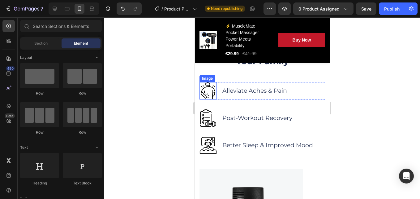
click at [209, 92] on img at bounding box center [207, 90] width 17 height 17
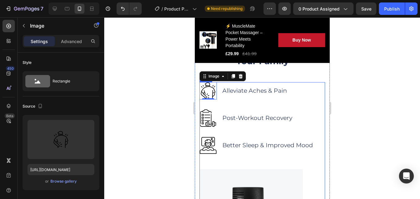
click at [313, 97] on div "Alleviate Aches & Pain Text block Image 0 Row" at bounding box center [262, 90] width 126 height 17
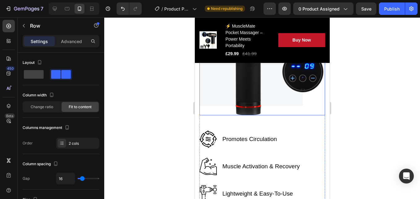
scroll to position [1368, 0]
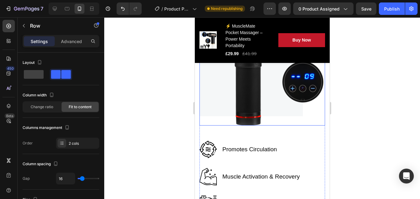
click at [294, 84] on img at bounding box center [262, 54] width 126 height 142
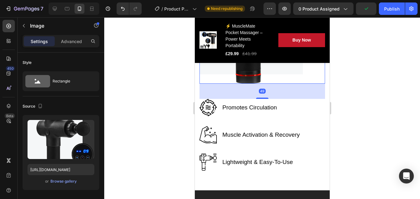
scroll to position [1430, 0]
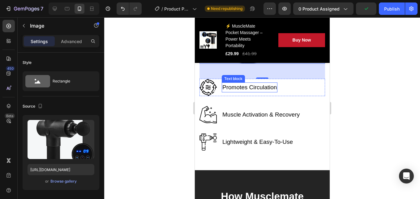
click at [273, 85] on p "Promotes Circulation" at bounding box center [249, 87] width 54 height 9
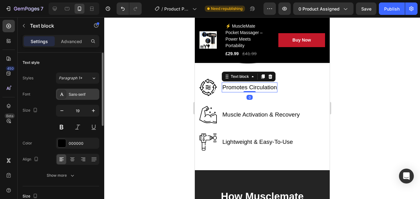
click at [69, 91] on div "Sans-serif" at bounding box center [77, 94] width 43 height 11
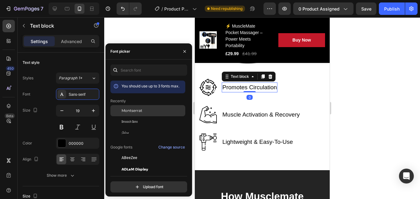
click at [123, 152] on div "Montserrat" at bounding box center [148, 157] width 75 height 11
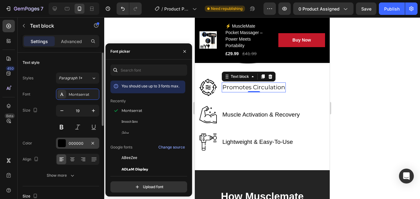
click at [76, 146] on div "000000" at bounding box center [77, 142] width 43 height 11
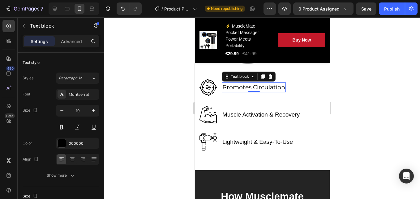
click at [143, 83] on div at bounding box center [262, 107] width 316 height 181
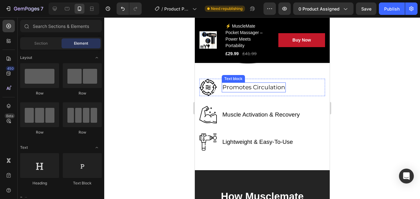
click at [263, 83] on p "Promotes Circulation" at bounding box center [253, 87] width 63 height 9
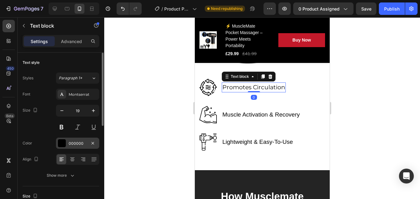
click at [71, 141] on div "000000" at bounding box center [78, 144] width 18 height 6
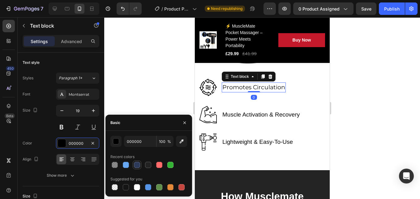
click at [135, 166] on div at bounding box center [137, 165] width 6 height 6
type input "2E3A59"
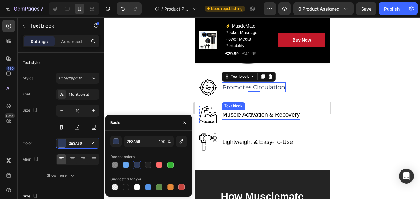
drag, startPoint x: 253, startPoint y: 112, endPoint x: 250, endPoint y: 110, distance: 4.0
click at [253, 111] on p "Muscle Activation & Recovery" at bounding box center [260, 114] width 77 height 9
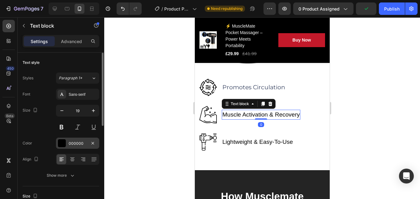
click at [76, 142] on div "000000" at bounding box center [78, 144] width 18 height 6
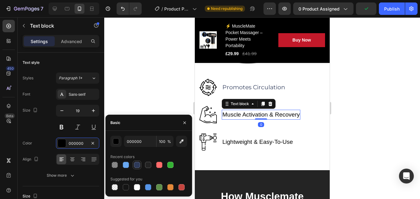
click at [136, 162] on div at bounding box center [137, 165] width 6 height 6
type input "2E3A59"
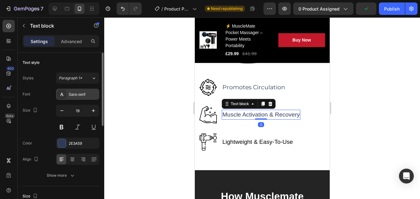
click at [81, 96] on div "Sans-serif" at bounding box center [83, 95] width 29 height 6
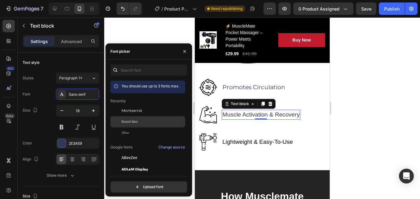
drag, startPoint x: 128, startPoint y: 111, endPoint x: 163, endPoint y: 117, distance: 35.5
click at [128, 110] on span "Montserrat" at bounding box center [132, 111] width 21 height 6
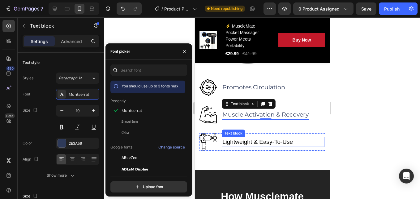
click at [237, 137] on p "Lightweight & Easy-To-Use" at bounding box center [257, 141] width 71 height 9
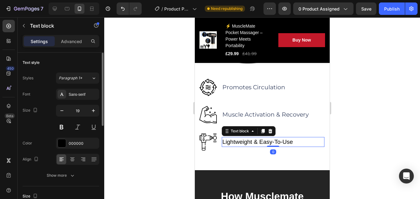
click at [70, 93] on div "Sans-serif" at bounding box center [83, 95] width 29 height 6
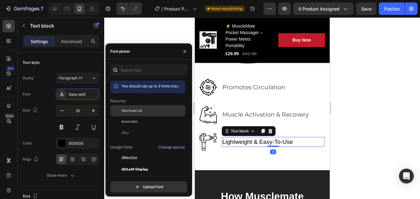
click at [127, 111] on span "Montserrat" at bounding box center [132, 111] width 21 height 6
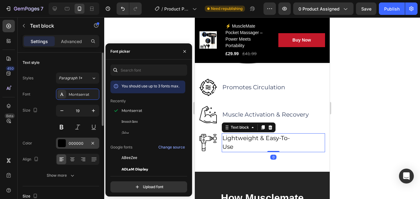
drag, startPoint x: 66, startPoint y: 142, endPoint x: 71, endPoint y: 143, distance: 4.8
click at [68, 142] on div "000000" at bounding box center [77, 142] width 43 height 11
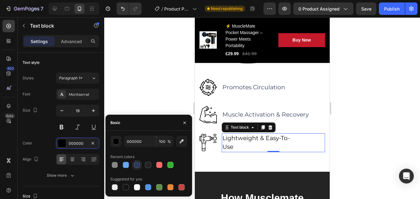
click at [141, 164] on div at bounding box center [136, 164] width 7 height 7
type input "2E3A59"
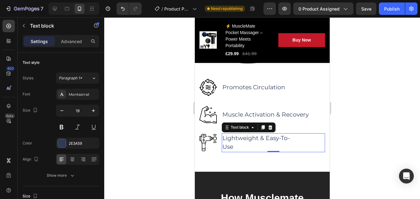
drag, startPoint x: 134, startPoint y: 82, endPoint x: 157, endPoint y: 91, distance: 24.2
click at [135, 82] on div at bounding box center [262, 107] width 316 height 181
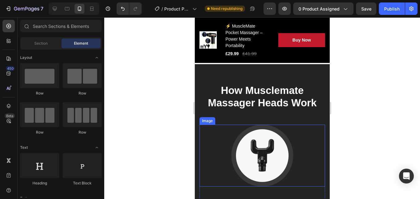
scroll to position [1523, 0]
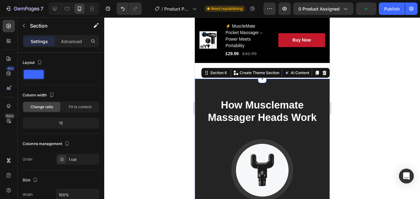
click at [322, 70] on icon at bounding box center [324, 72] width 5 height 5
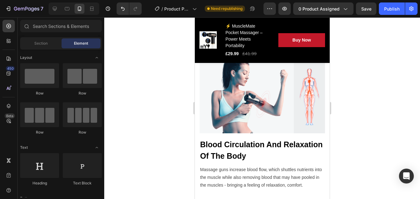
scroll to position [1005, 0]
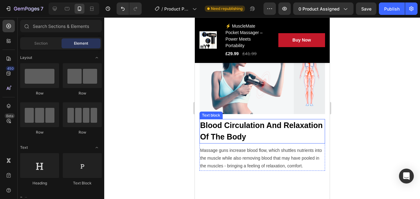
click at [250, 126] on p "Blood Circulation And Relaxation Of The Body" at bounding box center [262, 131] width 124 height 23
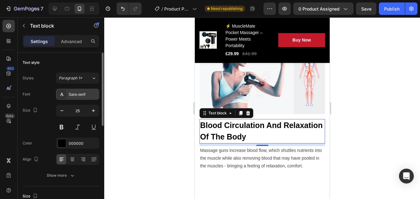
click at [82, 95] on div "Sans-serif" at bounding box center [83, 95] width 29 height 6
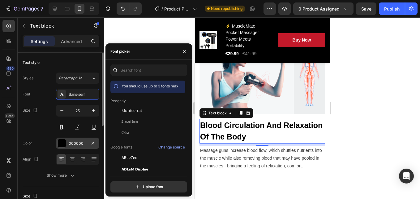
drag, startPoint x: 135, startPoint y: 112, endPoint x: 80, endPoint y: 143, distance: 63.8
click at [135, 112] on span "Montserrat" at bounding box center [132, 111] width 21 height 6
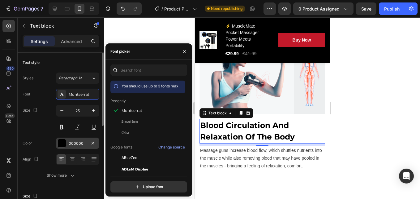
click at [80, 143] on div "000000" at bounding box center [78, 144] width 18 height 6
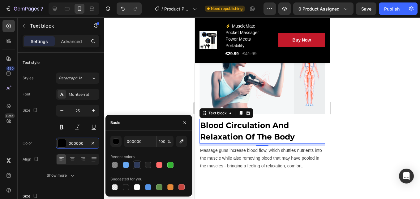
click at [135, 164] on div at bounding box center [137, 165] width 6 height 6
type input "2E3A59"
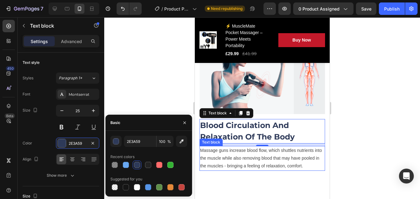
click at [232, 150] on p "Massage guns increase blood flow, which shuttles nutrients into the muscle whil…" at bounding box center [262, 158] width 124 height 24
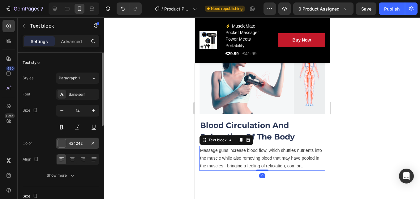
click at [72, 143] on div "424242" at bounding box center [78, 144] width 18 height 6
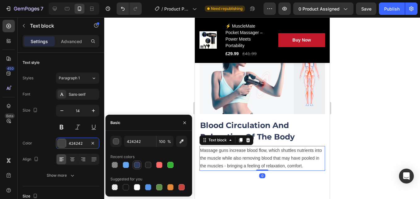
click at [136, 163] on div at bounding box center [137, 165] width 6 height 6
type input "2E3A59"
click at [142, 99] on div at bounding box center [262, 107] width 316 height 181
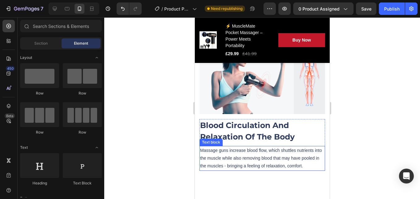
click at [232, 148] on p "Massage guns increase blood flow, which shuttles nutrients into the muscle whil…" at bounding box center [262, 158] width 124 height 24
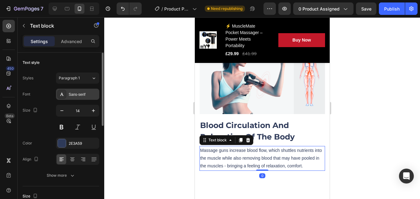
click at [74, 95] on div "Sans-serif" at bounding box center [83, 95] width 29 height 6
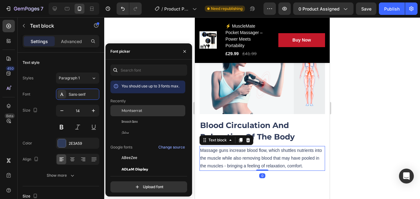
click at [137, 108] on span "Montserrat" at bounding box center [132, 111] width 21 height 6
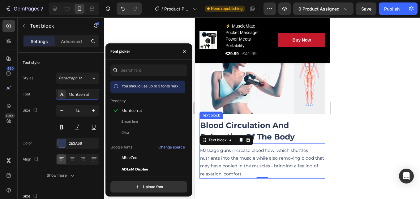
click at [265, 124] on p "Blood Circulation And Relaxation Of The Body" at bounding box center [262, 131] width 124 height 23
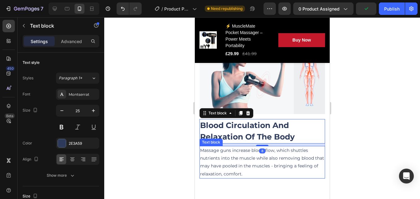
click at [263, 156] on p "Massage guns increase blood flow, which shuttles nutrients into the muscle whil…" at bounding box center [262, 161] width 124 height 31
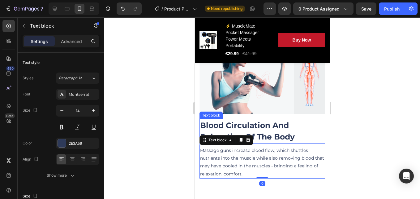
click at [242, 124] on p "Blood Circulation And Relaxation Of The Body" at bounding box center [262, 131] width 124 height 23
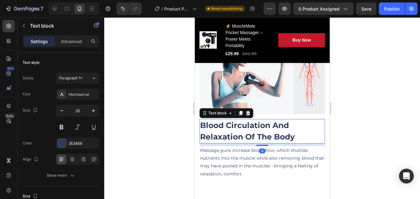
scroll to position [912, 0]
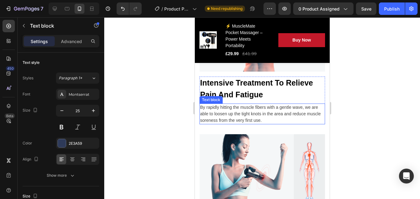
click at [245, 115] on p "By rapidly hitting the muscle fibers with a gentle wave, we are able to loosen …" at bounding box center [262, 114] width 124 height 20
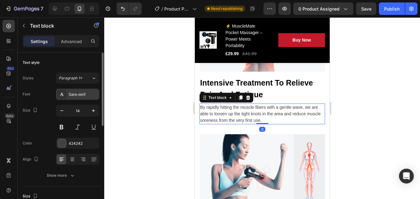
click at [76, 94] on div "Sans-serif" at bounding box center [83, 95] width 29 height 6
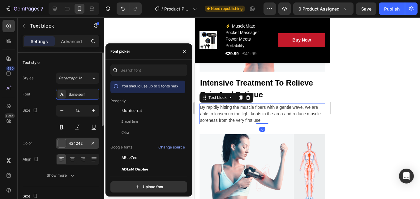
click at [128, 111] on span "Montserrat" at bounding box center [132, 111] width 21 height 6
click at [81, 143] on div "424242" at bounding box center [78, 144] width 18 height 6
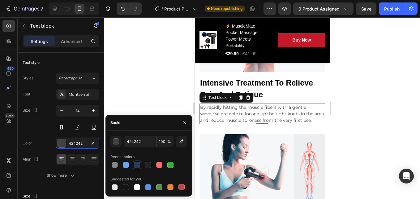
drag, startPoint x: 136, startPoint y: 163, endPoint x: 139, endPoint y: 162, distance: 3.5
click at [136, 163] on div at bounding box center [137, 165] width 6 height 6
type input "2E3A59"
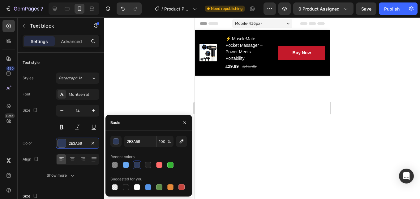
scroll to position [912, 0]
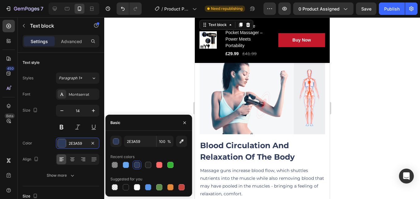
drag, startPoint x: 254, startPoint y: 82, endPoint x: 243, endPoint y: 82, distance: 10.9
click at [254, 28] on p "Intensive Treatment To Relieve Pain And Fatigue" at bounding box center [262, 15] width 124 height 23
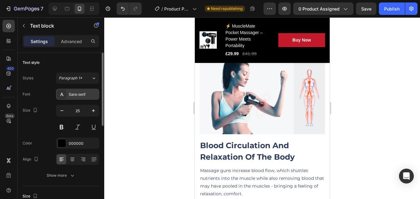
click at [78, 89] on div "Sans-serif" at bounding box center [77, 94] width 43 height 11
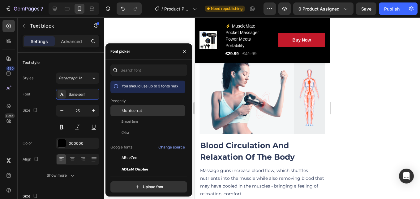
click at [126, 111] on span "Montserrat" at bounding box center [132, 111] width 21 height 6
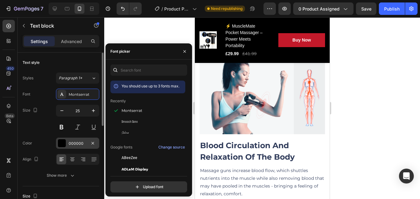
click at [79, 143] on div "000000" at bounding box center [78, 144] width 18 height 6
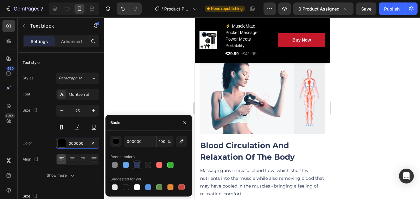
click at [138, 163] on div at bounding box center [137, 165] width 6 height 6
type input "2E3A59"
click at [222, 51] on p "By rapidly hitting the muscle fibers with a gentle wave, we are able to loosen …" at bounding box center [262, 41] width 124 height 20
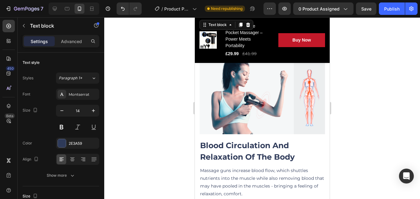
click at [241, 28] on p "Intensive Treatment To Relieve Pain And Fatigue" at bounding box center [262, 15] width 124 height 23
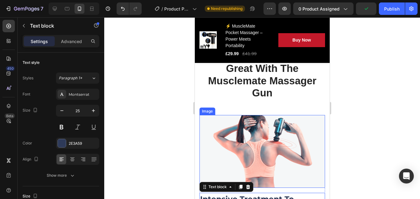
scroll to position [757, 0]
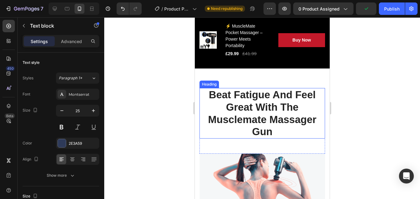
click at [264, 107] on h2 "Beat Fatigue And Feel Great With The Musclemate Massager Gun" at bounding box center [262, 113] width 126 height 50
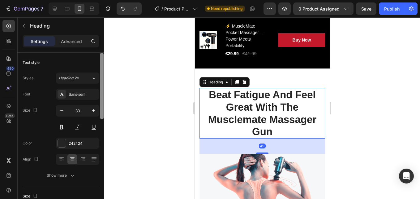
click at [81, 95] on div "Sans-serif" at bounding box center [83, 95] width 29 height 6
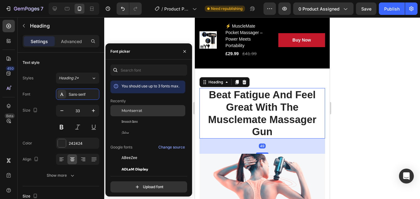
click at [124, 111] on span "Montserrat" at bounding box center [132, 111] width 21 height 6
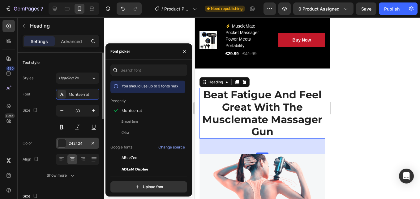
click at [80, 142] on div "242424" at bounding box center [78, 144] width 18 height 6
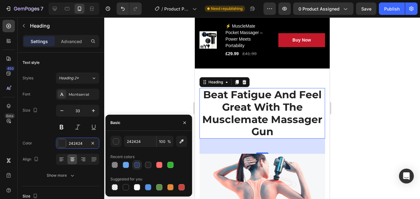
click at [135, 166] on div at bounding box center [137, 165] width 6 height 6
type input "2E3A59"
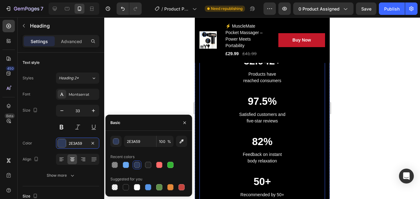
scroll to position [819, 0]
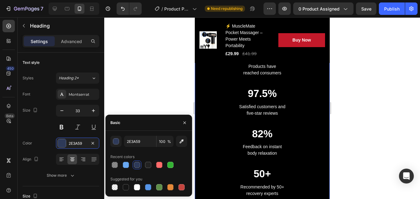
click at [300, 75] on div "32.942+ Heading Products have reached consumers Text block 97.5% Heading Satisf…" at bounding box center [262, 126] width 135 height 199
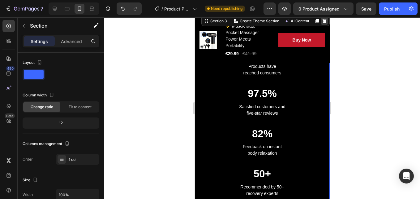
click at [323, 23] on icon at bounding box center [325, 21] width 4 height 4
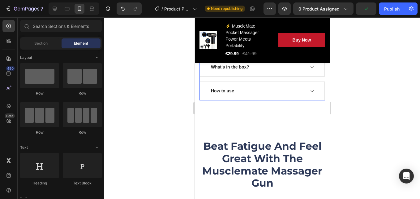
scroll to position [695, 0]
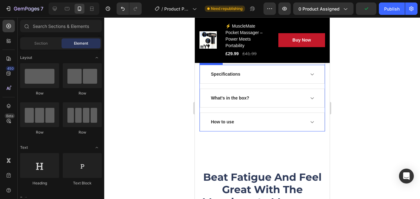
click at [307, 83] on div "Specifications" at bounding box center [262, 74] width 124 height 18
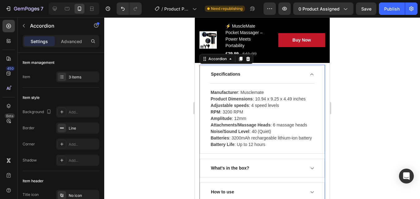
click at [310, 77] on icon at bounding box center [312, 74] width 5 height 5
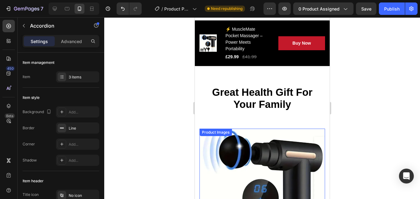
scroll to position [0, 0]
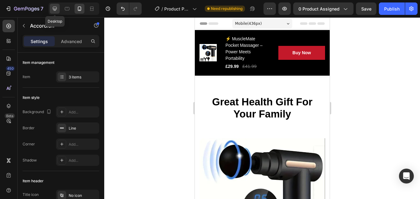
click at [53, 5] on div at bounding box center [55, 9] width 10 height 10
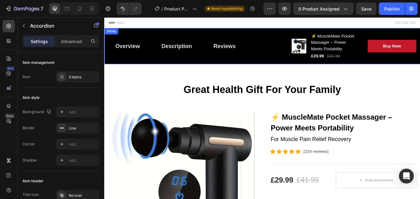
click at [205, 31] on div "Overview Button Description Button Reviews Button Row Product Images ⚡ MuscleMa…" at bounding box center [290, 51] width 372 height 42
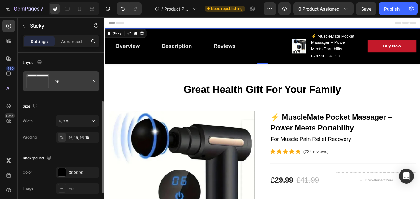
scroll to position [62, 0]
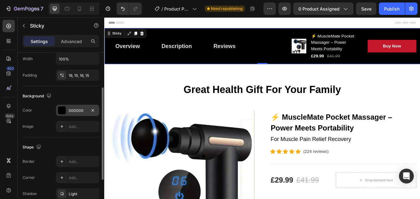
click at [75, 108] on div "000000" at bounding box center [78, 111] width 18 height 6
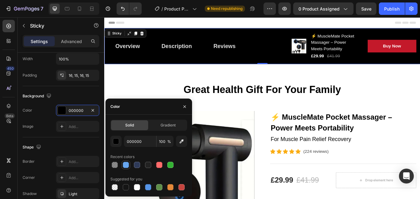
click at [128, 167] on div at bounding box center [126, 165] width 6 height 6
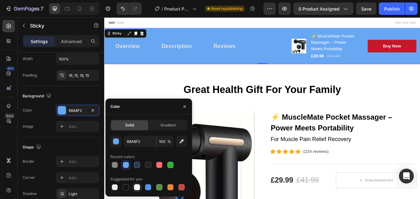
click at [135, 187] on div at bounding box center [137, 187] width 6 height 6
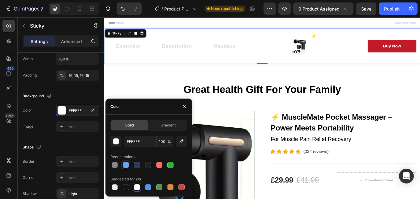
drag, startPoint x: 122, startPoint y: 161, endPoint x: 126, endPoint y: 167, distance: 7.0
click at [123, 162] on div at bounding box center [126, 164] width 9 height 9
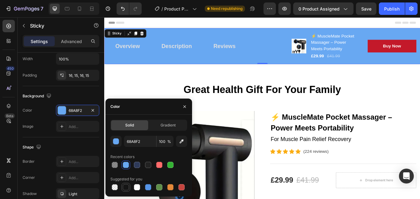
click at [128, 187] on div at bounding box center [126, 187] width 6 height 6
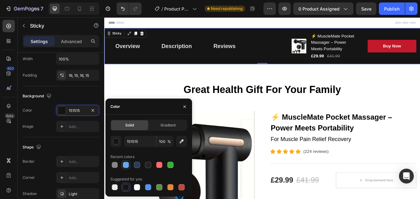
click at [124, 164] on div at bounding box center [126, 165] width 6 height 6
type input "68A8F2"
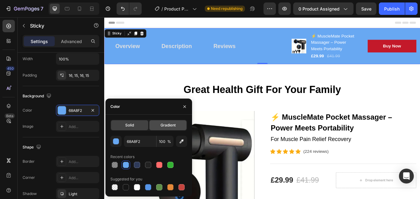
click at [170, 125] on span "Gradient" at bounding box center [168, 125] width 15 height 6
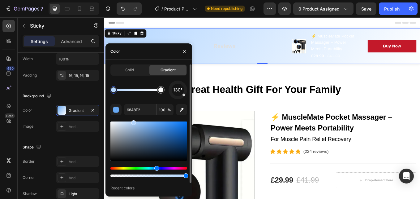
type input "B5D7FF"
drag, startPoint x: 153, startPoint y: 124, endPoint x: 163, endPoint y: 121, distance: 9.8
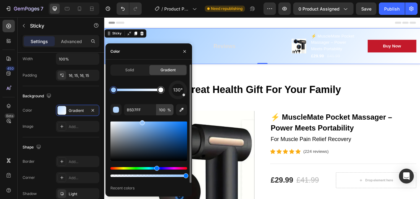
drag, startPoint x: 136, startPoint y: 122, endPoint x: 168, endPoint y: 104, distance: 36.5
click at [142, 119] on div "130° B5D7FF 100 % Recent colors" at bounding box center [149, 141] width 77 height 120
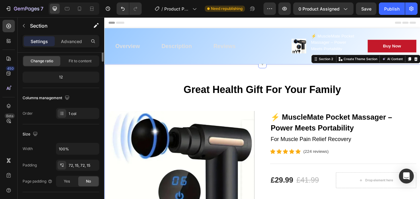
scroll to position [0, 0]
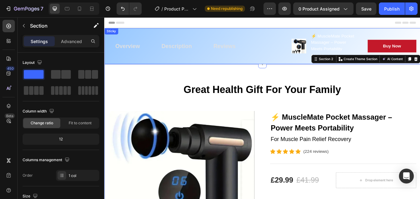
click at [148, 31] on div "Overview Button Description Button Reviews Button Row Product Images ⚡ MuscleMa…" at bounding box center [290, 51] width 372 height 42
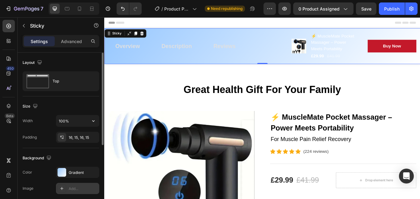
scroll to position [62, 0]
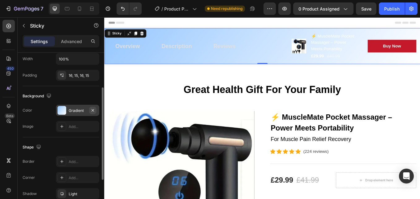
click at [91, 108] on icon "button" at bounding box center [92, 110] width 5 height 5
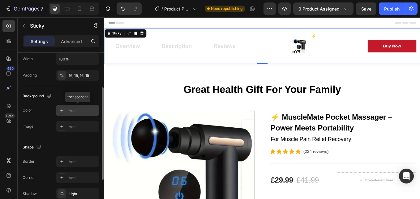
click at [78, 110] on div "Add..." at bounding box center [83, 111] width 29 height 6
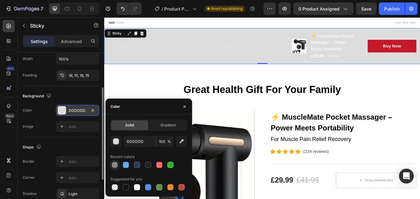
click at [115, 165] on div at bounding box center [115, 165] width 6 height 6
type input "222222"
type input "50"
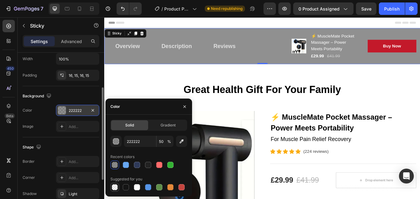
click at [115, 185] on div at bounding box center [115, 187] width 6 height 6
type input "000000"
type input "0"
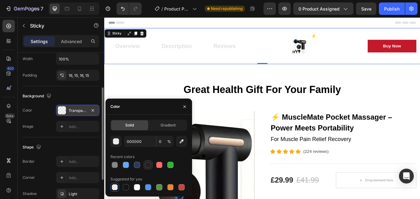
click at [146, 166] on div at bounding box center [148, 165] width 6 height 6
type input "222222"
type input "100"
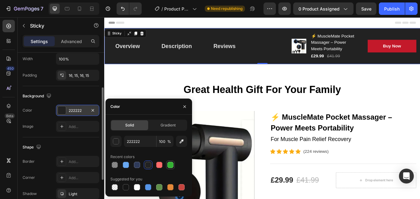
click at [169, 165] on div at bounding box center [171, 165] width 6 height 6
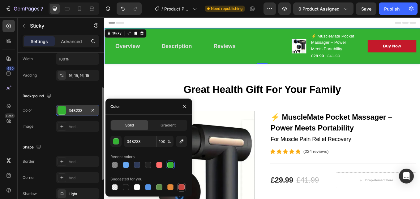
click at [181, 185] on div at bounding box center [182, 187] width 6 height 6
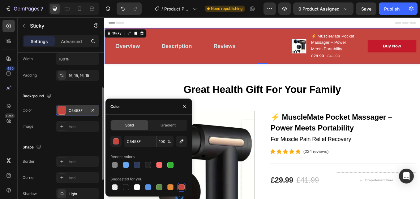
click at [163, 189] on div at bounding box center [159, 186] width 7 height 7
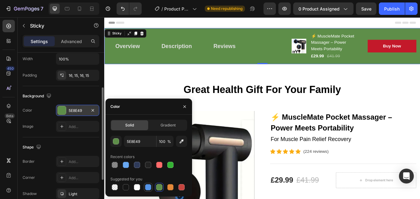
click at [152, 187] on div at bounding box center [148, 187] width 9 height 9
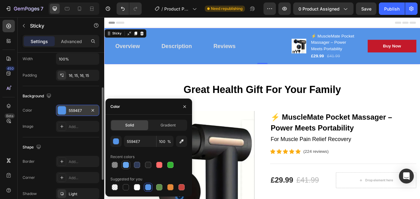
click at [127, 164] on div at bounding box center [126, 165] width 6 height 6
type input "68A8F2"
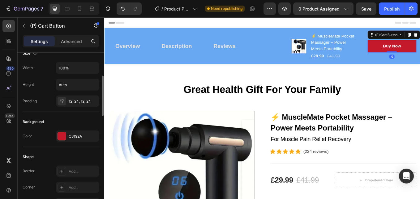
scroll to position [124, 0]
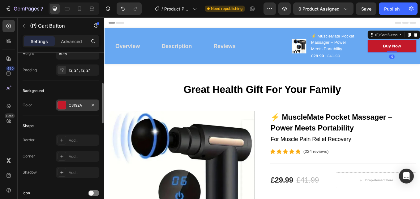
click at [73, 107] on div "C3192A" at bounding box center [78, 105] width 18 height 6
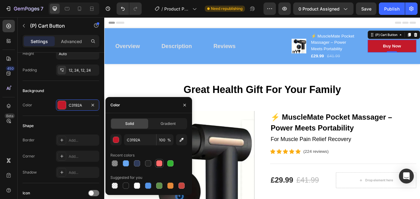
click at [158, 163] on div at bounding box center [159, 163] width 6 height 6
type input "FF6B6B"
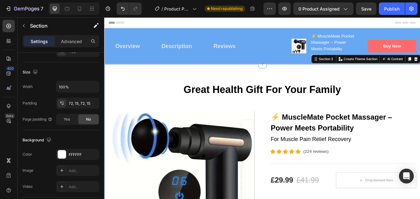
scroll to position [0, 0]
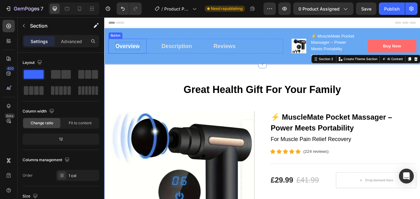
click at [142, 51] on div "Overview" at bounding box center [131, 51] width 29 height 10
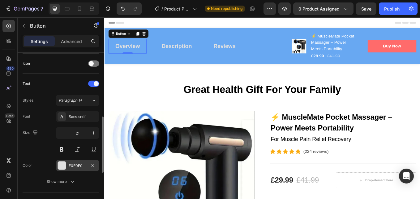
scroll to position [248, 0]
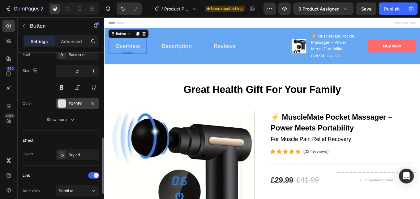
click at [70, 104] on div "E0E0E0" at bounding box center [78, 104] width 18 height 6
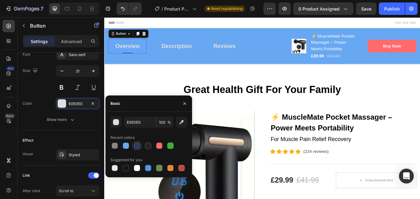
click at [137, 147] on div at bounding box center [137, 145] width 6 height 6
type input "2E3A59"
click at [194, 52] on div "Description" at bounding box center [189, 51] width 36 height 10
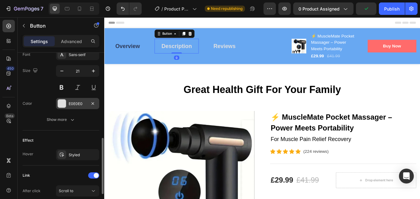
click at [75, 104] on div "E0E0E0" at bounding box center [78, 104] width 18 height 6
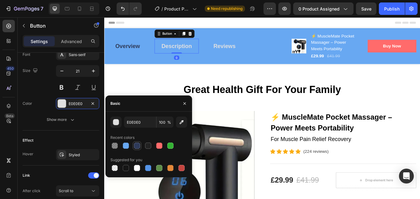
click at [135, 147] on div at bounding box center [137, 145] width 6 height 6
type input "2E3A59"
drag, startPoint x: 246, startPoint y: 50, endPoint x: 199, endPoint y: 78, distance: 54.7
click at [246, 49] on div "Reviews" at bounding box center [246, 51] width 26 height 10
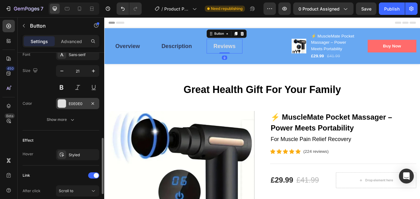
click at [73, 102] on div "E0E0E0" at bounding box center [78, 104] width 18 height 6
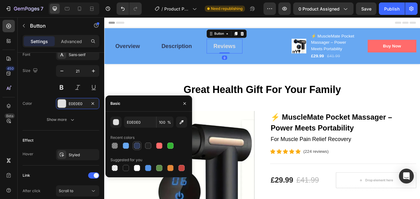
click at [137, 145] on div at bounding box center [137, 145] width 6 height 6
type input "2E3A59"
click at [368, 43] on div "⚡ MuscleMate Pocket Massager – Power Meets Portability (P) Title" at bounding box center [375, 47] width 57 height 24
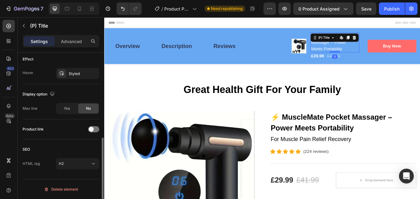
scroll to position [0, 0]
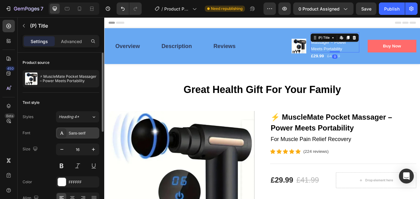
click at [81, 130] on div "Sans-serif" at bounding box center [77, 132] width 43 height 11
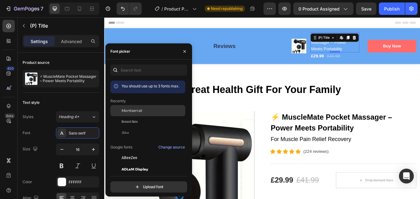
click at [146, 111] on div "Montserrat" at bounding box center [153, 111] width 63 height 6
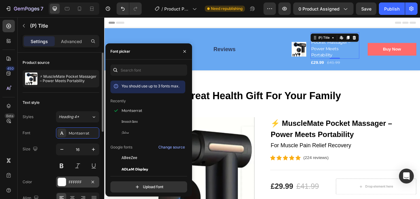
click at [73, 180] on div "FFFFFF" at bounding box center [78, 182] width 18 height 6
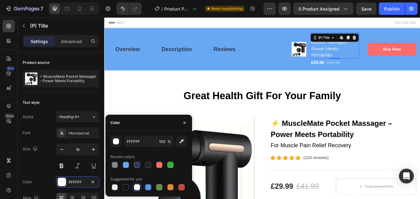
click at [140, 165] on div at bounding box center [137, 165] width 6 height 6
type input "2E3A59"
click at [354, 68] on div "£29.99" at bounding box center [355, 70] width 16 height 9
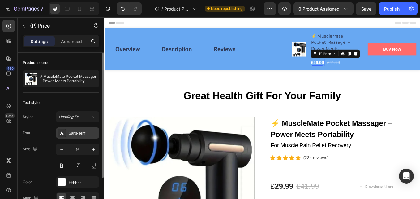
click at [75, 133] on div "Sans-serif" at bounding box center [83, 133] width 29 height 6
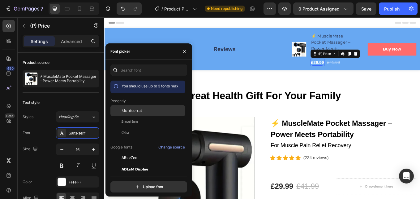
click at [138, 113] on span "Montserrat" at bounding box center [132, 111] width 21 height 6
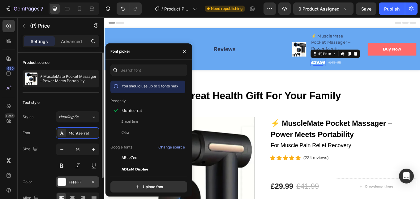
click at [77, 180] on div "FFFFFF" at bounding box center [78, 182] width 18 height 6
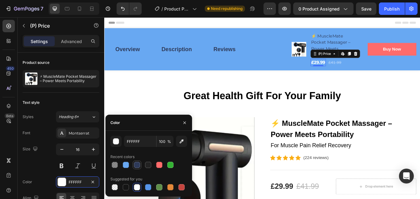
click at [134, 163] on div at bounding box center [137, 165] width 6 height 6
type input "2E3A59"
click at [375, 68] on div "£41.99" at bounding box center [375, 70] width 16 height 9
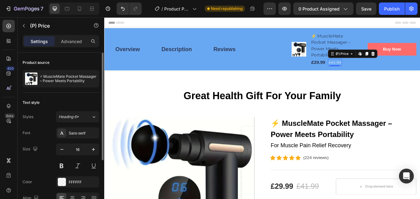
click at [78, 139] on div "Font Sans-serif Size 16 Color FFFFFF Align Show more" at bounding box center [61, 173] width 77 height 92
click at [78, 136] on div "Sans-serif" at bounding box center [83, 133] width 29 height 6
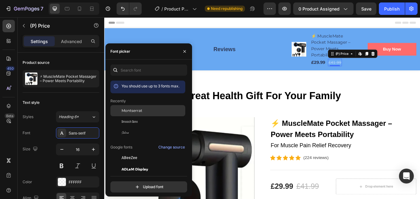
click at [138, 111] on span "Montserrat" at bounding box center [132, 111] width 21 height 6
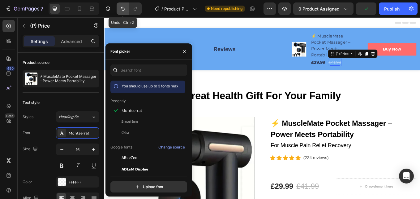
click at [123, 7] on icon "Undo/Redo" at bounding box center [123, 9] width 6 height 6
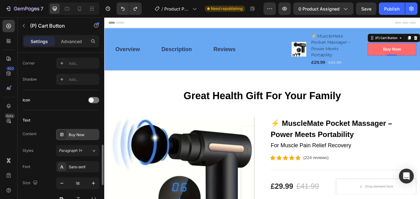
scroll to position [248, 0]
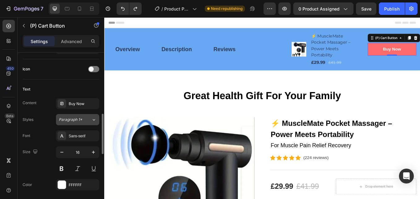
click at [76, 121] on span "Paragraph 1*" at bounding box center [71, 120] width 24 height 6
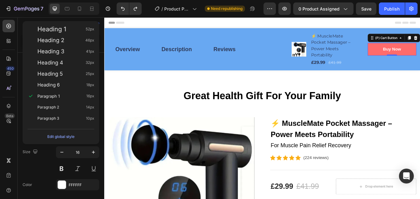
click at [91, 130] on div "Edit global style" at bounding box center [61, 135] width 72 height 18
click at [14, 140] on div "450 Beta" at bounding box center [8, 87] width 12 height 134
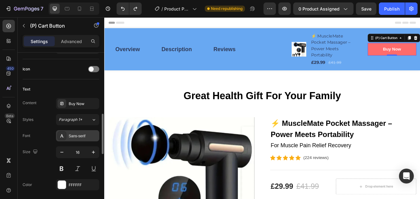
click at [71, 137] on div "Sans-serif" at bounding box center [83, 136] width 29 height 6
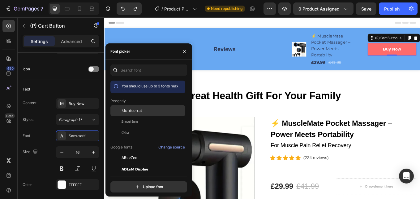
click at [143, 110] on div "Montserrat" at bounding box center [153, 111] width 63 height 6
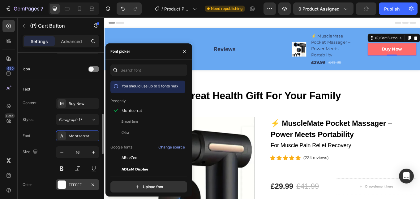
click at [80, 184] on div "FFFFFF" at bounding box center [78, 185] width 18 height 6
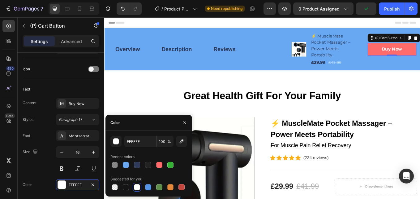
click at [136, 185] on div at bounding box center [137, 187] width 6 height 6
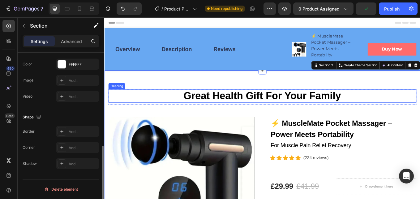
scroll to position [0, 0]
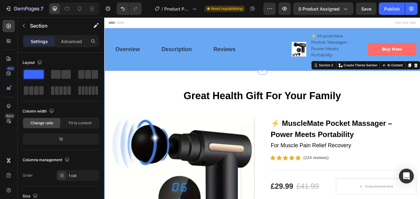
click at [317, 67] on div "Overview Button Description Button Reviews Button Row Product Images ⚡ MuscleMa…" at bounding box center [290, 55] width 362 height 40
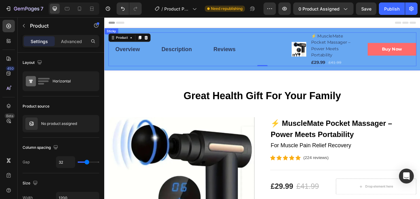
click at [269, 32] on div "Overview Button Description Button Reviews Button Row Product Images ⚡ MuscleMa…" at bounding box center [290, 55] width 372 height 50
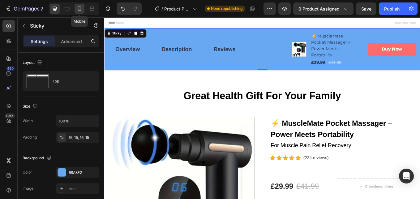
click at [81, 7] on icon at bounding box center [79, 9] width 3 height 4
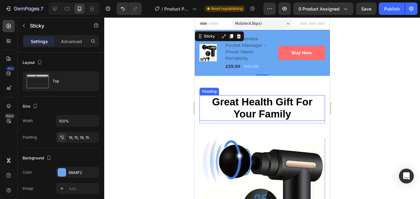
click at [263, 111] on p "Great Health Gift For Your Family" at bounding box center [262, 108] width 124 height 24
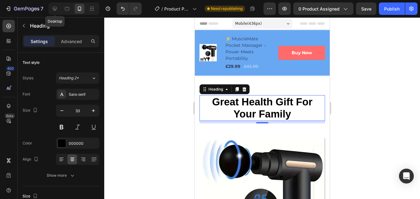
click at [50, 11] on div "Desktop" at bounding box center [74, 8] width 51 height 12
click at [57, 7] on icon at bounding box center [55, 9] width 6 height 6
type input "38"
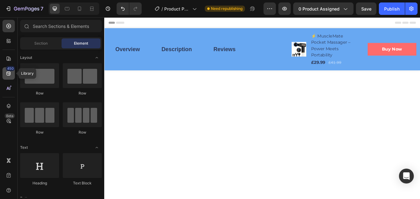
click at [8, 70] on div "450" at bounding box center [10, 68] width 9 height 5
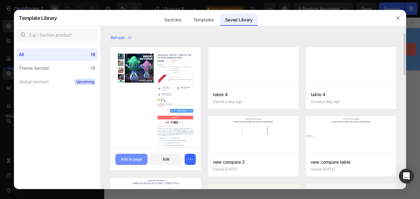
click at [137, 156] on div "Add to page" at bounding box center [131, 159] width 21 height 6
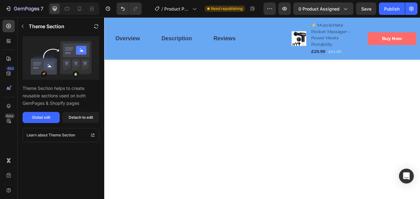
scroll to position [1209, 0]
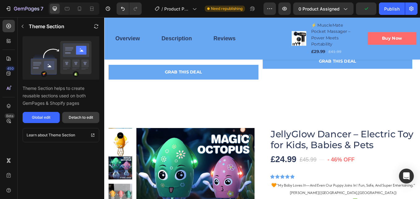
click at [79, 113] on button "Detach to edit" at bounding box center [80, 117] width 37 height 11
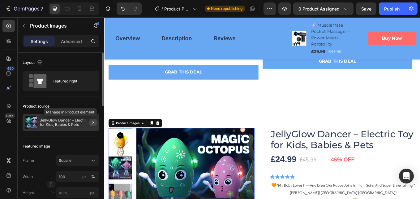
click at [92, 121] on icon "button" at bounding box center [93, 122] width 5 height 5
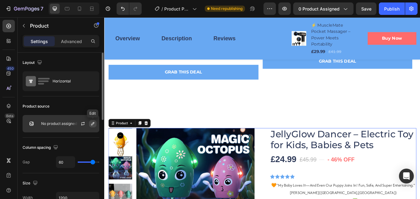
click at [92, 124] on icon "button" at bounding box center [92, 123] width 3 height 3
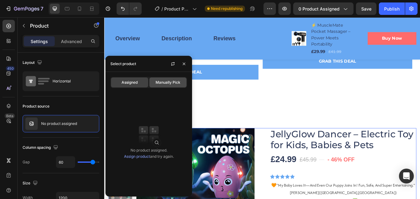
click at [158, 79] on div "Manually Pick" at bounding box center [168, 82] width 37 height 10
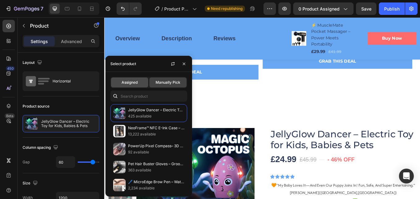
click at [140, 84] on div "Assigned" at bounding box center [129, 82] width 37 height 10
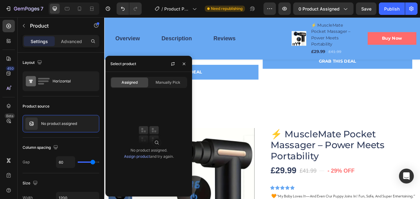
click at [140, 155] on link "Assign product" at bounding box center [137, 156] width 26 height 5
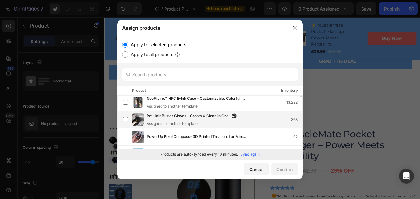
scroll to position [41, 0]
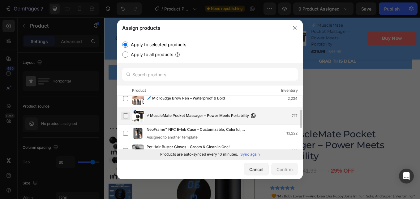
click at [124, 115] on label at bounding box center [125, 115] width 5 height 5
click at [283, 172] on div "Confirm" at bounding box center [285, 169] width 16 height 7
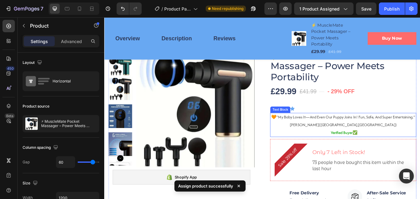
scroll to position [1363, 0]
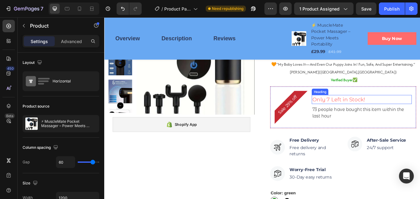
click at [367, 119] on h3 "Only 7 Left in Stock!" at bounding box center [407, 113] width 118 height 11
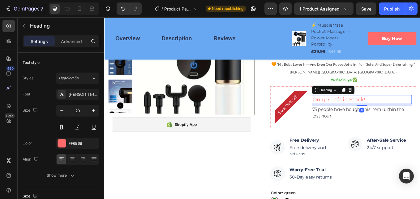
click at [370, 119] on h3 "Only 7 Left in Stock!" at bounding box center [407, 113] width 118 height 11
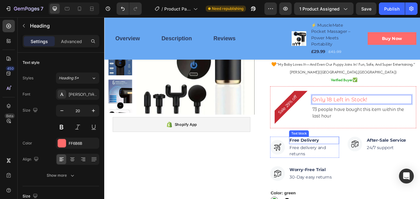
scroll to position [1394, 0]
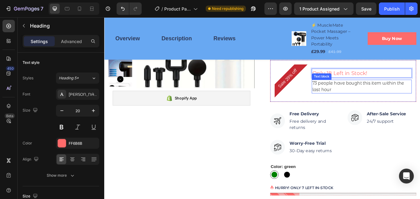
click at [354, 105] on p "73 people have bought this item within the last hour" at bounding box center [407, 98] width 116 height 15
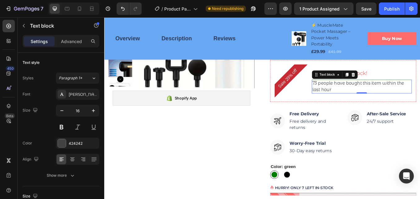
click at [354, 104] on p "73 people have bought this item within the last hour" at bounding box center [407, 98] width 116 height 15
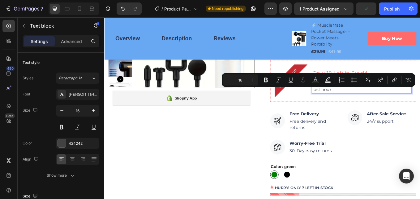
click at [354, 104] on p "73 people have bought this item within the last hour" at bounding box center [407, 98] width 116 height 15
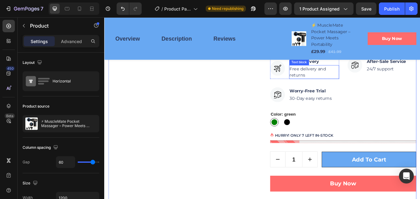
scroll to position [1456, 0]
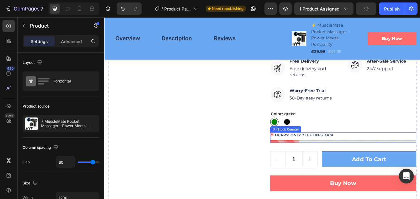
click at [337, 159] on p "HURRY! ONLY 7 LEFT IN-STOCK" at bounding box center [339, 155] width 69 height 7
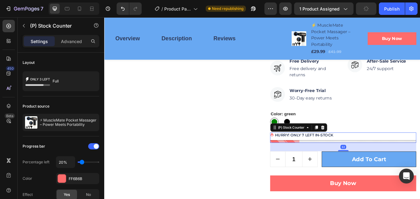
click at [338, 159] on p "HURRY! ONLY 7 LEFT IN-STOCK" at bounding box center [339, 155] width 69 height 7
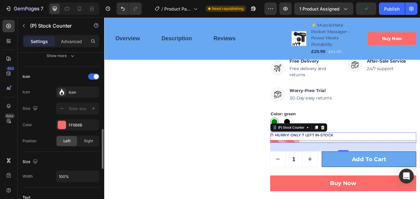
scroll to position [248, 0]
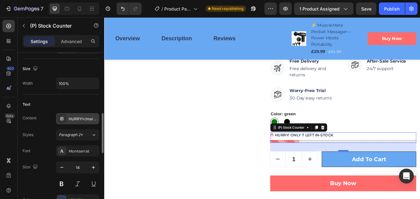
click at [87, 120] on div "HURRY!</mark> ONLY 7 LEFT IN-STOCK" at bounding box center [83, 119] width 29 height 6
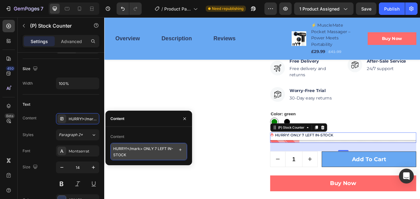
click at [156, 149] on textarea "HURRY!</mark> ONLY 7 LEFT IN-STOCK" at bounding box center [149, 151] width 77 height 17
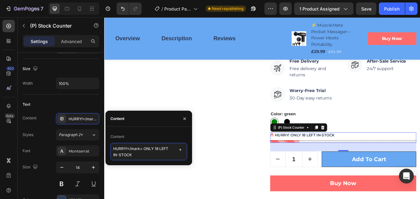
type textarea "HURRY!</mark> ONLY 18 LEFT IN-STOCK"
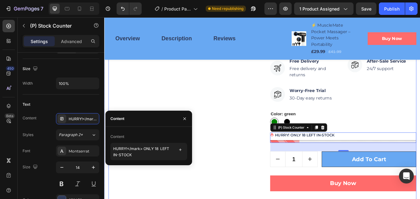
click at [251, 143] on div "Product Images Shopify App Shopify App Row" at bounding box center [195, 177] width 172 height 556
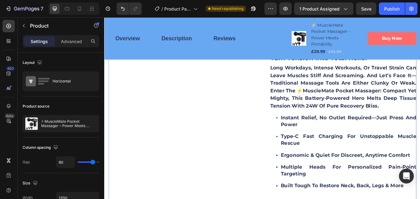
scroll to position [1673, 0]
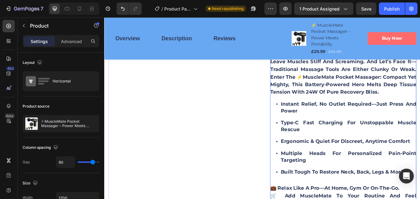
click at [355, 123] on div "Turn Tension Into Total Relief Long workdays, intense workouts, or travel strai…" at bounding box center [385, 142] width 172 height 215
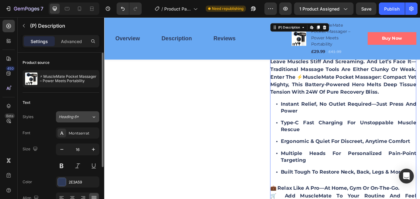
click at [91, 115] on div "Heading 6*" at bounding box center [75, 117] width 33 height 6
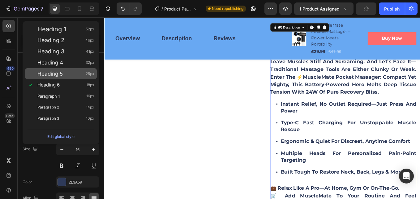
click at [76, 74] on div "Heading 5 25px" at bounding box center [65, 74] width 57 height 6
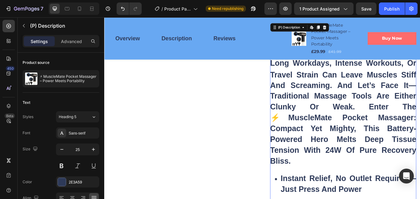
drag, startPoint x: 88, startPoint y: 116, endPoint x: 89, endPoint y: 120, distance: 4.2
click at [88, 116] on div "Heading 5" at bounding box center [75, 117] width 33 height 6
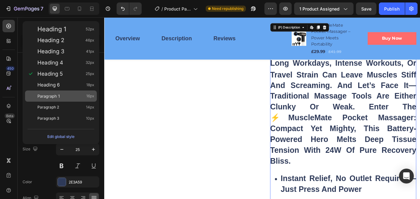
click at [75, 93] on div "Paragraph 1 16px" at bounding box center [61, 95] width 72 height 11
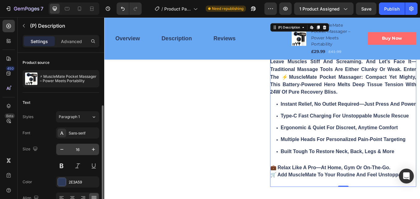
scroll to position [31, 0]
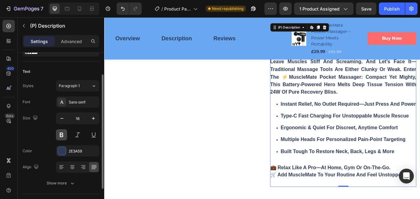
click at [64, 135] on button at bounding box center [61, 134] width 11 height 11
click at [64, 133] on button at bounding box center [61, 134] width 11 height 11
click at [76, 102] on div "Sans-serif" at bounding box center [83, 102] width 29 height 6
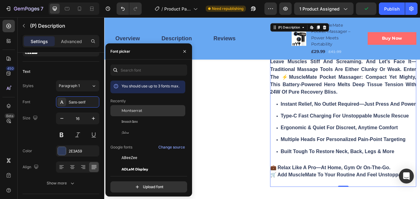
click at [128, 110] on span "Montserrat" at bounding box center [132, 111] width 21 height 6
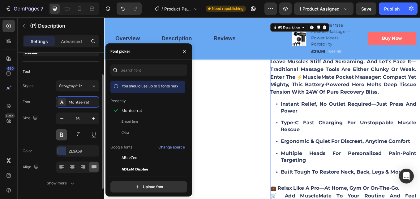
click at [63, 131] on button at bounding box center [61, 134] width 11 height 11
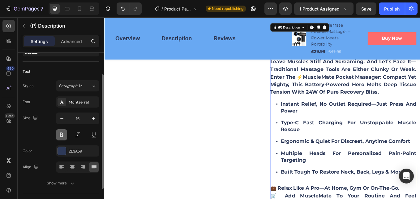
click at [64, 132] on button at bounding box center [61, 134] width 11 height 11
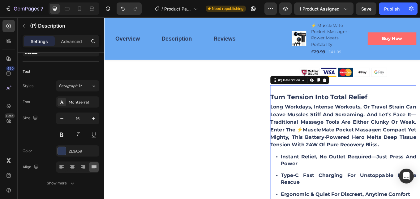
scroll to position [1642, 0]
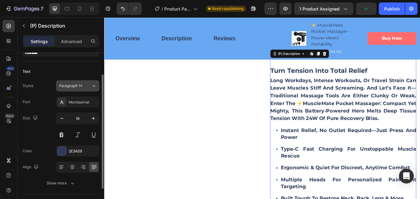
click at [91, 87] on div "Paragraph 1*" at bounding box center [75, 86] width 33 height 6
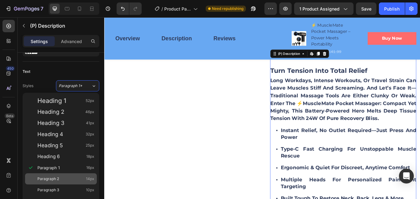
click at [74, 177] on div "Paragraph 2 14px" at bounding box center [65, 179] width 57 height 6
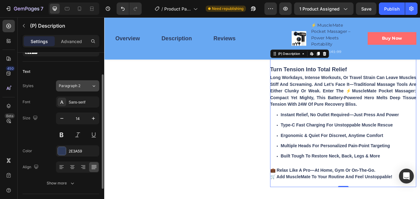
click at [88, 87] on div "Paragraph 2" at bounding box center [75, 86] width 33 height 6
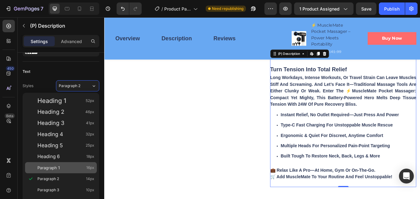
click at [75, 170] on div "Paragraph 1 16px" at bounding box center [65, 167] width 57 height 6
type input "16"
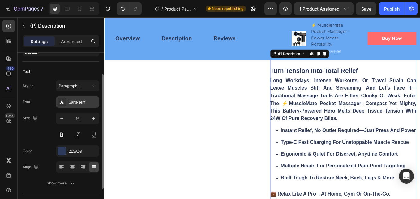
click at [72, 98] on div "Sans-serif" at bounding box center [77, 101] width 43 height 11
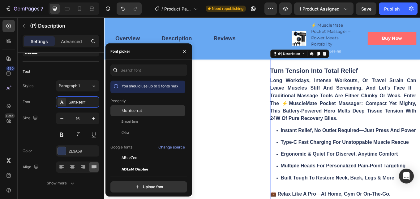
click at [134, 110] on span "Montserrat" at bounding box center [132, 111] width 21 height 6
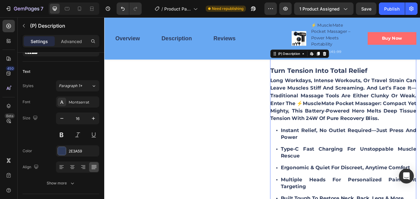
click at [322, 131] on div "Turn Tension Into Total Relief Long workdays, intense workouts, or travel strai…" at bounding box center [385, 173] width 172 height 215
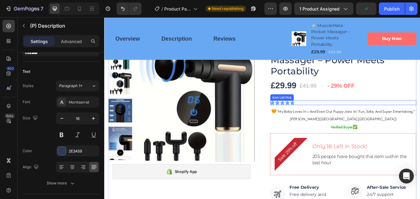
scroll to position [1301, 0]
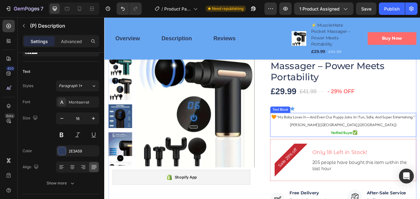
click at [386, 139] on p "🧡 “my baby loves it—and even our puppy joins in! fun, safe, and super entertain…" at bounding box center [385, 134] width 171 height 9
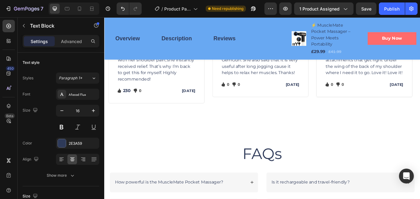
scroll to position [646, 0]
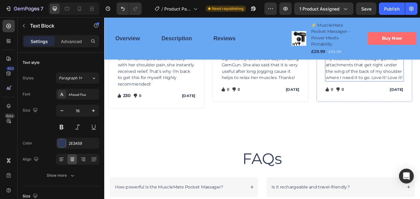
click at [396, 92] on p "I’m a hairstylist, so I have a lot of issues with my arms and sometimes my scia…" at bounding box center [409, 69] width 91 height 45
click at [395, 92] on p "I’m a hairstylist, so I have a lot of issues with my arms and sometimes my scia…" at bounding box center [409, 69] width 91 height 45
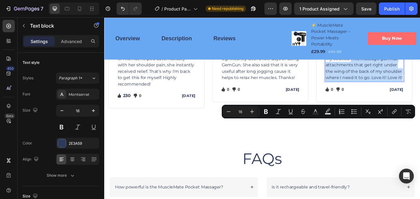
drag, startPoint x: 395, startPoint y: 139, endPoint x: 449, endPoint y: 161, distance: 58.2
click at [420, 92] on p "I’m a hairstylist, so I have a lot of issues with my arms and sometimes my scia…" at bounding box center [409, 69] width 91 height 45
copy p "This massage gun has attachments that get right under the wing of the back of m…"
click at [348, 102] on div "Image Icon Icon Icon Icon Icon Icon List Hoz Row Row Image Regina Moore Text bl…" at bounding box center [290, 72] width 362 height 102
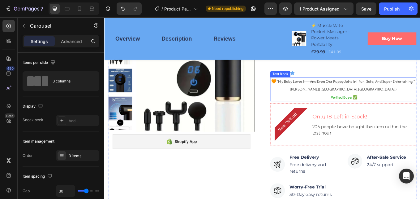
scroll to position [1296, 0]
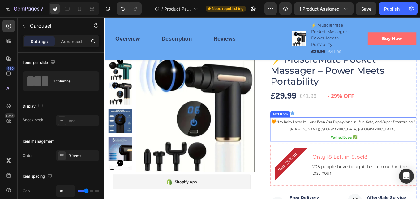
click at [377, 139] on span "“my baby loves it—and even our puppy joins in! fun, safe, and super entertainin…" at bounding box center [388, 139] width 163 height 7
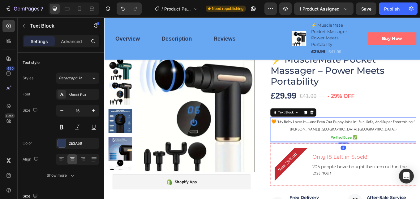
click at [403, 144] on p "🧡 “my baby loves it—and even our puppy joins in! fun, safe, and super entertain…" at bounding box center [385, 139] width 171 height 9
click at [396, 143] on span "“my baby loves it—and even our puppy joins in! fun, safe, and super entertainin…" at bounding box center [388, 139] width 163 height 7
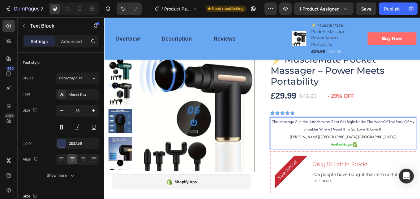
click at [408, 156] on p "hannah n.(houston,usa)" at bounding box center [385, 157] width 171 height 9
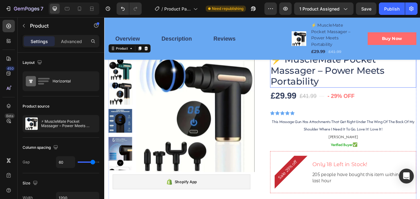
click at [390, 76] on h2 "⚡ MuscleMate Pocket Massager – Power Meets Portability" at bounding box center [385, 79] width 172 height 40
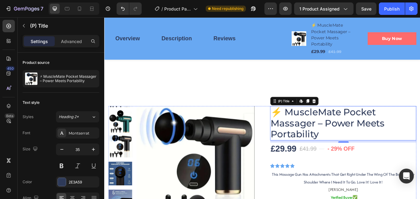
scroll to position [1203, 0]
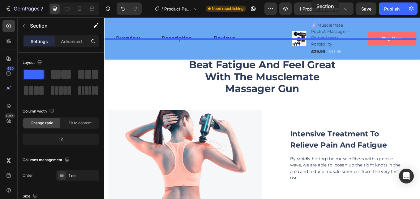
scroll to position [0, 0]
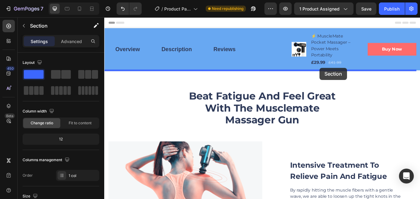
drag, startPoint x: 364, startPoint y: 116, endPoint x: 358, endPoint y: 76, distance: 39.9
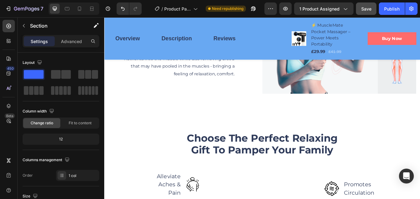
scroll to position [991, 0]
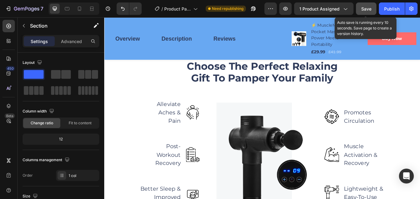
click at [366, 10] on span "Save" at bounding box center [367, 8] width 10 height 5
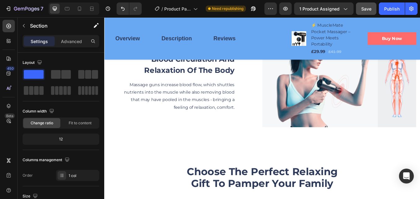
scroll to position [743, 0]
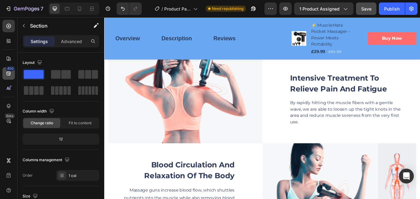
click at [5, 72] on div "450" at bounding box center [8, 73] width 12 height 12
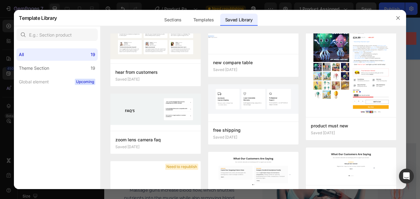
scroll to position [0, 0]
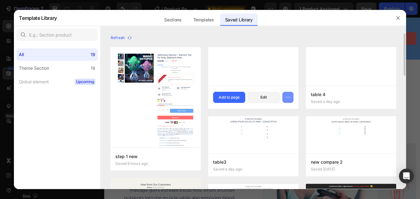
click at [289, 97] on icon "button" at bounding box center [288, 97] width 1 height 1
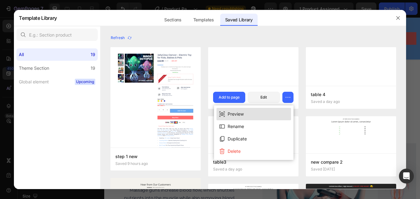
click at [246, 115] on button "Preview" at bounding box center [254, 114] width 75 height 12
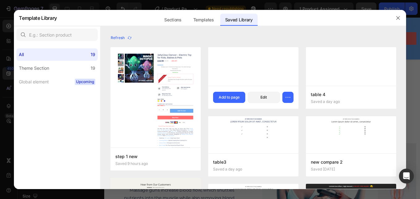
click at [289, 0] on html "7 Version history / Product Page - Jul 20, 00:15:34 Need republishing Preview 1…" at bounding box center [210, 0] width 420 height 0
click at [235, 98] on div "Add to page" at bounding box center [229, 97] width 21 height 6
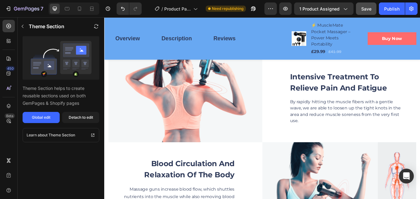
scroll to position [884, 0]
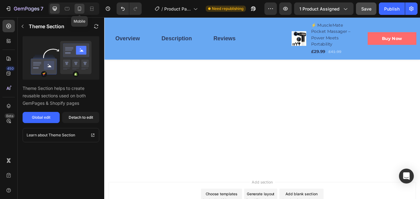
click at [80, 8] on icon at bounding box center [79, 9] width 6 height 6
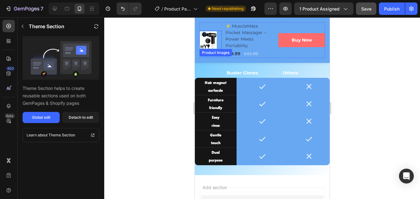
scroll to position [1817, 0]
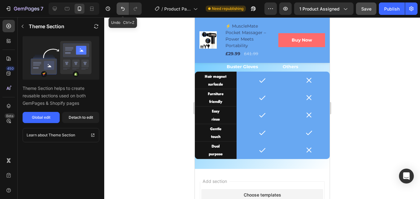
click at [121, 13] on button "Undo/Redo" at bounding box center [123, 8] width 12 height 12
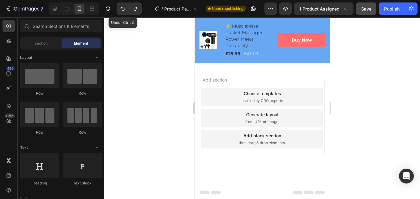
scroll to position [1766, 0]
click at [56, 8] on icon at bounding box center [55, 9] width 6 height 6
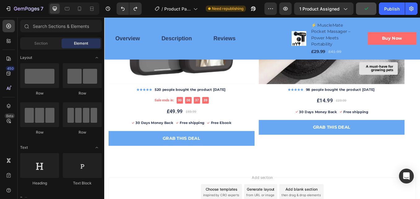
scroll to position [1686, 0]
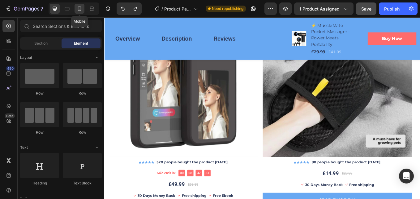
click at [77, 10] on icon at bounding box center [79, 9] width 6 height 6
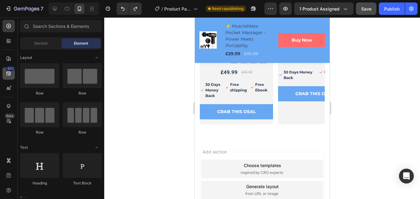
click at [9, 72] on icon at bounding box center [9, 73] width 6 height 6
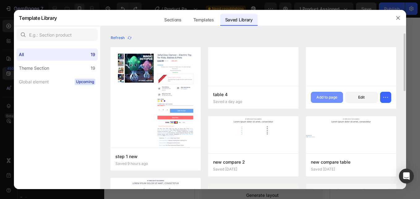
click at [329, 100] on button "Add to page" at bounding box center [327, 97] width 32 height 11
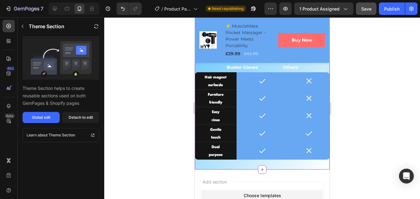
scroll to position [1755, 0]
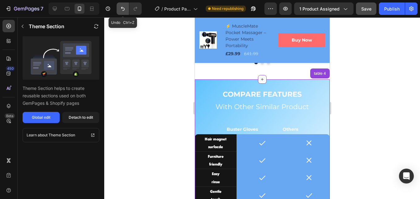
click at [120, 6] on icon "Undo/Redo" at bounding box center [123, 9] width 6 height 6
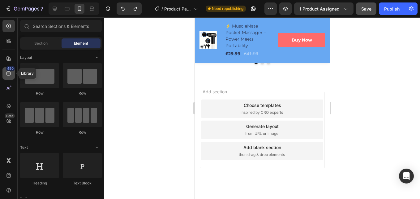
click at [7, 72] on icon at bounding box center [9, 73] width 6 height 6
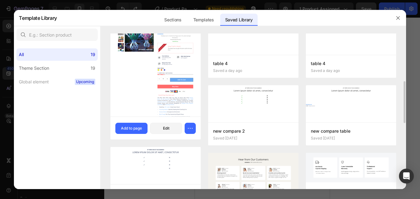
scroll to position [62, 0]
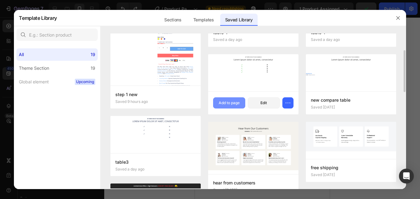
click at [233, 103] on div "Add to page" at bounding box center [229, 103] width 21 height 6
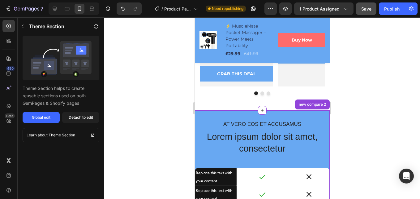
scroll to position [1817, 0]
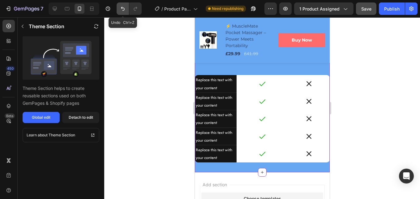
click at [121, 11] on icon "Undo/Redo" at bounding box center [123, 9] width 6 height 6
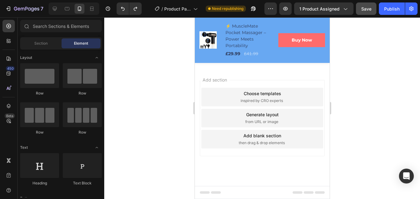
scroll to position [1766, 0]
click at [5, 74] on div "450" at bounding box center [8, 73] width 12 height 12
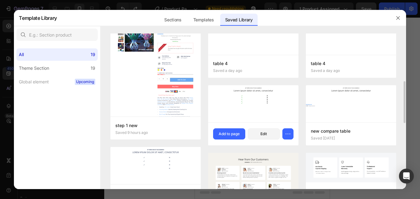
scroll to position [62, 0]
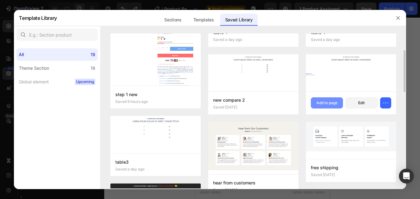
click at [327, 104] on div "Add to page" at bounding box center [327, 103] width 21 height 6
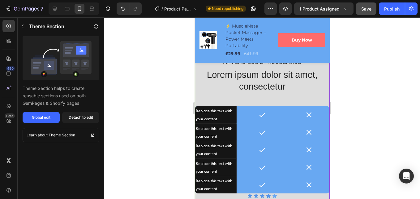
scroll to position [1755, 0]
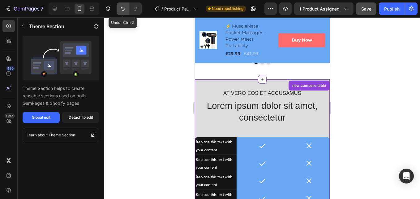
click at [121, 11] on icon "Undo/Redo" at bounding box center [123, 9] width 6 height 6
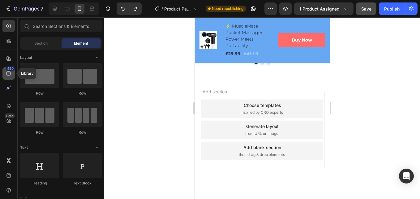
click at [3, 75] on div "450" at bounding box center [8, 73] width 12 height 12
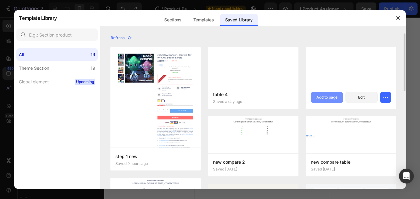
click at [325, 99] on div "Add to page" at bounding box center [327, 97] width 21 height 6
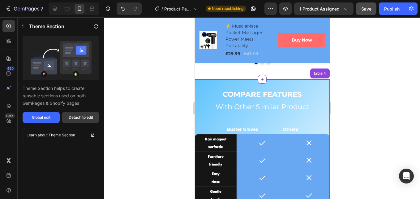
click at [70, 121] on button "Detach to edit" at bounding box center [80, 117] width 37 height 11
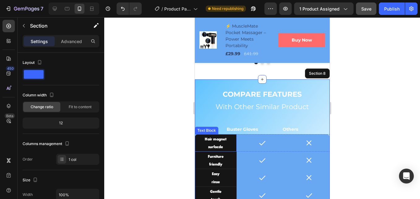
click at [223, 143] on p "surfacde" at bounding box center [216, 147] width 40 height 8
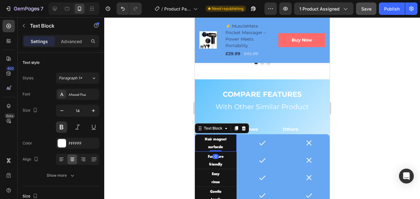
click at [225, 146] on p "surfacde" at bounding box center [216, 147] width 40 height 8
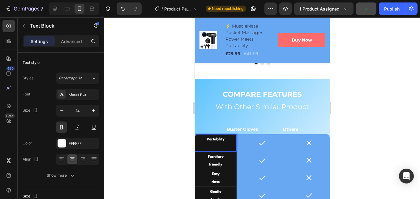
click at [205, 138] on p "Portability" at bounding box center [216, 139] width 40 height 8
click at [224, 139] on p "Portability" at bounding box center [216, 139] width 40 height 8
click at [205, 140] on p "Portability" at bounding box center [216, 139] width 40 height 8
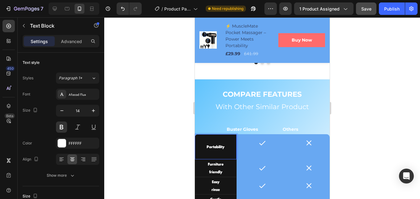
click at [208, 140] on p "Rich Text Editor. Editing area: main" at bounding box center [216, 139] width 40 height 8
click at [221, 142] on p "Rich Text Editor. Editing area: main" at bounding box center [216, 139] width 40 height 8
click at [229, 145] on p "Portability" at bounding box center [216, 147] width 40 height 8
click at [225, 141] on p "Rich Text Editor. Editing area: main" at bounding box center [216, 139] width 40 height 8
click at [204, 149] on p "Portability" at bounding box center [216, 147] width 40 height 8
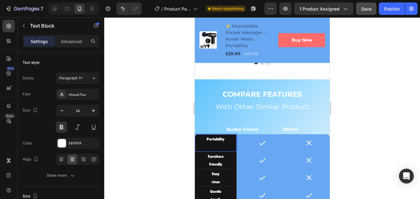
click at [161, 155] on div at bounding box center [262, 107] width 316 height 181
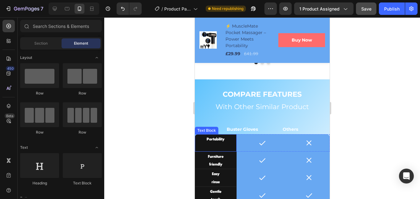
click at [221, 139] on p "Portability" at bounding box center [216, 139] width 40 height 8
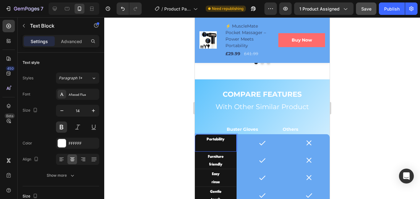
click at [214, 141] on p "Portability" at bounding box center [216, 139] width 40 height 8
click at [212, 140] on p "Portability" at bounding box center [216, 139] width 40 height 8
click at [213, 144] on p "Rich Text Editor. Editing area: main" at bounding box center [216, 147] width 40 height 8
click at [225, 146] on p "Rich Text Editor. Editing area: main" at bounding box center [216, 147] width 40 height 8
click at [227, 139] on p "Portability" at bounding box center [216, 139] width 40 height 8
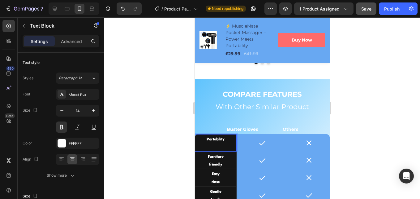
click at [227, 144] on p "Rich Text Editor. Editing area: main" at bounding box center [216, 147] width 40 height 8
click at [205, 138] on p "Portability" at bounding box center [216, 139] width 40 height 8
click at [176, 145] on div at bounding box center [262, 107] width 316 height 181
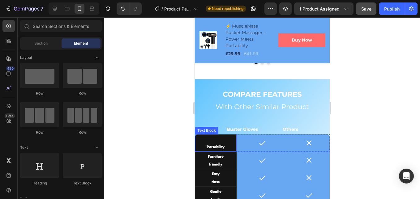
click at [204, 146] on p "Portability" at bounding box center [216, 147] width 40 height 8
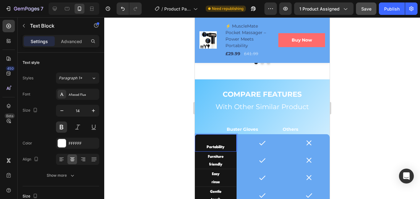
click at [207, 147] on p "Portability" at bounding box center [216, 147] width 40 height 8
click at [205, 147] on p "Portability" at bounding box center [216, 147] width 40 height 8
click at [213, 141] on p "Rich Text Editor. Editing area: main" at bounding box center [216, 139] width 40 height 8
click at [218, 140] on p "Rich Text Editor. Editing area: main" at bounding box center [216, 139] width 40 height 8
click at [226, 140] on p "Rich Text Editor. Editing area: main" at bounding box center [216, 139] width 40 height 8
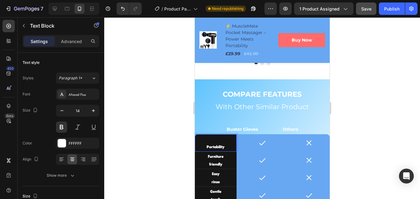
click at [206, 149] on p "Portability" at bounding box center [216, 147] width 40 height 8
click at [214, 161] on p "friendly" at bounding box center [216, 164] width 40 height 8
click at [225, 162] on p "friendly" at bounding box center [216, 164] width 40 height 8
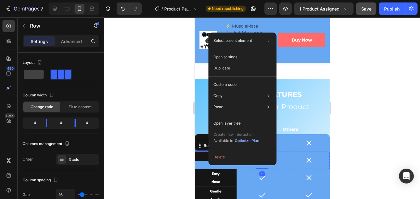
click at [205, 157] on p "Rich Text Editor. Editing area: main" at bounding box center [216, 156] width 40 height 8
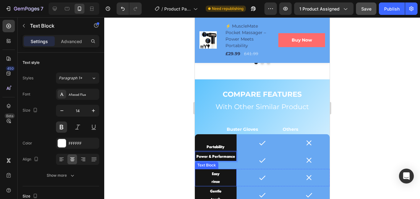
click at [223, 176] on p "Easy" at bounding box center [216, 174] width 40 height 8
click at [220, 177] on p "Easy" at bounding box center [216, 174] width 40 height 8
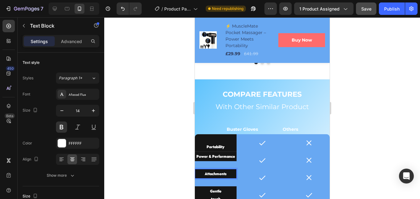
click at [202, 174] on p "Attachments" at bounding box center [216, 174] width 40 height 8
click at [181, 173] on div at bounding box center [262, 107] width 316 height 181
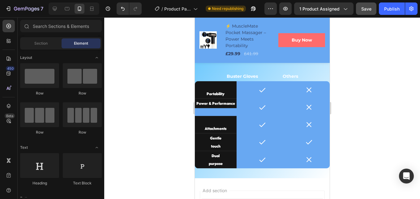
scroll to position [1817, 0]
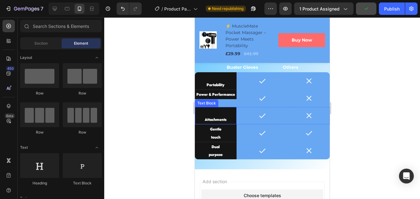
click at [203, 118] on p "Attachments" at bounding box center [216, 119] width 40 height 8
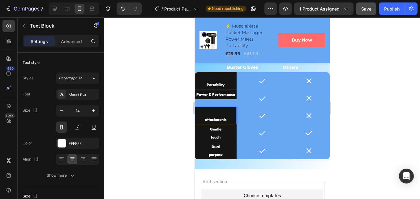
click at [204, 119] on p "Attachments" at bounding box center [216, 119] width 40 height 8
click at [215, 114] on p "Rich Text Editor. Editing area: main" at bounding box center [216, 112] width 40 height 8
click at [219, 115] on p "Rich Text Editor. Editing area: main" at bounding box center [216, 112] width 40 height 8
click at [224, 113] on p "Rich Text Editor. Editing area: main" at bounding box center [216, 112] width 40 height 8
click at [223, 116] on p "Attachments" at bounding box center [216, 119] width 40 height 8
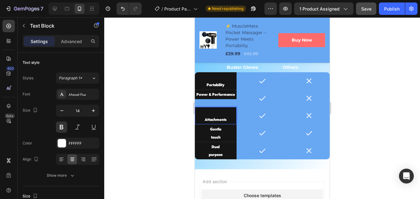
click at [219, 115] on p "Rich Text Editor. Editing area: main" at bounding box center [216, 112] width 40 height 8
click at [202, 123] on p "Attachments" at bounding box center [216, 119] width 40 height 8
click at [172, 115] on div at bounding box center [262, 107] width 316 height 181
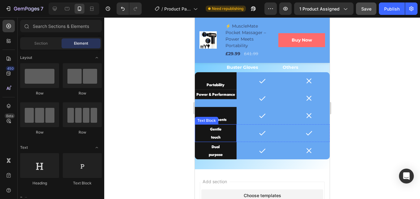
drag, startPoint x: 220, startPoint y: 132, endPoint x: 206, endPoint y: 153, distance: 25.1
click at [220, 132] on p "Gentle" at bounding box center [216, 129] width 40 height 8
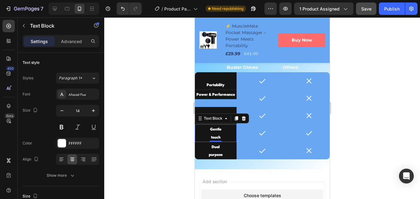
click at [220, 133] on p "Gentle" at bounding box center [216, 129] width 40 height 8
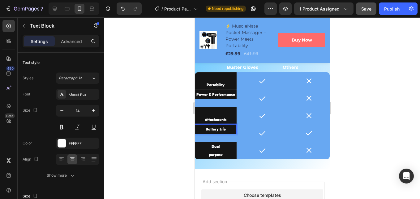
click at [219, 129] on p "Battery Life" at bounding box center [216, 129] width 40 height 8
click at [214, 149] on p "Dual" at bounding box center [216, 147] width 40 height 8
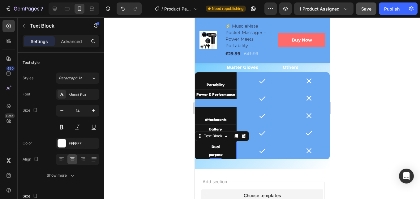
click at [220, 152] on p "purpose" at bounding box center [216, 154] width 40 height 8
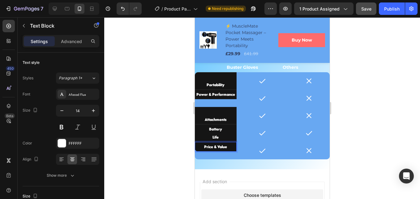
click at [213, 147] on p "Price & Value" at bounding box center [216, 147] width 40 height 8
click at [173, 145] on div at bounding box center [262, 107] width 316 height 181
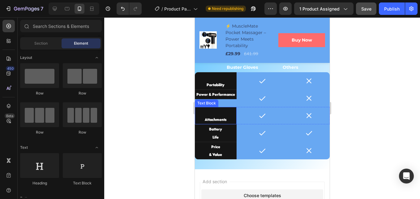
click at [224, 120] on p "Attachments" at bounding box center [216, 119] width 40 height 8
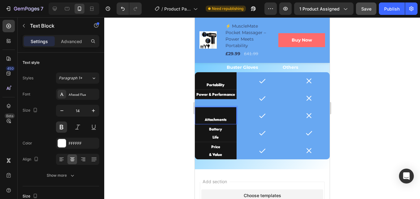
click at [202, 119] on p "Attachments" at bounding box center [216, 119] width 40 height 8
click at [205, 83] on p "Portability" at bounding box center [216, 85] width 40 height 8
click at [205, 85] on p "Portability" at bounding box center [216, 85] width 40 height 8
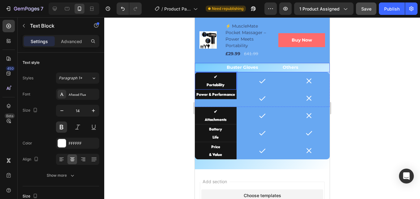
click at [266, 68] on p "Buster Gloves Others" at bounding box center [263, 67] width 72 height 8
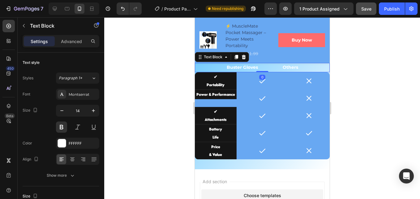
click at [274, 67] on p "Buster Gloves Others" at bounding box center [263, 67] width 72 height 8
click at [277, 69] on p "Buster Gloves Others" at bounding box center [263, 67] width 72 height 8
click at [272, 67] on p "Buster Gloves Others" at bounding box center [263, 67] width 72 height 8
click at [279, 70] on p "Buster Gloves Others" at bounding box center [263, 67] width 72 height 8
click at [277, 68] on p "Buster Gloves Others" at bounding box center [263, 67] width 72 height 8
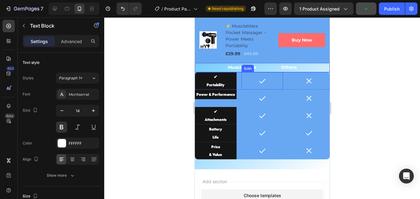
click at [263, 79] on icon at bounding box center [262, 80] width 7 height 7
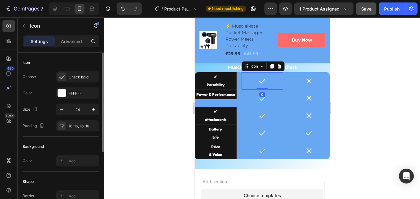
drag, startPoint x: 78, startPoint y: 93, endPoint x: 80, endPoint y: 85, distance: 7.7
click at [78, 93] on div "FFFFFF" at bounding box center [83, 93] width 29 height 6
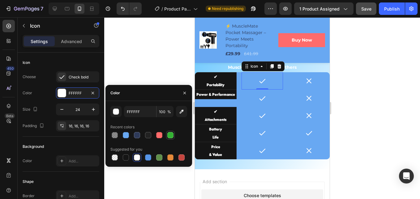
click at [173, 133] on div at bounding box center [149, 135] width 77 height 9
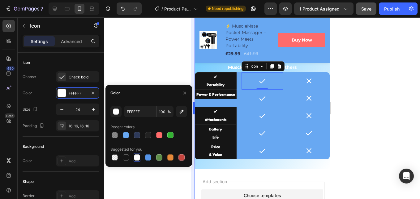
click at [172, 133] on div at bounding box center [171, 135] width 6 height 6
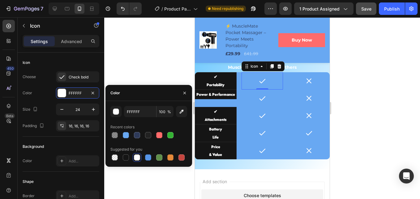
type input "34B233"
click at [260, 98] on icon at bounding box center [262, 97] width 7 height 7
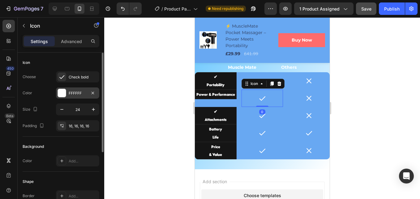
drag, startPoint x: 73, startPoint y: 91, endPoint x: 76, endPoint y: 89, distance: 3.3
click at [74, 91] on div "FFFFFF" at bounding box center [78, 93] width 18 height 6
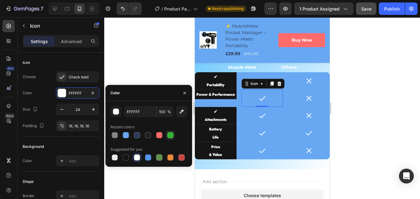
click at [168, 136] on div at bounding box center [171, 135] width 6 height 6
type input "34B233"
click at [255, 117] on div at bounding box center [262, 115] width 17 height 17
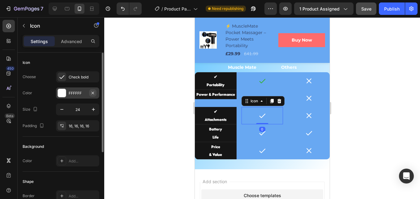
click at [96, 92] on button "button" at bounding box center [92, 92] width 7 height 7
drag, startPoint x: 118, startPoint y: 10, endPoint x: 109, endPoint y: 29, distance: 20.9
click at [119, 10] on button "Undo/Redo" at bounding box center [123, 8] width 12 height 12
click at [71, 90] on div "FFFFFF" at bounding box center [78, 93] width 18 height 6
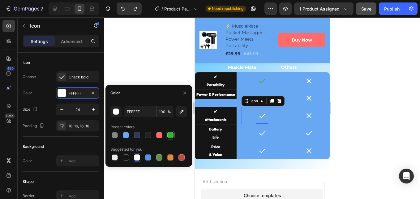
click at [167, 133] on div at bounding box center [170, 135] width 9 height 9
type input "34B233"
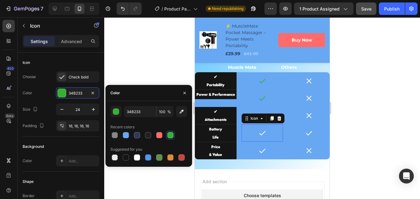
click at [250, 134] on div "Icon 0" at bounding box center [263, 132] width 42 height 17
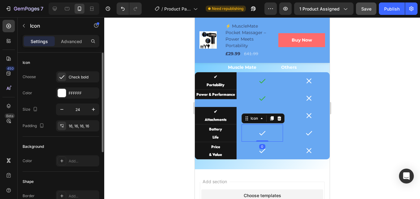
click at [73, 87] on div "Choose Check bold Color FFFFFF Size 24 Padding 16, 16, 16, 16" at bounding box center [61, 101] width 77 height 60
click at [73, 88] on div "FFFFFF" at bounding box center [77, 92] width 43 height 11
click at [74, 89] on div "FFFFFF" at bounding box center [77, 92] width 43 height 11
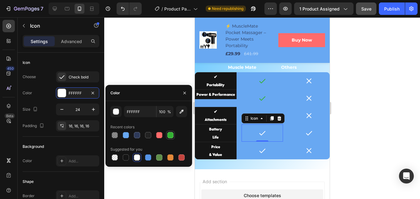
click at [172, 134] on div at bounding box center [171, 135] width 6 height 6
type input "34B233"
click at [259, 152] on icon at bounding box center [262, 150] width 7 height 7
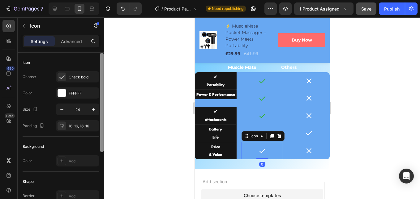
drag, startPoint x: 81, startPoint y: 94, endPoint x: 100, endPoint y: 100, distance: 20.2
click at [81, 94] on div "FFFFFF" at bounding box center [83, 93] width 29 height 6
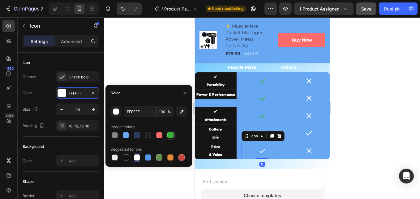
click at [168, 134] on div at bounding box center [171, 135] width 6 height 6
type input "34B233"
click at [305, 132] on icon at bounding box center [308, 132] width 7 height 7
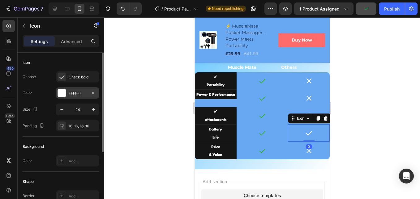
click at [71, 90] on div "FFFFFF" at bounding box center [78, 93] width 18 height 6
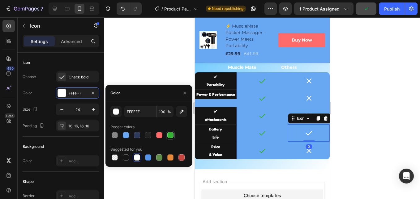
click at [167, 135] on div at bounding box center [170, 134] width 7 height 7
type input "34B233"
click at [305, 133] on icon at bounding box center [308, 132] width 7 height 7
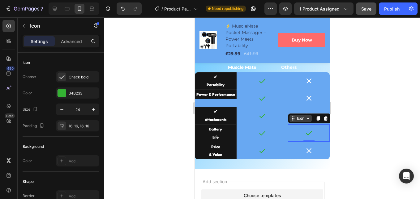
click at [300, 118] on div "Icon" at bounding box center [301, 118] width 10 height 0
click at [301, 121] on div "Icon" at bounding box center [301, 118] width 22 height 7
click at [308, 134] on icon at bounding box center [308, 132] width 7 height 7
click at [77, 77] on div "Check bold" at bounding box center [83, 77] width 29 height 6
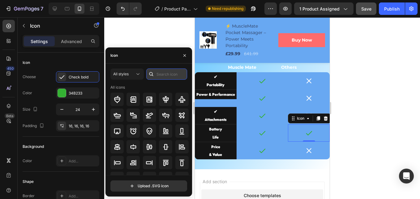
click at [166, 76] on input "text" at bounding box center [166, 73] width 41 height 11
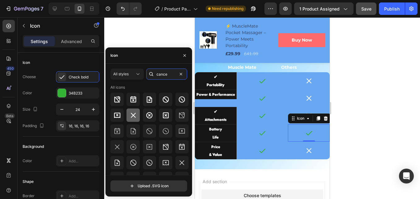
type input "cance"
click at [130, 113] on icon at bounding box center [133, 114] width 7 height 7
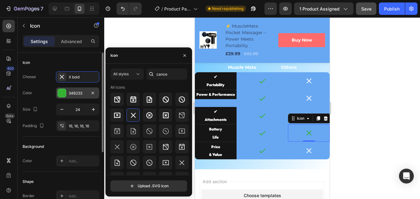
click at [71, 90] on div "34B233" at bounding box center [78, 93] width 18 height 6
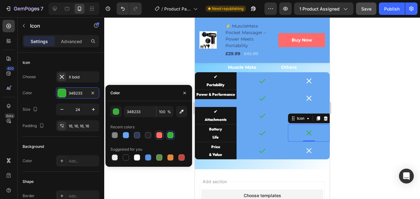
click at [160, 133] on div at bounding box center [159, 135] width 6 height 6
type input "FF6B6B"
click at [307, 150] on icon at bounding box center [309, 150] width 5 height 5
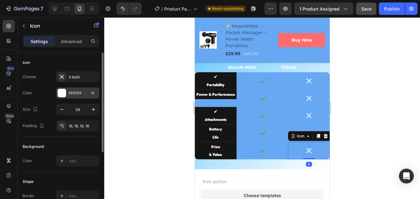
click at [73, 93] on div "FFFFFF" at bounding box center [78, 93] width 18 height 6
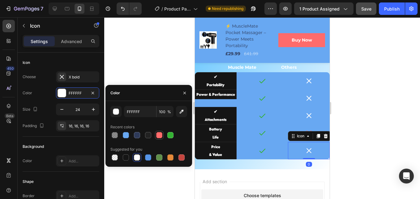
click at [159, 137] on div at bounding box center [159, 135] width 6 height 6
type input "FF6B6B"
click at [307, 115] on icon at bounding box center [309, 115] width 5 height 5
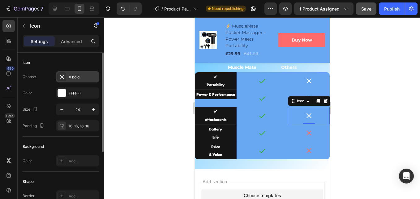
click at [74, 77] on div "X bold" at bounding box center [83, 77] width 29 height 6
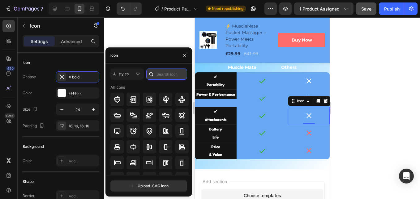
click at [168, 72] on input "text" at bounding box center [166, 73] width 41 height 11
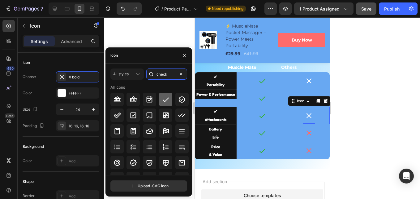
type input "check"
click at [166, 101] on icon at bounding box center [165, 99] width 7 height 7
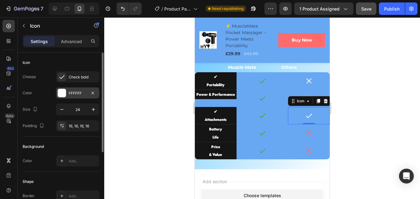
click at [72, 96] on div "FFFFFF" at bounding box center [77, 92] width 43 height 11
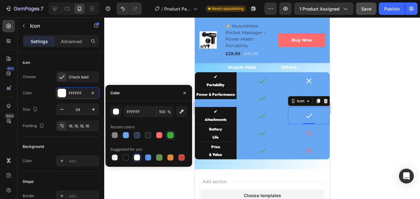
click at [169, 137] on div at bounding box center [171, 135] width 6 height 6
type input "34B233"
click at [307, 86] on div at bounding box center [308, 80] width 17 height 17
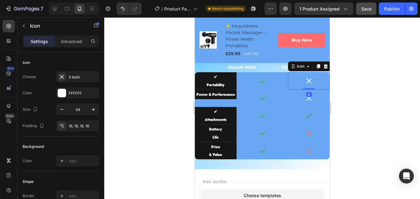
click at [307, 95] on div "0" at bounding box center [309, 94] width 6 height 5
click at [309, 101] on div at bounding box center [308, 97] width 17 height 17
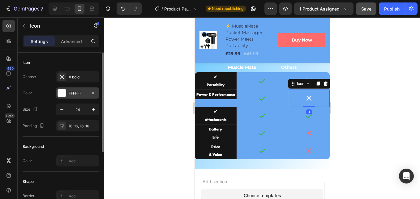
click at [71, 98] on div "FFFFFF" at bounding box center [77, 92] width 43 height 11
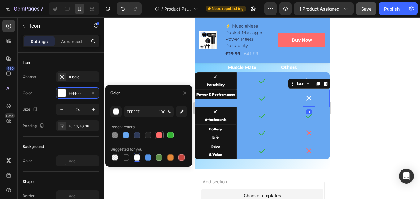
click at [158, 133] on div at bounding box center [159, 135] width 6 height 6
type input "FF6B6B"
click at [277, 79] on div "Icon" at bounding box center [263, 80] width 42 height 17
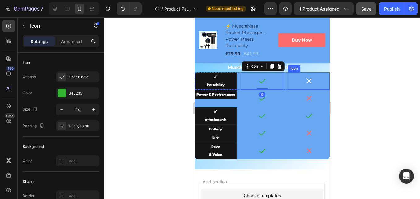
click at [305, 78] on icon at bounding box center [308, 80] width 7 height 7
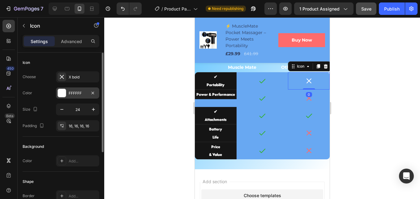
click at [63, 93] on div at bounding box center [62, 93] width 8 height 8
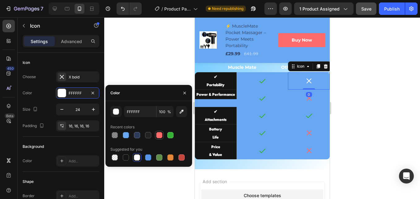
click at [157, 133] on div at bounding box center [159, 135] width 6 height 6
type input "FF6B6B"
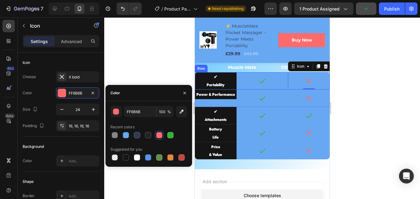
click at [239, 87] on div "✔ Portability Text Block Icon Icon 0 Row" at bounding box center [262, 80] width 135 height 17
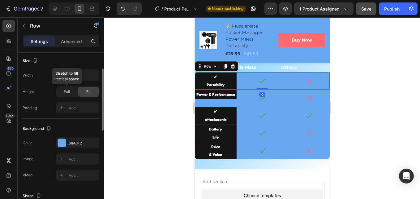
scroll to position [186, 0]
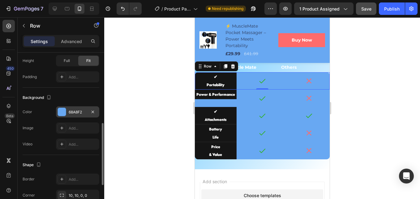
click at [72, 115] on div "68A8F2" at bounding box center [78, 112] width 18 height 6
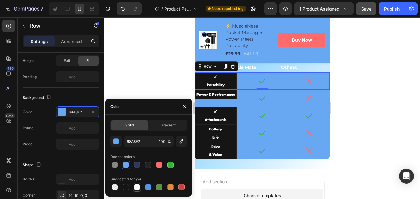
click at [136, 186] on div at bounding box center [137, 187] width 6 height 6
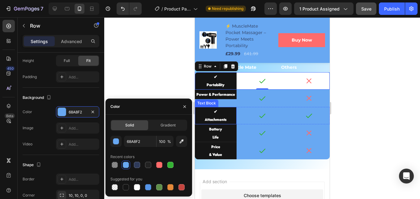
type input "FFFFFF"
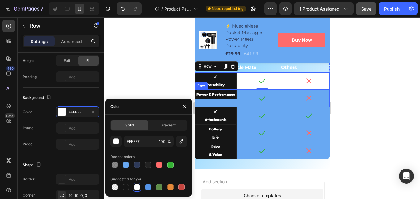
click at [239, 103] on div "Power & Performance Text Block Icon Icon Row" at bounding box center [262, 97] width 135 height 17
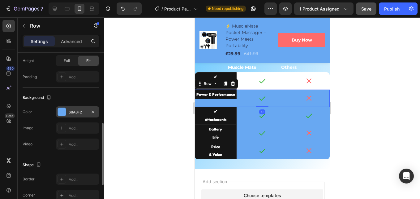
click at [79, 113] on div "68A8F2" at bounding box center [78, 112] width 18 height 6
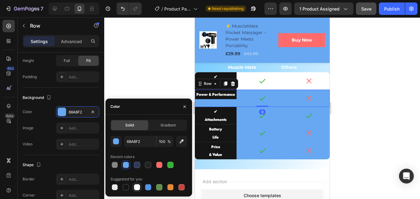
click at [135, 185] on div at bounding box center [137, 187] width 6 height 6
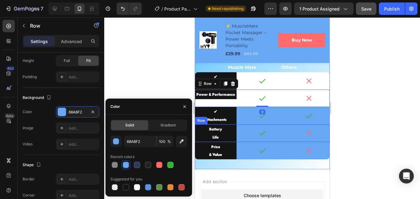
type input "FFFFFF"
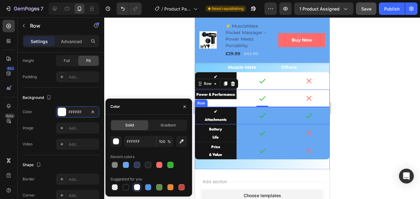
click at [237, 122] on div "✔ Attachments Text Block Icon Icon Row" at bounding box center [262, 115] width 135 height 17
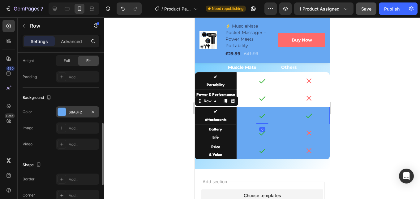
click at [71, 110] on div "68A8F2" at bounding box center [78, 112] width 18 height 6
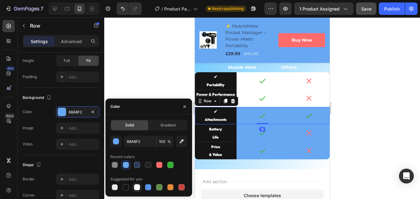
drag, startPoint x: 139, startPoint y: 185, endPoint x: 28, endPoint y: 112, distance: 132.9
click at [139, 185] on div at bounding box center [137, 187] width 6 height 6
type input "FFFFFF"
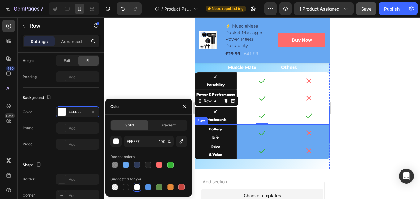
click at [238, 135] on div "Battery Life Text Block Icon Icon Row" at bounding box center [262, 132] width 135 height 17
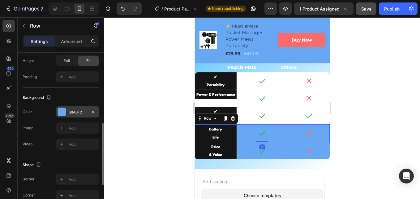
click at [79, 115] on div "68A8F2" at bounding box center [77, 111] width 43 height 11
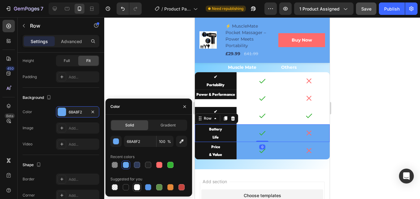
click at [138, 186] on div at bounding box center [137, 187] width 6 height 6
type input "FFFFFF"
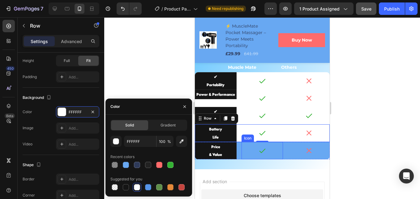
click at [237, 154] on div "Price & Value Text Block Icon Icon Row" at bounding box center [262, 150] width 135 height 17
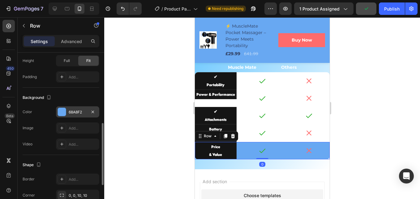
click at [75, 113] on div "68A8F2" at bounding box center [78, 112] width 18 height 6
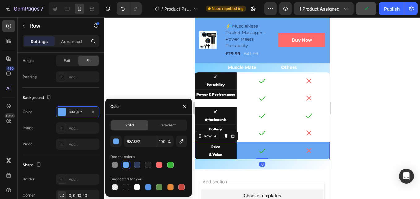
click at [136, 186] on div at bounding box center [137, 187] width 6 height 6
type input "FFFFFF"
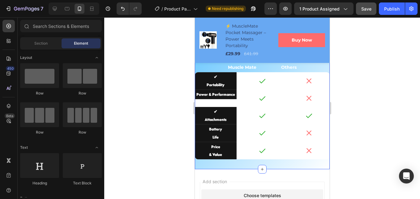
click at [252, 165] on div "COMPARE FEATURES Text Block With Other Similar Product Heading Muscle Mate Othe…" at bounding box center [262, 93] width 135 height 152
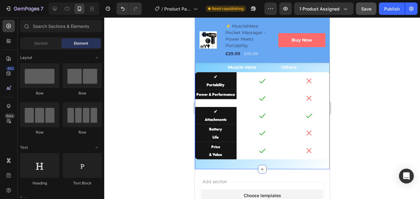
click at [246, 166] on div "COMPARE FEATURES Text Block With Other Similar Product Heading Muscle Mate Othe…" at bounding box center [262, 93] width 135 height 152
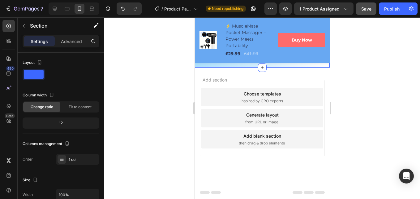
scroll to position [1640, 0]
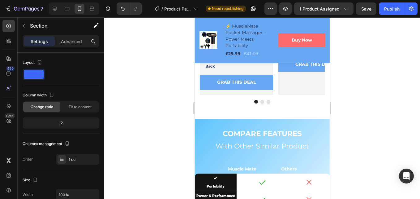
scroll to position [1764, 0]
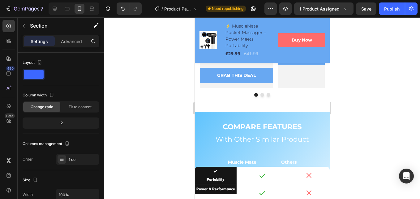
click at [206, 120] on div "COMPARE FEATURES Text Block With Other Similar Product Heading Muscle Mate Othe…" at bounding box center [262, 188] width 135 height 152
click at [213, 105] on div "BACK TO SCHOOL DEALS Heading (P) Images & Gallery - 29% off Product Badge Row I…" at bounding box center [262, 4] width 135 height 215
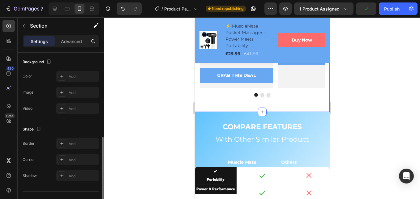
click at [212, 117] on div "COMPARE FEATURES Text Block With Other Similar Product Heading Muscle Mate Othe…" at bounding box center [262, 188] width 135 height 152
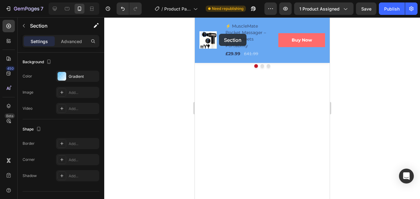
scroll to position [1487, 0]
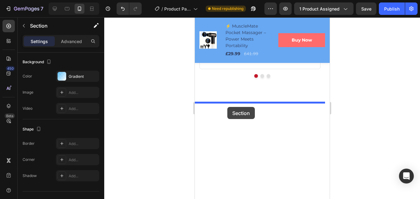
drag, startPoint x: 216, startPoint y: 105, endPoint x: 227, endPoint y: 106, distance: 10.9
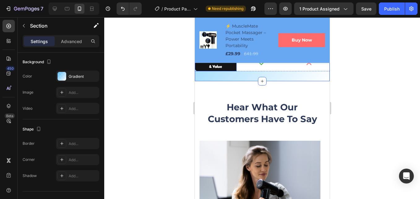
scroll to position [1642, 0]
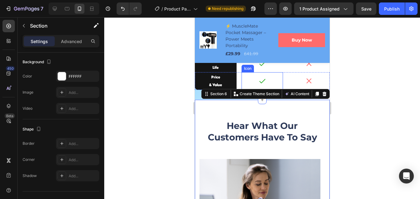
click at [249, 79] on div "Icon" at bounding box center [263, 80] width 42 height 17
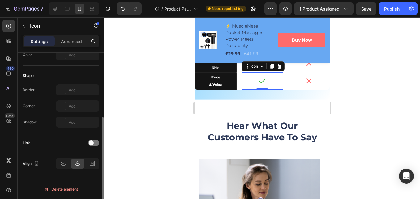
scroll to position [0, 0]
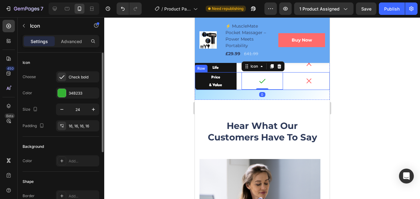
click at [237, 87] on div "Price & Value Text Block Icon 0 Icon Row" at bounding box center [262, 80] width 135 height 17
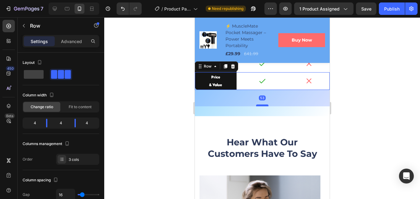
drag, startPoint x: 262, startPoint y: 89, endPoint x: 265, endPoint y: 105, distance: 16.4
click at [265, 105] on div at bounding box center [262, 105] width 12 height 2
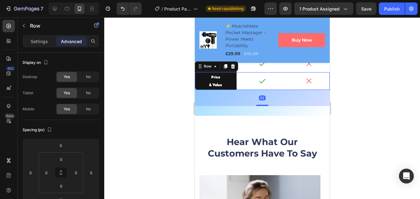
click at [172, 104] on div at bounding box center [262, 107] width 316 height 181
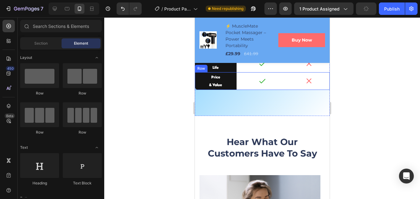
click at [237, 88] on div "Price & Value Text Block Icon Icon Row" at bounding box center [262, 80] width 135 height 17
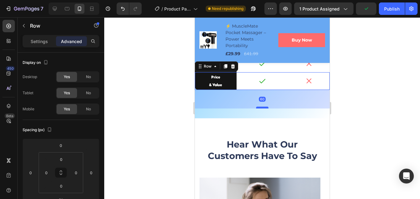
click at [263, 107] on div at bounding box center [262, 108] width 12 height 2
type input "59"
click at [165, 112] on div at bounding box center [262, 107] width 316 height 181
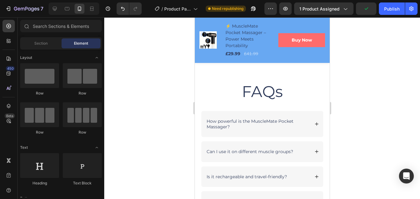
scroll to position [2106, 0]
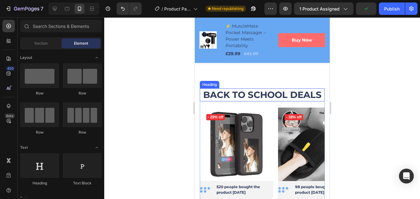
click at [259, 95] on h2 "BACK TO SCHOOL DEALS" at bounding box center [262, 94] width 125 height 13
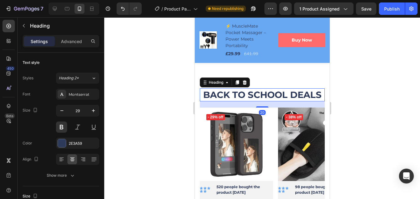
click at [306, 90] on h2 "BACK TO SCHOOL DEALS" at bounding box center [262, 94] width 125 height 13
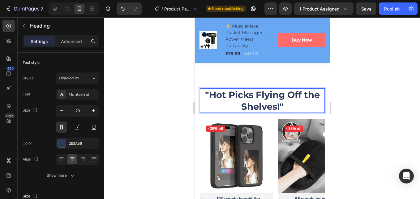
click at [218, 93] on p ""Hot Picks Flying Off the Shelves!"" at bounding box center [262, 100] width 124 height 23
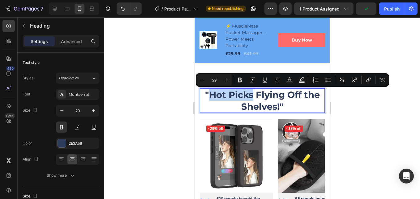
drag, startPoint x: 206, startPoint y: 95, endPoint x: 250, endPoint y: 96, distance: 44.0
click at [250, 96] on p ""Hot Picks Flying Off the Shelves!"" at bounding box center [262, 100] width 124 height 23
click at [291, 81] on rect "Editor contextual toolbar" at bounding box center [290, 82] width 6 height 2
type input "2E3A59"
drag, startPoint x: 232, startPoint y: 91, endPoint x: 222, endPoint y: 96, distance: 11.4
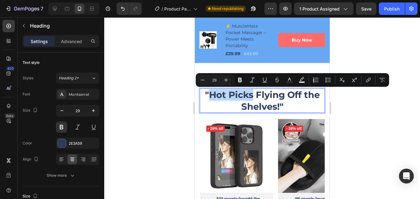
click at [222, 96] on p ""Hot Picks Flying Off the Shelves!"" at bounding box center [262, 100] width 124 height 23
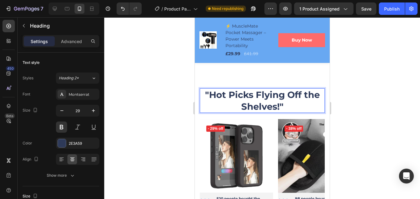
drag, startPoint x: 231, startPoint y: 95, endPoint x: 211, endPoint y: 95, distance: 20.7
click at [214, 96] on p ""Hot Picks Flying Off the Shelves!"" at bounding box center [262, 100] width 124 height 23
drag, startPoint x: 212, startPoint y: 95, endPoint x: 250, endPoint y: 94, distance: 38.4
click at [250, 95] on p ""Hot Picks Flying Off the Shelves!"" at bounding box center [262, 100] width 124 height 23
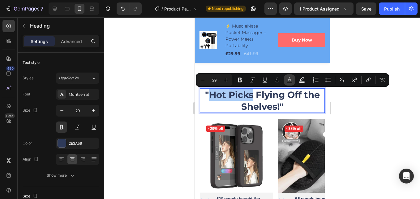
drag, startPoint x: 297, startPoint y: 82, endPoint x: 294, endPoint y: 81, distance: 3.2
click at [296, 82] on div "Minus 29 Plus Bold Italic Underline Strikethrough Text Color Text Background Co…" at bounding box center [292, 79] width 191 height 11
click at [294, 81] on button "Text Color" at bounding box center [289, 79] width 11 height 11
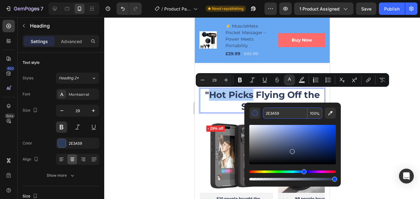
paste input "ff6b6b"
type input "FF6B6B"
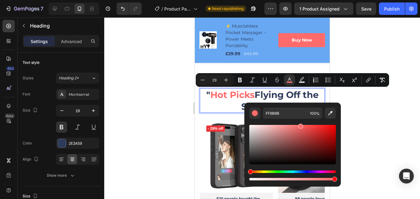
click at [168, 100] on div at bounding box center [262, 107] width 316 height 181
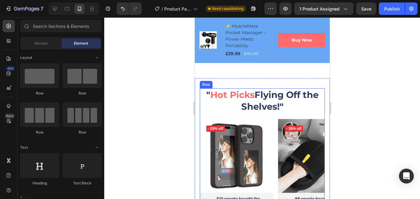
click at [177, 96] on div at bounding box center [262, 107] width 316 height 181
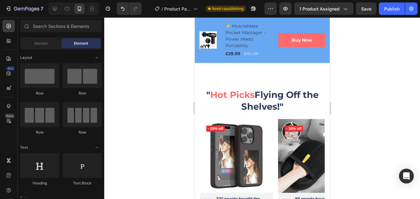
drag, startPoint x: 408, startPoint y: 61, endPoint x: 349, endPoint y: 82, distance: 62.9
click at [407, 61] on div at bounding box center [262, 107] width 316 height 181
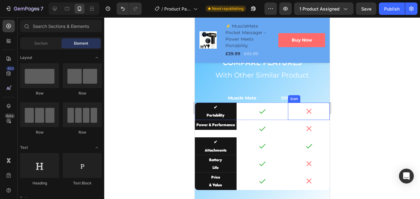
scroll to position [1487, 0]
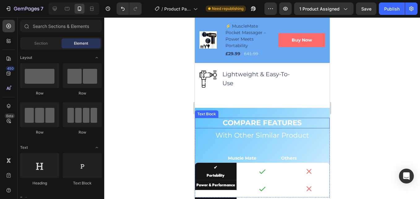
click at [281, 120] on p "COMPARE FEATURES" at bounding box center [262, 122] width 134 height 9
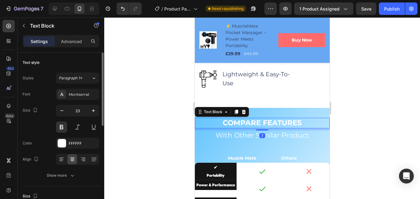
click at [69, 150] on div "Font Montserrat Size 23 Color FFFFFF Align Show more" at bounding box center [61, 135] width 77 height 92
click at [69, 148] on div "FFFFFF" at bounding box center [77, 142] width 43 height 11
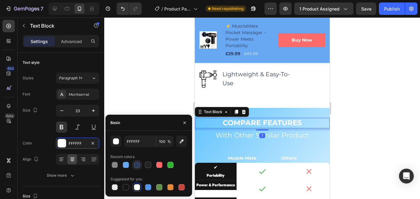
click at [135, 166] on div at bounding box center [137, 165] width 6 height 6
type input "2E3A59"
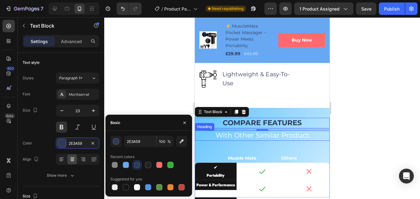
click at [251, 130] on h2 "With Other Similar Product" at bounding box center [262, 135] width 135 height 10
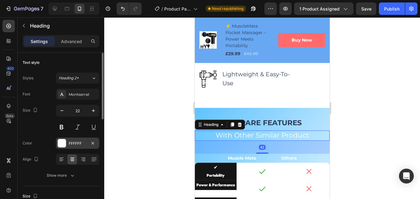
click at [79, 143] on div "FFFFFF" at bounding box center [78, 144] width 18 height 6
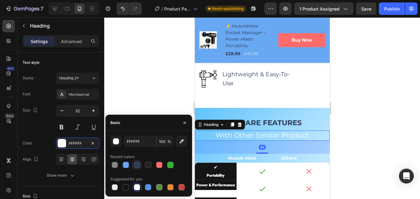
click at [136, 165] on div at bounding box center [137, 165] width 6 height 6
type input "2E3A59"
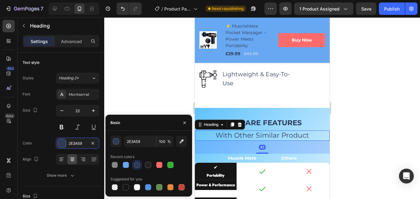
click at [150, 72] on div at bounding box center [262, 107] width 316 height 181
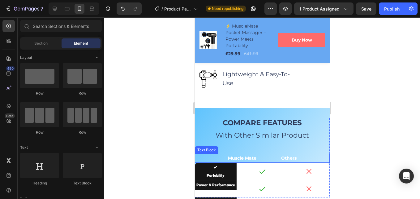
click at [263, 154] on p "Muscle Mate Others" at bounding box center [262, 158] width 69 height 8
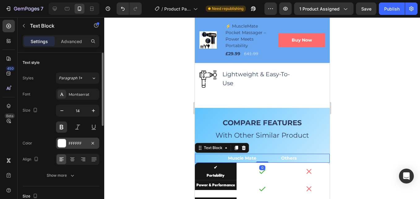
click at [68, 144] on div "FFFFFF" at bounding box center [77, 142] width 43 height 11
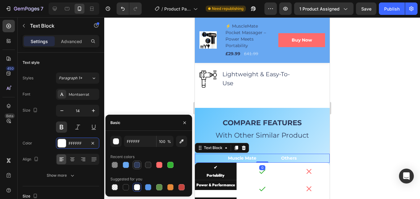
click at [138, 166] on div at bounding box center [137, 165] width 6 height 6
type input "2E3A59"
click at [146, 84] on div at bounding box center [262, 107] width 316 height 181
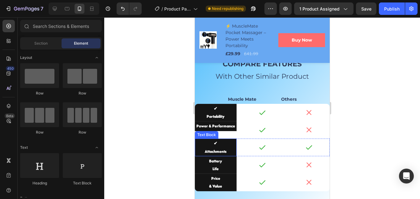
scroll to position [1518, 0]
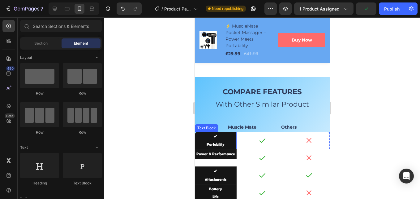
click at [219, 140] on p "Portability" at bounding box center [216, 144] width 40 height 8
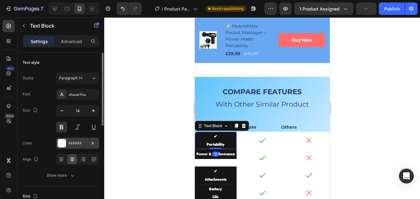
click at [71, 142] on div "FFFFFF" at bounding box center [78, 144] width 18 height 6
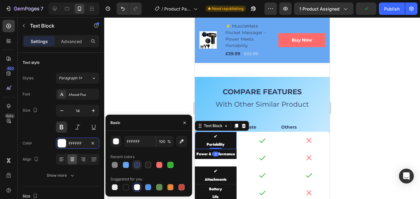
click at [135, 164] on div at bounding box center [137, 165] width 6 height 6
type input "2E3A59"
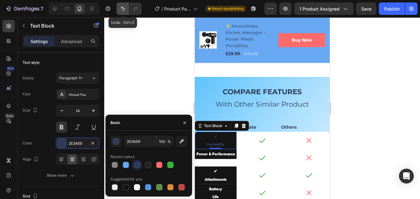
click at [119, 10] on button "Undo/Redo" at bounding box center [123, 8] width 12 height 12
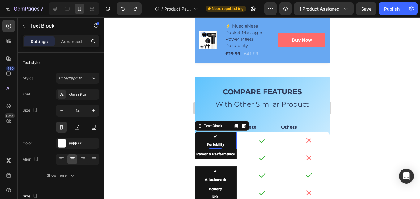
click at [150, 68] on div at bounding box center [262, 107] width 316 height 181
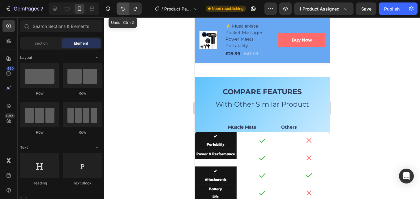
click at [118, 5] on button "Undo/Redo" at bounding box center [123, 8] width 12 height 12
click at [120, 8] on icon "Undo/Redo" at bounding box center [123, 9] width 6 height 6
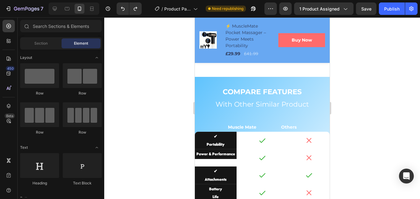
click at [136, 65] on div at bounding box center [262, 107] width 316 height 181
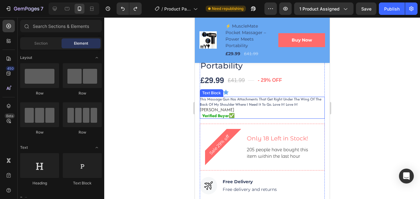
scroll to position [37, 0]
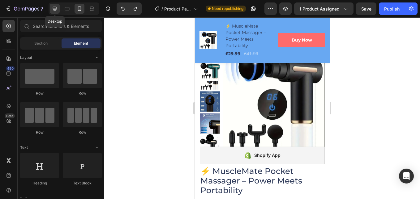
click at [56, 11] on icon at bounding box center [55, 9] width 4 height 4
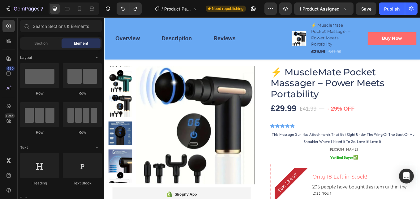
click at [377, 9] on div "Preview 1 product assigned Save Publish" at bounding box center [341, 8] width 153 height 12
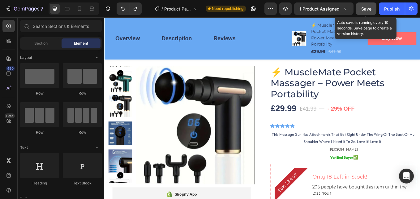
click at [367, 5] on button "Save" at bounding box center [366, 8] width 20 height 12
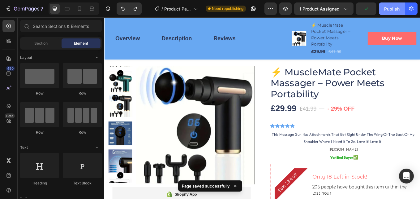
click at [394, 10] on div "Publish" at bounding box center [392, 9] width 15 height 7
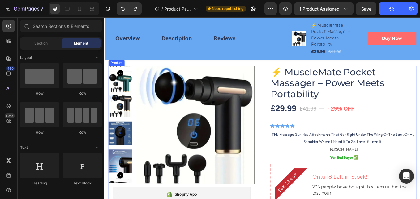
scroll to position [7, 0]
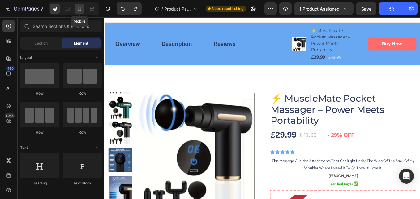
click at [82, 7] on icon at bounding box center [79, 9] width 6 height 6
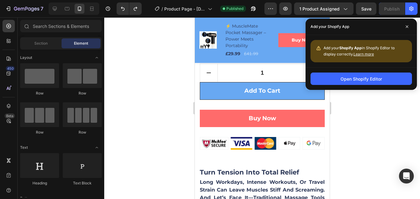
scroll to position [399, 0]
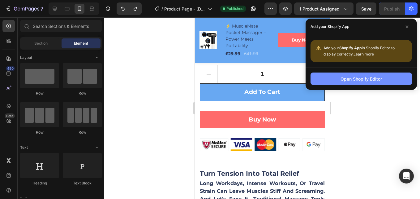
click at [366, 78] on div "Open Shopify Editor" at bounding box center [361, 79] width 41 height 7
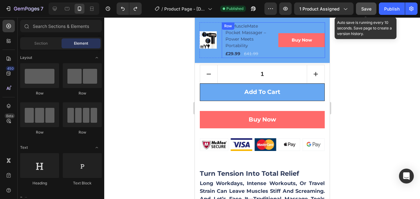
click at [365, 11] on div "Save" at bounding box center [367, 9] width 10 height 7
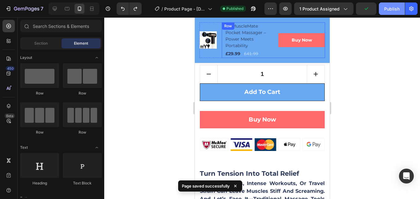
click at [392, 11] on div "Publish" at bounding box center [392, 9] width 15 height 7
